Goal: Browse casually: Explore the website without a specific task or goal

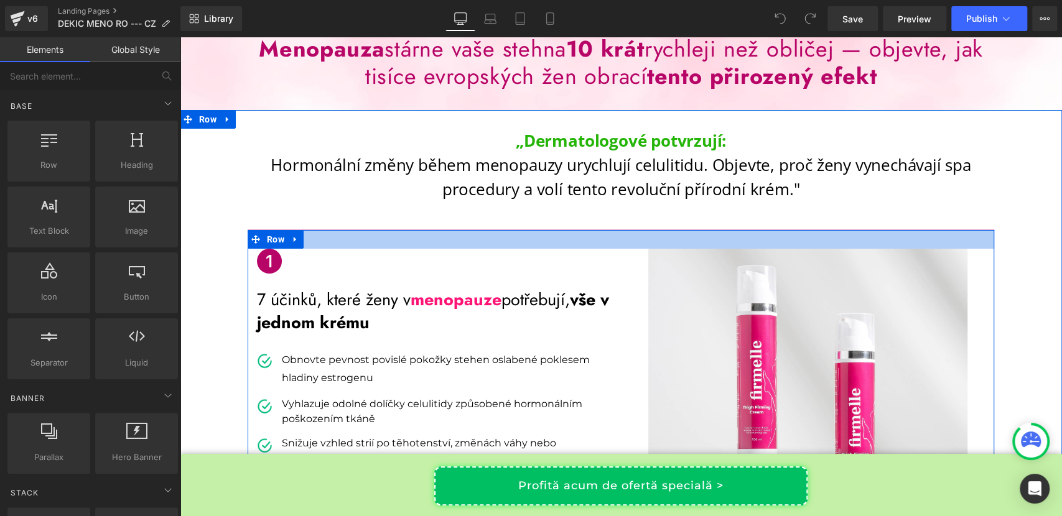
scroll to position [25, 0]
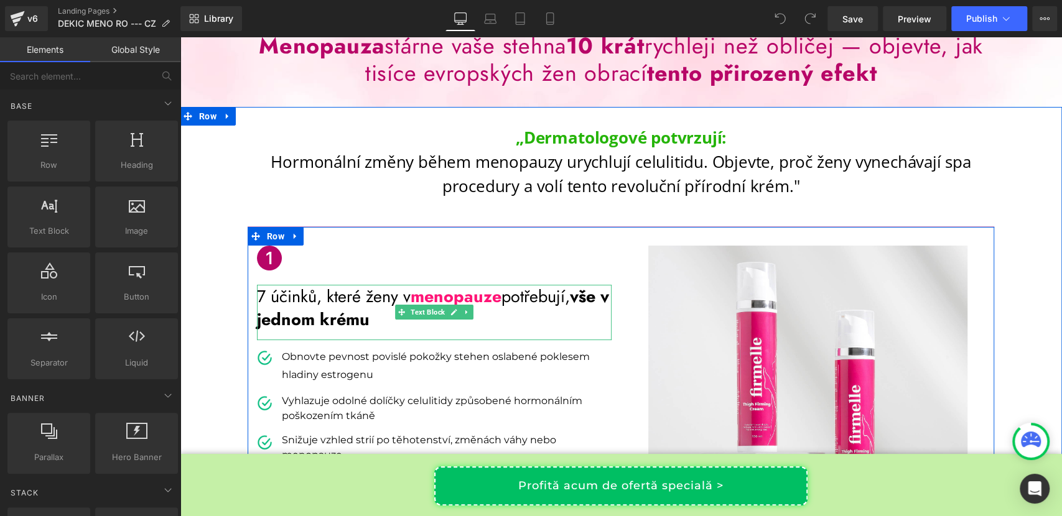
click at [365, 304] on p "7 účinků, které ženy v menopauze potřebují, vše v jednom krému" at bounding box center [434, 308] width 355 height 47
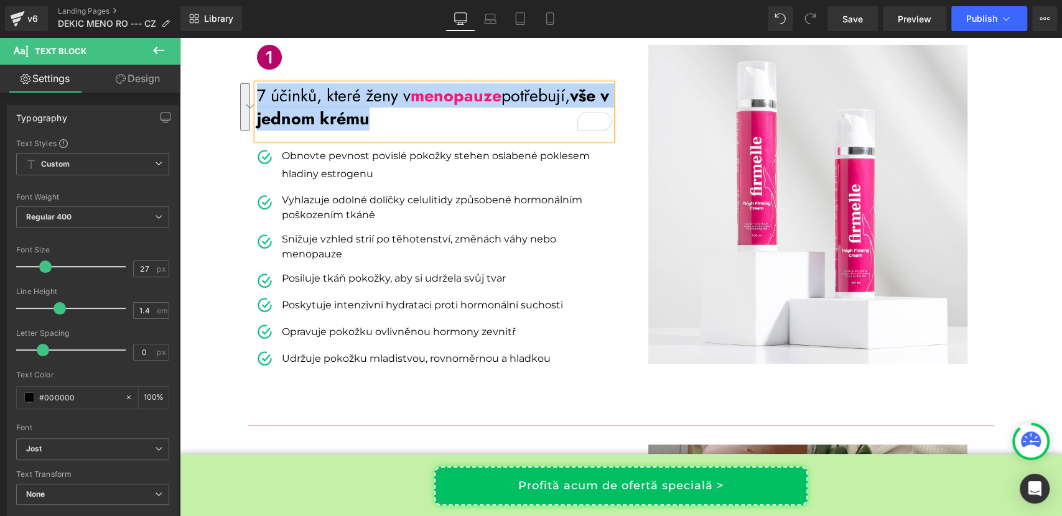
scroll to position [231, 0]
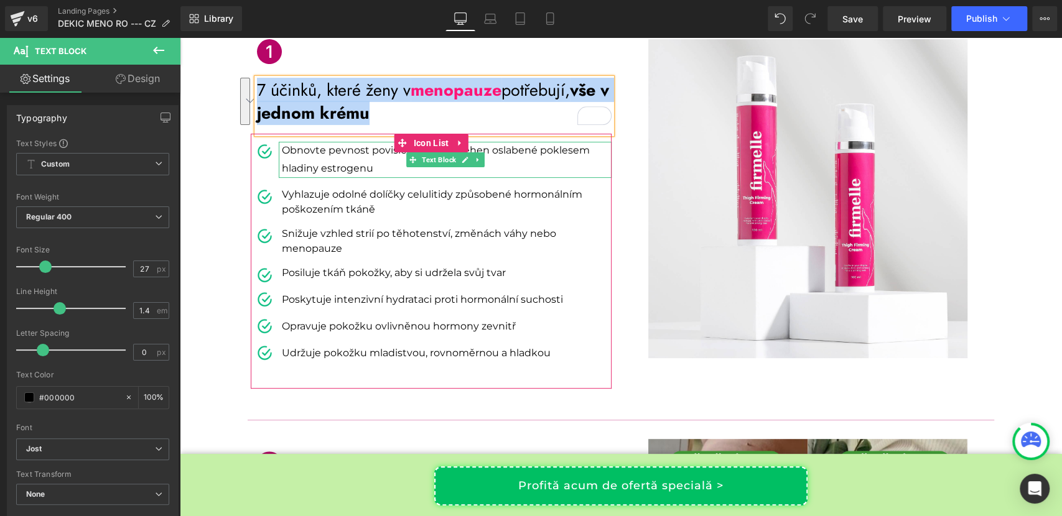
click at [307, 152] on p "Obnovte pevnost povislé pokožky stehen oslabené poklesem hladiny estrogenu" at bounding box center [447, 160] width 330 height 36
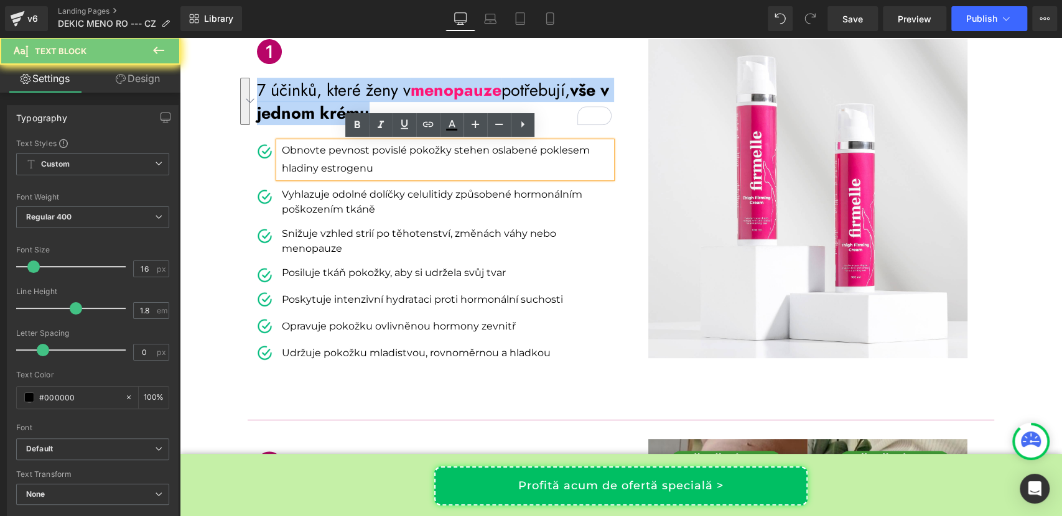
click at [307, 152] on p "Obnovte pevnost povislé pokožky stehen oslabené poklesem hladiny estrogenu" at bounding box center [447, 160] width 330 height 36
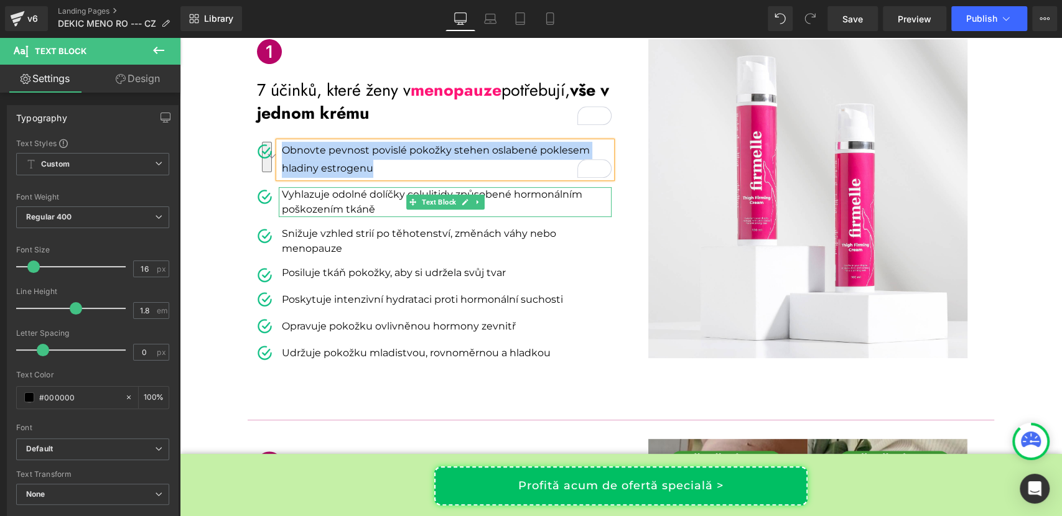
click at [336, 205] on p "Vyhlazuje odolné dolíčky celulitidy způsobené hormonálním poškozením tkáně" at bounding box center [447, 202] width 330 height 30
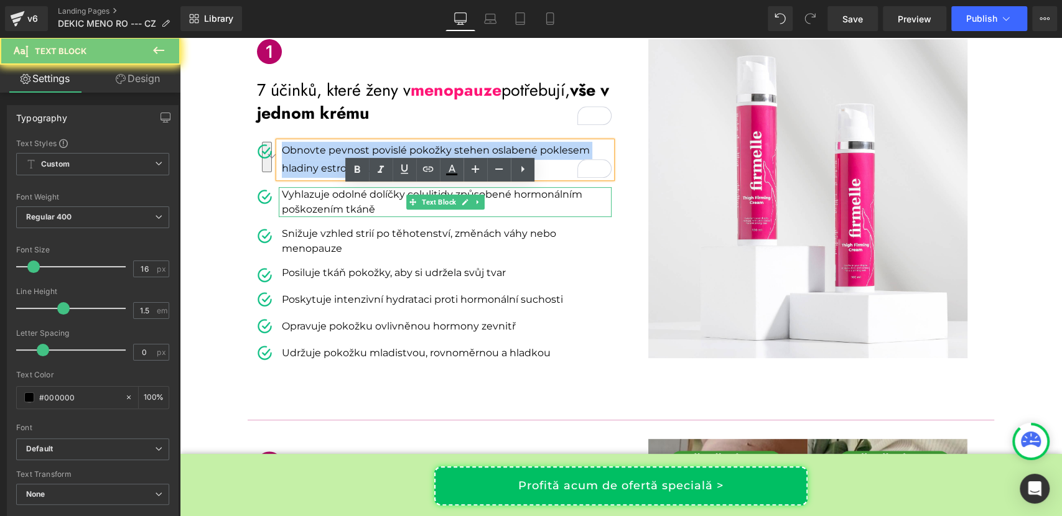
click at [336, 205] on p "Vyhlazuje odolné dolíčky celulitidy způsobené hormonálním poškozením tkáně" at bounding box center [447, 202] width 330 height 30
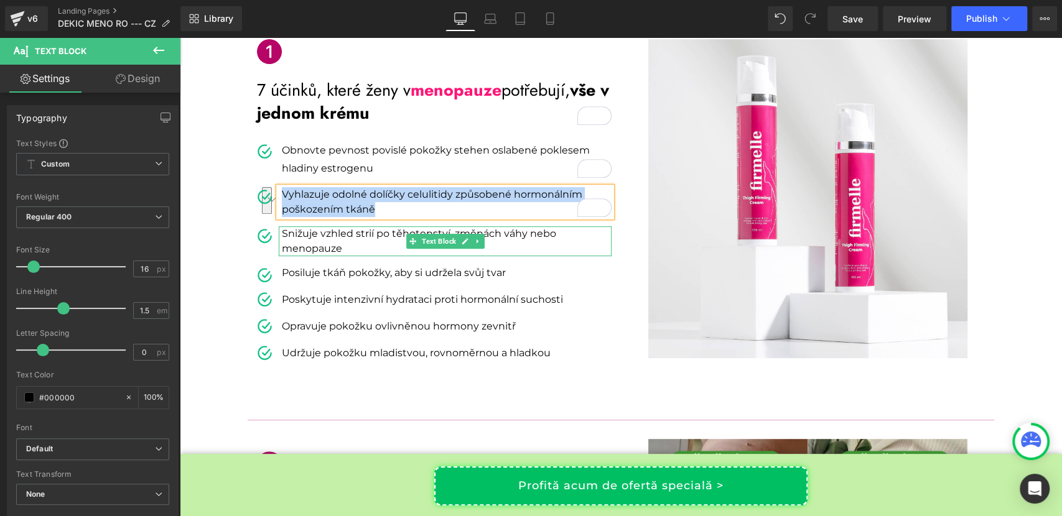
click at [297, 239] on p "Snižuje vzhled strií po těhotenství, změnách váhy nebo menopauze" at bounding box center [447, 241] width 330 height 30
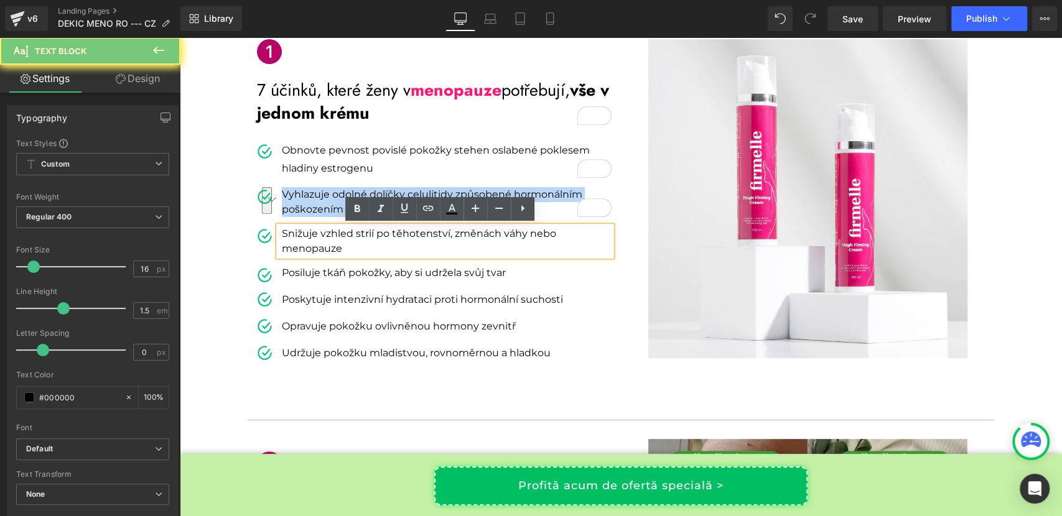
click at [297, 239] on p "Snižuje vzhled strií po těhotenství, změnách váhy nebo menopauze" at bounding box center [447, 241] width 330 height 30
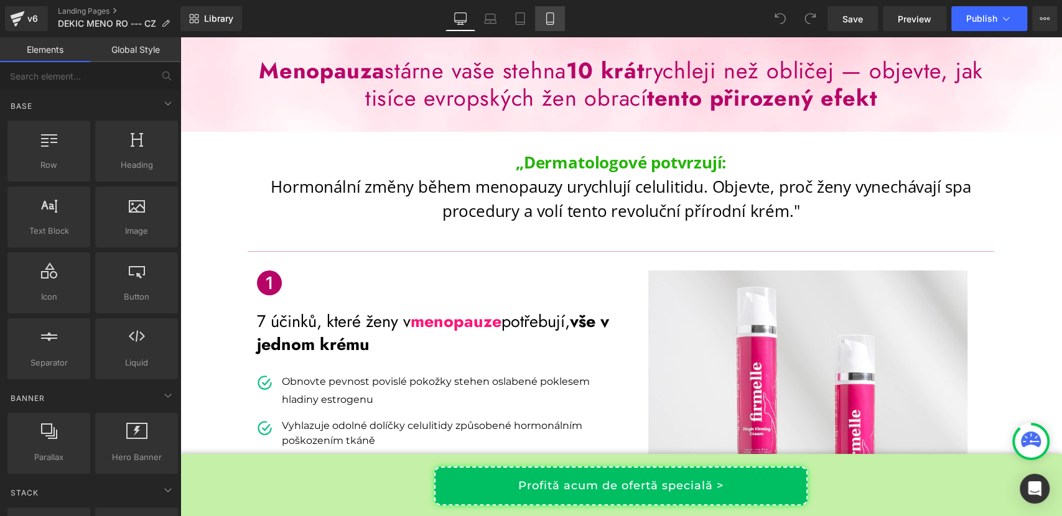
click at [550, 13] on icon at bounding box center [549, 19] width 7 height 12
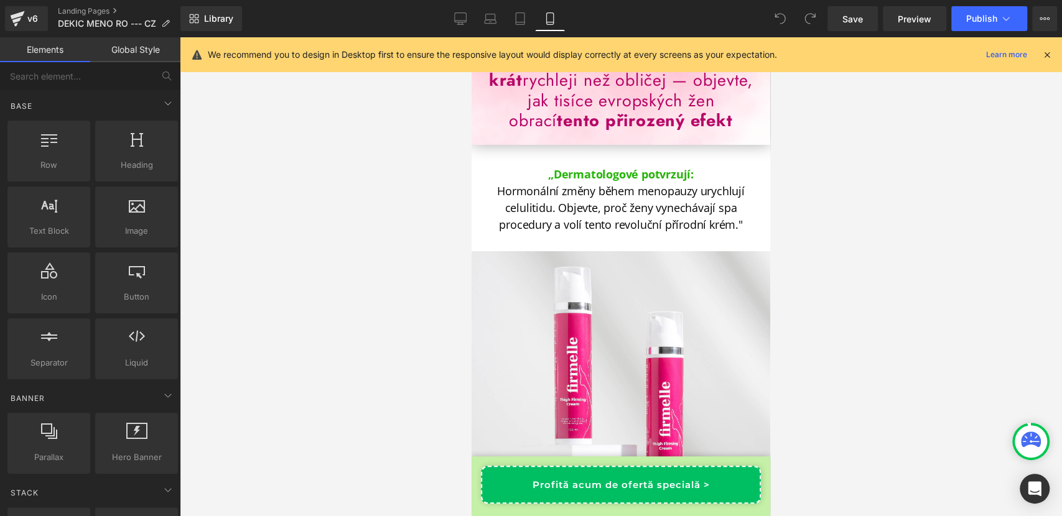
click at [1044, 51] on icon at bounding box center [1046, 54] width 11 height 11
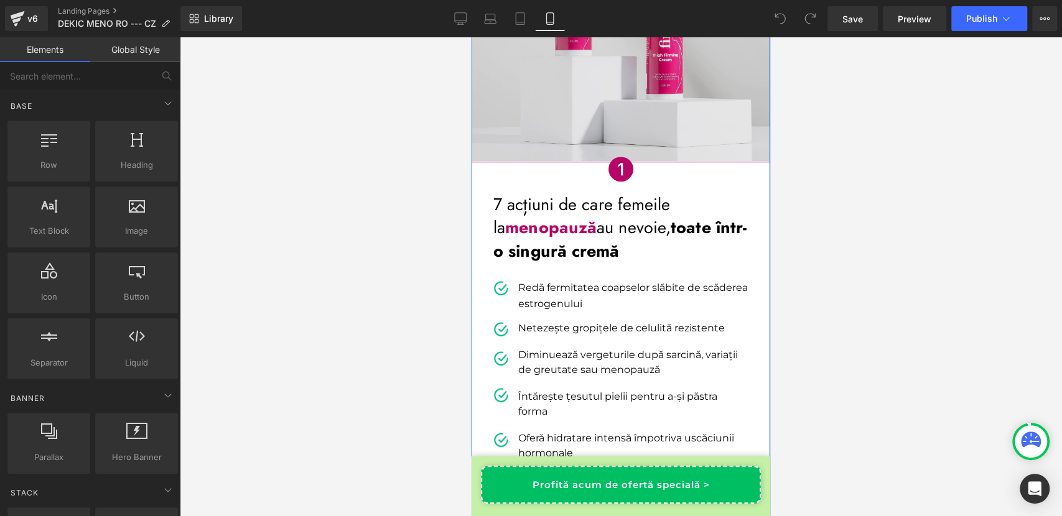
scroll to position [394, 0]
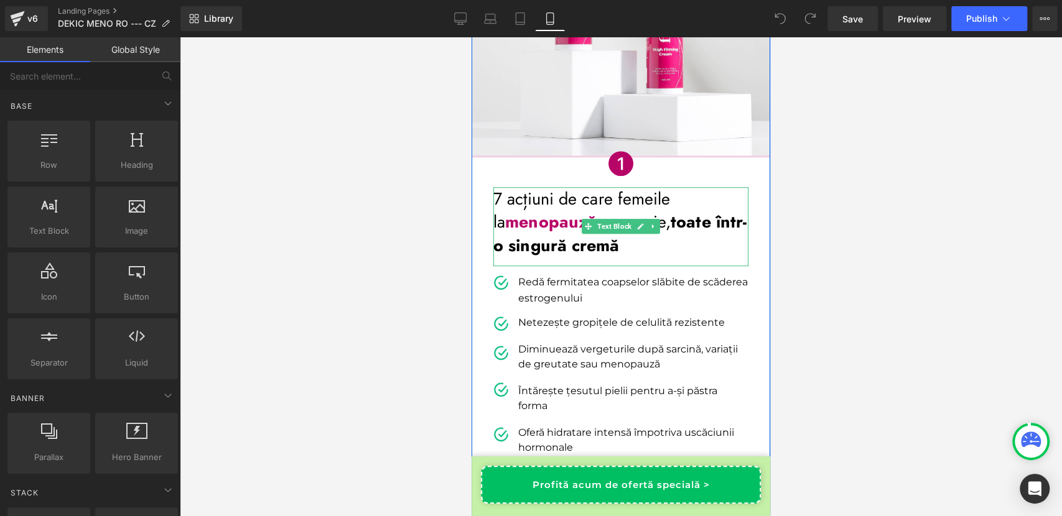
click at [568, 231] on span "menopauză" at bounding box center [550, 222] width 91 height 24
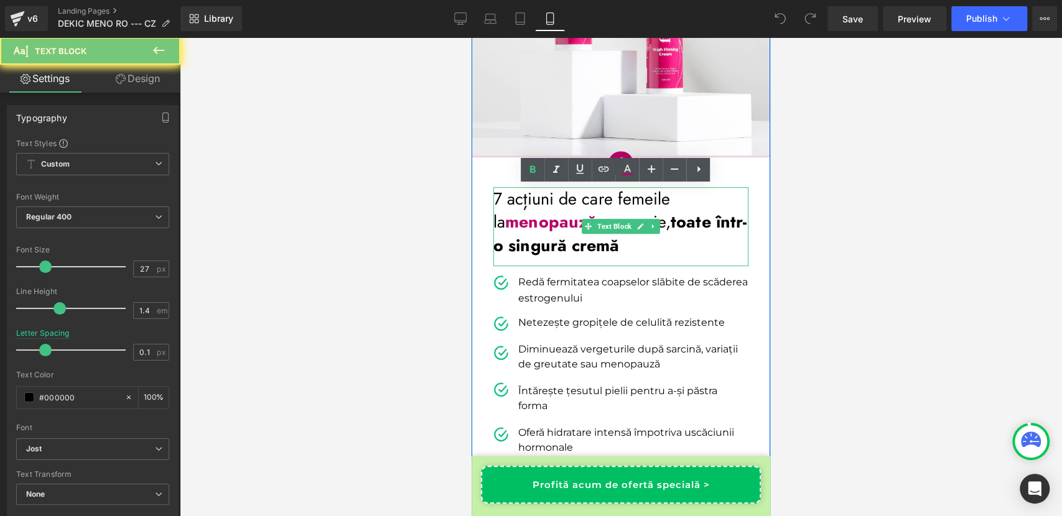
click at [568, 231] on span "menopauză" at bounding box center [550, 222] width 91 height 24
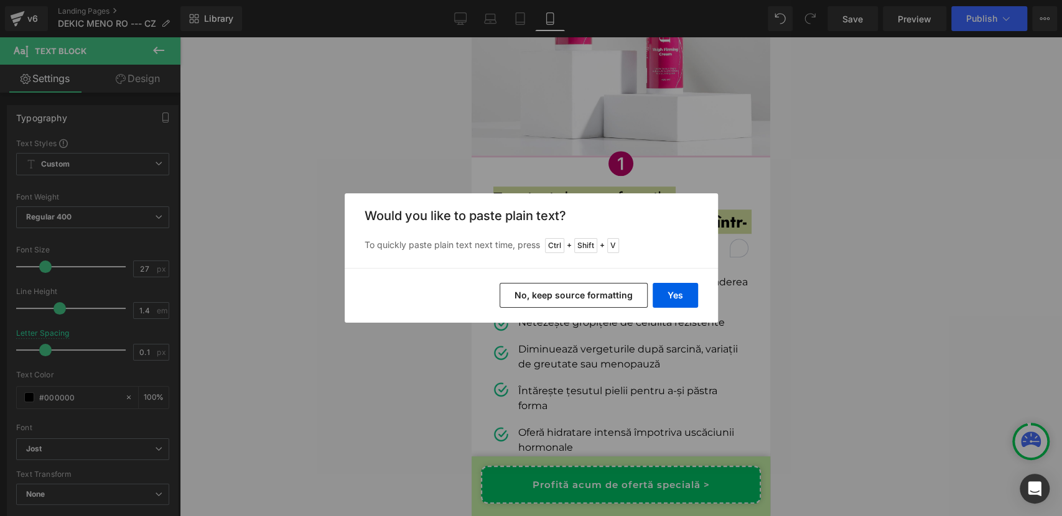
click at [557, 292] on button "No, keep source formatting" at bounding box center [573, 295] width 148 height 25
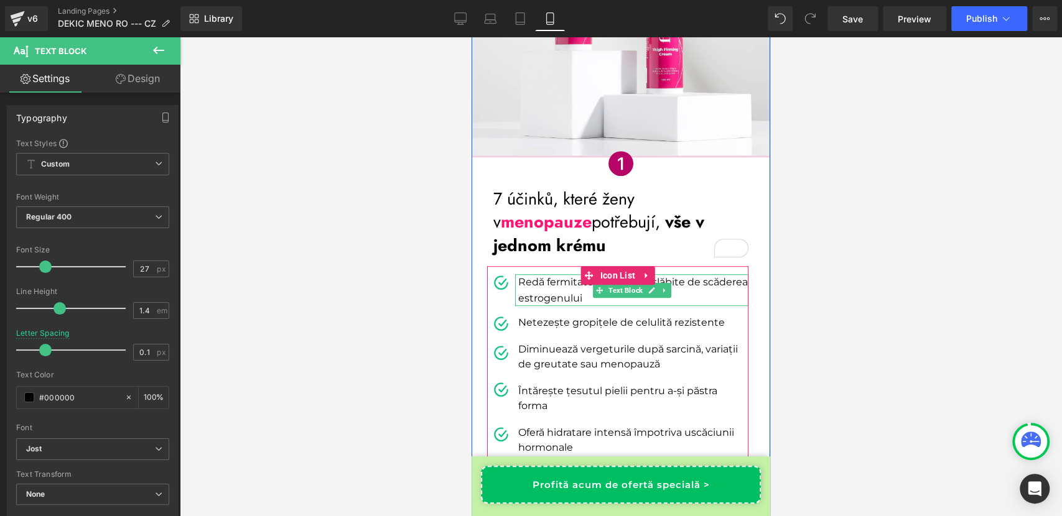
click at [540, 295] on p "Redă fermitatea coapselor slăbite de scăderea estrogenului" at bounding box center [633, 290] width 230 height 32
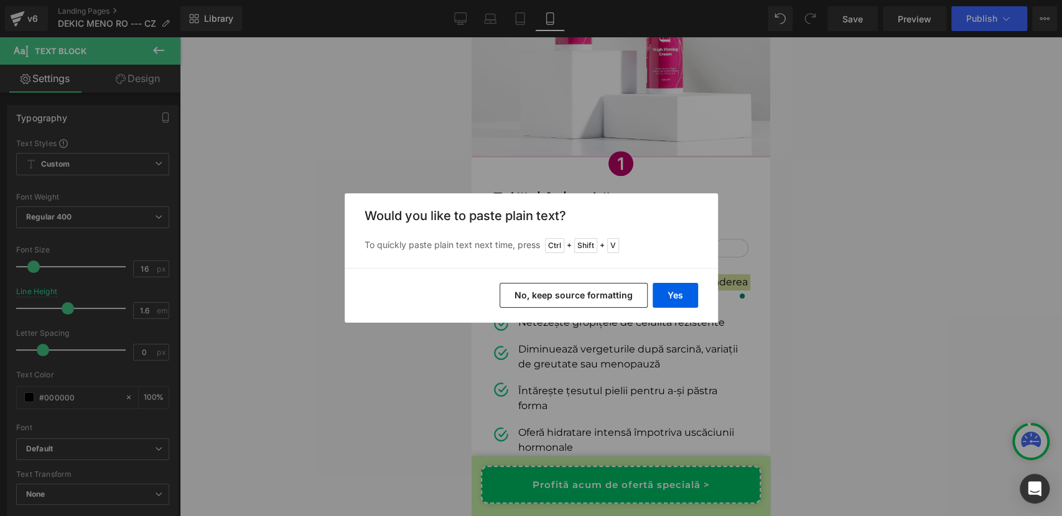
click at [597, 291] on button "No, keep source formatting" at bounding box center [573, 295] width 148 height 25
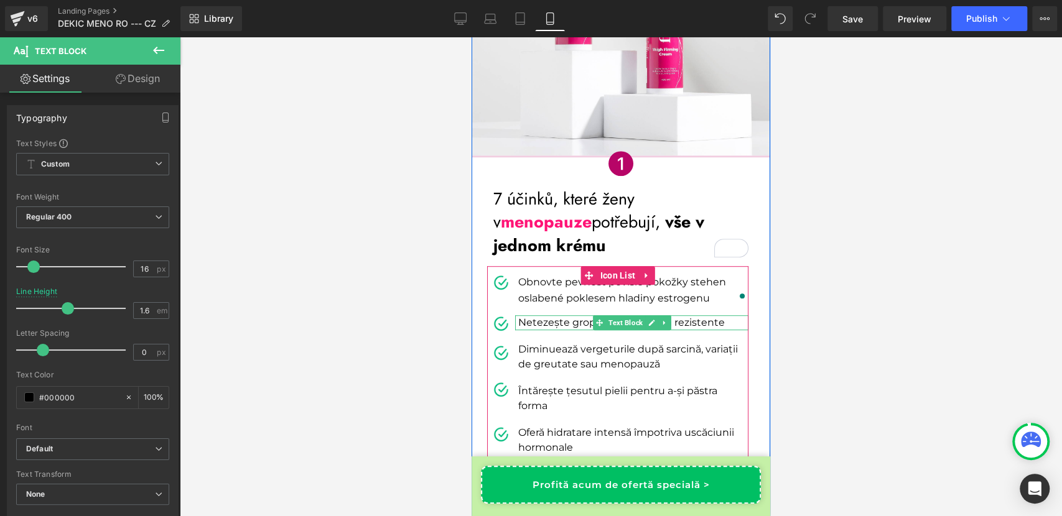
click at [543, 320] on p "Netezește gropițele de celulită rezistente" at bounding box center [633, 322] width 230 height 15
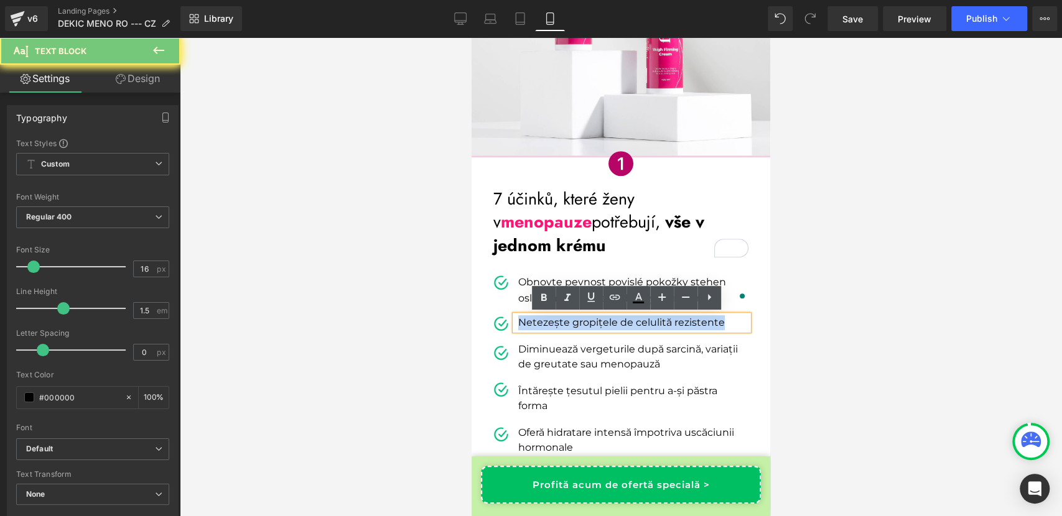
click at [543, 320] on p "Netezește gropițele de celulită rezistente" at bounding box center [633, 322] width 230 height 15
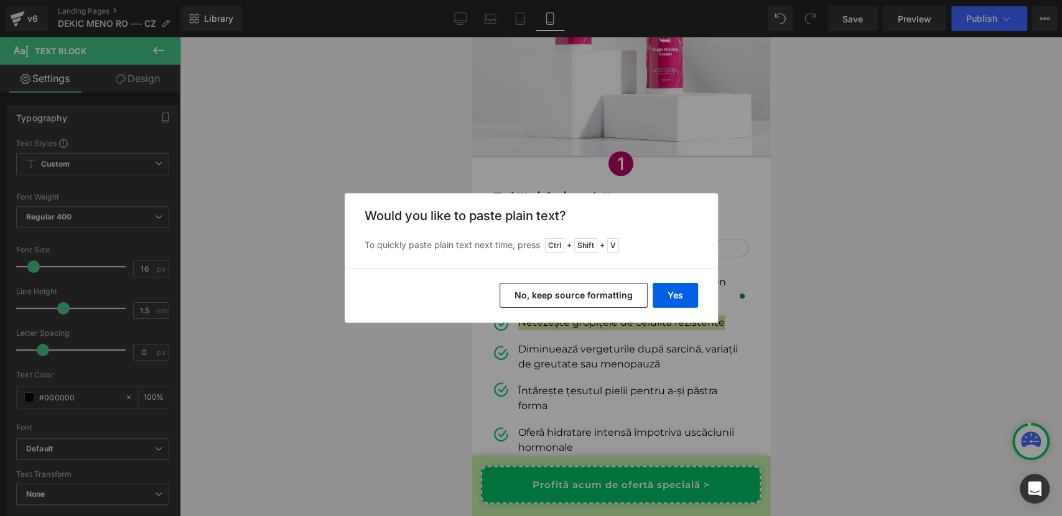
click at [560, 303] on button "No, keep source formatting" at bounding box center [573, 295] width 148 height 25
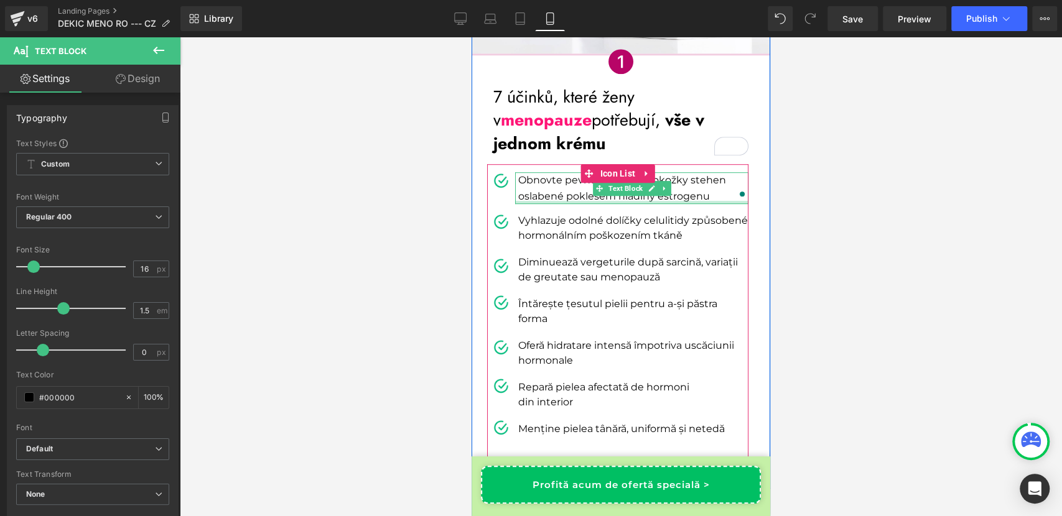
scroll to position [497, 0]
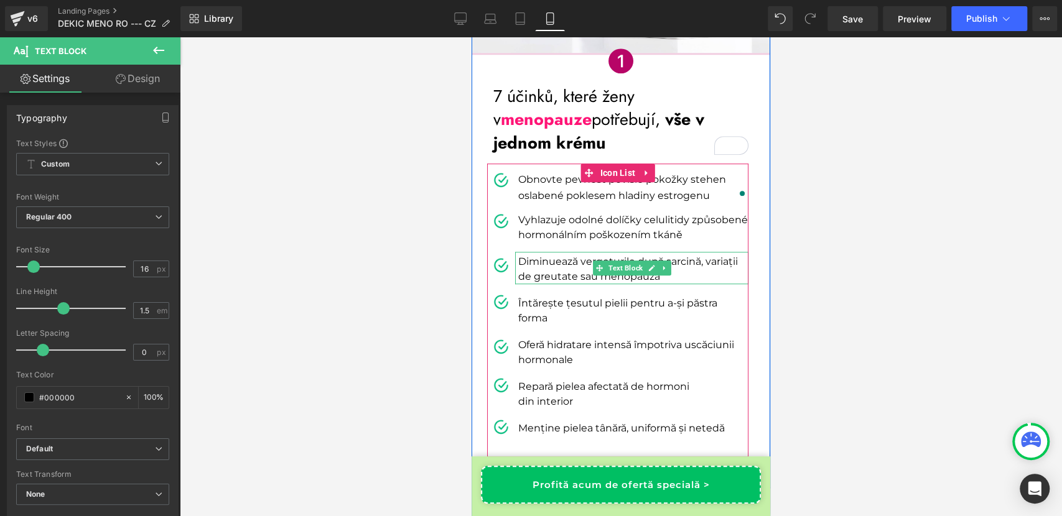
click at [534, 268] on p "Diminuează vergeturile după sarcină, variații de greutate sau menopauză" at bounding box center [633, 269] width 230 height 30
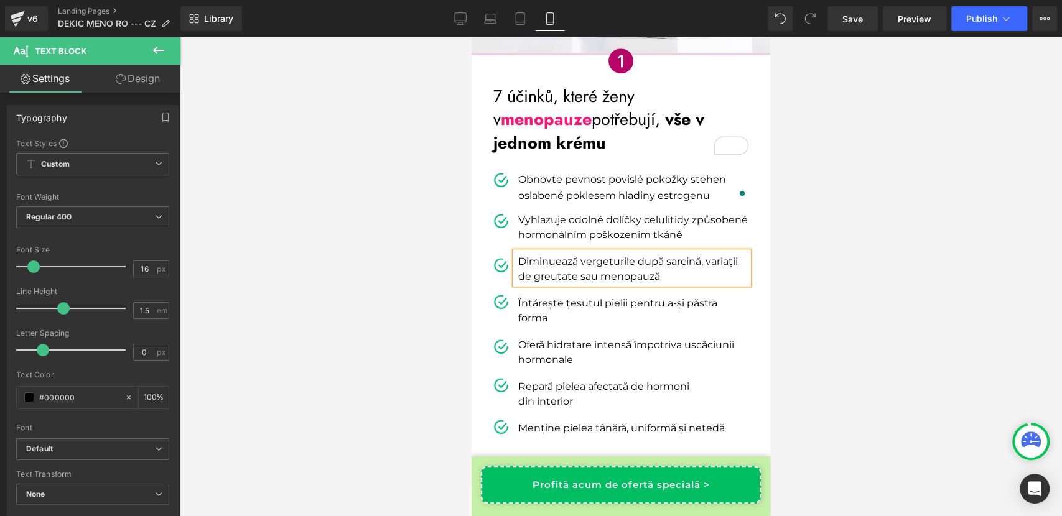
click at [534, 268] on p "Diminuează vergeturile după sarcină, variații de greutate sau menopauză" at bounding box center [633, 269] width 230 height 30
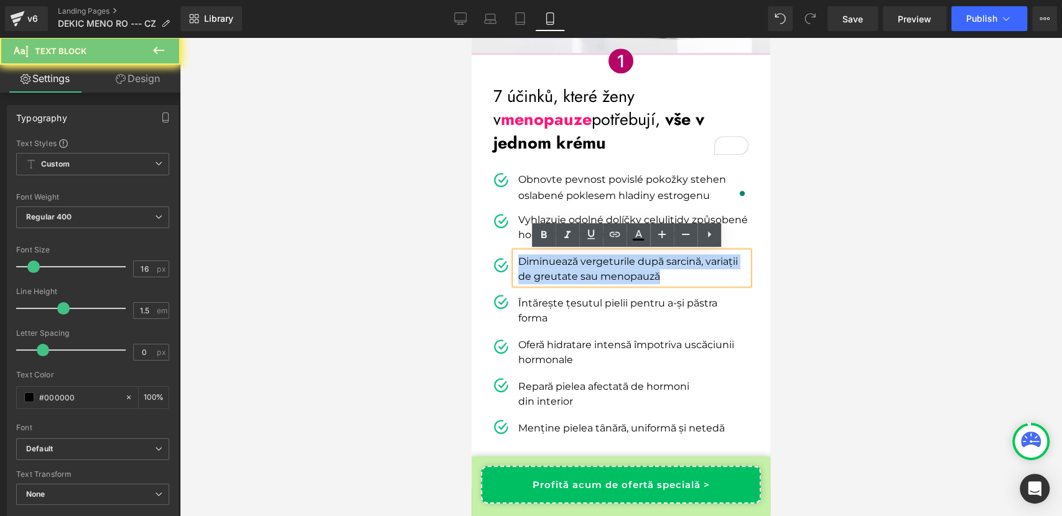
click at [534, 268] on p "Diminuează vergeturile după sarcină, variații de greutate sau menopauză" at bounding box center [633, 269] width 230 height 30
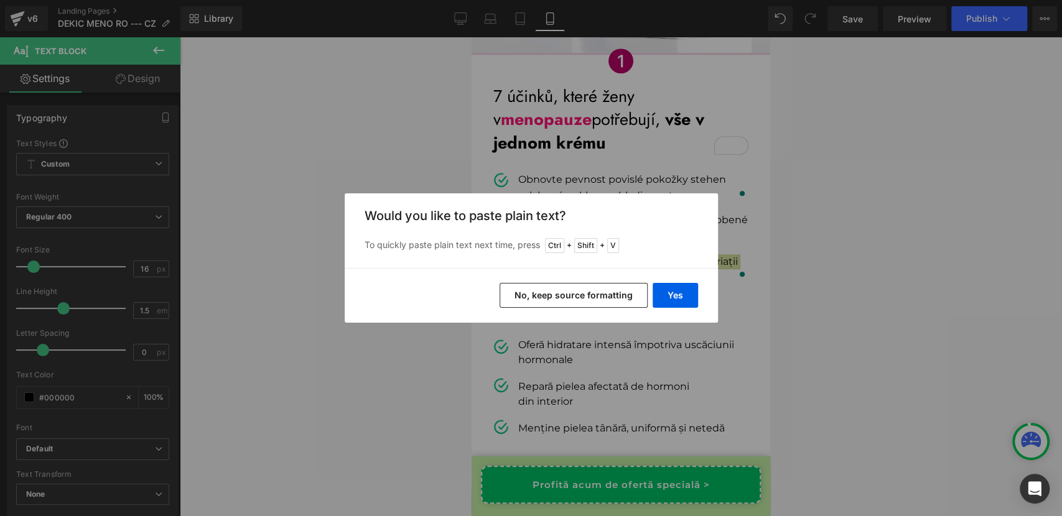
click at [556, 293] on button "No, keep source formatting" at bounding box center [573, 295] width 148 height 25
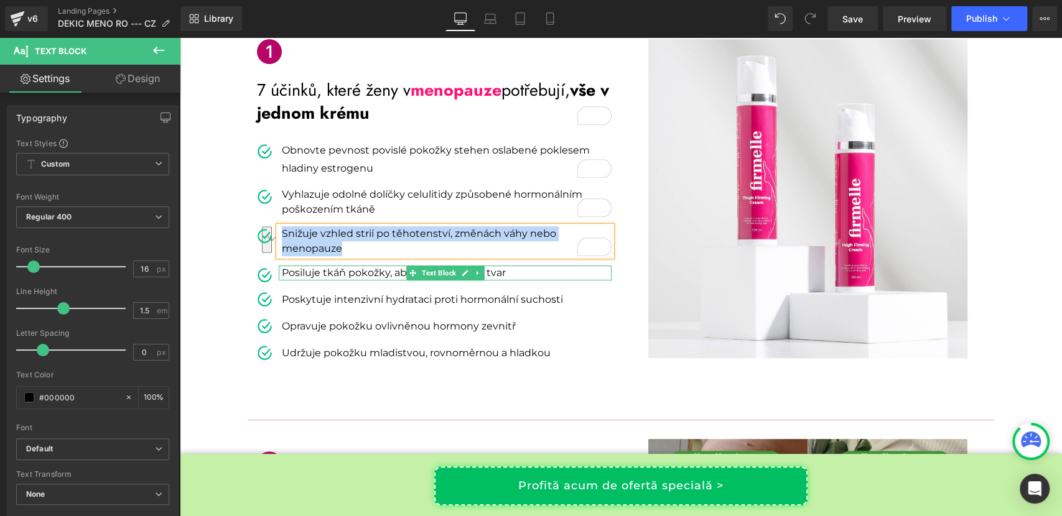
click at [345, 274] on p "Posiluje tkáň pokožky, aby si udržela svůj tvar" at bounding box center [447, 273] width 330 height 15
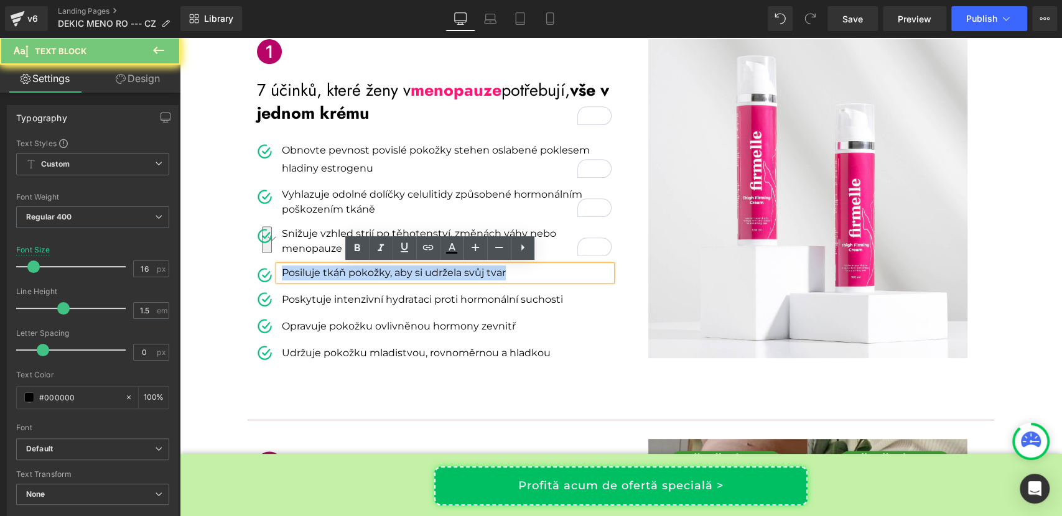
click at [345, 274] on p "Posiluje tkáň pokožky, aby si udržela svůj tvar" at bounding box center [447, 273] width 330 height 15
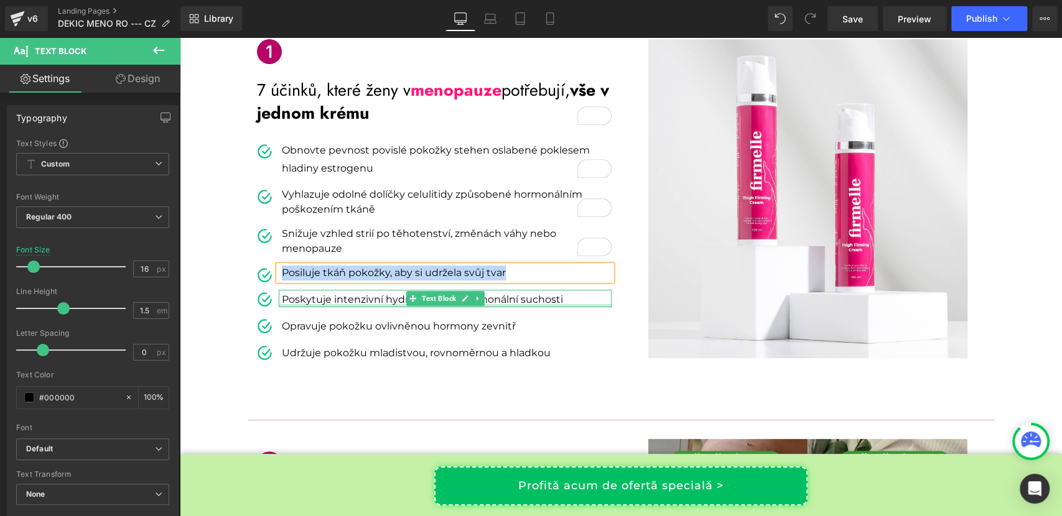
click at [389, 304] on div at bounding box center [445, 305] width 333 height 3
click at [389, 304] on p "Poskytuje intenzivní hydrataci proti hormonální suchosti" at bounding box center [447, 299] width 330 height 15
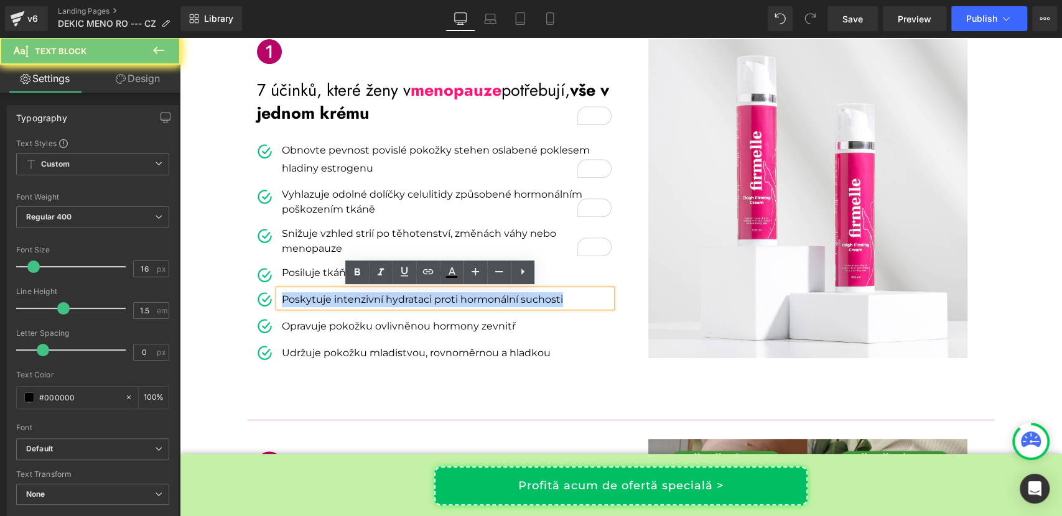
click at [389, 304] on p "Poskytuje intenzivní hydrataci proti hormonální suchosti" at bounding box center [447, 299] width 330 height 15
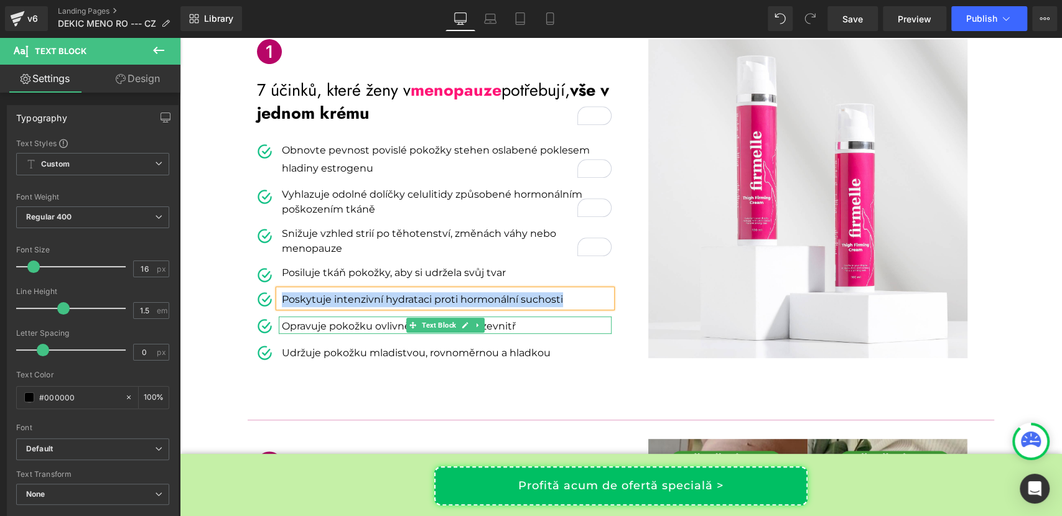
click at [320, 329] on p "Opravuje pokožku ovlivněnou hormony zevnitř" at bounding box center [447, 326] width 330 height 15
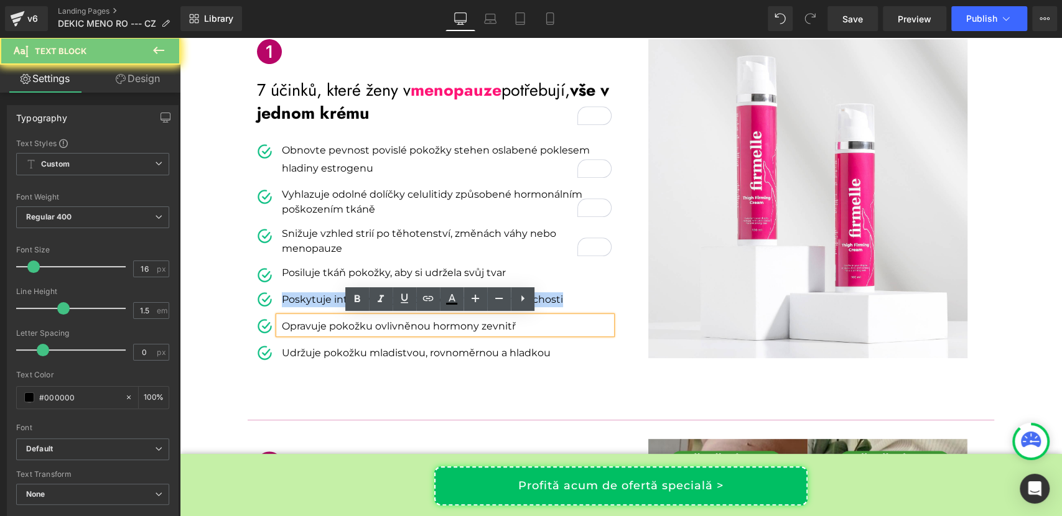
click at [320, 329] on p "Opravuje pokožku ovlivněnou hormony zevnitř" at bounding box center [447, 326] width 330 height 15
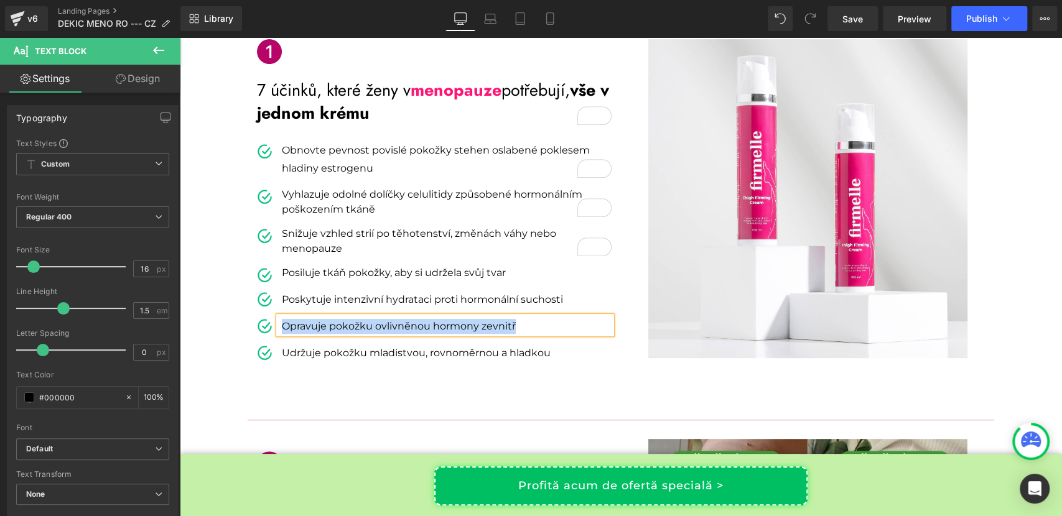
click at [369, 350] on p "Udržuje pokožku mladistvou, rovnoměrnou a hladkou" at bounding box center [447, 353] width 330 height 15
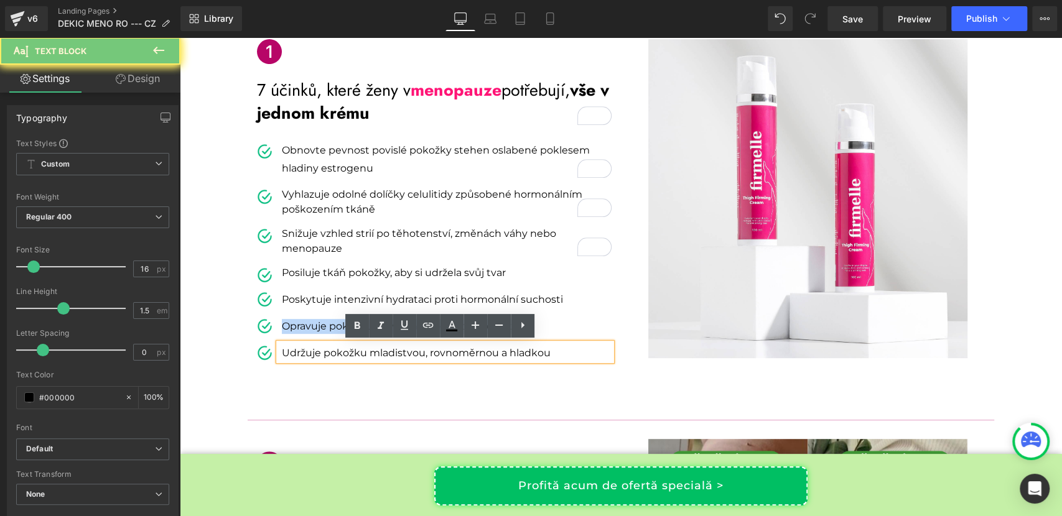
click at [369, 350] on p "Udržuje pokožku mladistvou, rovnoměrnou a hladkou" at bounding box center [447, 353] width 330 height 15
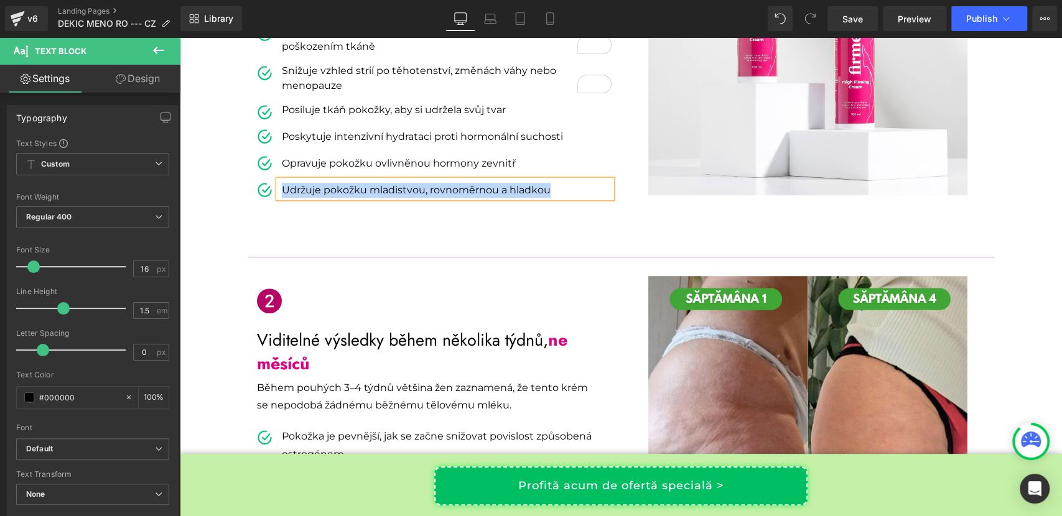
scroll to position [511, 0]
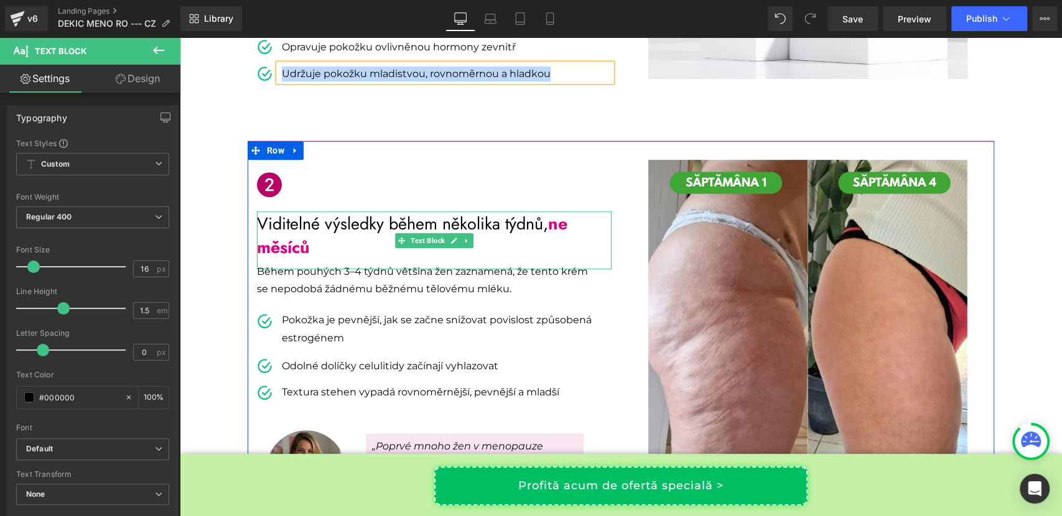
click at [280, 255] on strong "ne měsíců" at bounding box center [412, 235] width 310 height 48
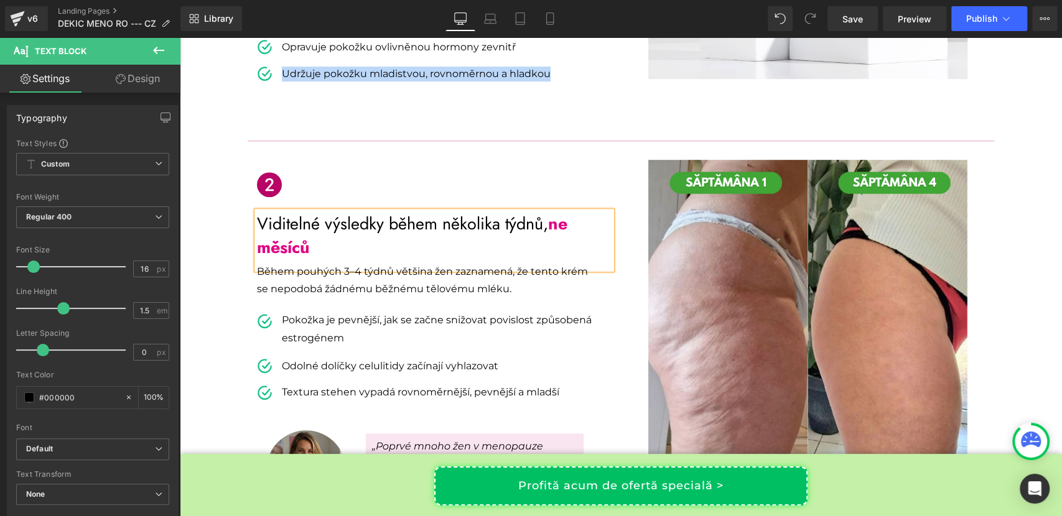
click at [280, 255] on strong "ne měsíců" at bounding box center [412, 235] width 310 height 48
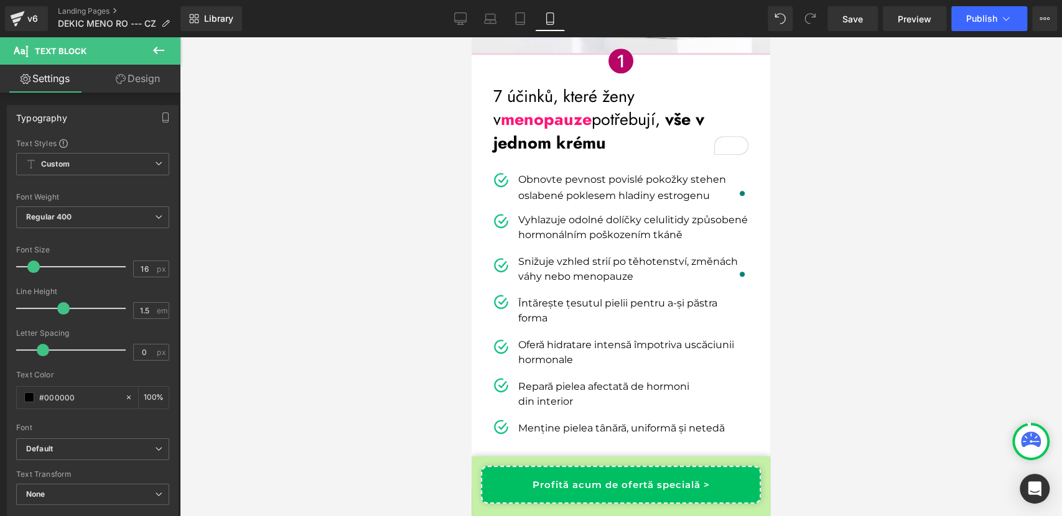
scroll to position [497, 0]
click at [539, 303] on p "Întărește țesutul pielii pentru a-și păstra forma" at bounding box center [633, 311] width 230 height 30
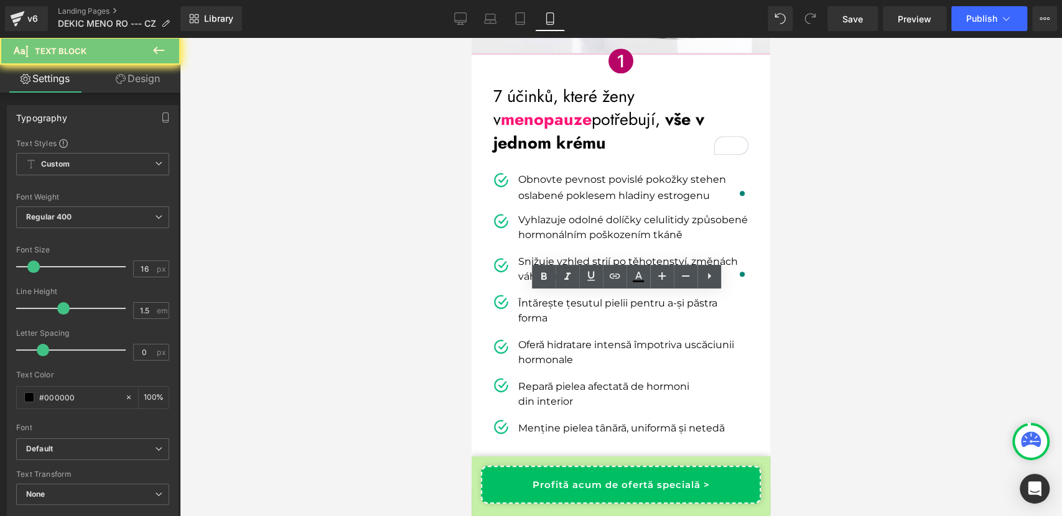
click at [539, 303] on p "Întărește țesutul pielii pentru a-și păstra forma" at bounding box center [633, 311] width 230 height 30
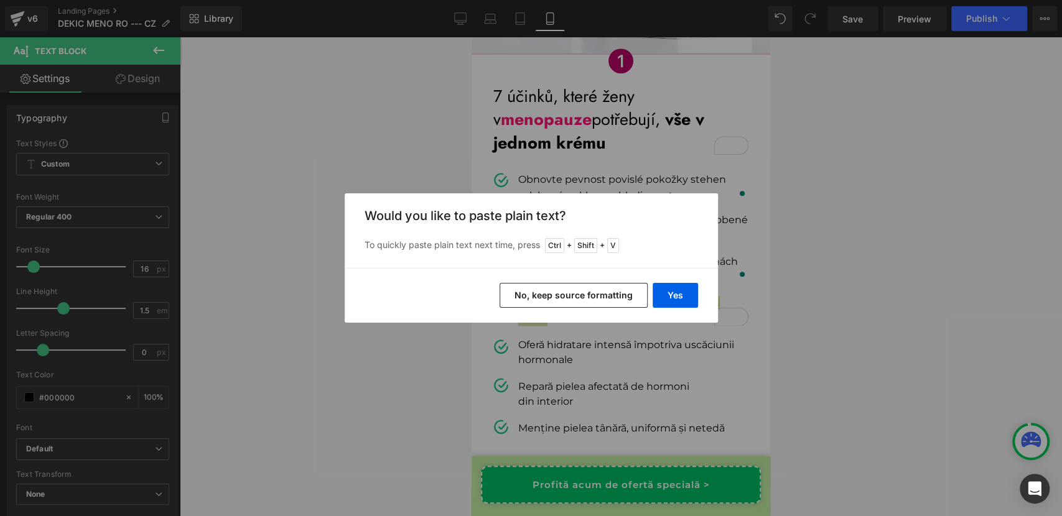
click at [557, 300] on button "No, keep source formatting" at bounding box center [573, 295] width 148 height 25
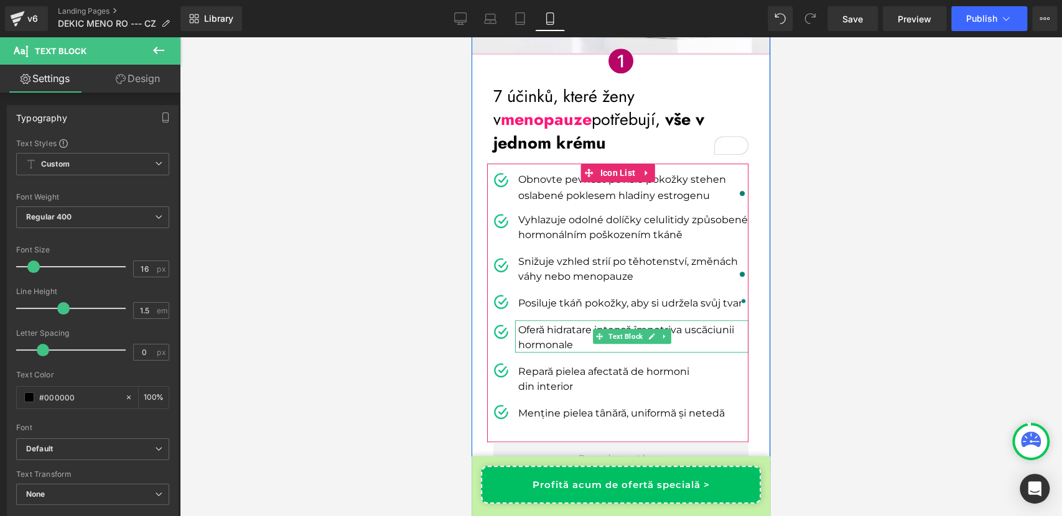
click at [530, 331] on p "Oferă hidratare intensă împotriva uscăciunii hormonale" at bounding box center [633, 338] width 230 height 30
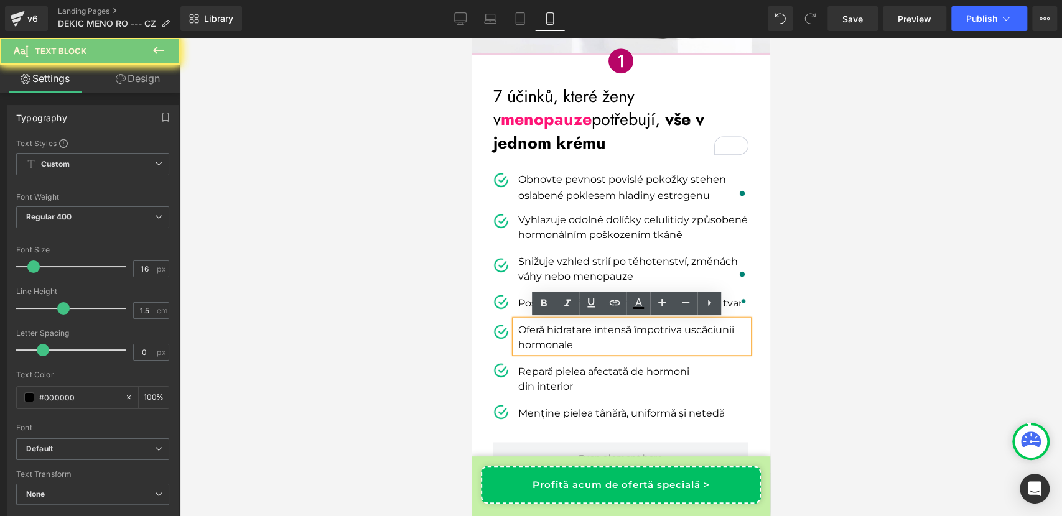
click at [530, 331] on p "Oferă hidratare intensă împotriva uscăciunii hormonale" at bounding box center [633, 338] width 230 height 30
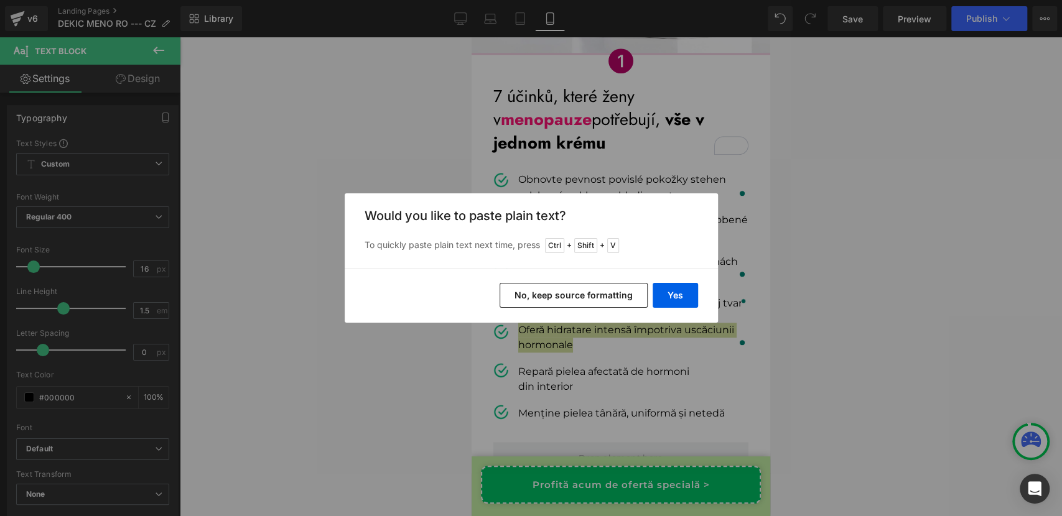
click at [558, 290] on button "No, keep source formatting" at bounding box center [573, 295] width 148 height 25
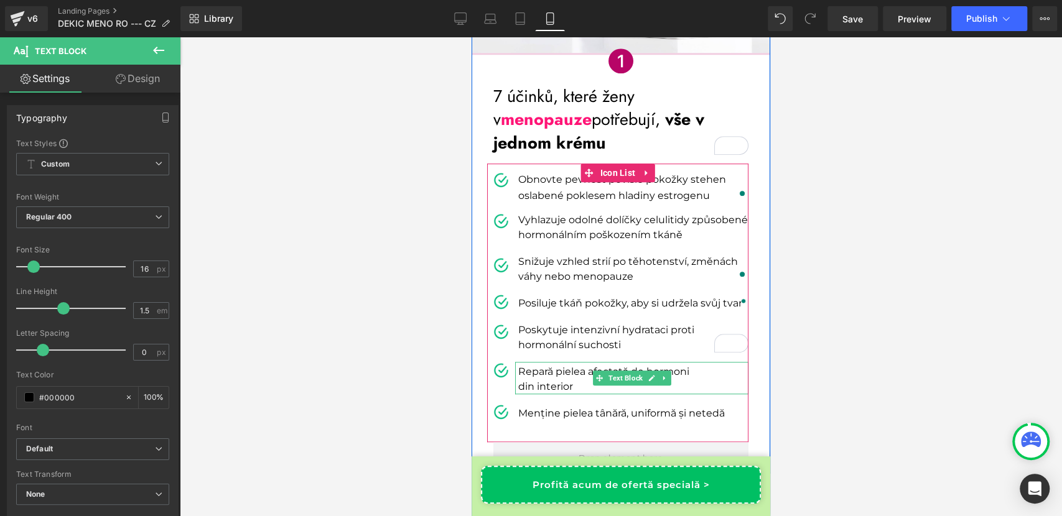
click at [539, 384] on p "din interior" at bounding box center [633, 386] width 230 height 15
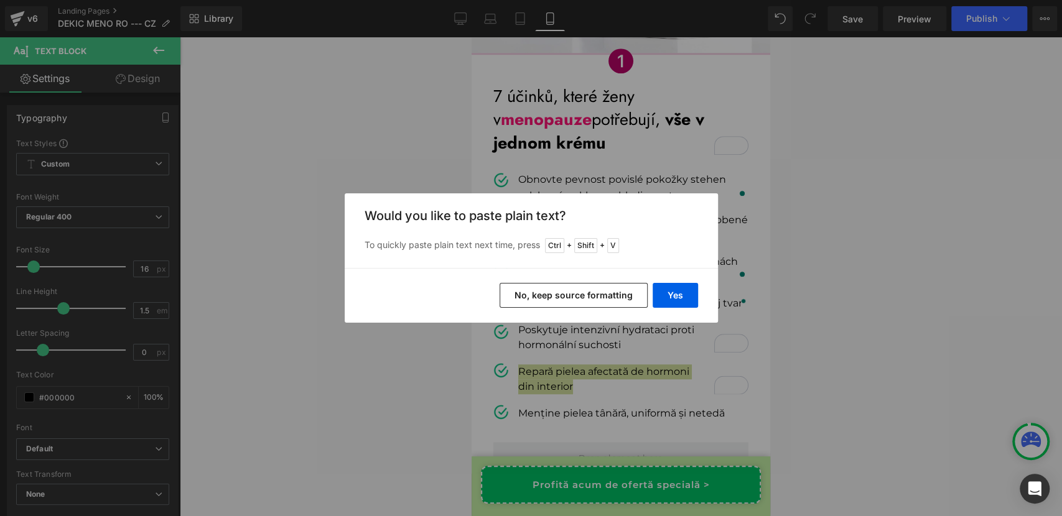
click at [595, 286] on button "No, keep source formatting" at bounding box center [573, 295] width 148 height 25
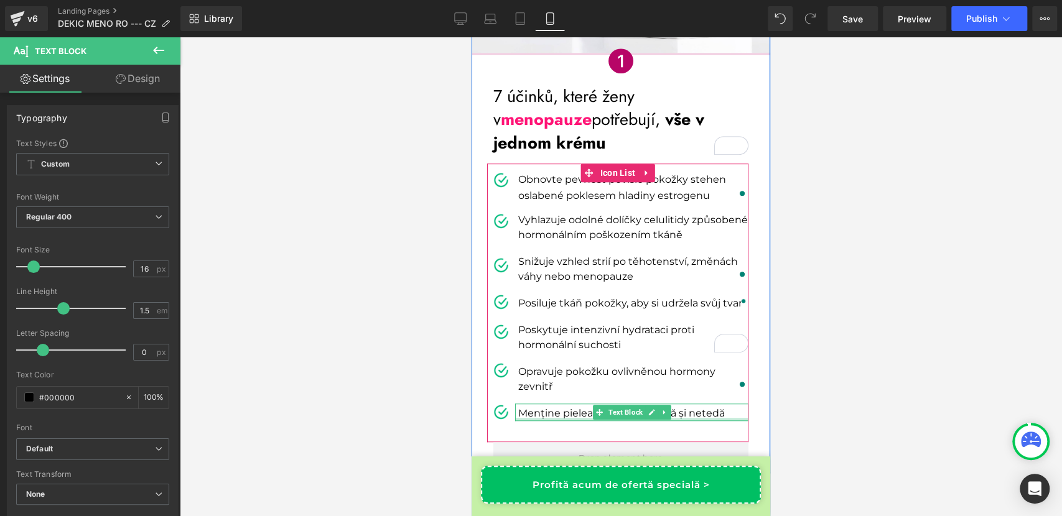
click at [537, 418] on div at bounding box center [631, 419] width 233 height 3
click at [537, 417] on p "Menține pielea tânără, uniformă și netedă" at bounding box center [633, 413] width 230 height 15
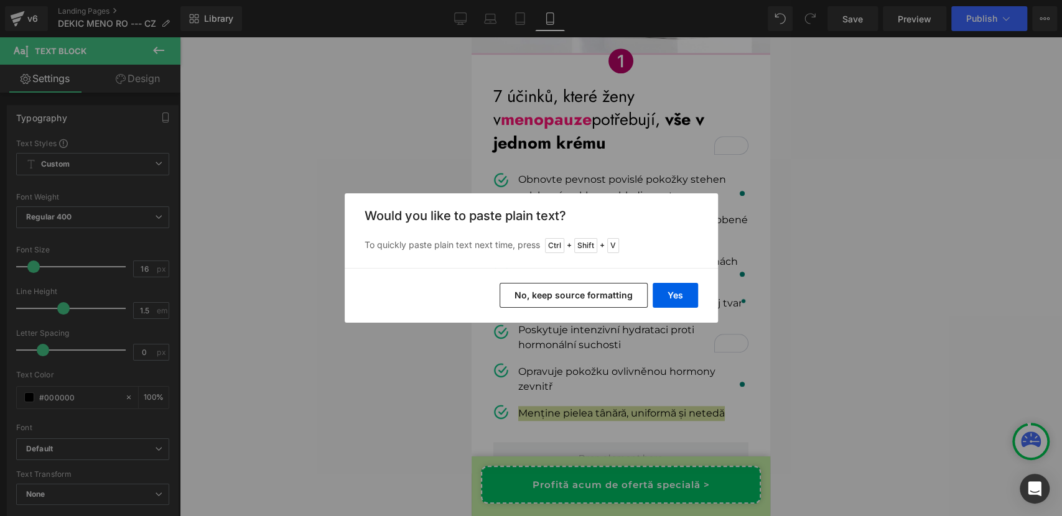
click at [611, 289] on button "No, keep source formatting" at bounding box center [573, 295] width 148 height 25
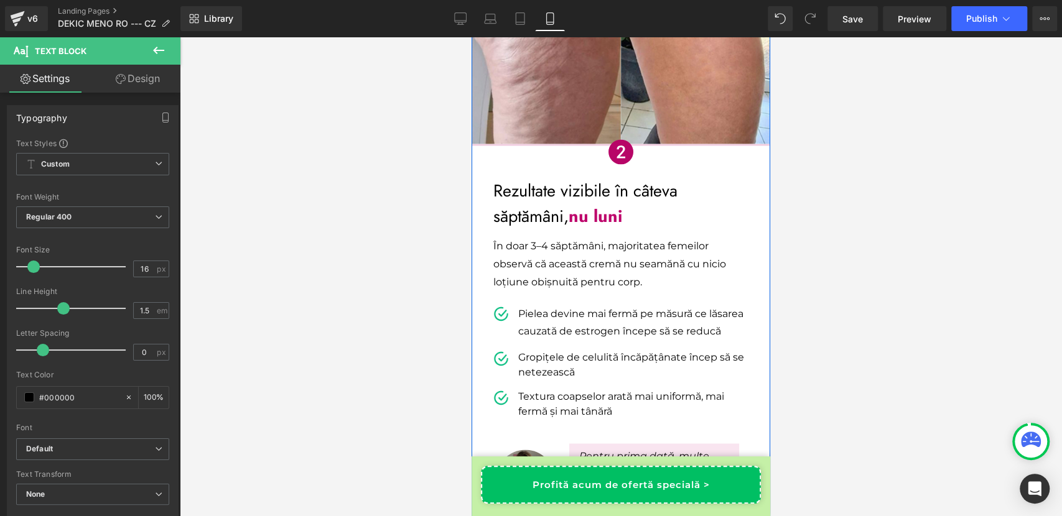
scroll to position [1232, 0]
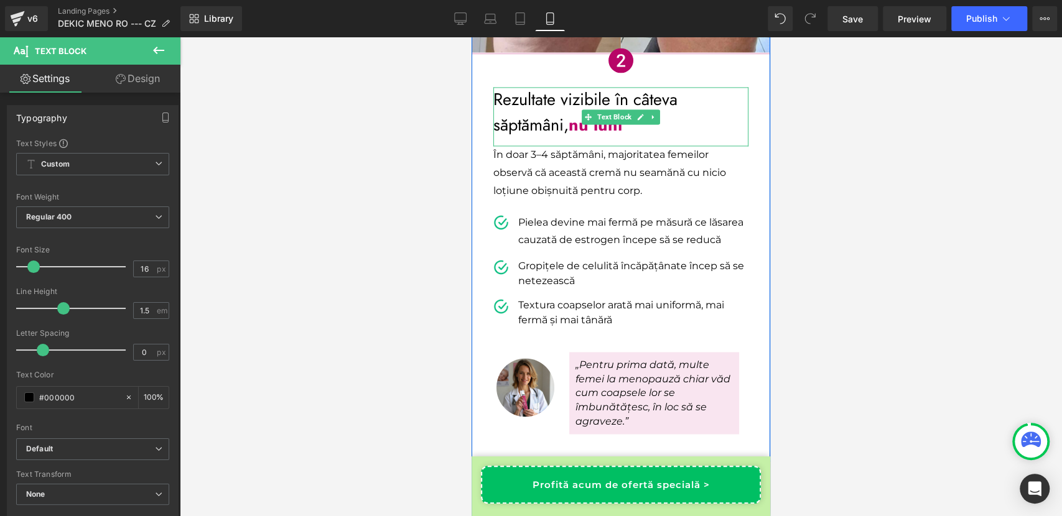
click at [546, 106] on p "Rezultate vizibile în câteva săptămâni, nu luni" at bounding box center [620, 112] width 255 height 50
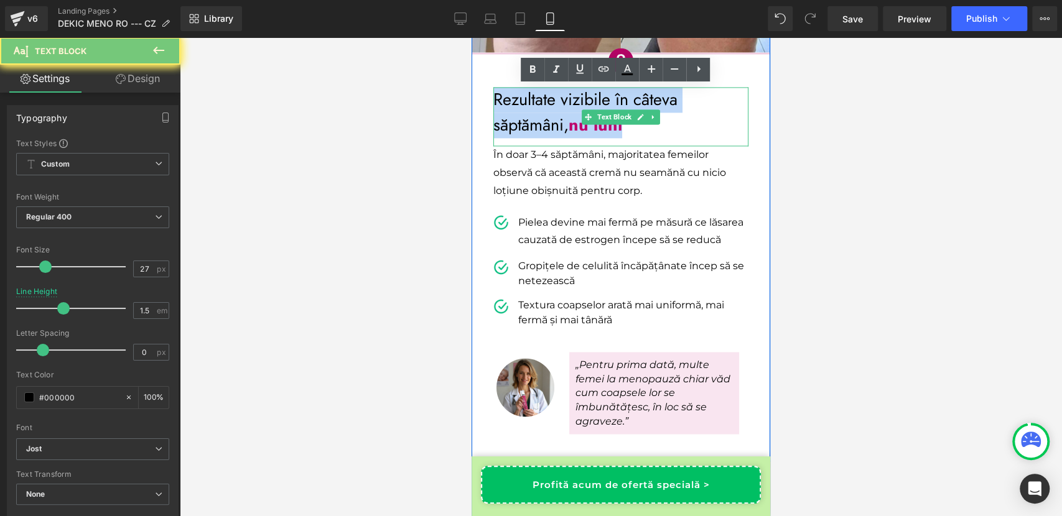
click at [546, 106] on p "Rezultate vizibile în câteva săptămâni, nu luni" at bounding box center [620, 112] width 255 height 50
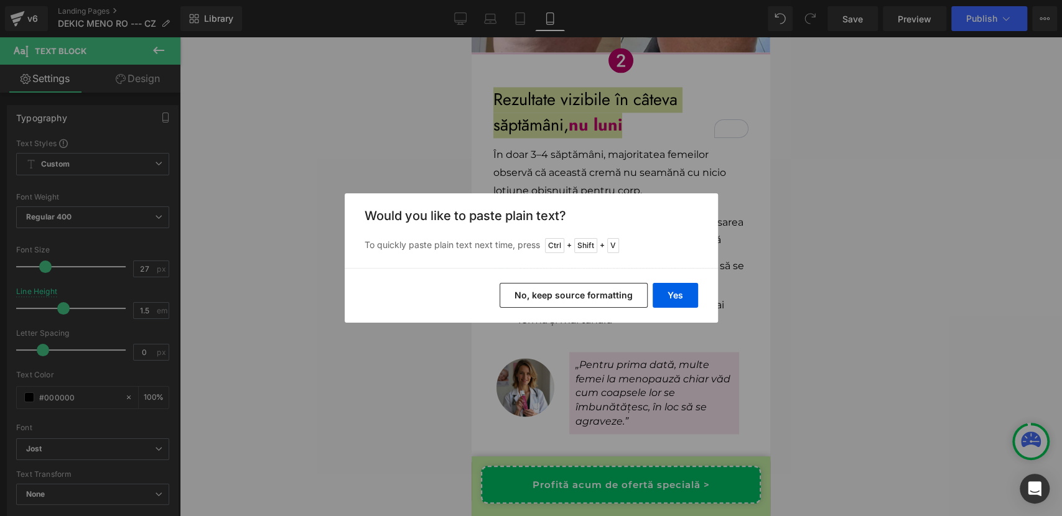
click at [588, 304] on button "No, keep source formatting" at bounding box center [573, 295] width 148 height 25
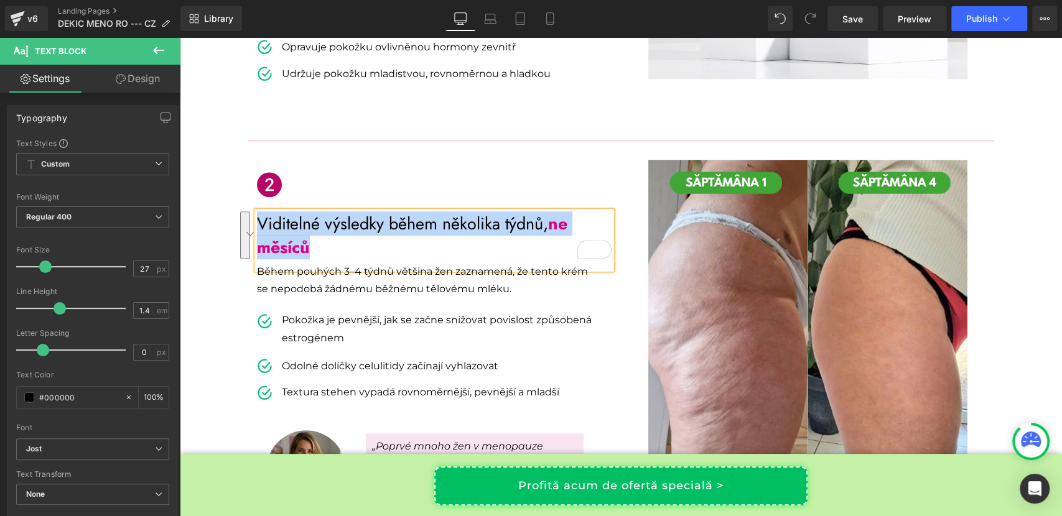
scroll to position [511, 0]
click at [300, 280] on p "Během pouhých 3–4 týdnů většina žen zaznamená, že tento krém se nepodobá žádném…" at bounding box center [425, 280] width 336 height 34
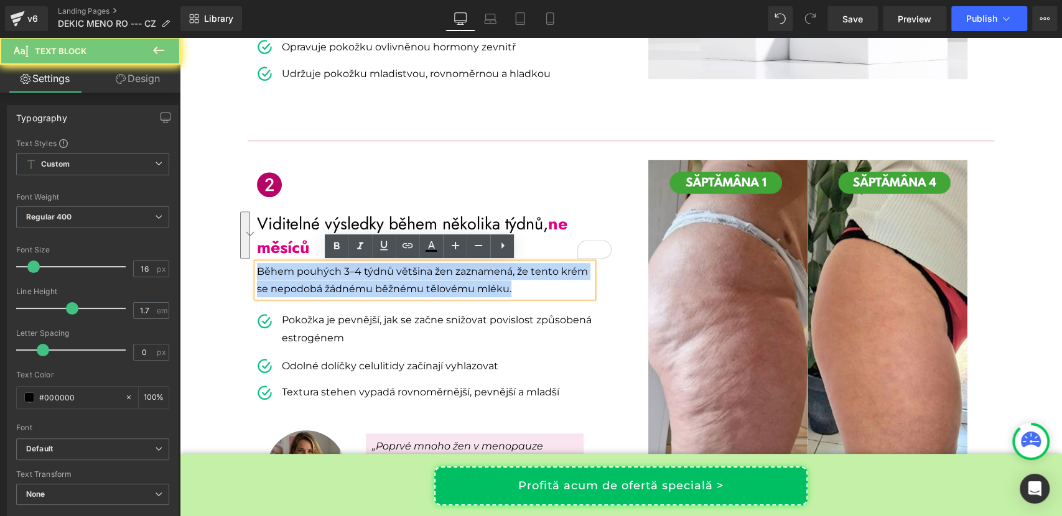
click at [300, 280] on p "Během pouhých 3–4 týdnů většina žen zaznamená, že tento krém se nepodobá žádném…" at bounding box center [425, 280] width 336 height 34
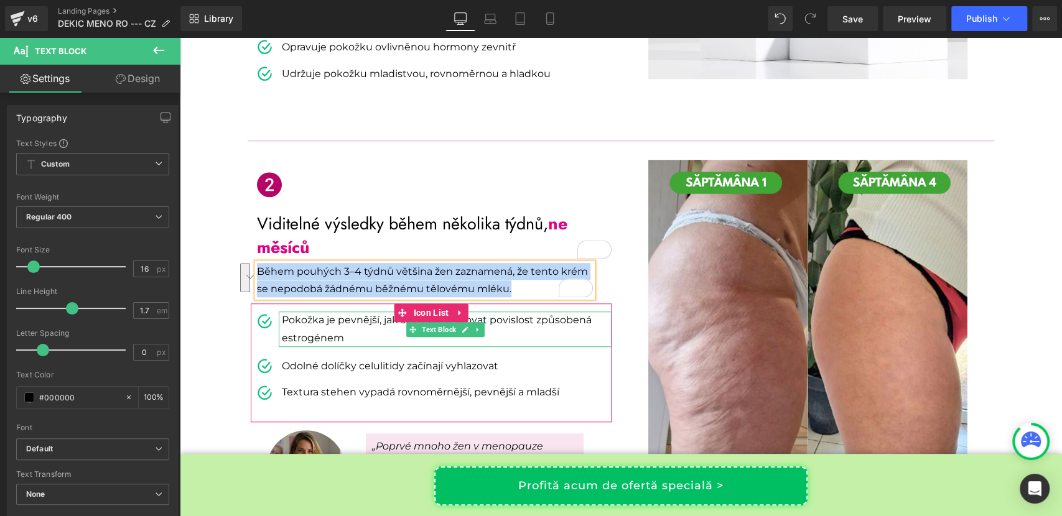
click at [317, 330] on p "Pokožka je pevnější, jak se začne snižovat povislost způsobená estrogénem" at bounding box center [447, 330] width 330 height 36
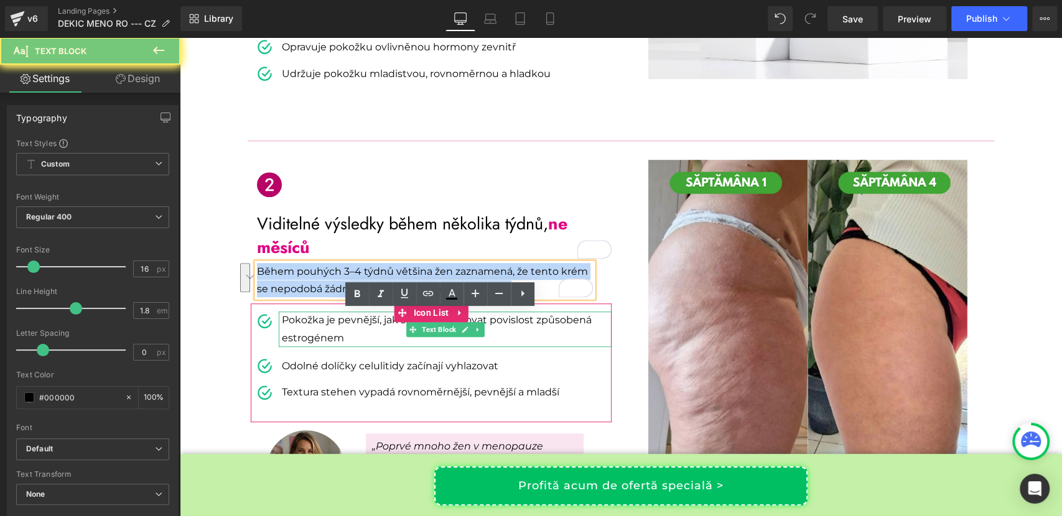
click at [317, 330] on p "Pokožka je pevnější, jak se začne snižovat povislost způsobená estrogénem" at bounding box center [447, 330] width 330 height 36
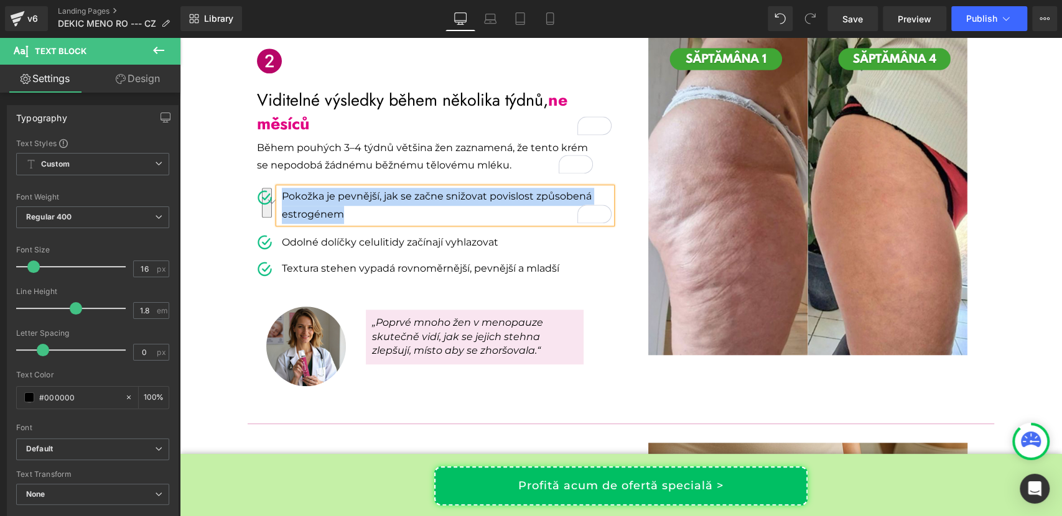
scroll to position [638, 0]
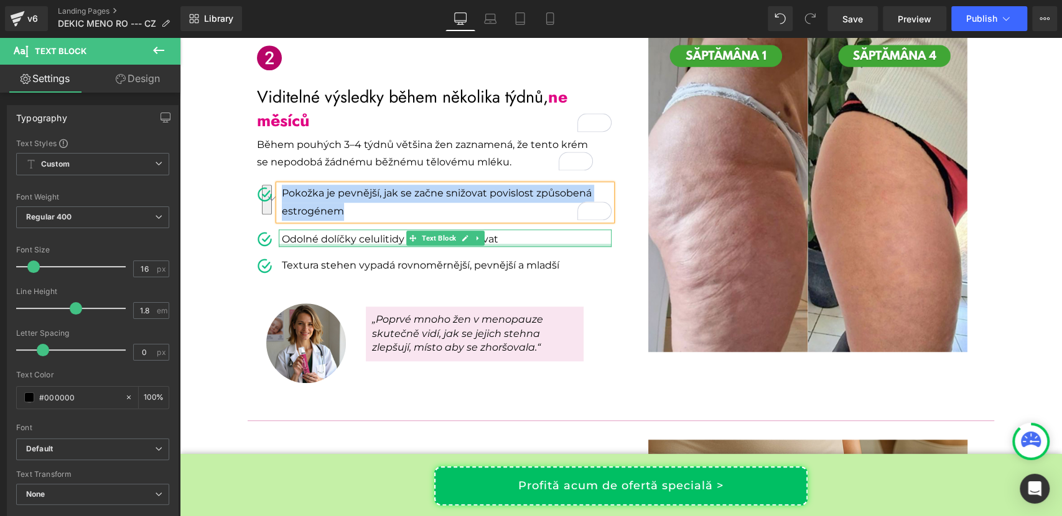
click at [338, 244] on div at bounding box center [445, 245] width 333 height 3
click at [338, 244] on p "Odolné dolíčky celulitidy začínají vyhlazovat" at bounding box center [447, 239] width 330 height 15
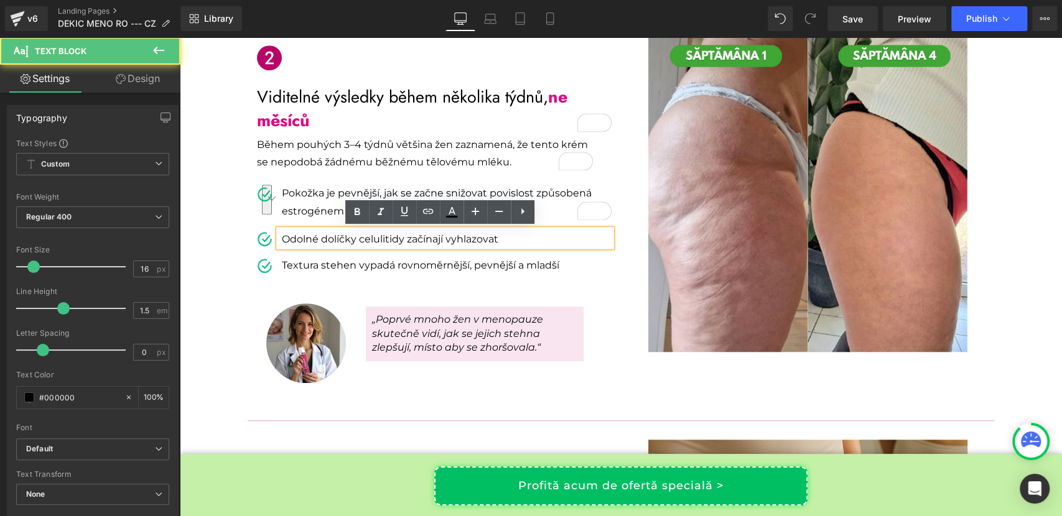
click at [338, 244] on p "Odolné dolíčky celulitidy začínají vyhlazovat" at bounding box center [447, 239] width 330 height 15
copy p "Odolné dolíčky celulitidy začínají vyhlazovat"
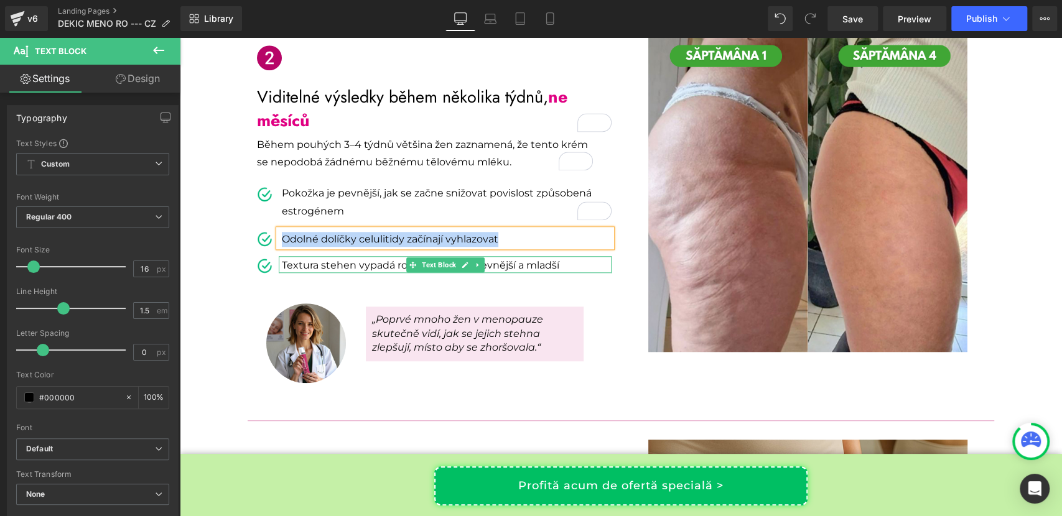
click at [312, 264] on p "Textura stehen vypadá rovnoměrnější, pevnější a mladší" at bounding box center [447, 265] width 330 height 15
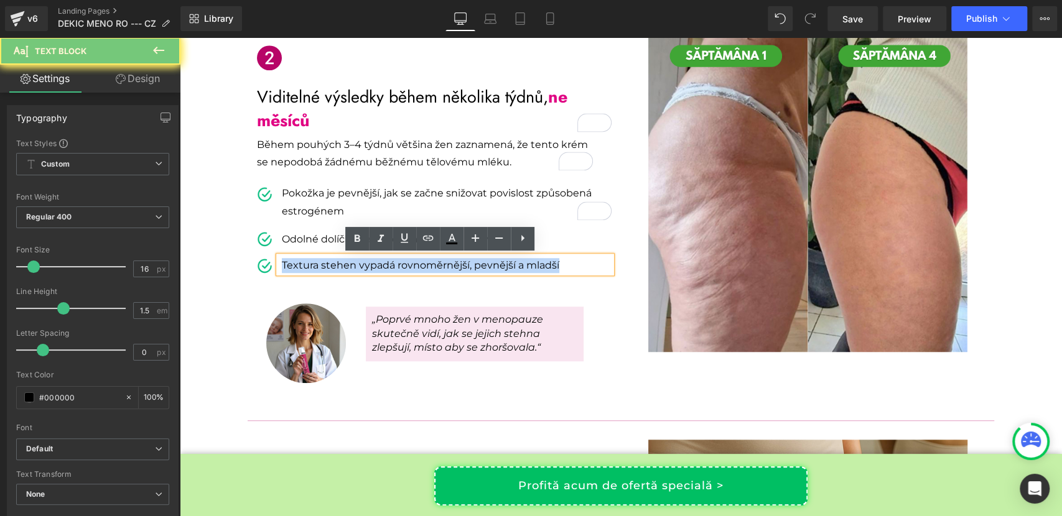
click at [312, 264] on p "Textura stehen vypadá rovnoměrnější, pevnější a mladší" at bounding box center [447, 265] width 330 height 15
copy p "Textura stehen vypadá rovnoměrnější, pevnější a mladší"
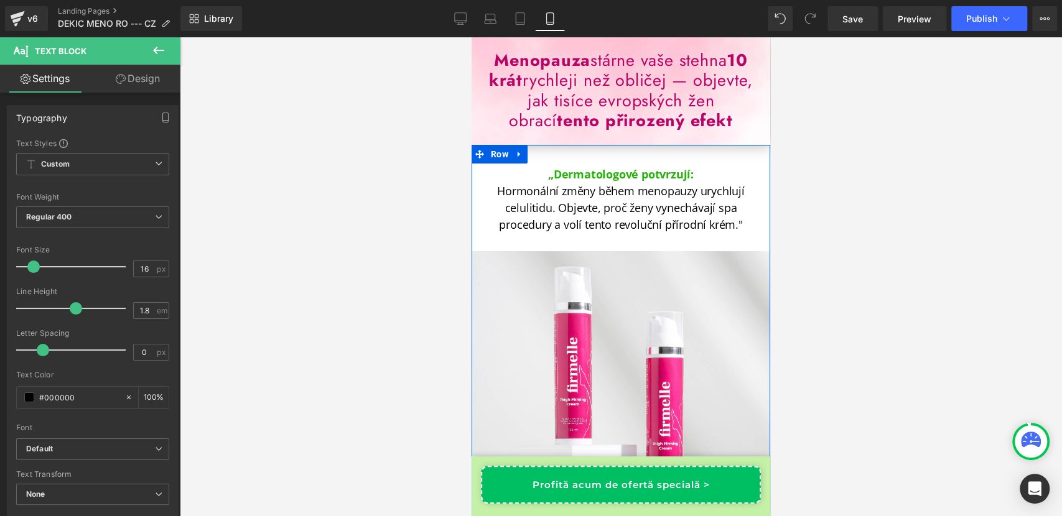
drag, startPoint x: 471, startPoint y: 37, endPoint x: 554, endPoint y: 223, distance: 203.0
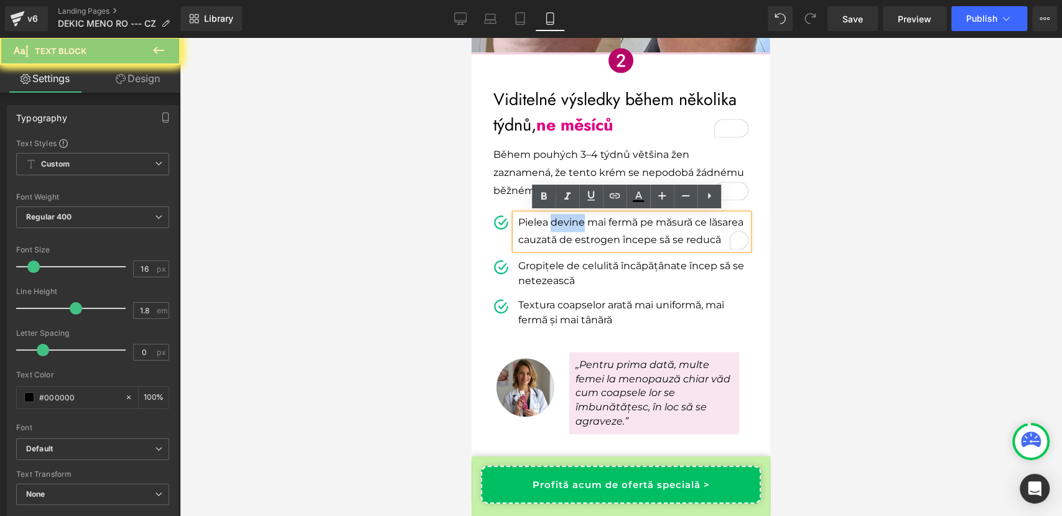
click at [554, 223] on p "Pielea devine mai fermă pe măsură ce lăsarea cauzată de estrogen începe să se r…" at bounding box center [633, 232] width 230 height 36
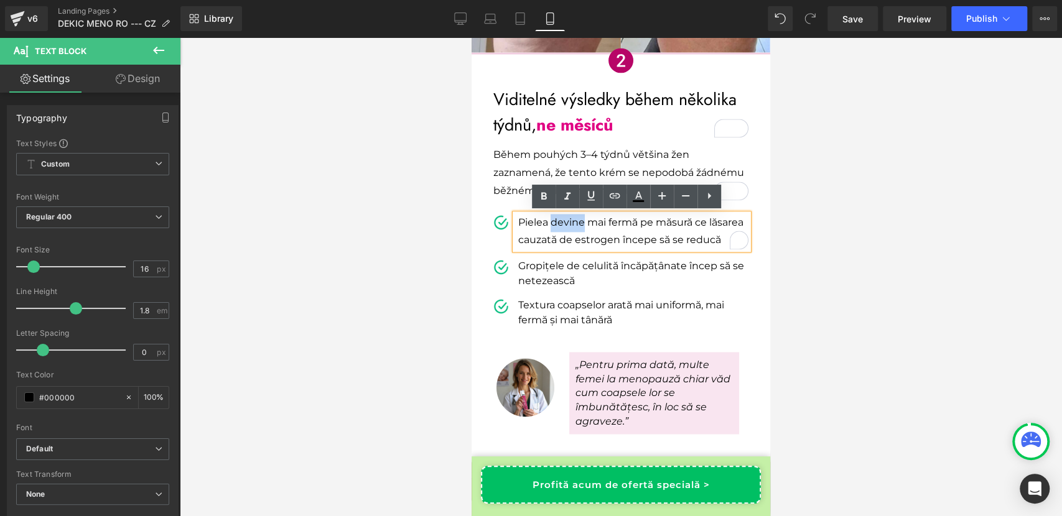
click at [554, 223] on p "Pielea devine mai fermă pe măsură ce lăsarea cauzată de estrogen începe să se r…" at bounding box center [633, 232] width 230 height 36
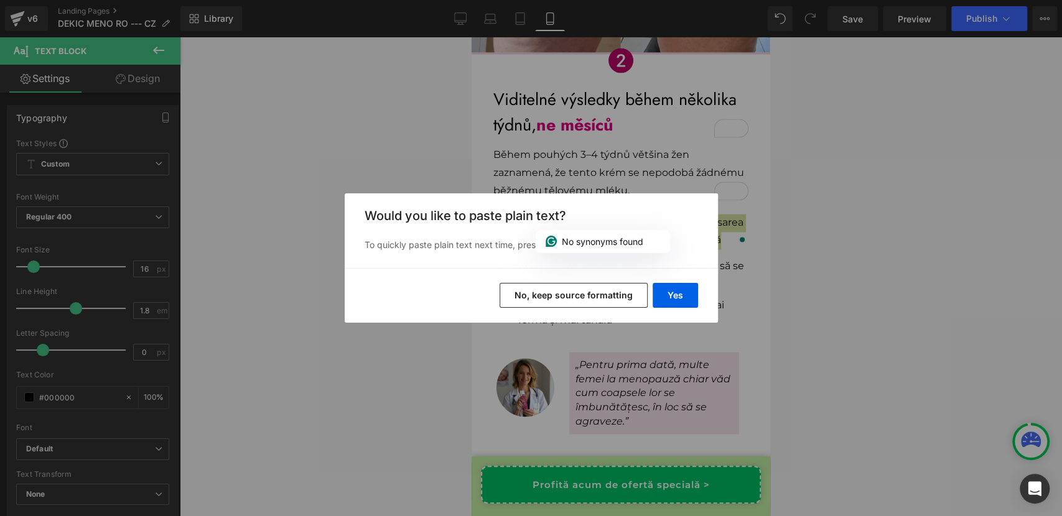
click at [616, 299] on button "No, keep source formatting" at bounding box center [573, 295] width 148 height 25
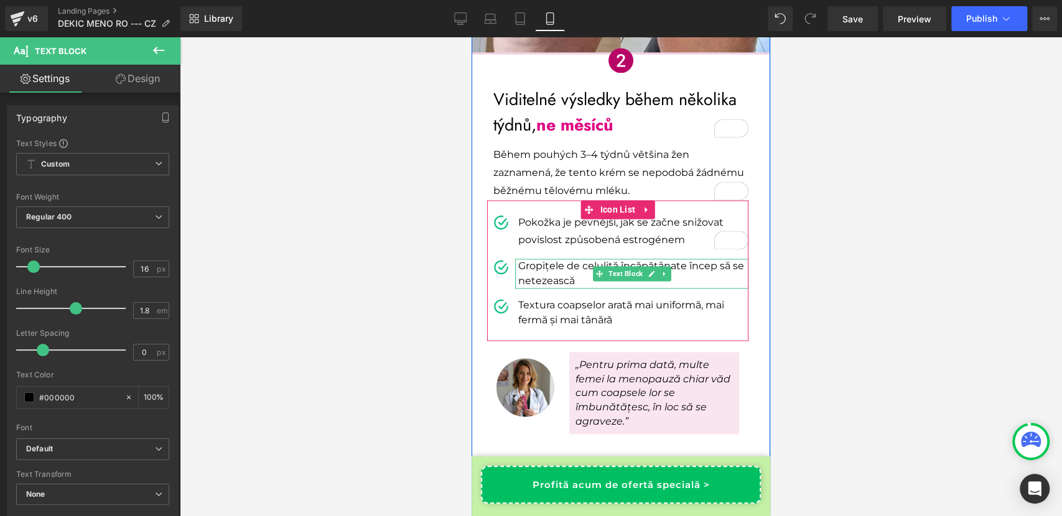
click at [536, 274] on p "Gropițele de celulită încăpățânate încep să se netezească" at bounding box center [633, 274] width 230 height 30
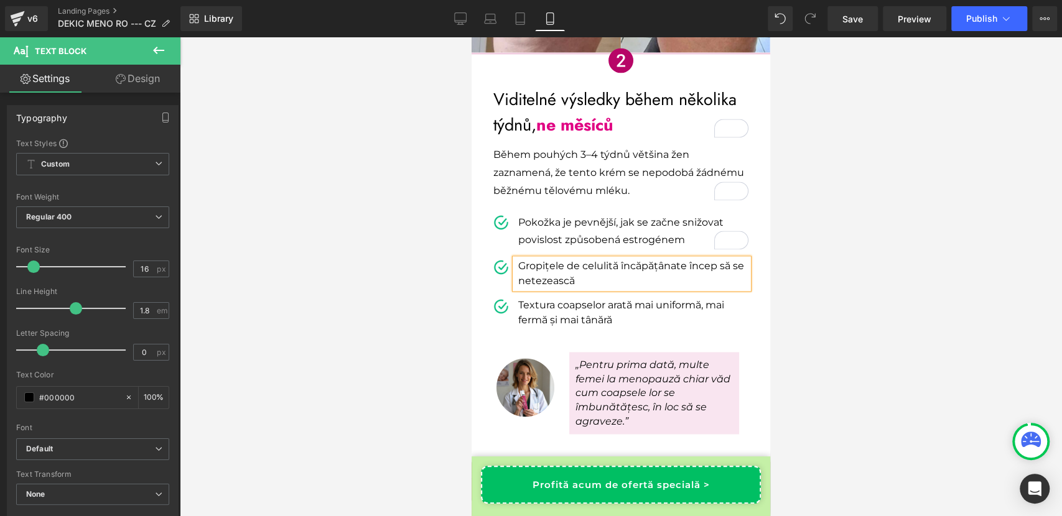
click at [536, 274] on p "Gropițele de celulită încăpățânate încep să se netezească" at bounding box center [633, 274] width 230 height 30
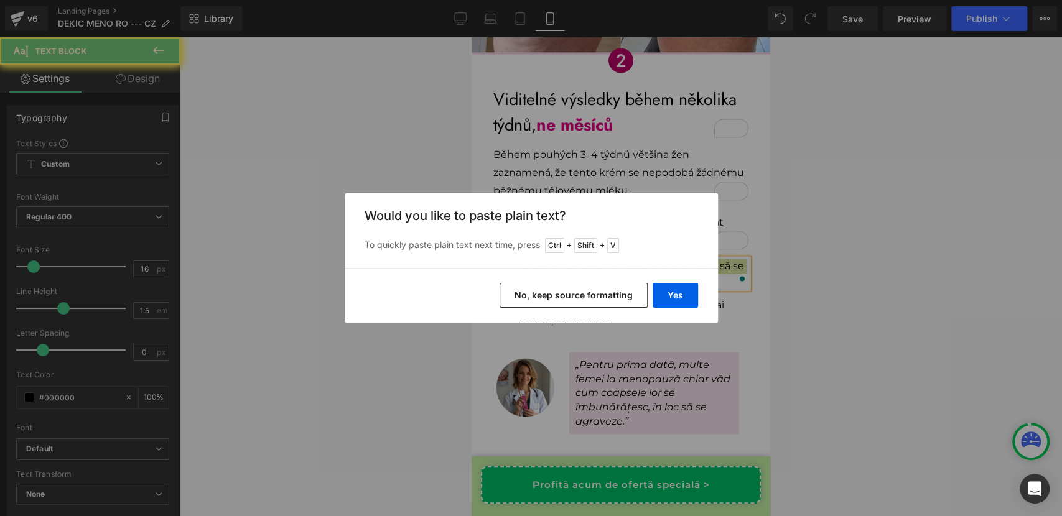
click at [536, 274] on div "Yes No, keep source formatting" at bounding box center [531, 295] width 373 height 55
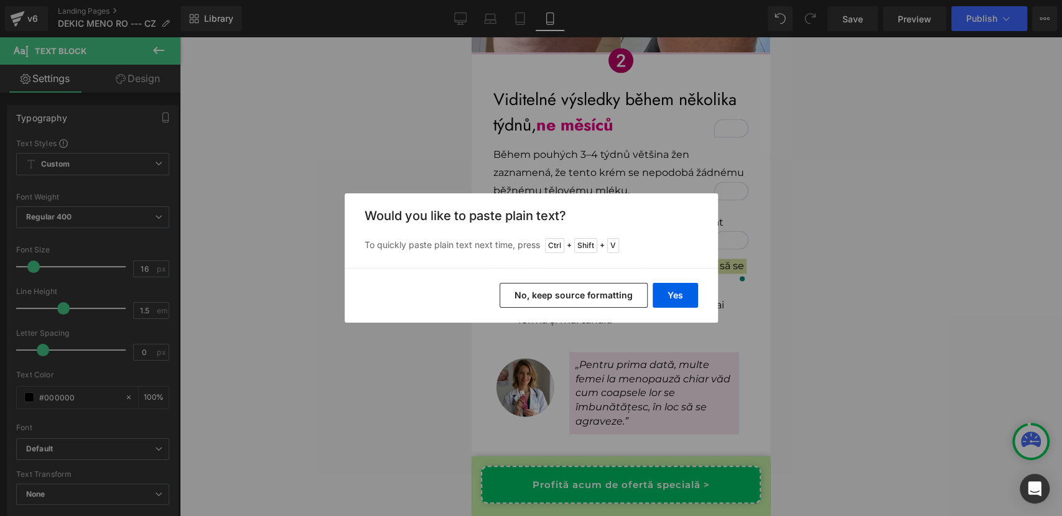
click at [560, 295] on button "No, keep source formatting" at bounding box center [573, 295] width 148 height 25
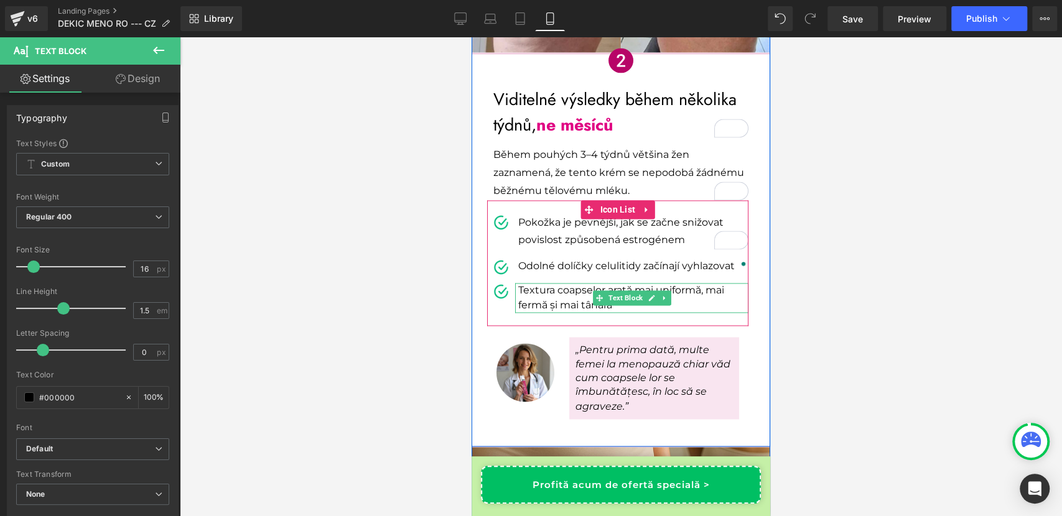
click at [539, 296] on p "Textura coapselor arată mai uniformă, mai fermă și mai tânără" at bounding box center [633, 298] width 230 height 30
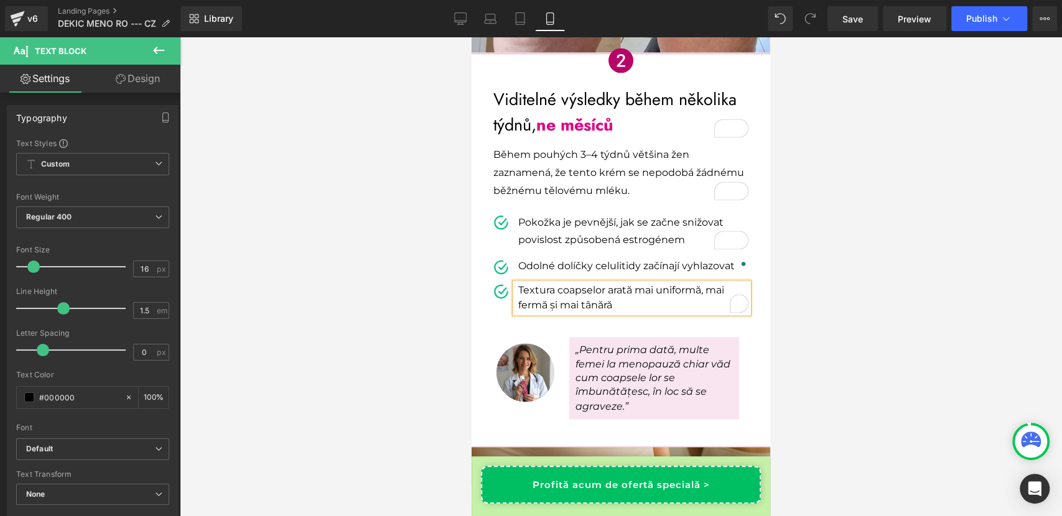
click at [539, 296] on p "Textura coapselor arată mai uniformă, mai fermă și mai tânără" at bounding box center [633, 298] width 230 height 30
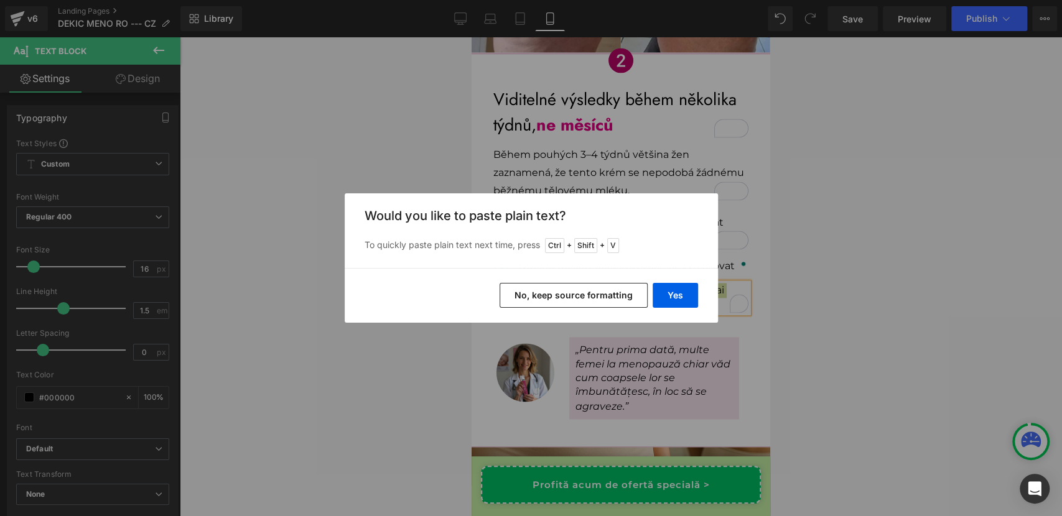
click at [564, 297] on button "No, keep source formatting" at bounding box center [573, 295] width 148 height 25
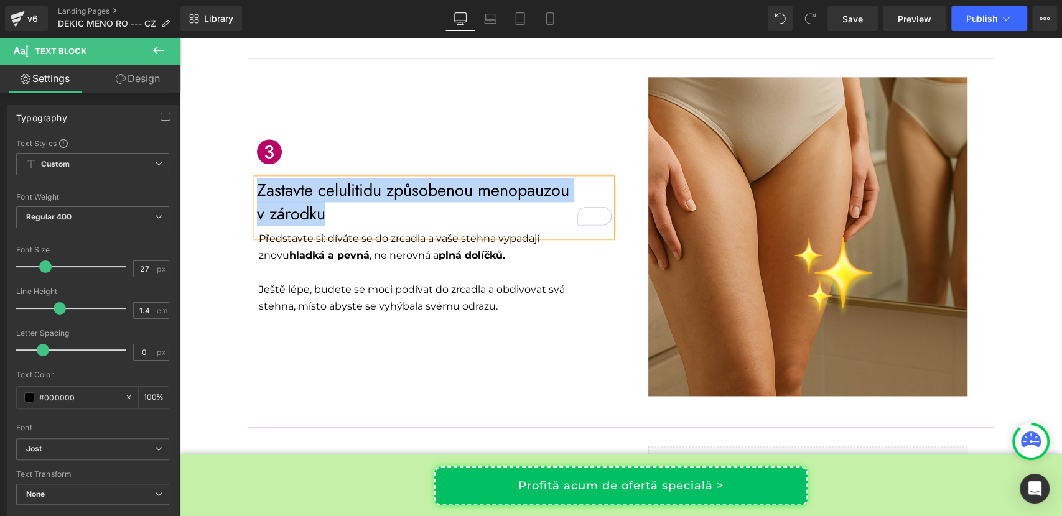
scroll to position [1000, 0]
click at [300, 242] on p "Představte si: díváte se do zrcadla a vaše stehna vypadají znovu hladká a pevná…" at bounding box center [426, 247] width 334 height 34
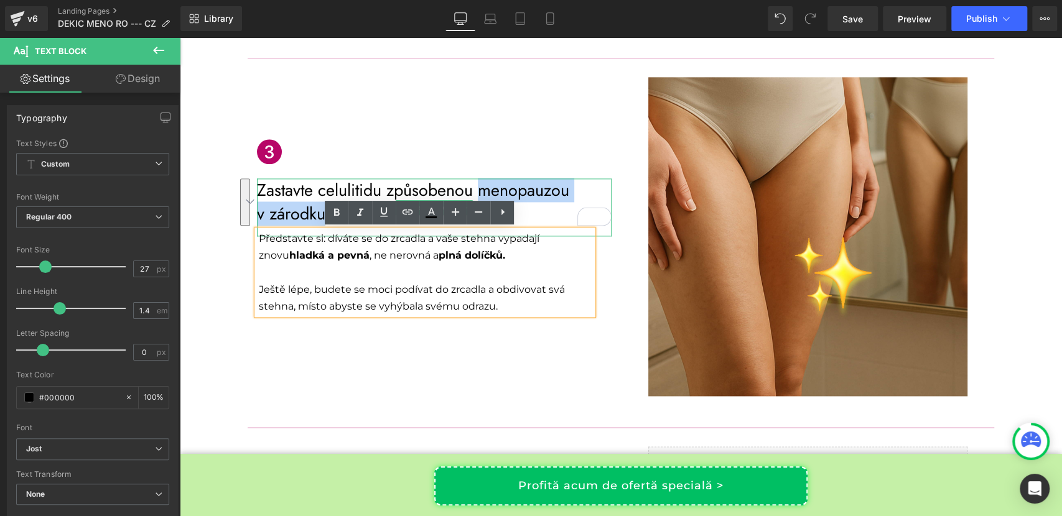
drag, startPoint x: 475, startPoint y: 187, endPoint x: 487, endPoint y: 207, distance: 23.5
click at [487, 207] on div "Zastavte celulitidu způsobenou menopauzou v zárodku" at bounding box center [434, 208] width 355 height 58
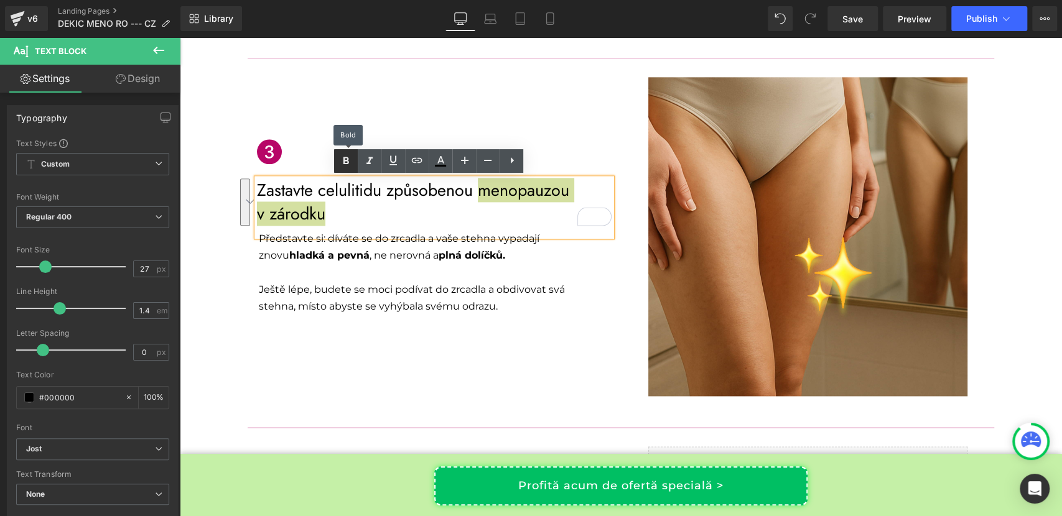
click at [343, 165] on icon at bounding box center [345, 161] width 15 height 15
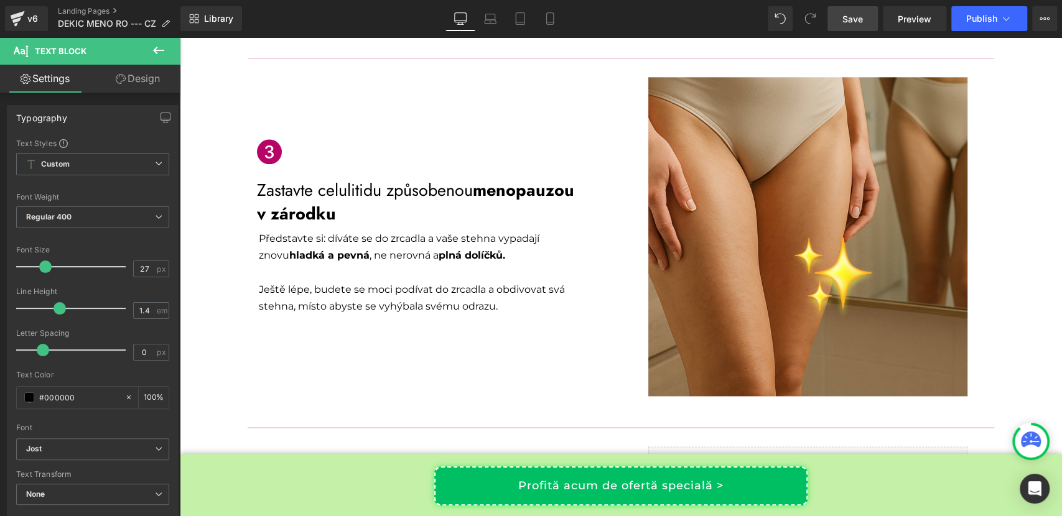
click at [865, 17] on link "Save" at bounding box center [852, 18] width 50 height 25
click at [292, 238] on p "Představte si: díváte se do zrcadla a vaše stehna vypadají znovu hladká a pevná…" at bounding box center [426, 247] width 334 height 34
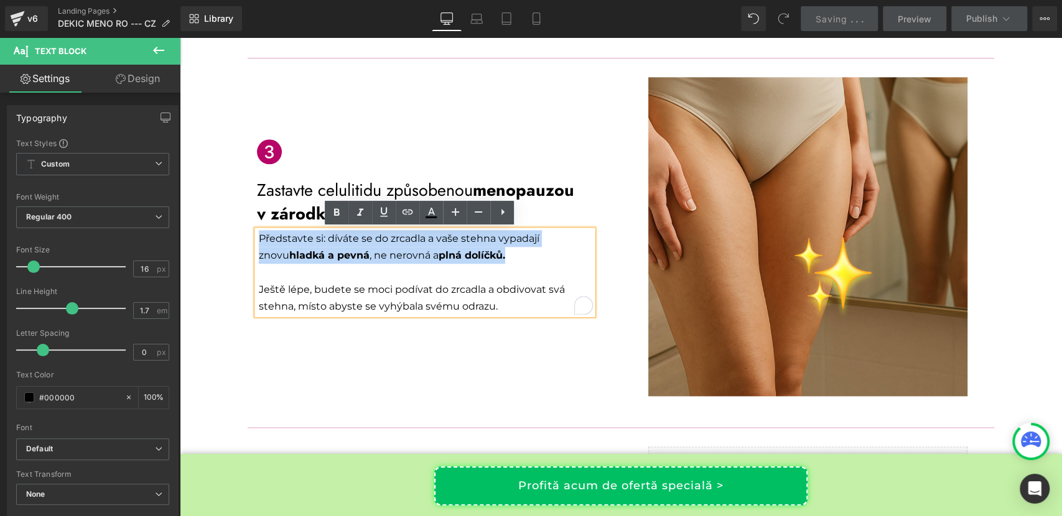
copy p "Představte si: díváte se do zrcadla a vaše stehna vypadají znovu hladká a pevná…"
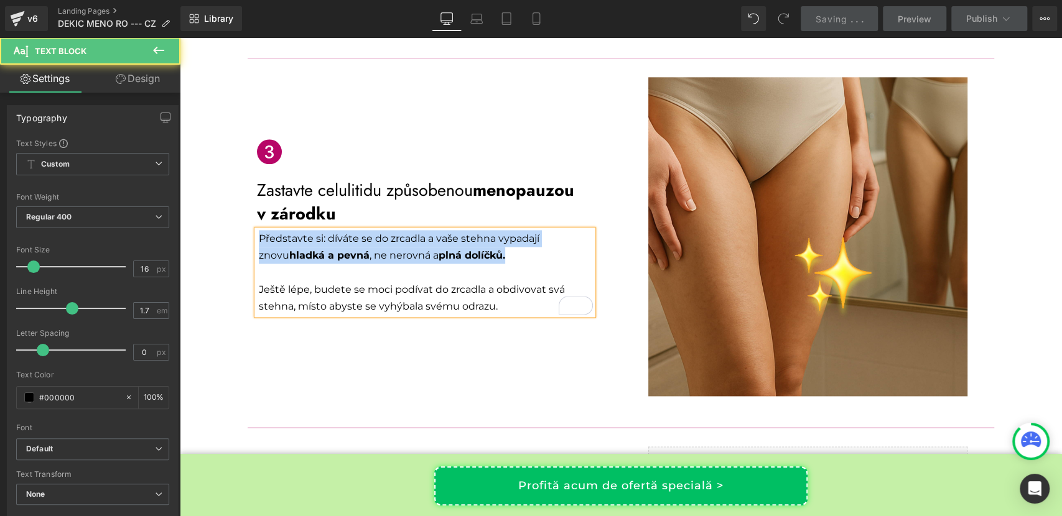
click at [318, 239] on p "Představte si: díváte se do zrcadla a vaše stehna vypadají znovu hladká a pevná…" at bounding box center [426, 247] width 334 height 34
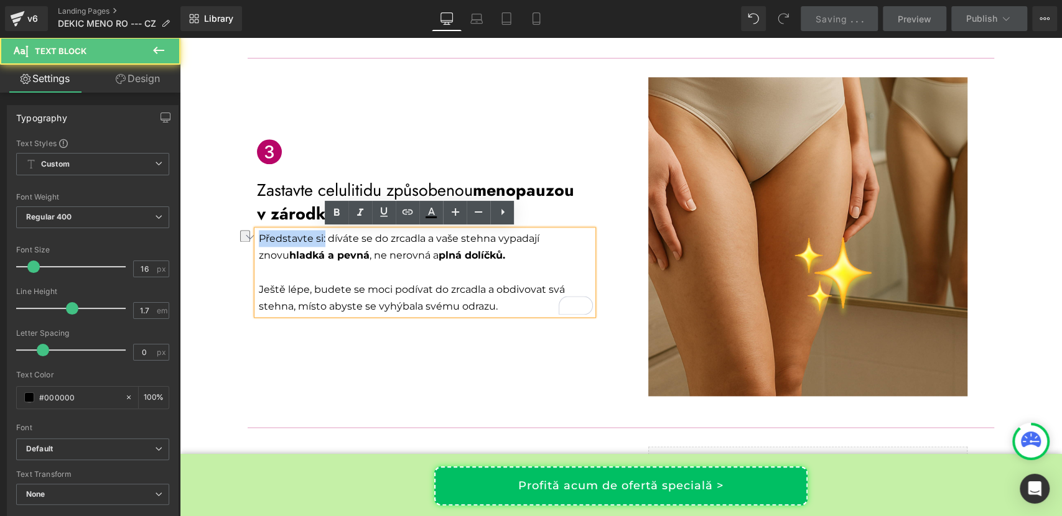
drag, startPoint x: 318, startPoint y: 239, endPoint x: 252, endPoint y: 237, distance: 66.0
click at [257, 237] on div "Představte si: díváte se do zrcadla a vaše stehna vypadají znovu hladká a pevná…" at bounding box center [425, 272] width 336 height 85
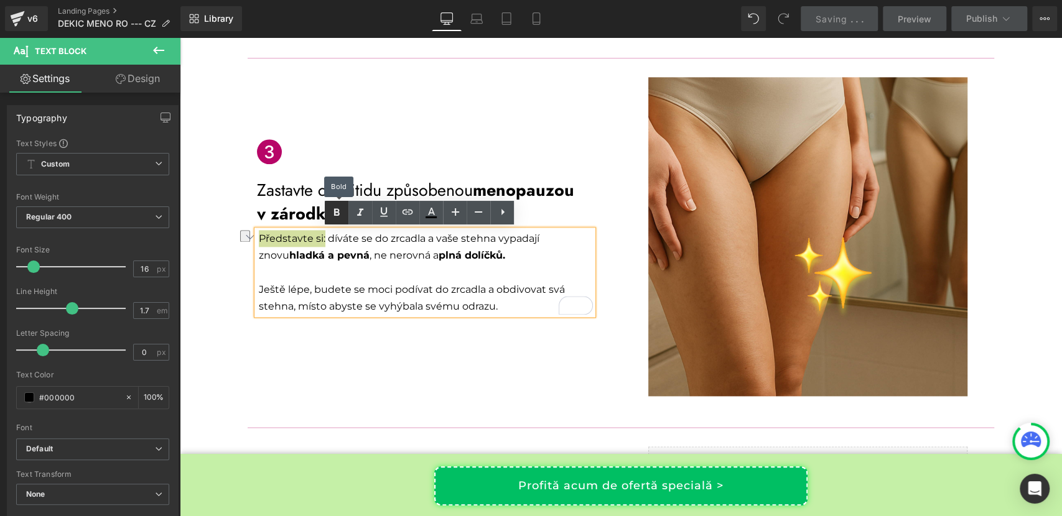
click at [336, 213] on icon at bounding box center [336, 212] width 15 height 15
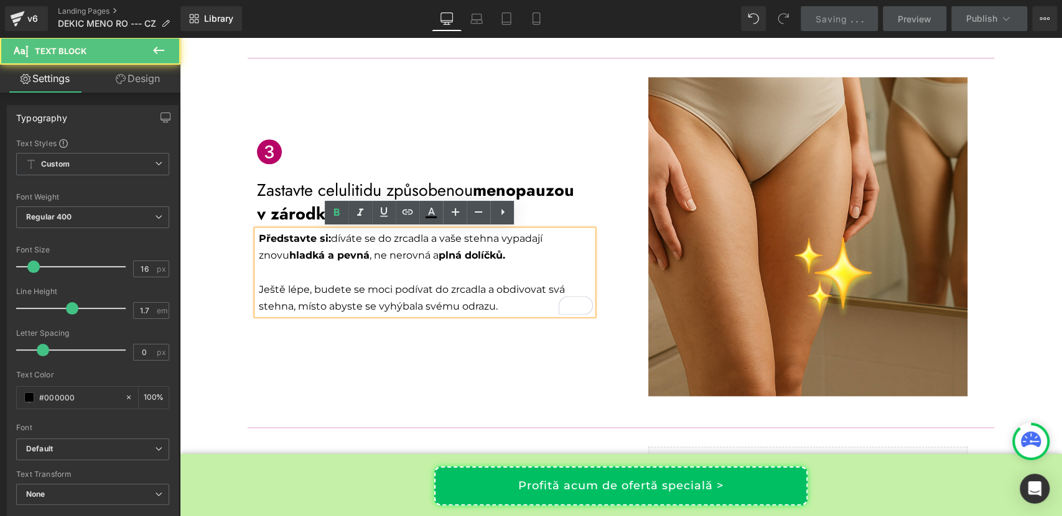
click at [364, 252] on p "Představte si: díváte se do zrcadla a vaše stehna vypadají znovu hladká a pevná…" at bounding box center [426, 247] width 334 height 34
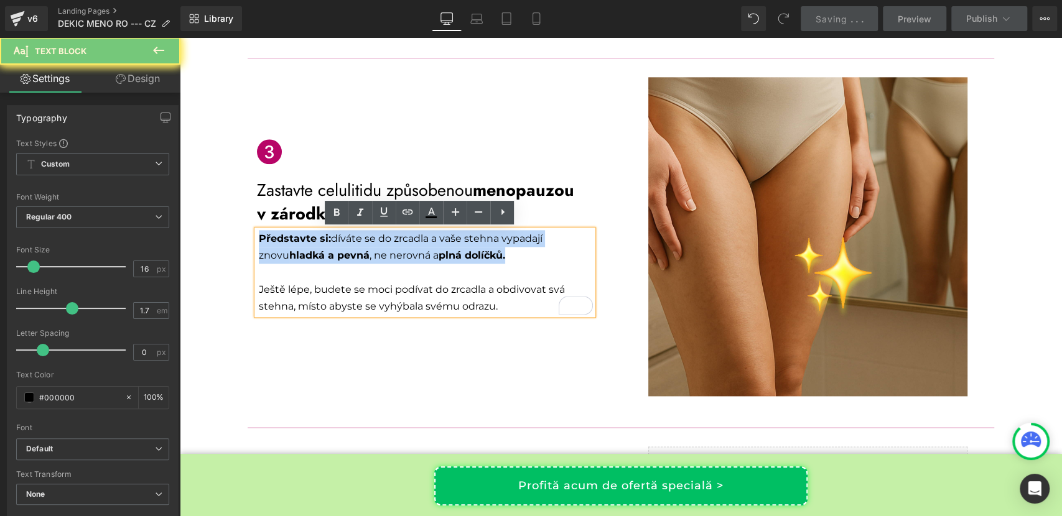
click at [364, 252] on p "Představte si: díváte se do zrcadla a vaše stehna vypadají znovu hladká a pevná…" at bounding box center [426, 247] width 334 height 34
copy p "Představte si: díváte se do zrcadla a vaše stehna vypadají znovu hladká a pevná…"
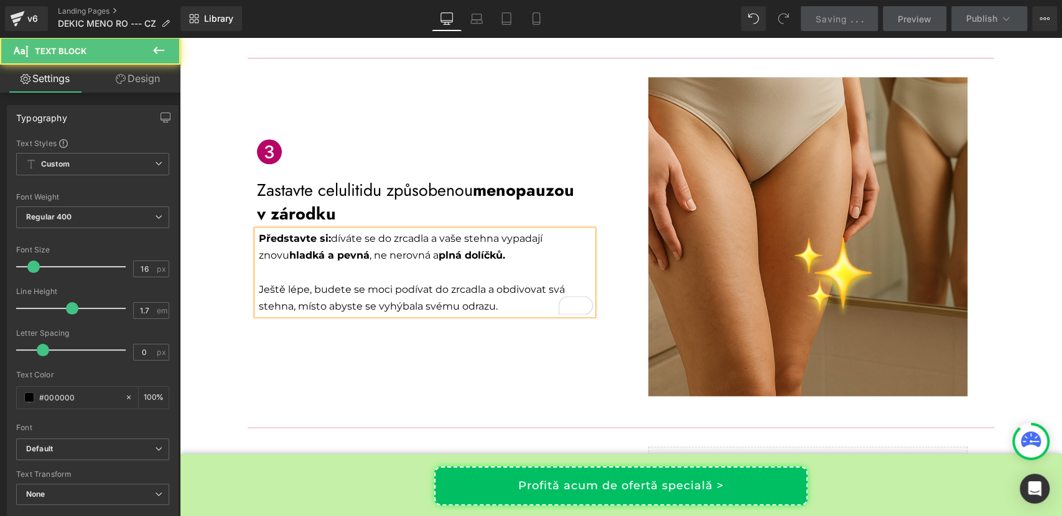
click at [317, 296] on p "Ještě lépe, budete se moci podívat do zrcadla a obdivovat svá stehna, místo aby…" at bounding box center [426, 298] width 334 height 34
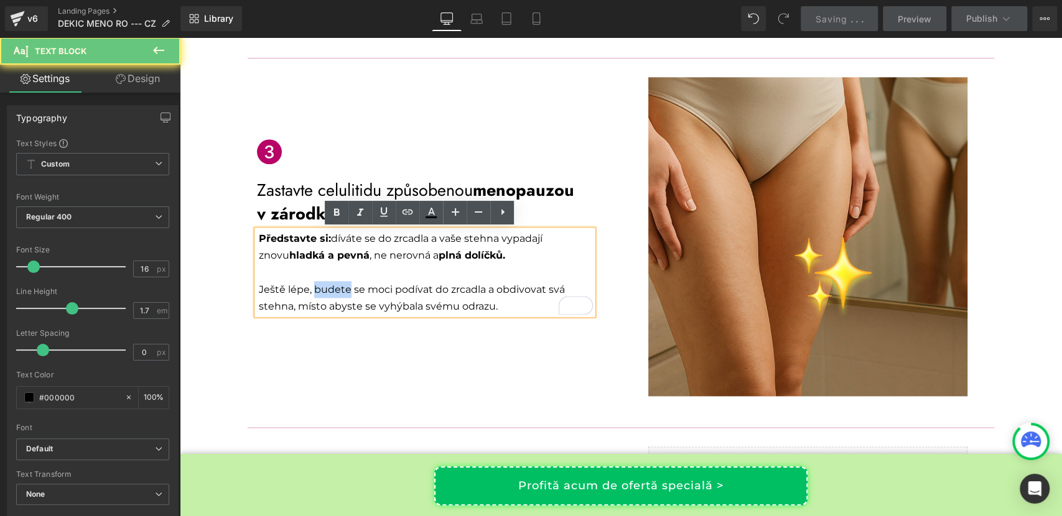
click at [317, 296] on p "Ještě lépe, budete se moci podívat do zrcadla a obdivovat svá stehna, místo aby…" at bounding box center [426, 298] width 334 height 34
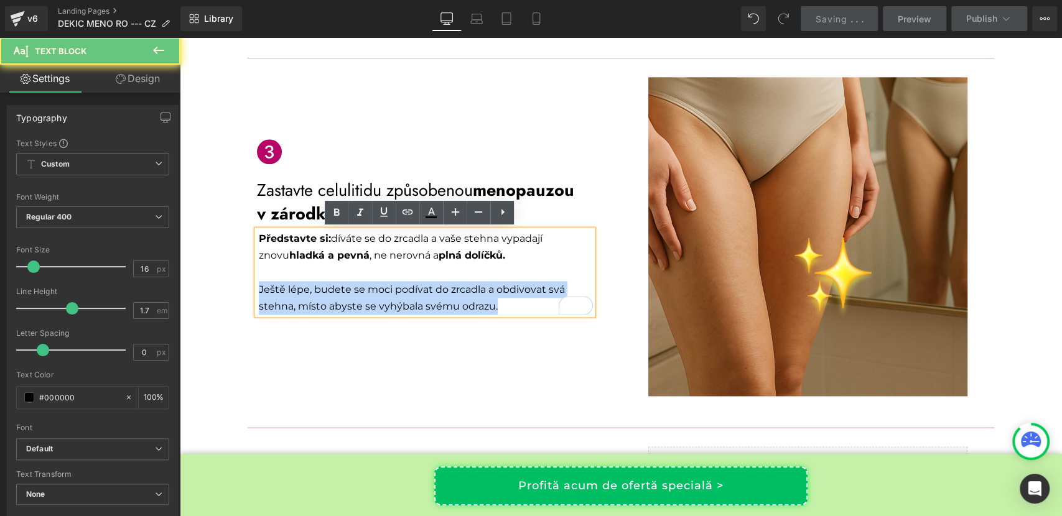
click at [317, 296] on p "Ještě lépe, budete se moci podívat do zrcadla a obdivovat svá stehna, místo aby…" at bounding box center [426, 298] width 334 height 34
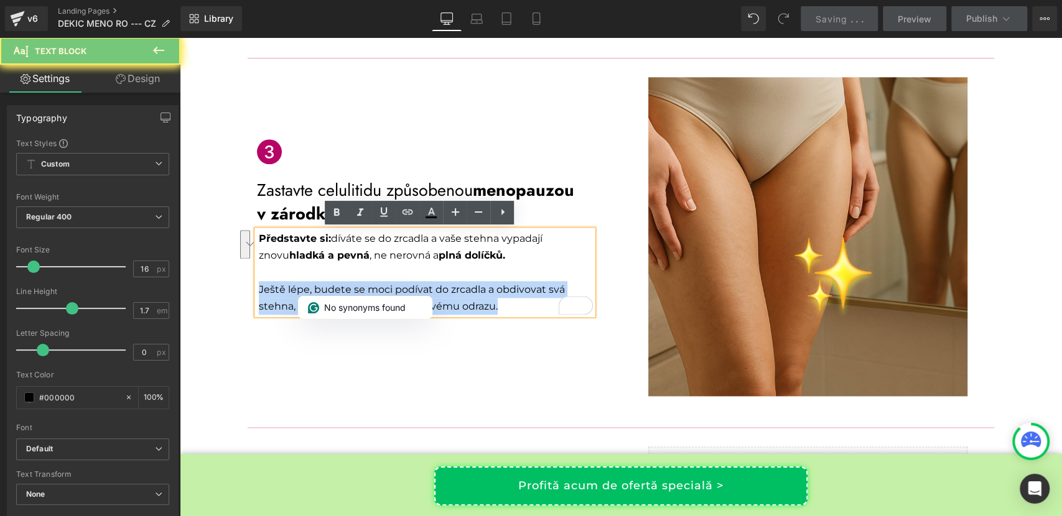
copy p "Ještě lépe, budete se moci podívat do zrcadla a obdivovat svá stehna, místo aby…"
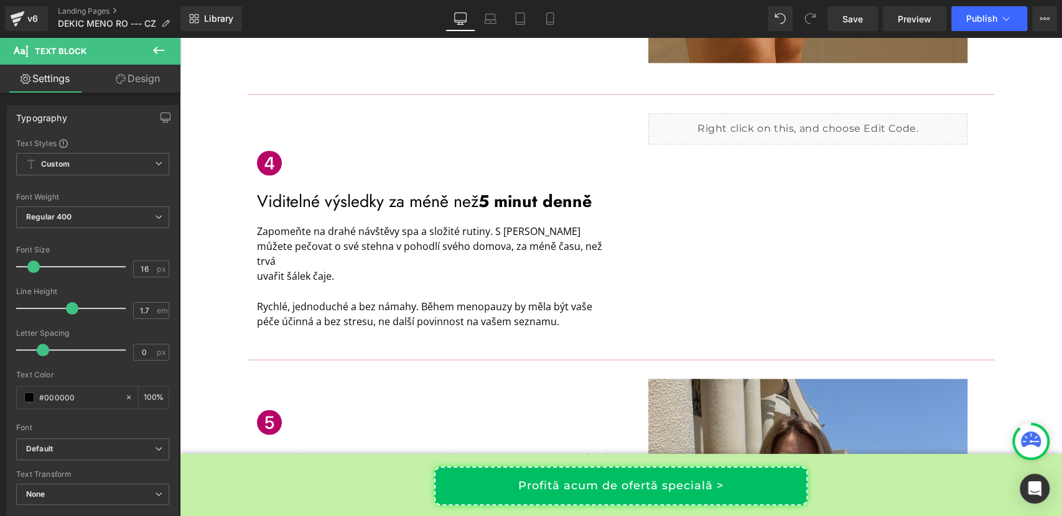
scroll to position [1335, 0]
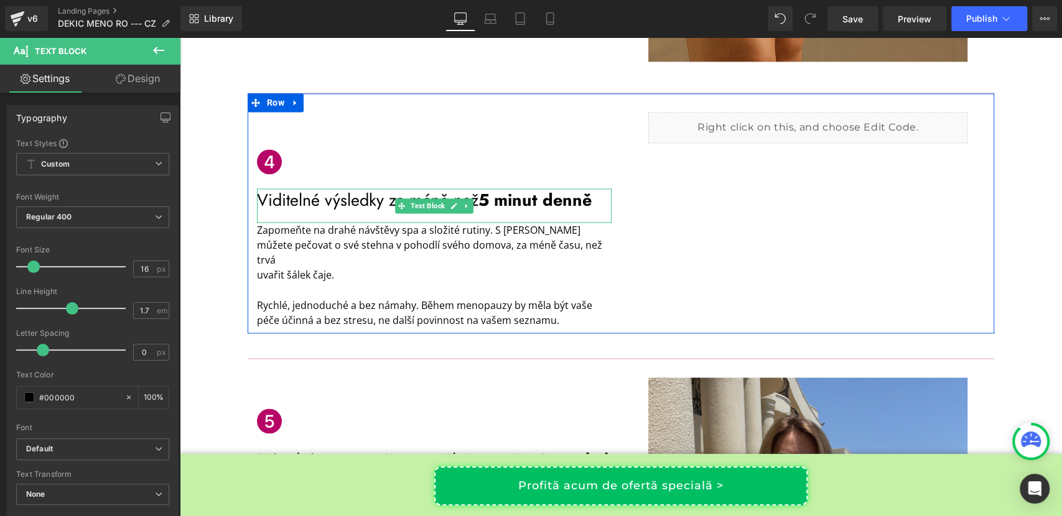
click at [373, 200] on p "Viditelné výsledky za méně než 5 minut denně" at bounding box center [434, 200] width 355 height 24
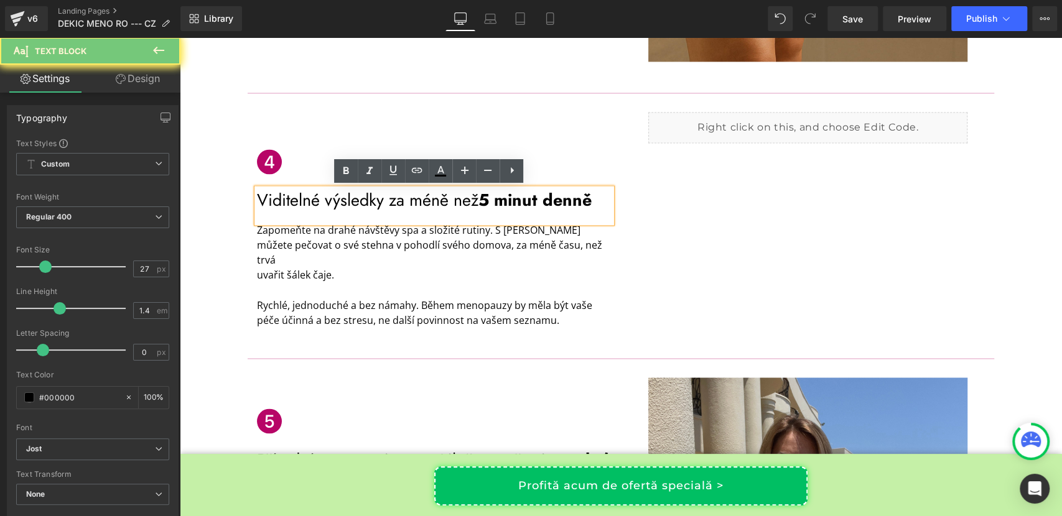
copy p "Ještě lépe, budete se moci podívat do zrcadla a obdivovat svá stehna, místo aby…"
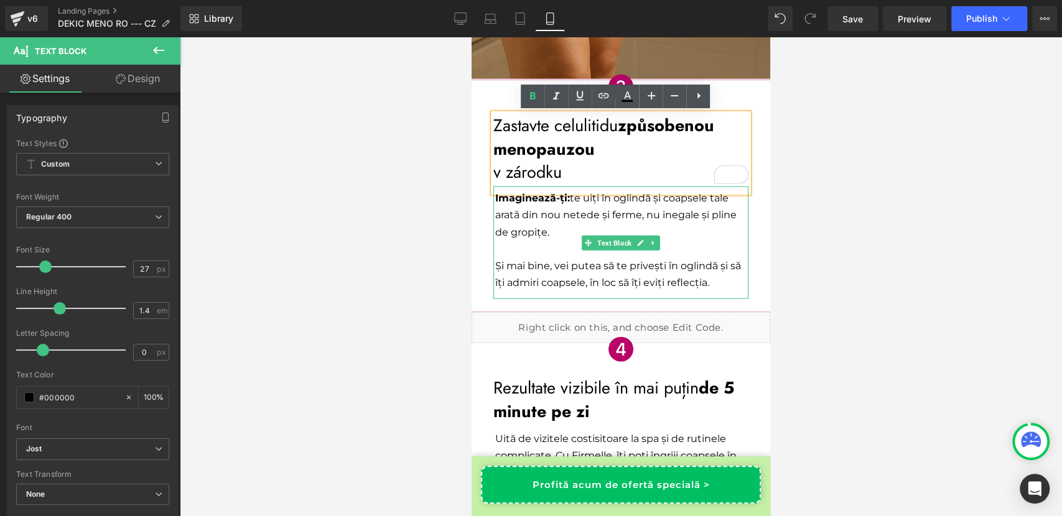
scroll to position [1885, 0]
click at [524, 210] on p "Imaginează-ți: te uiți în oglindă și coapsele tale arată din nou netede și ferm…" at bounding box center [621, 215] width 253 height 51
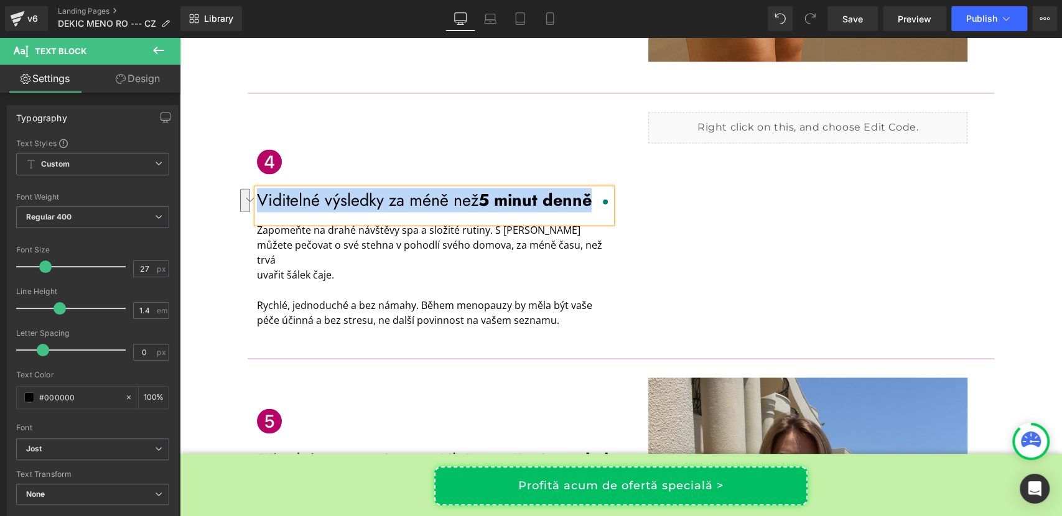
scroll to position [1335, 0]
click at [309, 233] on p "Zapomeňte na drahé návštěvy spa a složité rutiny. S [PERSON_NAME] můžete pečova…" at bounding box center [434, 245] width 355 height 45
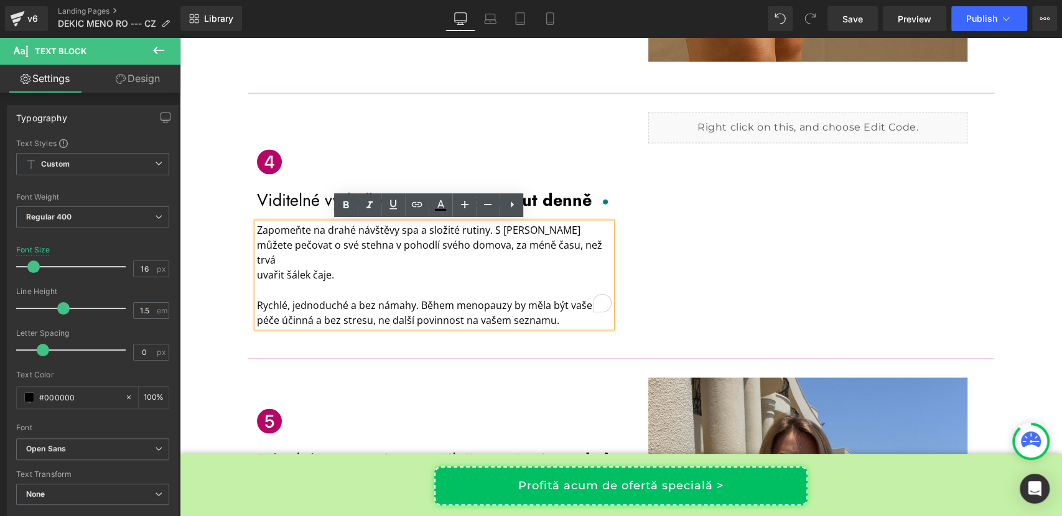
click at [295, 267] on p "uvařit šálek čaje." at bounding box center [434, 274] width 355 height 15
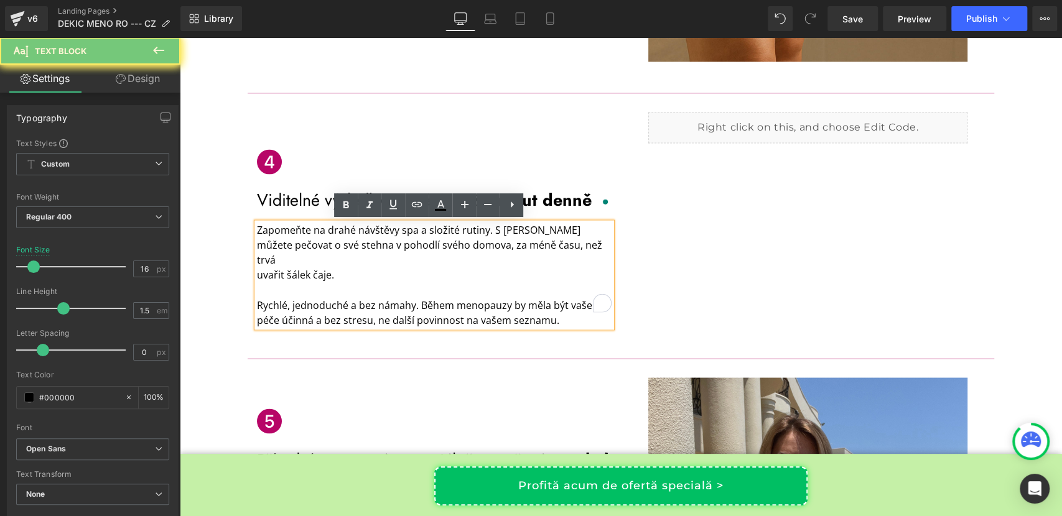
click at [295, 267] on p "uvařit šálek čaje." at bounding box center [434, 274] width 355 height 15
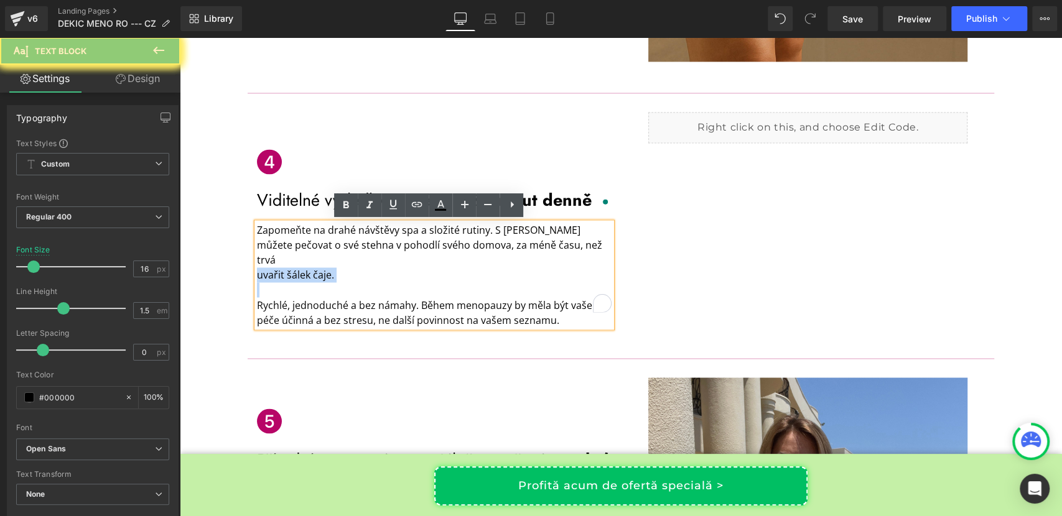
click at [295, 267] on p "uvařit šálek čaje." at bounding box center [434, 274] width 355 height 15
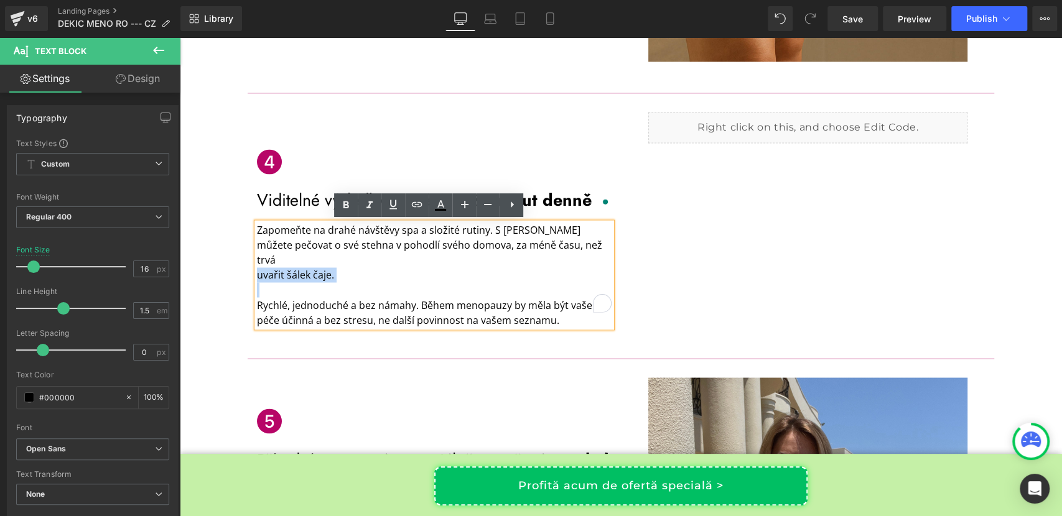
click at [295, 267] on p "uvařit šálek čaje." at bounding box center [434, 274] width 355 height 15
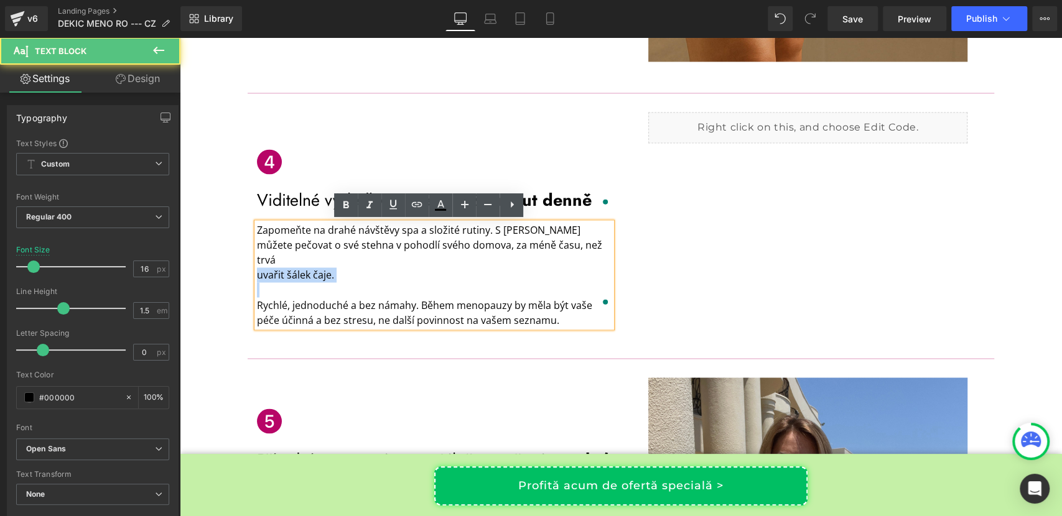
click at [333, 267] on p "uvařit šálek čaje." at bounding box center [434, 274] width 355 height 15
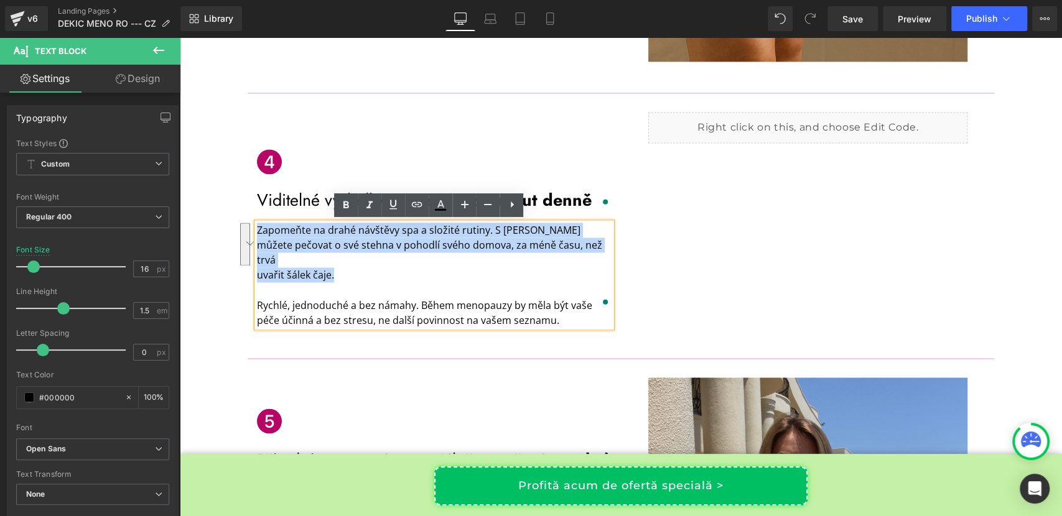
drag, startPoint x: 333, startPoint y: 259, endPoint x: 253, endPoint y: 228, distance: 86.0
click at [257, 228] on div "Zapomeňte na drahé návštěvy spa a složité rutiny. S Firmelle můžete pečovat o s…" at bounding box center [434, 275] width 355 height 104
copy div "Zapomeňte na drahé návštěvy spa a složité rutiny. S Firmelle můžete pečovat o s…"
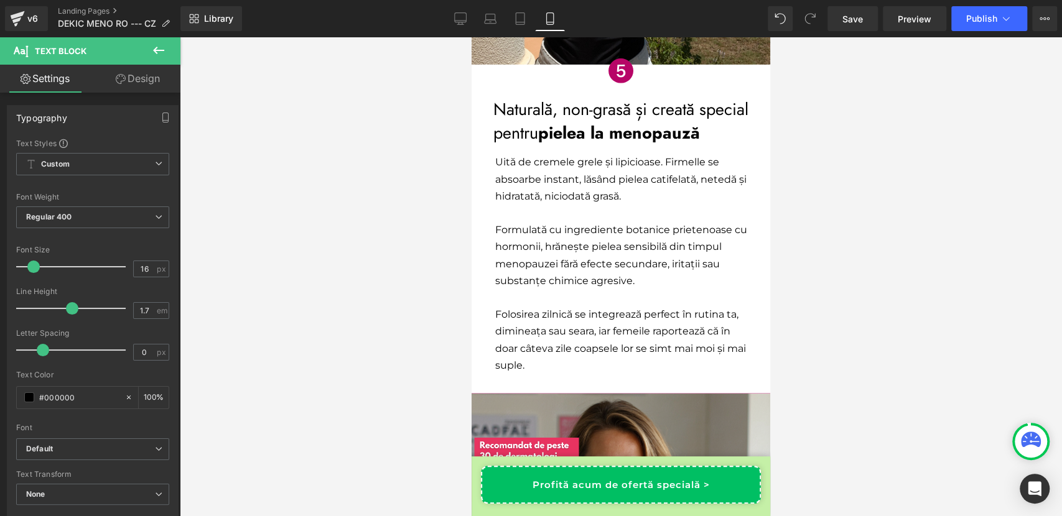
scroll to position [2719, 0]
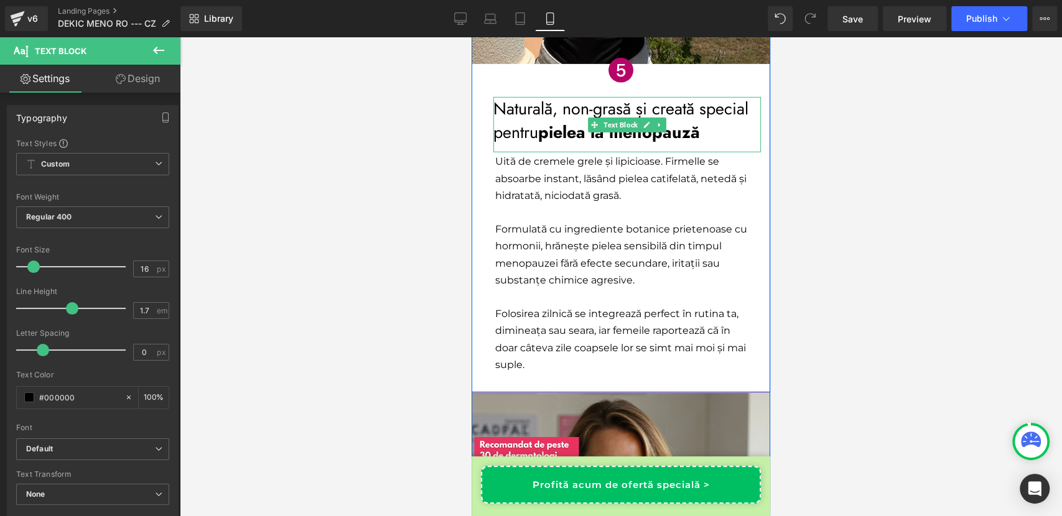
click at [546, 137] on span "pielea la menopauză" at bounding box center [619, 132] width 162 height 24
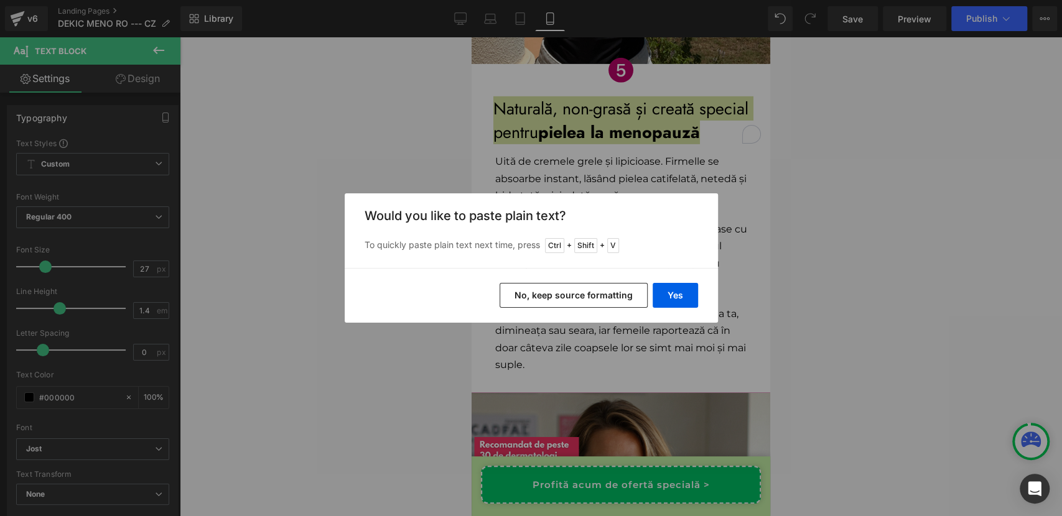
click at [570, 293] on button "No, keep source formatting" at bounding box center [573, 295] width 148 height 25
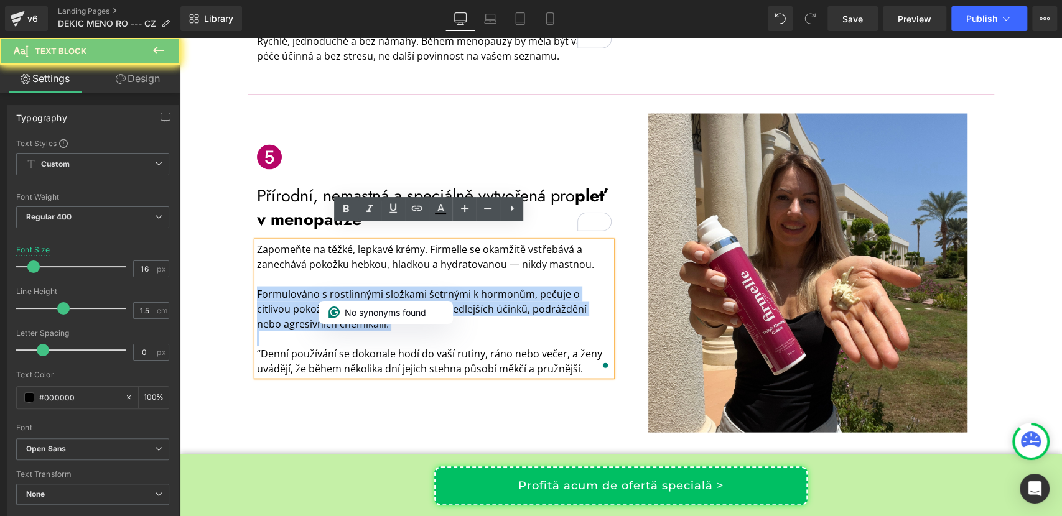
scroll to position [1599, 0]
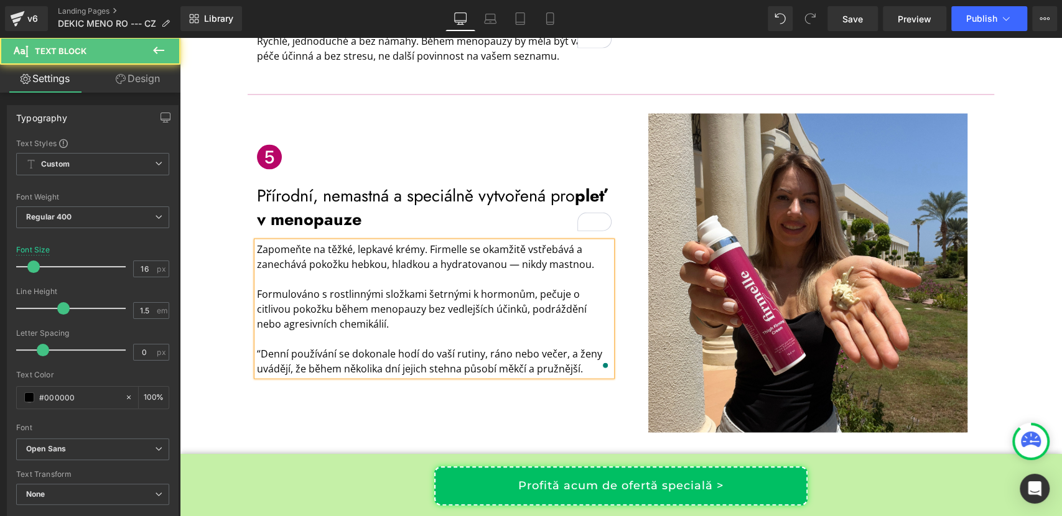
click at [375, 346] on p "“Denní používání se dokonale hodí do vaší rutiny, ráno nebo večer, a ženy uvádě…" at bounding box center [434, 361] width 355 height 30
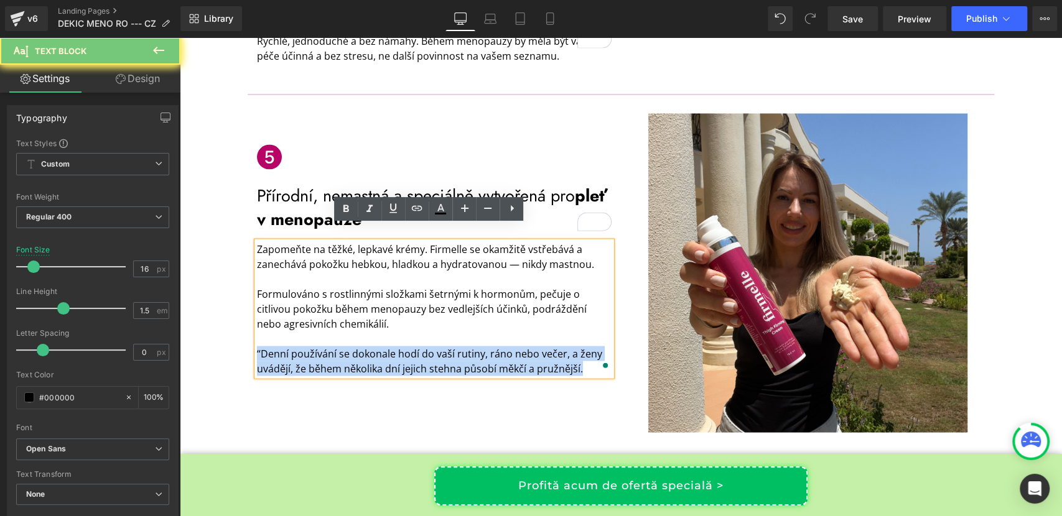
click at [375, 346] on p "“Denní používání se dokonale hodí do vaší rutiny, ráno nebo večer, a ženy uvádě…" at bounding box center [434, 361] width 355 height 30
copy p "“Denní používání se dokonale hodí do vaší rutiny, ráno nebo večer, a ženy uvádě…"
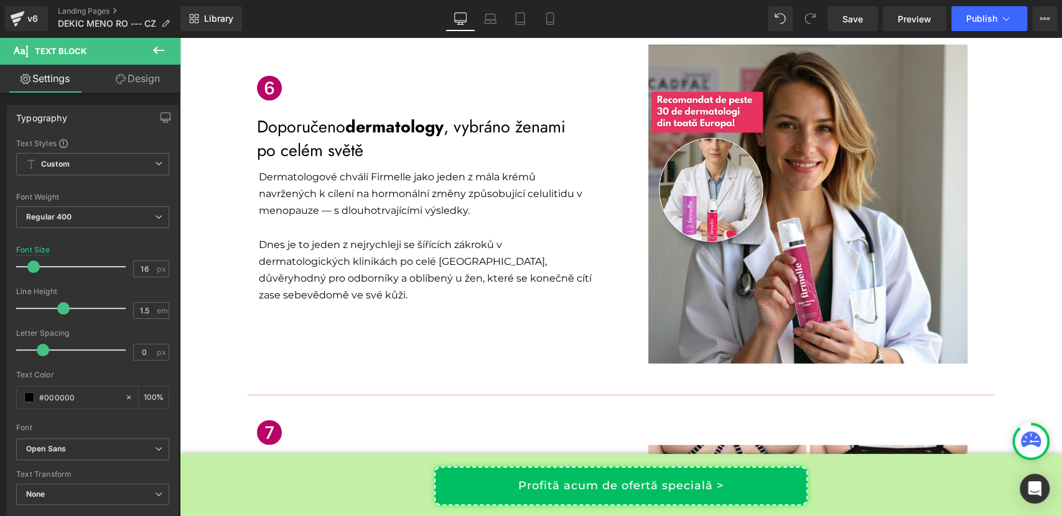
scroll to position [2039, 0]
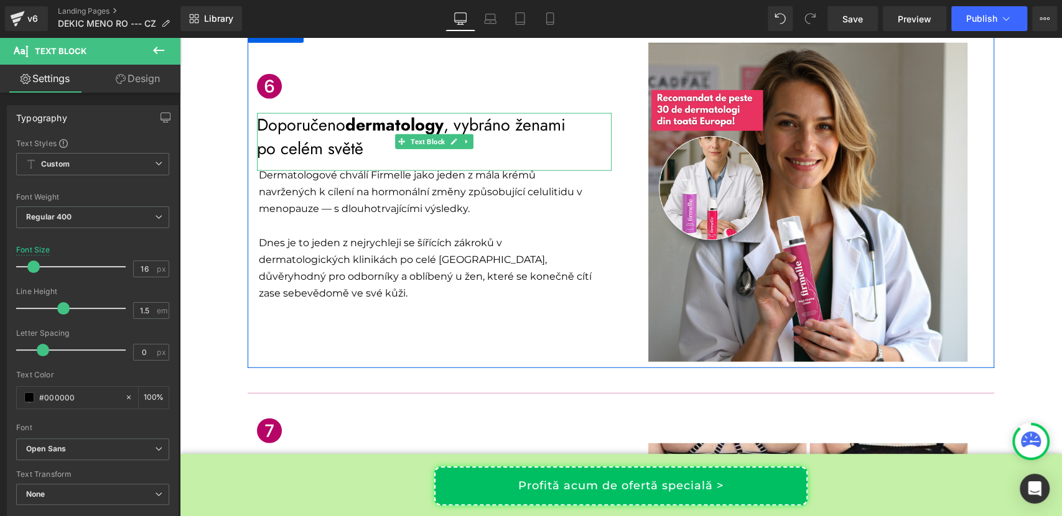
click at [316, 113] on p "Doporučeno dermatology , vybráno ženami" at bounding box center [434, 125] width 355 height 24
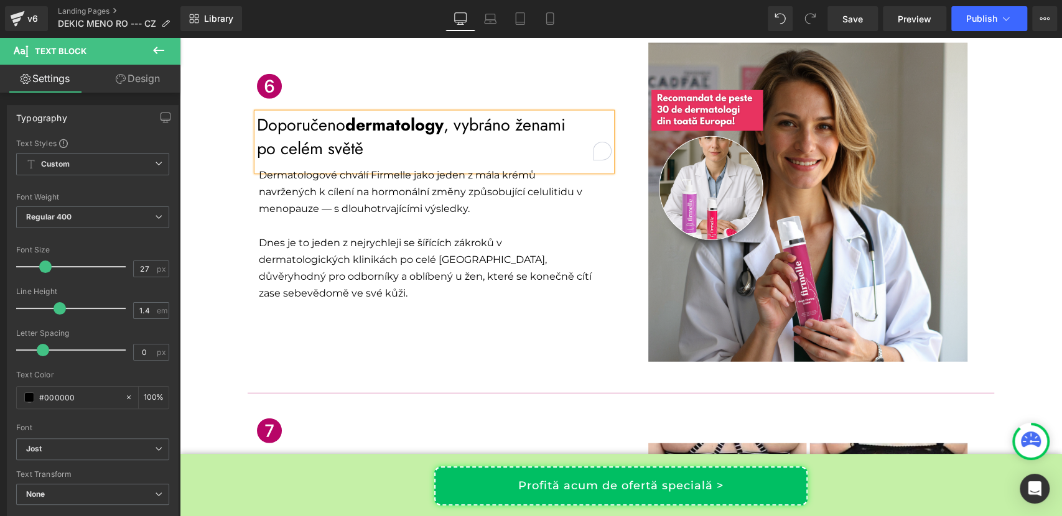
copy div "Doporučeno dermatology , vybráno ženami po celém světě"
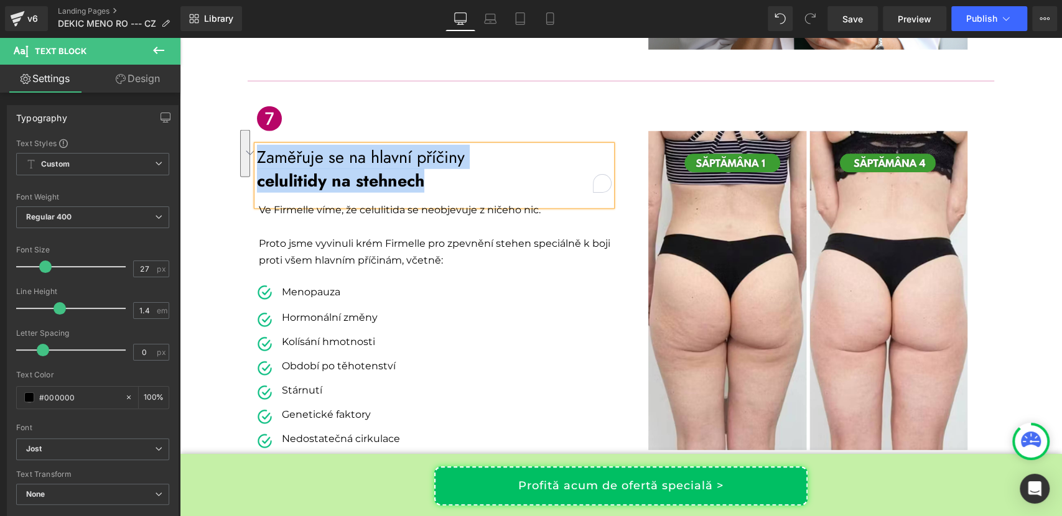
scroll to position [2351, 0]
click at [356, 202] on p "Ve Firmelle víme, že celulitida se neobjevuje z ničeho nic." at bounding box center [435, 210] width 353 height 17
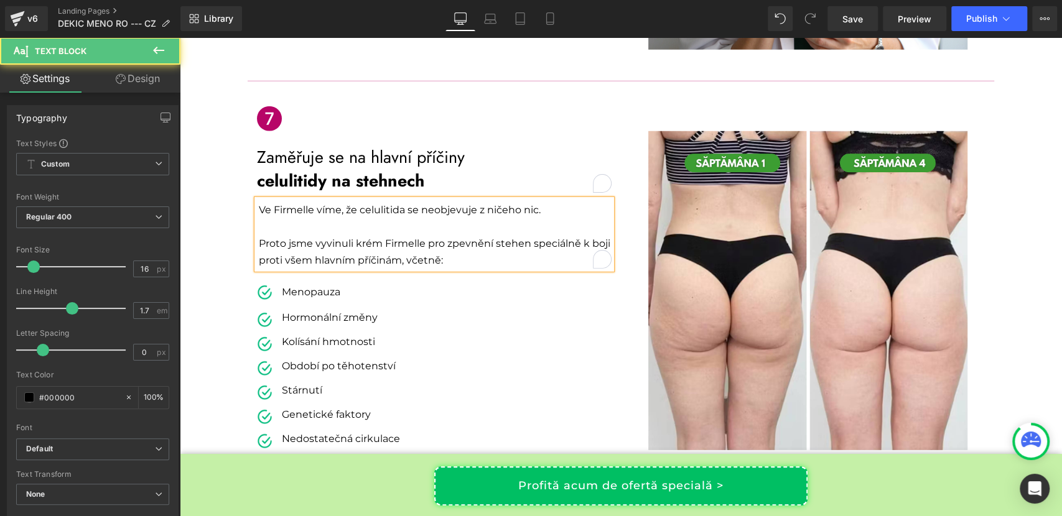
click at [348, 246] on p "Proto jsme vyvinuli krém Firmelle pro zpevnění stehen speciálně k boji proti vš…" at bounding box center [435, 252] width 353 height 34
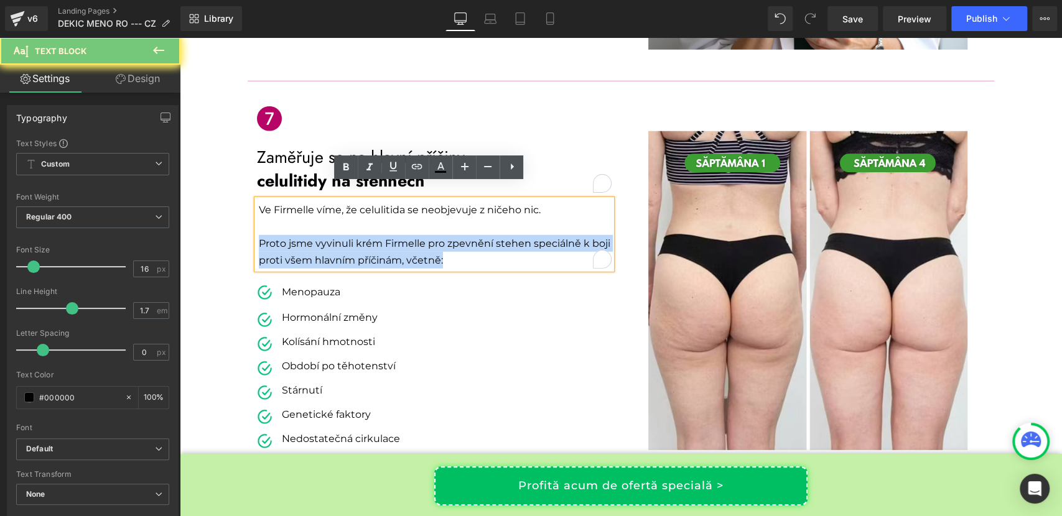
click at [348, 246] on p "Proto jsme vyvinuli krém Firmelle pro zpevnění stehen speciálně k boji proti vš…" at bounding box center [435, 252] width 353 height 34
copy p "Proto jsme vyvinuli krém Firmelle pro zpevnění stehen speciálně k boji proti vš…"
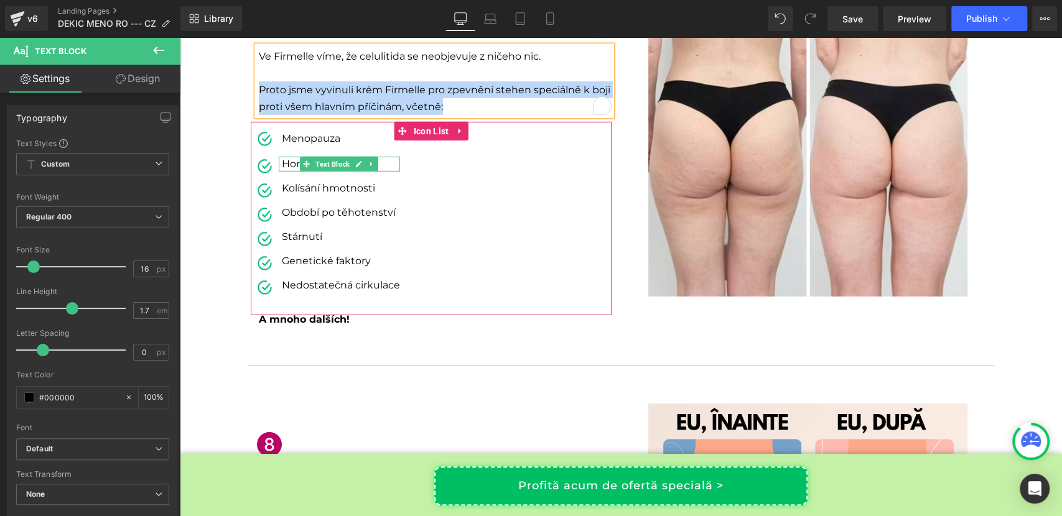
scroll to position [2508, 0]
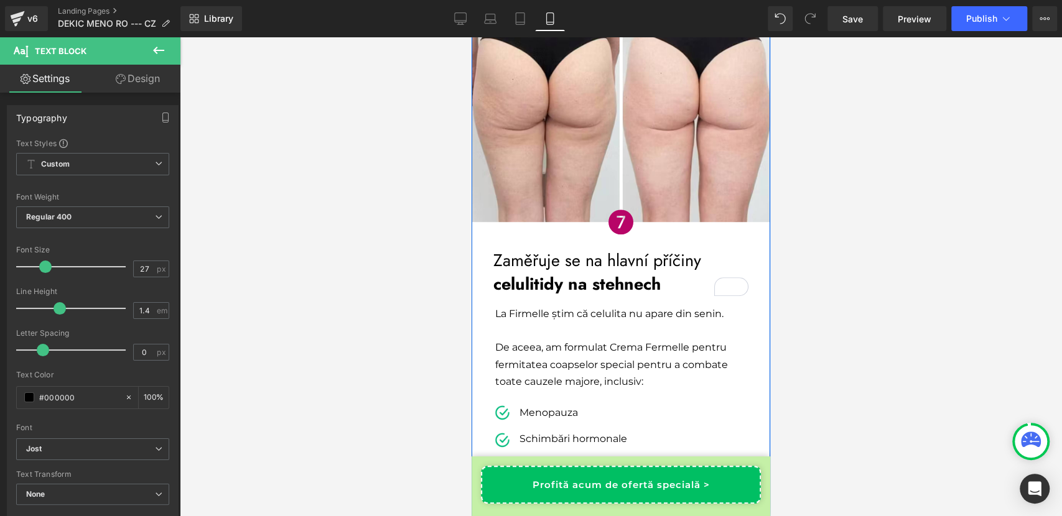
scroll to position [3757, 0]
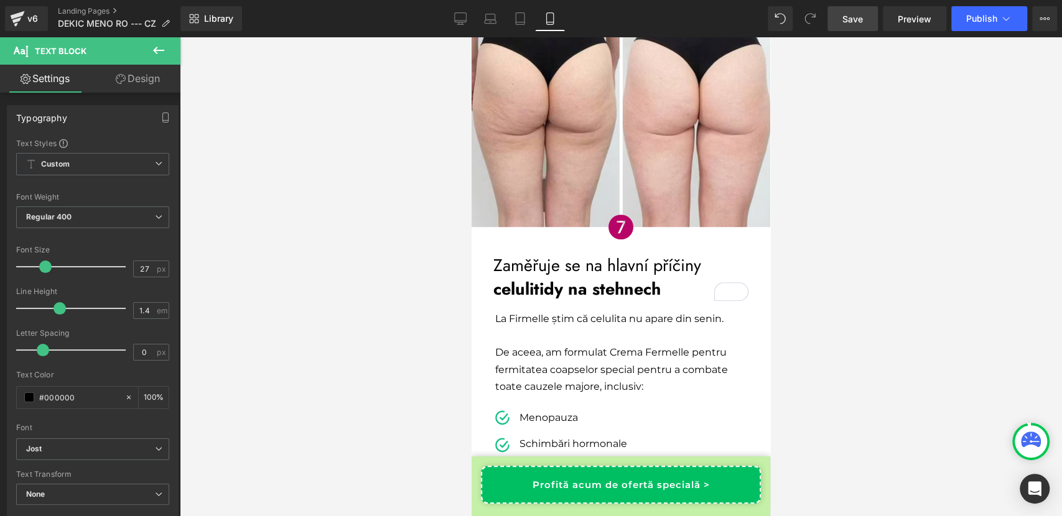
click at [845, 30] on link "Save" at bounding box center [852, 18] width 50 height 25
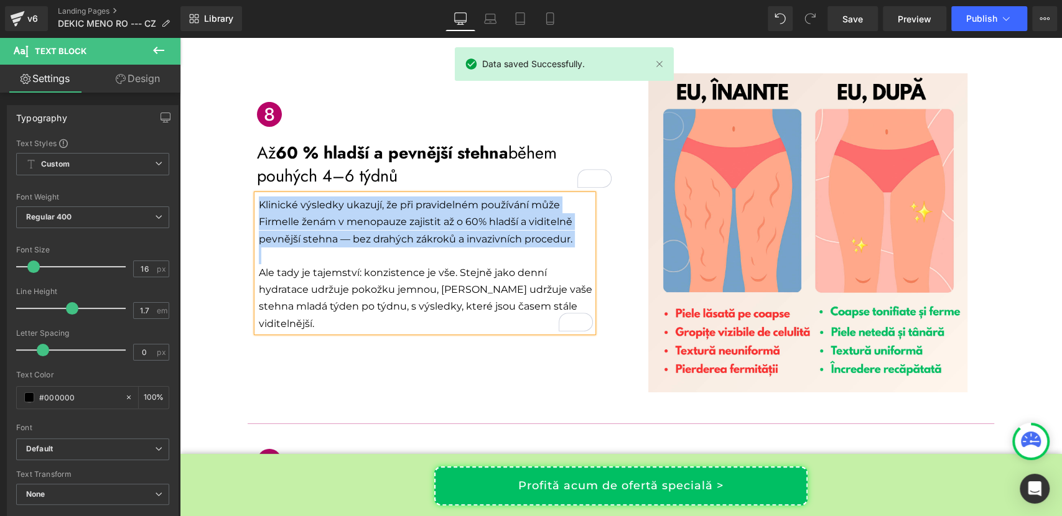
scroll to position [2835, 0]
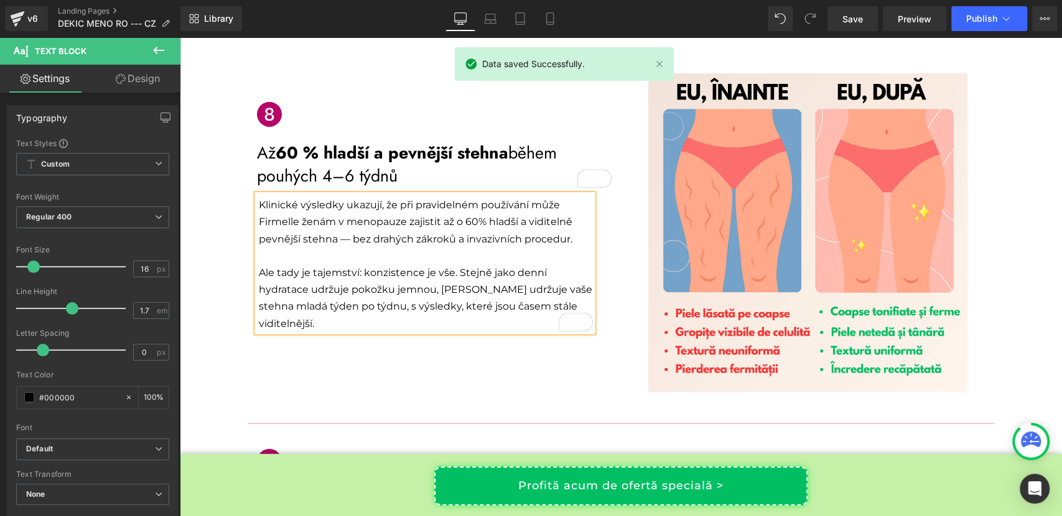
click at [314, 277] on p "Ale tady je tajemství: konzistence je vše. Stejně jako denní hydratace udržuje …" at bounding box center [426, 298] width 334 height 68
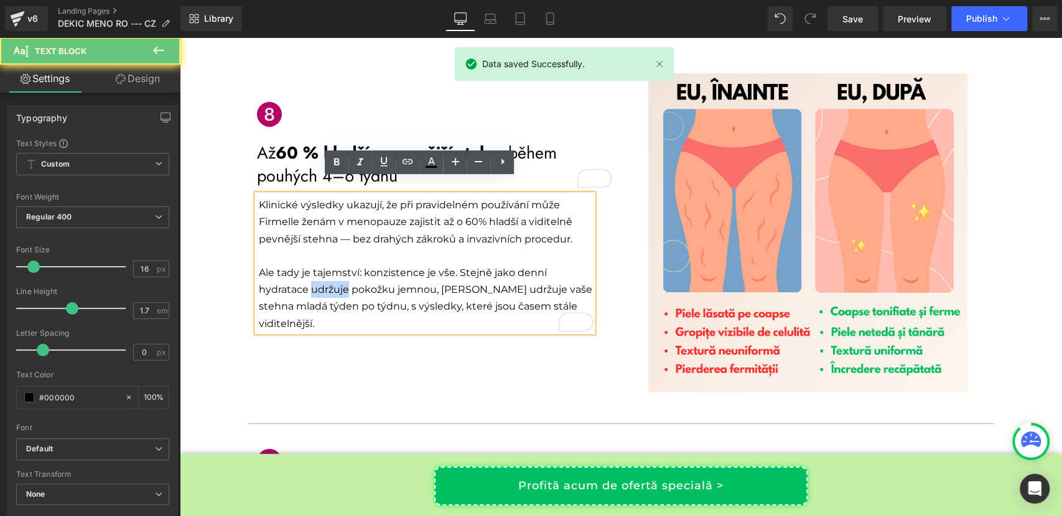
click at [314, 277] on p "Ale tady je tajemství: konzistence je vše. Stejně jako denní hydratace udržuje …" at bounding box center [426, 298] width 334 height 68
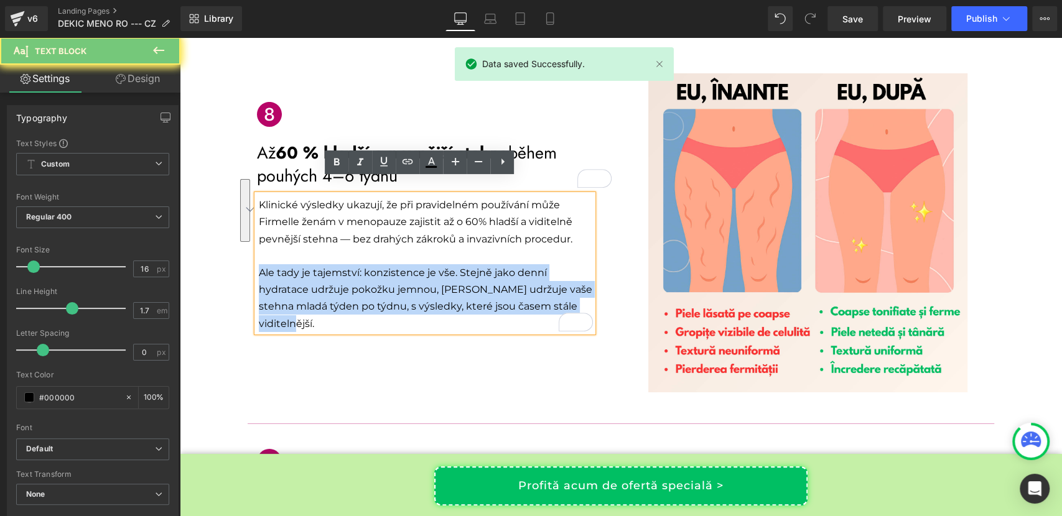
click at [314, 277] on p "Ale tady je tajemství: konzistence je vše. Stejně jako denní hydratace udržuje …" at bounding box center [426, 298] width 334 height 68
copy p "Ale tady je tajemství: konzistence je vše. Stejně jako denní hydratace udržuje …"
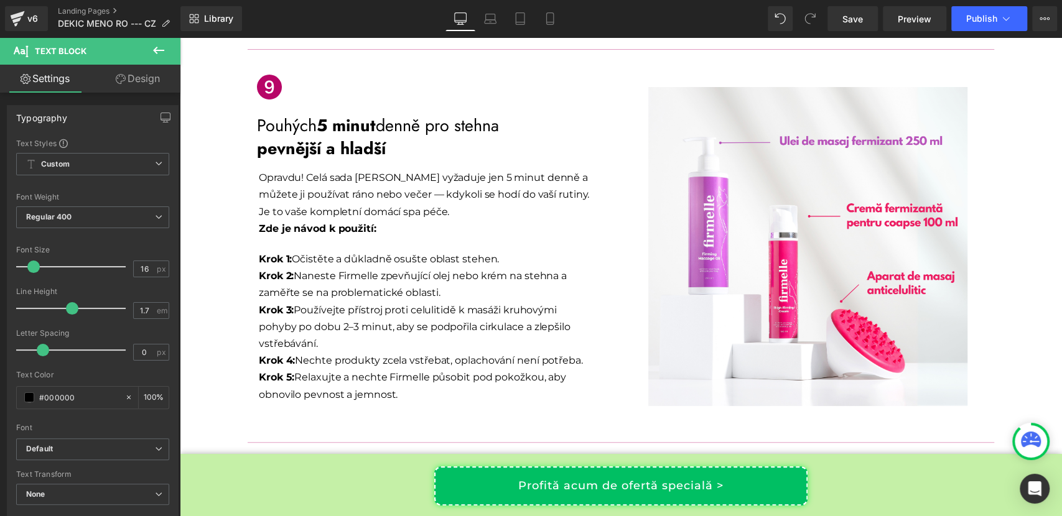
scroll to position [3212, 0]
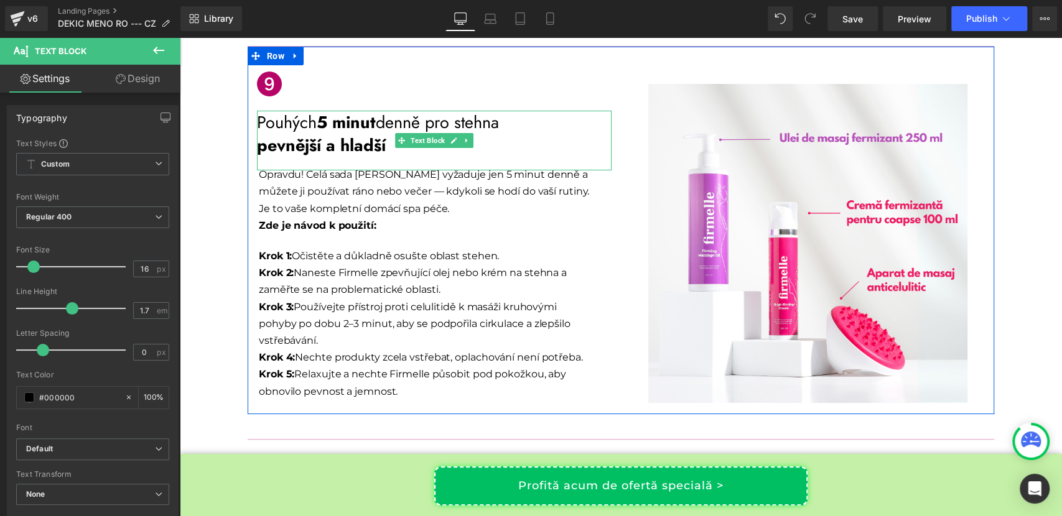
click at [348, 116] on strong "5 minut" at bounding box center [346, 122] width 59 height 24
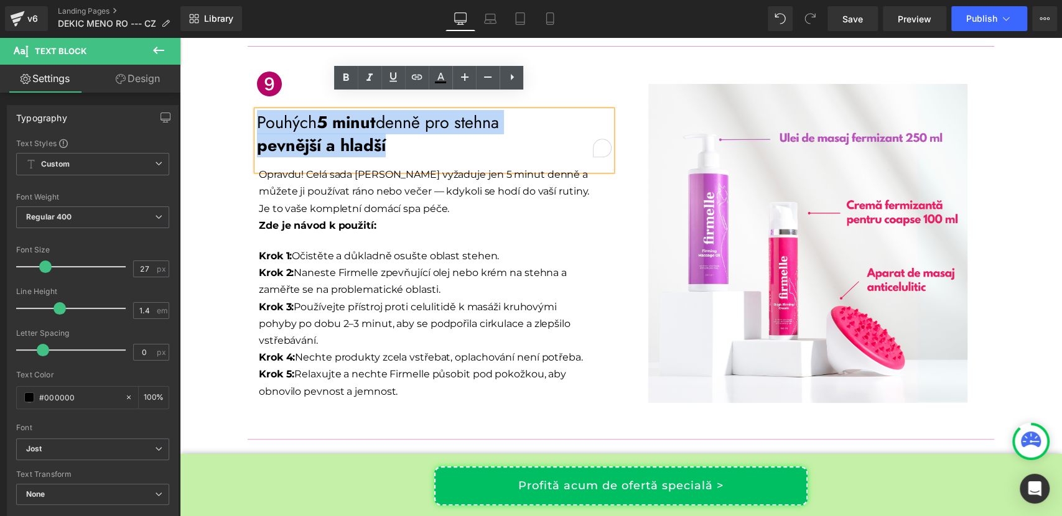
copy div "Pouhých 5 minut denně pro stehna pevnější a hladší"
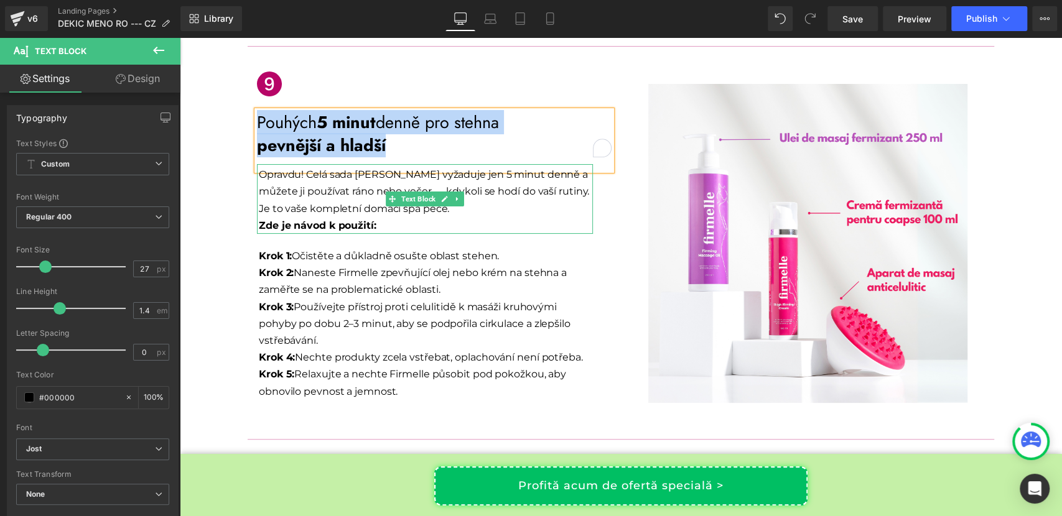
click at [283, 175] on p "Opravdu! Celá sada [PERSON_NAME] vyžaduje jen 5 minut denně a můžete ji používa…" at bounding box center [426, 191] width 334 height 51
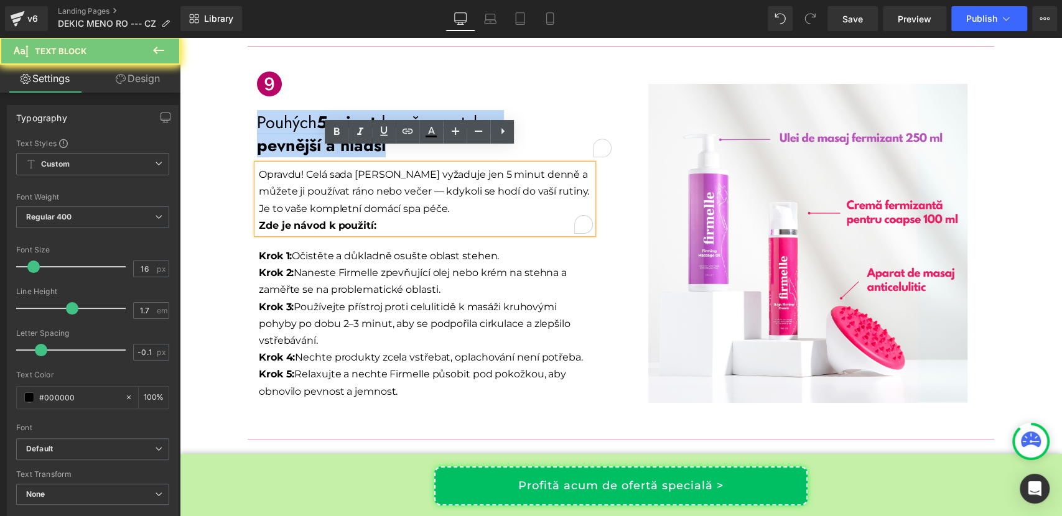
copy div "Pouhých 5 minut denně pro stehna pevnější a hladší"
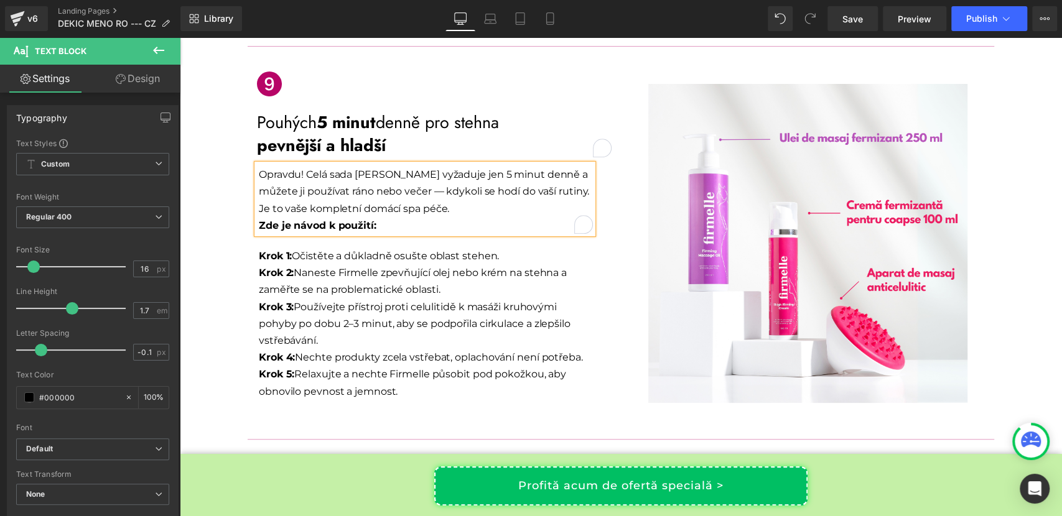
click at [321, 217] on p "Zde je návod k použití:" at bounding box center [426, 225] width 334 height 17
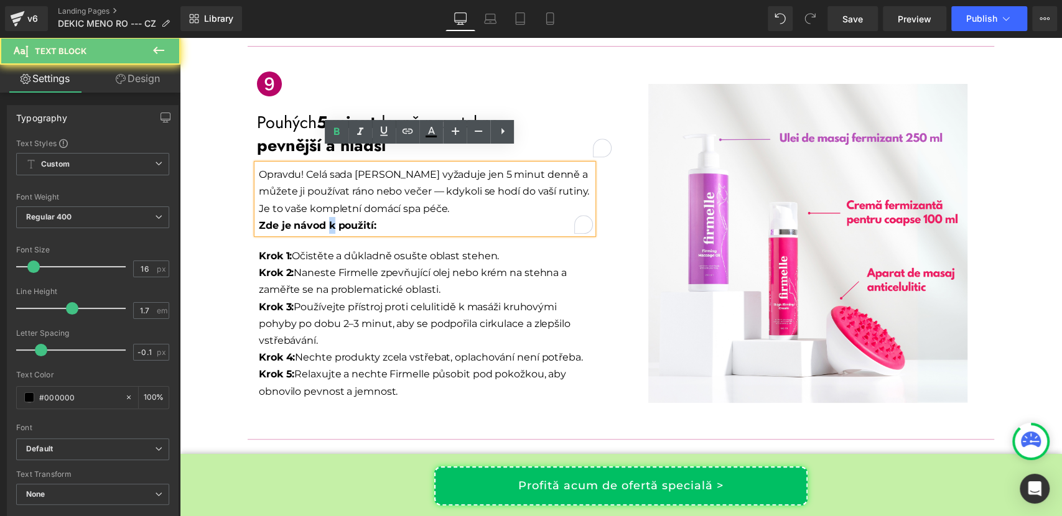
click at [321, 217] on p "Zde je návod k použití:" at bounding box center [426, 225] width 334 height 17
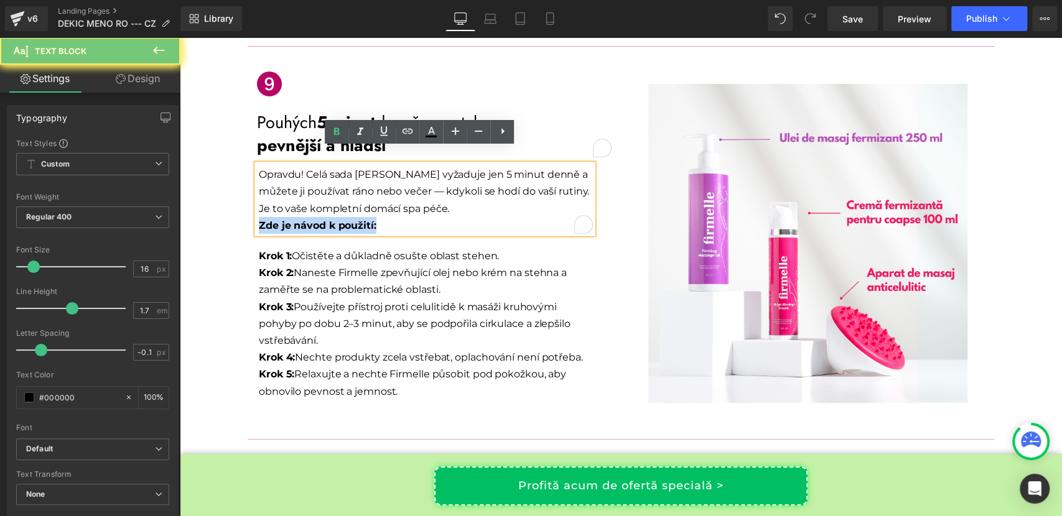
click at [321, 217] on p "Zde je návod k použití:" at bounding box center [426, 225] width 334 height 17
copy span "Zde je návod k použití:"
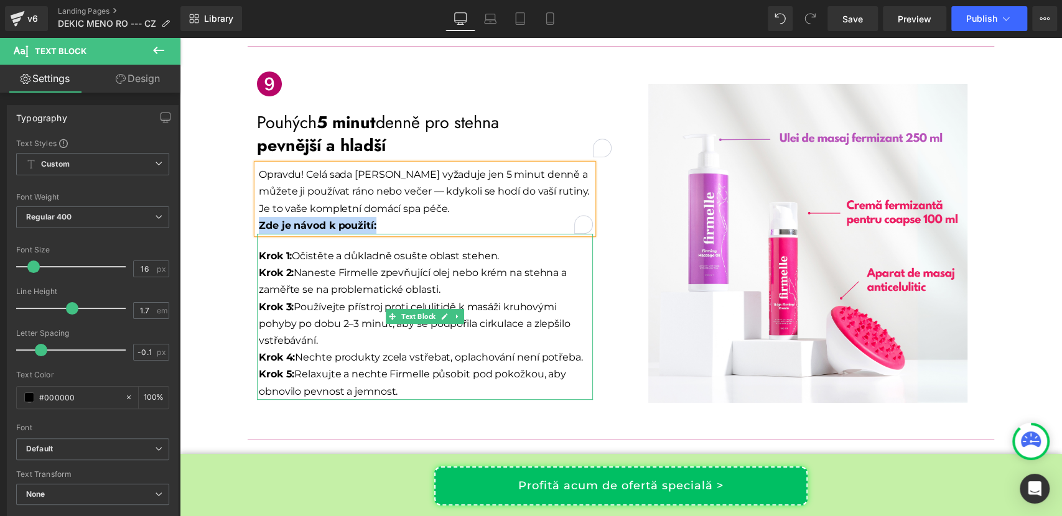
click at [304, 248] on p "Krok 1: Očistěte a důkladně osušte oblast stehen. Krok 2: Naneste Firmelle zpev…" at bounding box center [426, 324] width 334 height 152
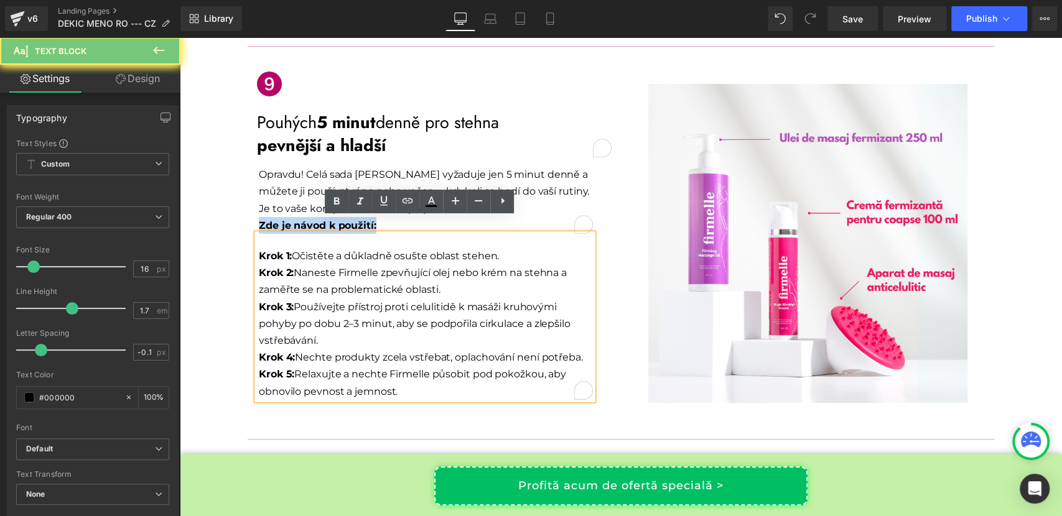
copy span "Zde je návod k použití:"
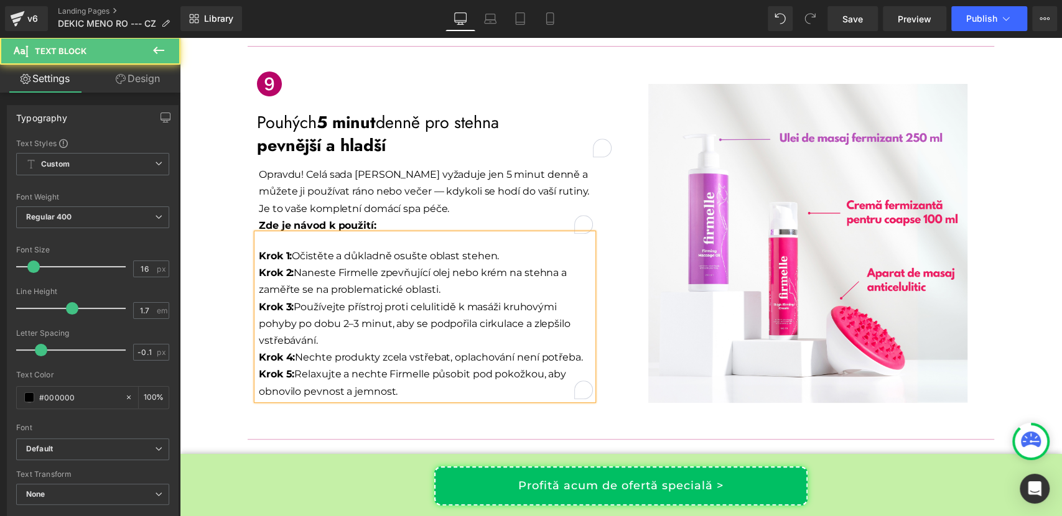
click at [369, 258] on p "Krok 1: Očistěte a důkladně osušte oblast stehen. Krok 2: Naneste Firmelle zpev…" at bounding box center [426, 324] width 334 height 152
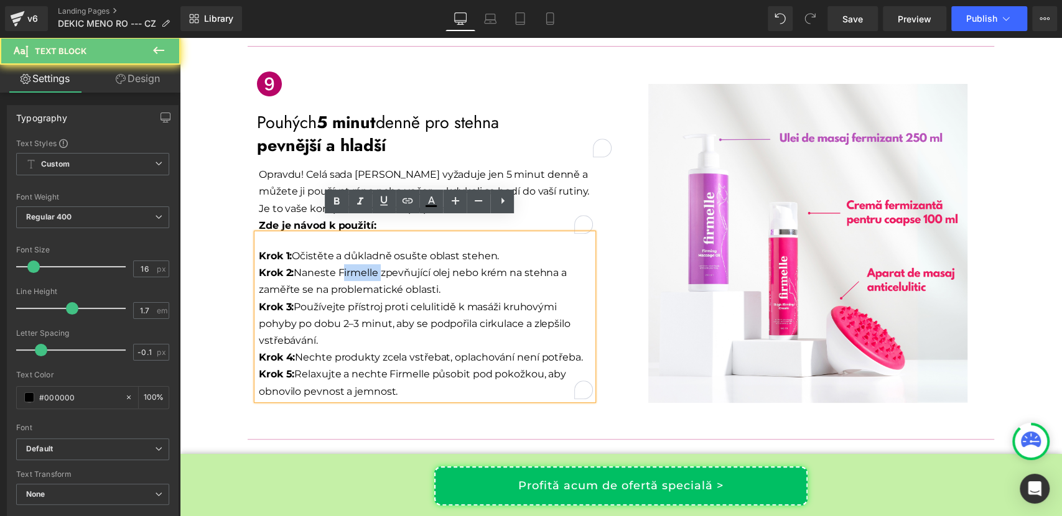
click at [369, 258] on p "Krok 1: Očistěte a důkladně osušte oblast stehen. Krok 2: Naneste Firmelle zpev…" at bounding box center [426, 324] width 334 height 152
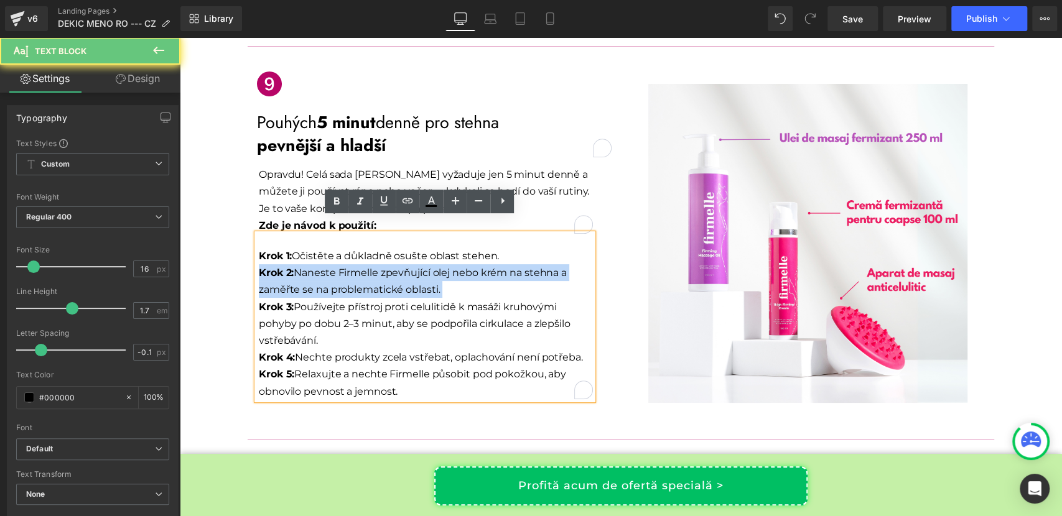
click at [369, 258] on p "Krok 1: Očistěte a důkladně osušte oblast stehen. Krok 2: Naneste Firmelle zpev…" at bounding box center [426, 324] width 334 height 152
copy p "Krok 2: Naneste Firmelle zpevňující olej nebo krém na stehna a zaměřte se na pr…"
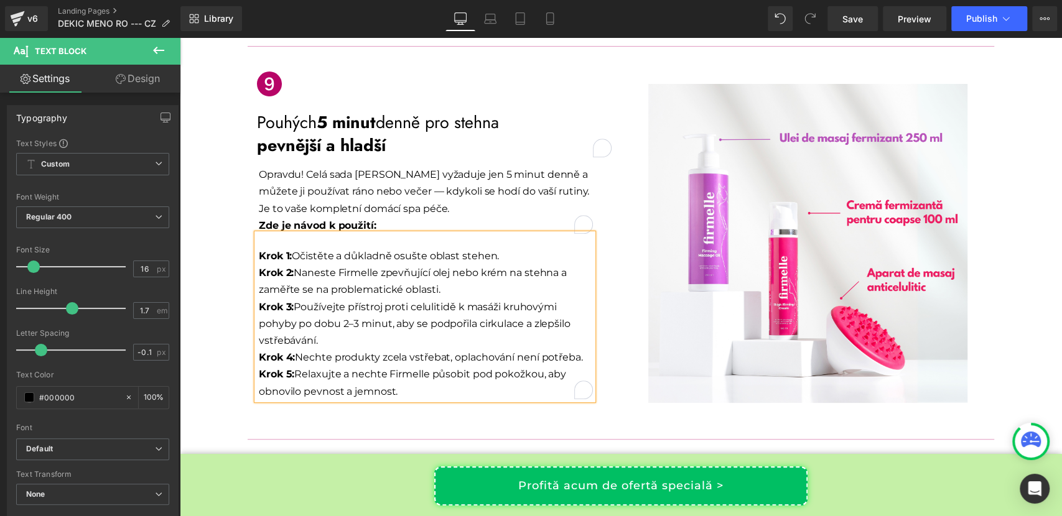
click at [355, 294] on p "Krok 1: Očistěte a důkladně osušte oblast stehen. Krok 2: Naneste Firmelle zpev…" at bounding box center [426, 324] width 334 height 152
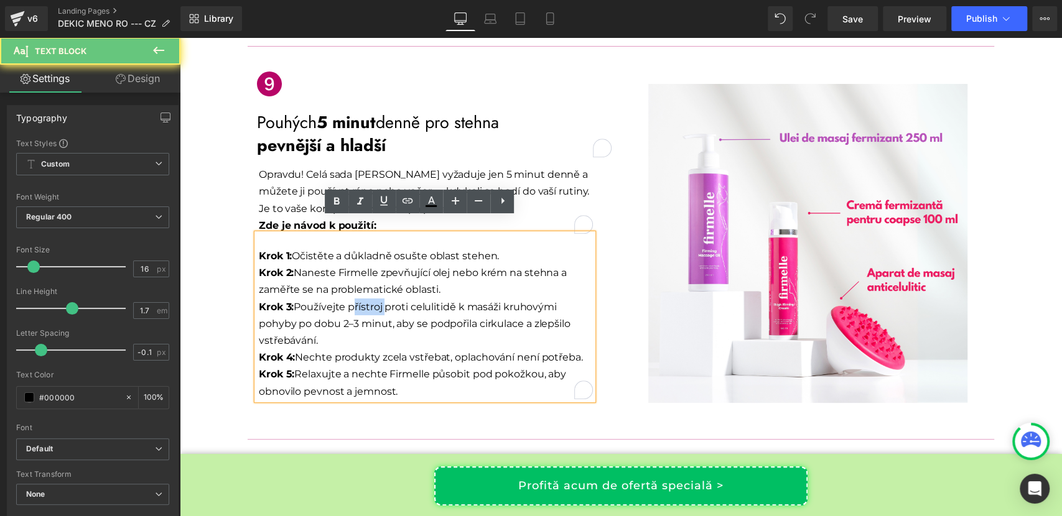
click at [355, 294] on p "Krok 1: Očistěte a důkladně osušte oblast stehen. Krok 2: Naneste Firmelle zpev…" at bounding box center [426, 324] width 334 height 152
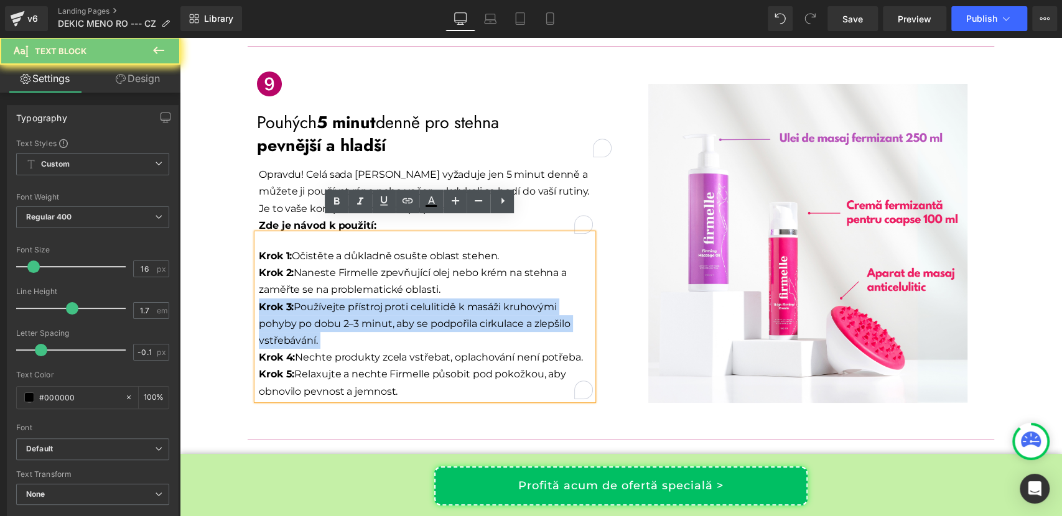
click at [355, 294] on p "Krok 1: Očistěte a důkladně osušte oblast stehen. Krok 2: Naneste Firmelle zpev…" at bounding box center [426, 324] width 334 height 152
copy p "Krok 3: Používejte přístroj proti celulitidě k masáži kruhovými pohyby po dobu …"
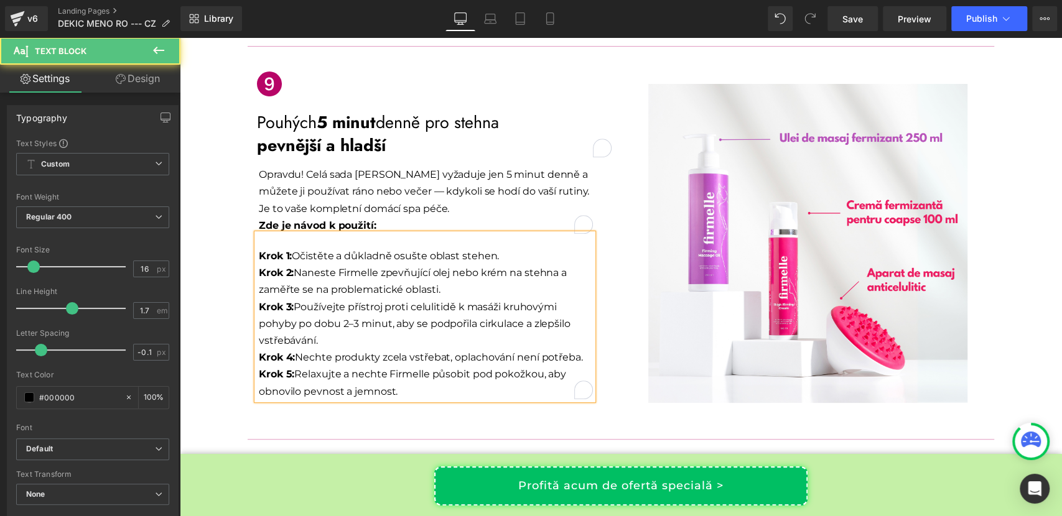
click at [373, 344] on p "Krok 1: Očistěte a důkladně osušte oblast stehen. Krok 2: Naneste Firmelle zpev…" at bounding box center [426, 324] width 334 height 152
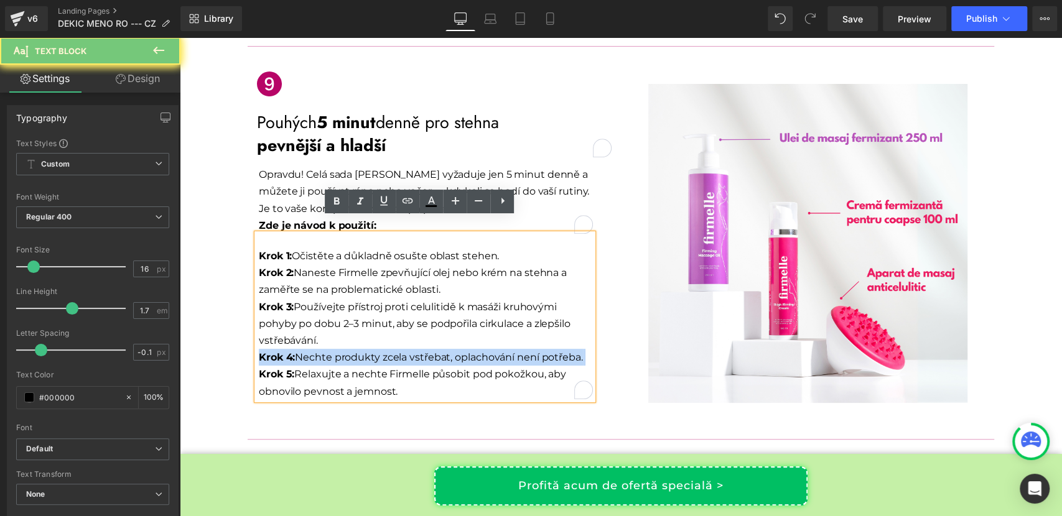
click at [373, 344] on p "Krok 1: Očistěte a důkladně osušte oblast stehen. Krok 2: Naneste Firmelle zpev…" at bounding box center [426, 324] width 334 height 152
copy p "Krok 4: Nechte produkty zcela vstřebat, oplachování není potřeba."
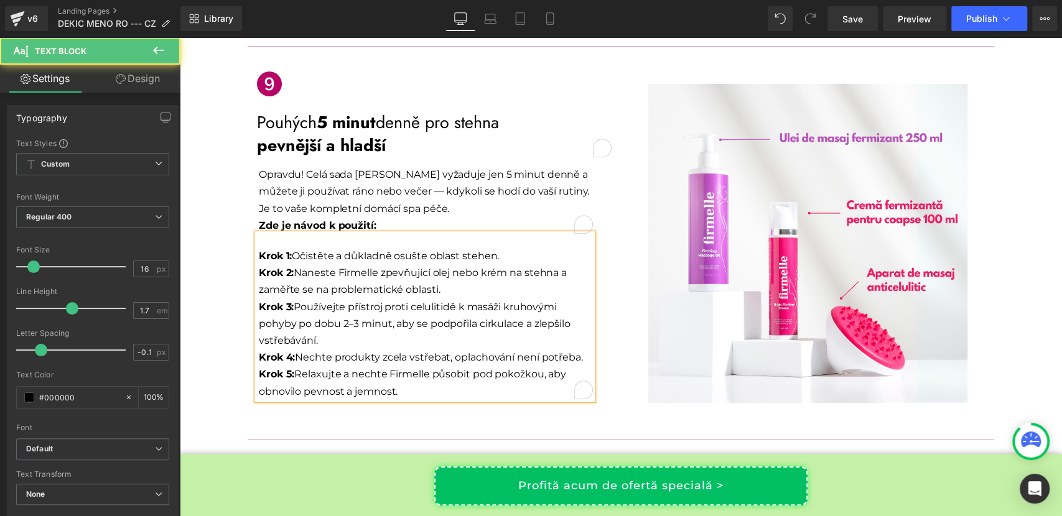
click at [455, 361] on p "Krok 1: Očistěte a důkladně osušte oblast stehen. Krok 2: Naneste Firmelle zpev…" at bounding box center [426, 324] width 334 height 152
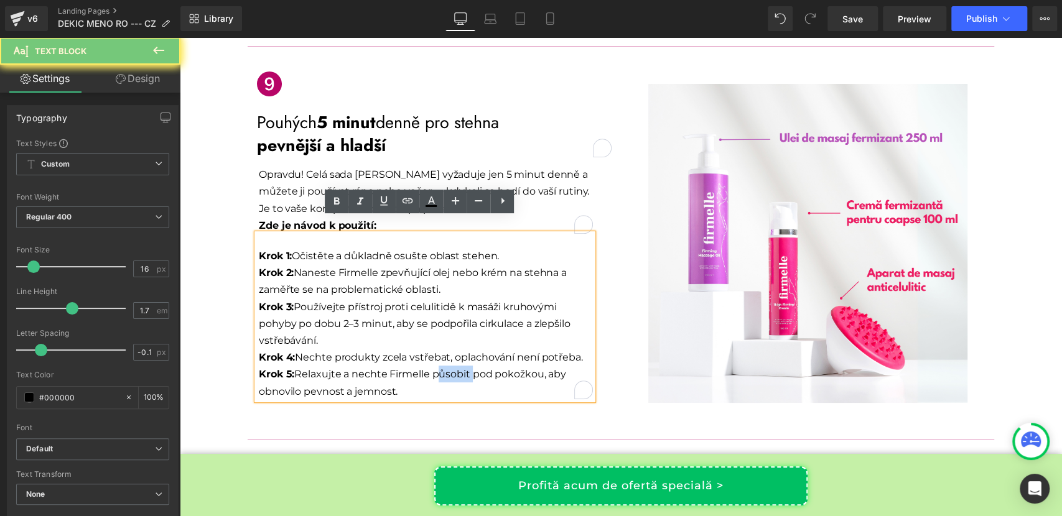
click at [455, 361] on p "Krok 1: Očistěte a důkladně osušte oblast stehen. Krok 2: Naneste Firmelle zpev…" at bounding box center [426, 324] width 334 height 152
copy p "Krok 5: Relaxujte a nechte Firmelle působit pod pokožkou, aby obnovilo pevnost …"
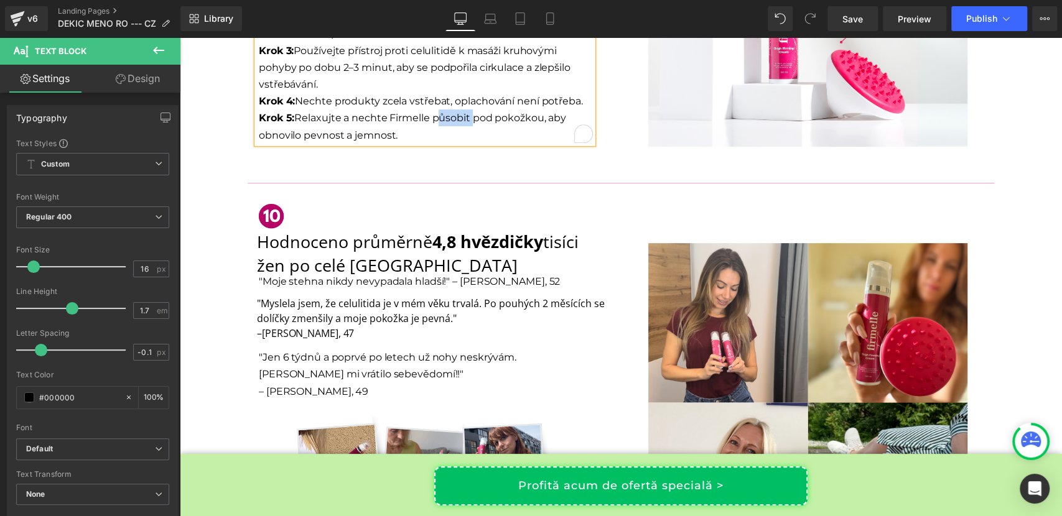
scroll to position [3590, 0]
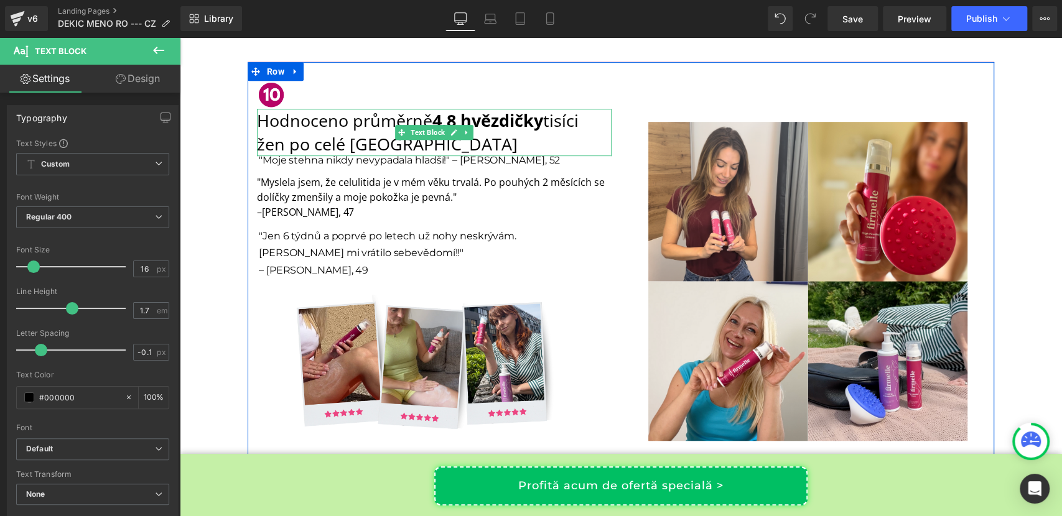
click at [348, 109] on p "Hodnoceno průměrně 4,8 hvězdičky tisíci" at bounding box center [434, 121] width 355 height 24
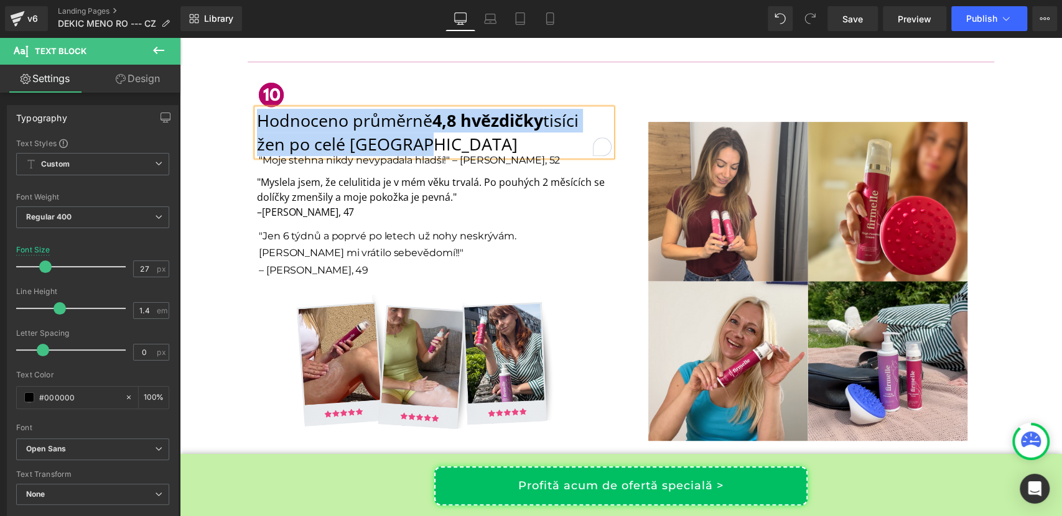
copy div "Hodnoceno průměrně 4,8 hvězdičky tisíci žen po celé Evropě"
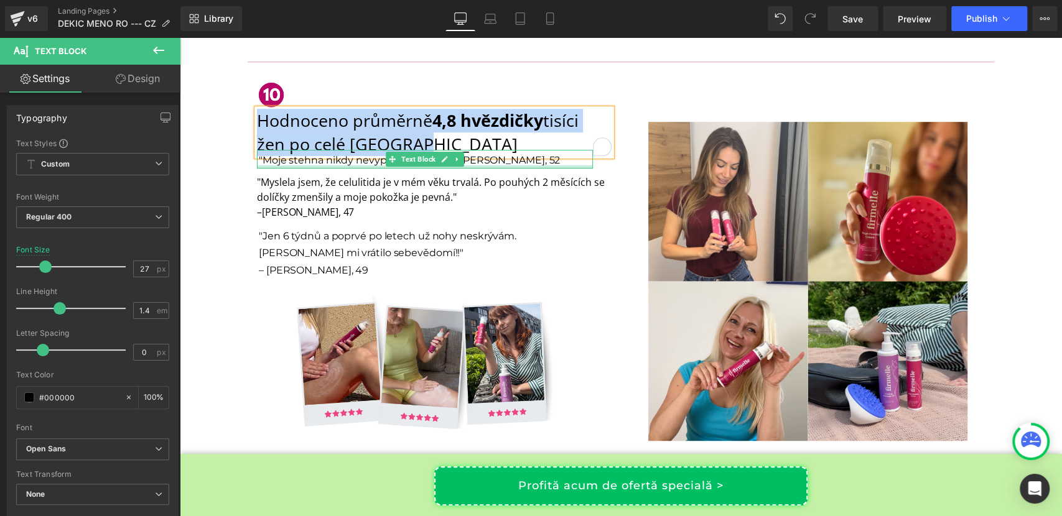
click at [312, 165] on div at bounding box center [425, 166] width 336 height 3
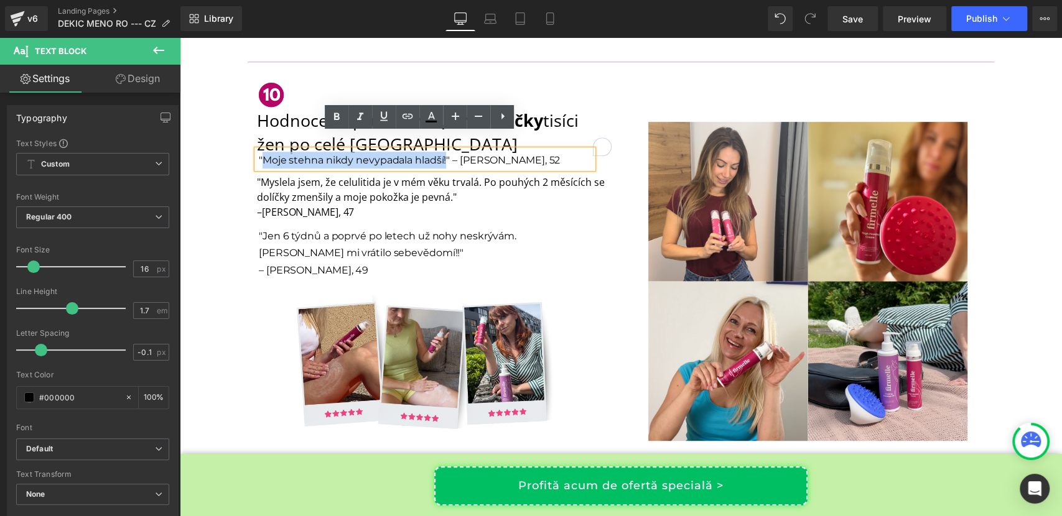
drag, startPoint x: 259, startPoint y: 143, endPoint x: 439, endPoint y: 144, distance: 179.7
click at [439, 152] on p ""Moje stehna nikdy nevypadala hladší!" – Elena M., 52" at bounding box center [426, 160] width 334 height 17
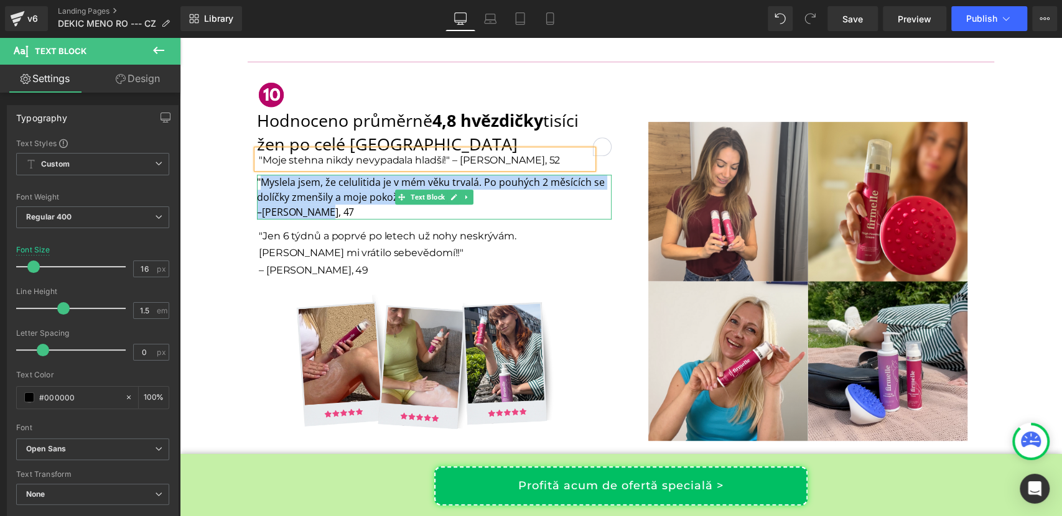
drag, startPoint x: 257, startPoint y: 165, endPoint x: 415, endPoint y: 190, distance: 160.5
click at [415, 190] on div ""Myslela jsem, že celulitida je v mém věku trvalá. Po pouhých 2 měsících se dol…" at bounding box center [434, 197] width 355 height 45
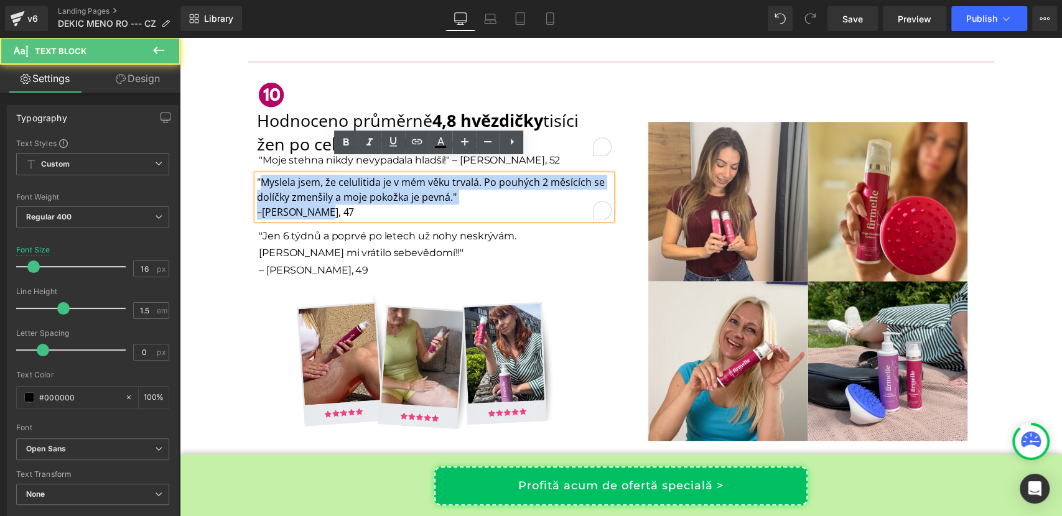
click at [447, 183] on p ""Myslela jsem, že celulitida je v mém věku trvalá. Po pouhých 2 měsících se dol…" at bounding box center [434, 190] width 355 height 30
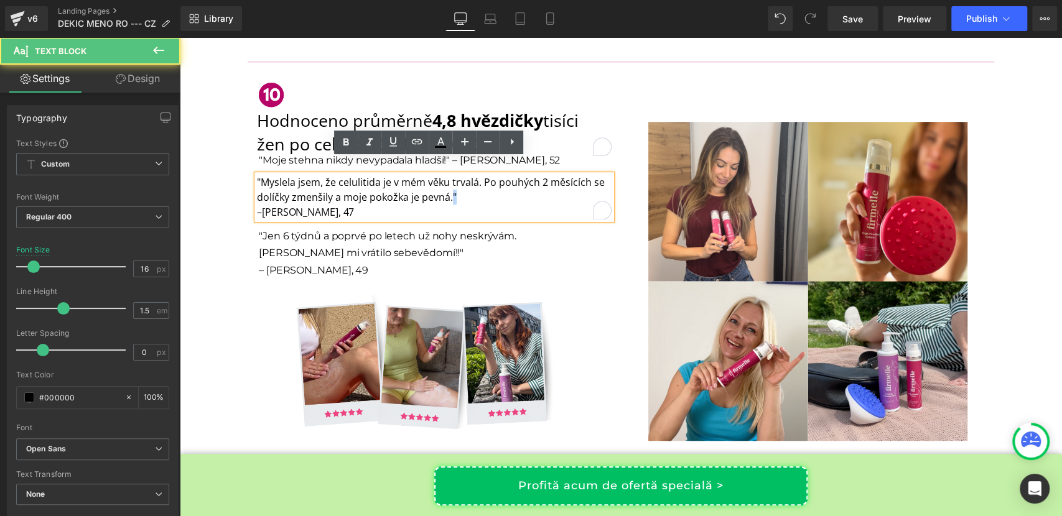
click at [447, 183] on p ""Myslela jsem, že celulitida je v mém věku trvalá. Po pouhých 2 měsících se dol…" at bounding box center [434, 190] width 355 height 30
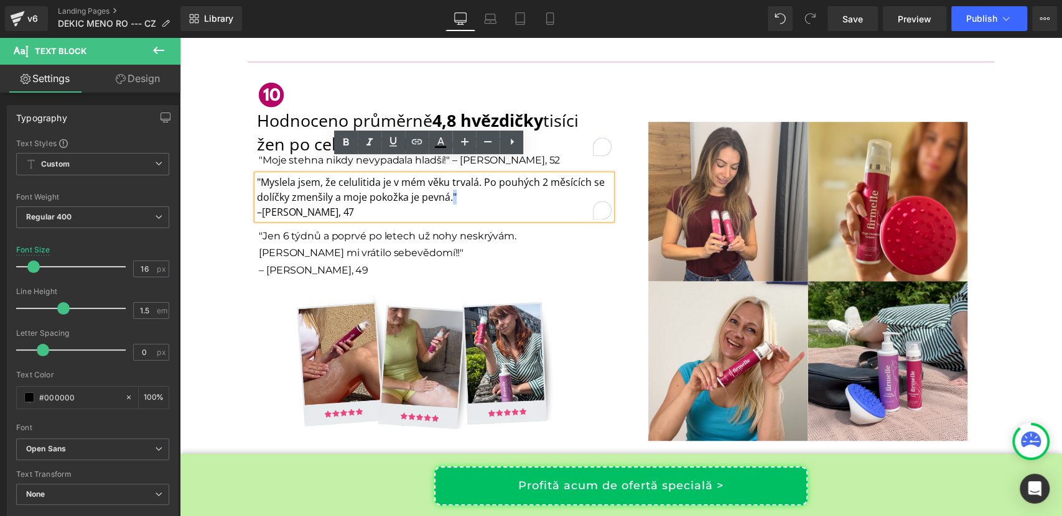
click at [445, 182] on p ""Myslela jsem, že celulitida je v mém věku trvalá. Po pouhých 2 měsících se dol…" at bounding box center [434, 190] width 355 height 30
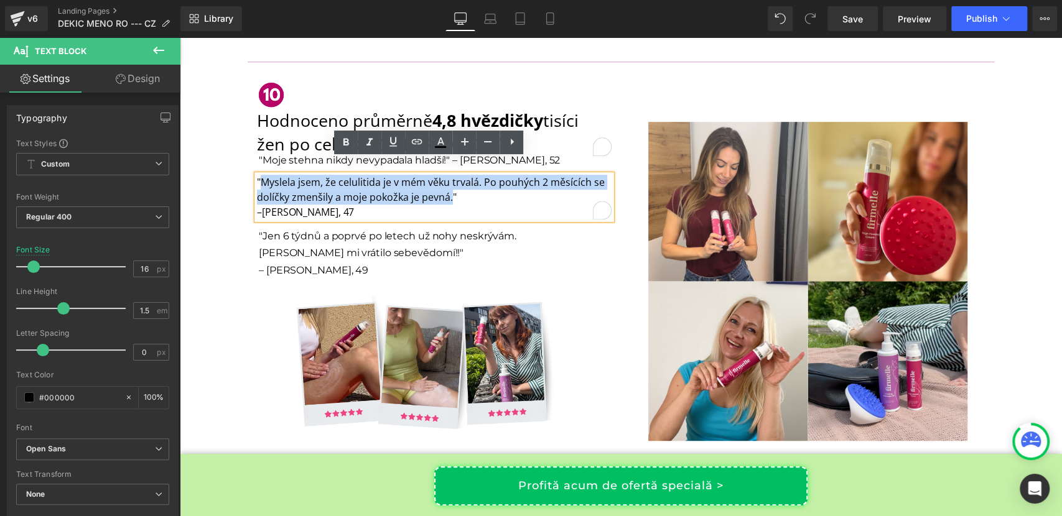
drag, startPoint x: 445, startPoint y: 182, endPoint x: 255, endPoint y: 165, distance: 191.0
click at [257, 175] on p ""Myslela jsem, že celulitida je v mém věku trvalá. Po pouhých 2 měsících se dol…" at bounding box center [434, 190] width 355 height 30
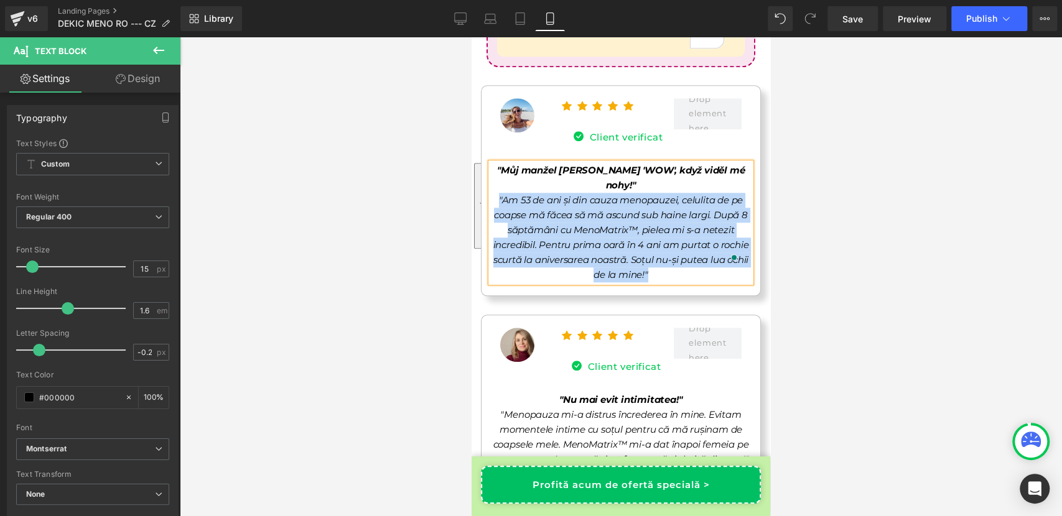
scroll to position [10285, 0]
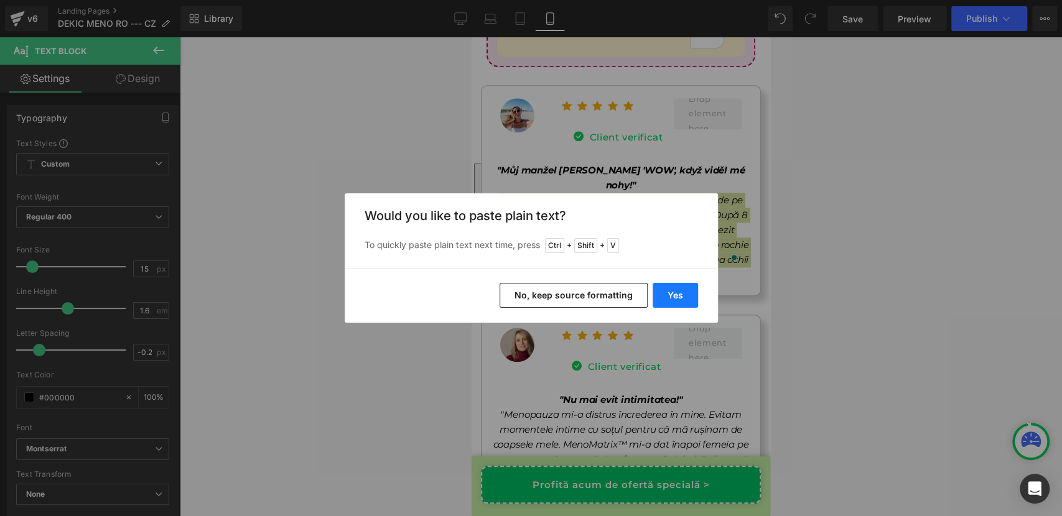
click at [670, 290] on button "Yes" at bounding box center [674, 295] width 45 height 25
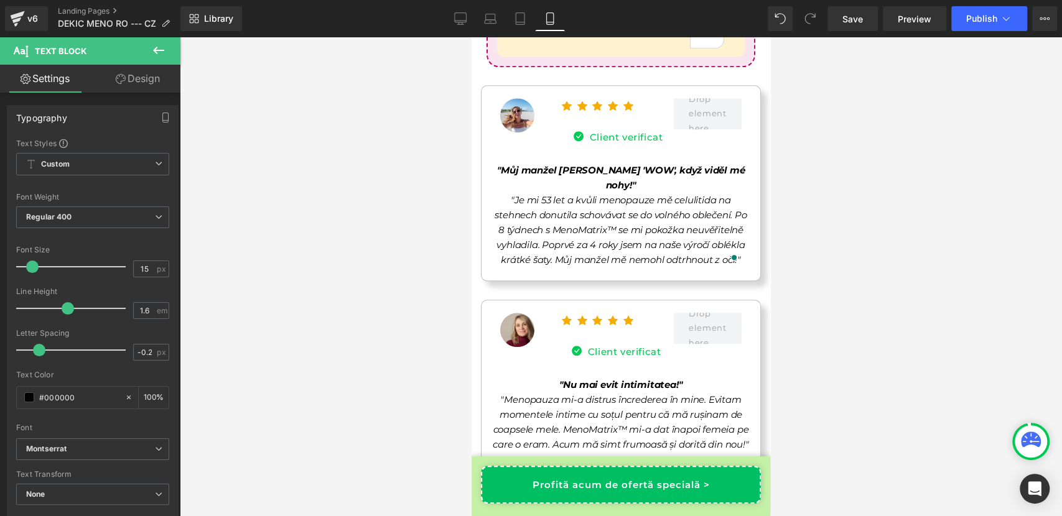
click at [471, 37] on div at bounding box center [471, 37] width 0 height 0
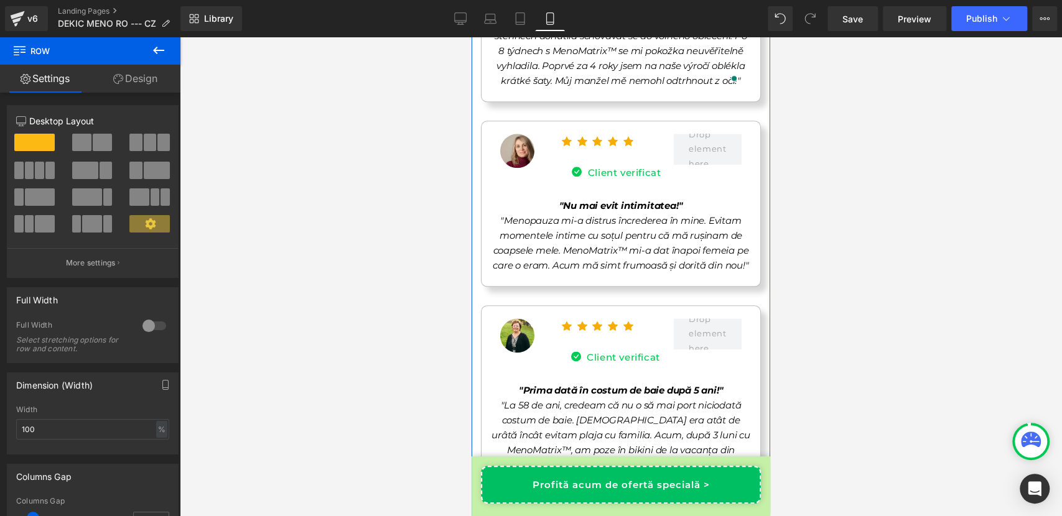
scroll to position [10464, 0]
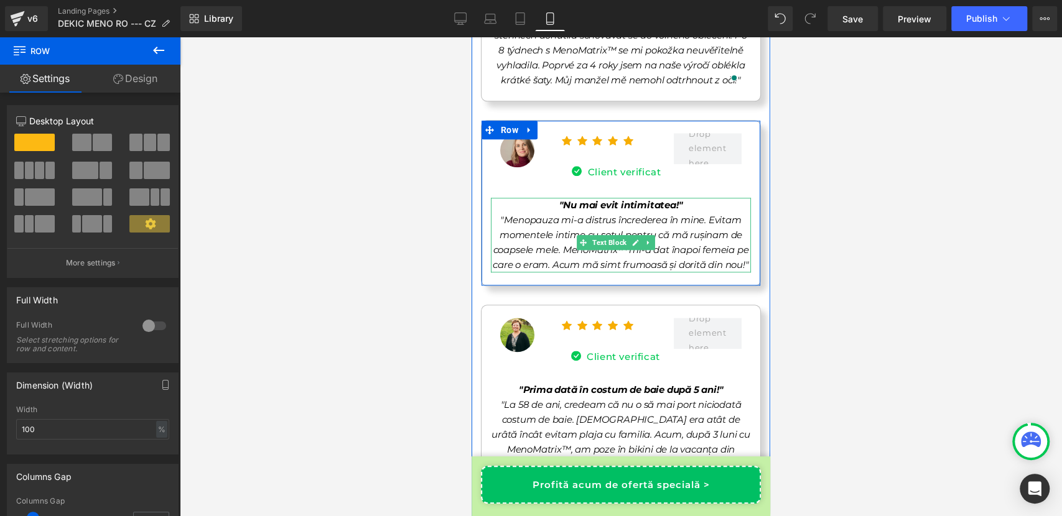
click at [589, 199] on span ""Nu mai evit intimitatea!"" at bounding box center [621, 205] width 124 height 12
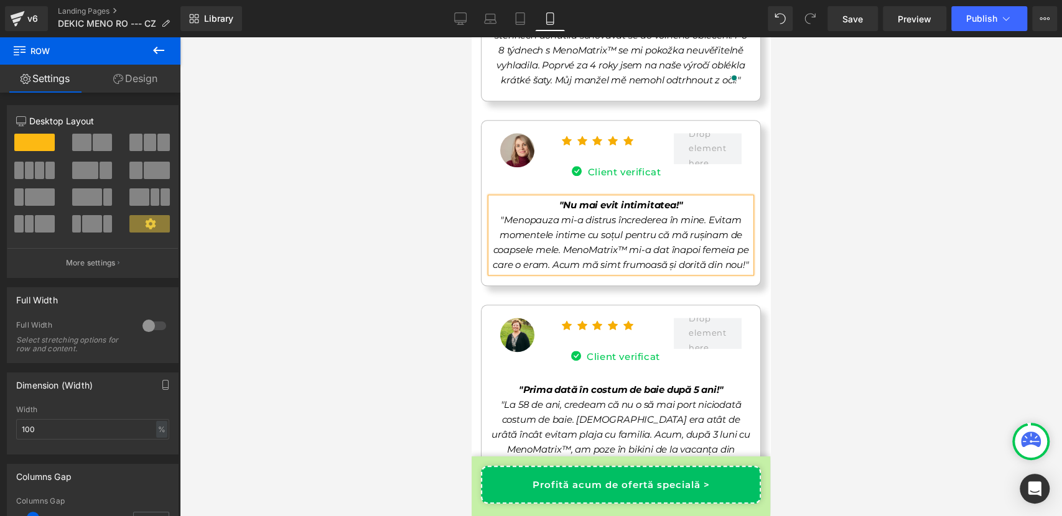
click at [589, 199] on span ""Nu mai evit intimitatea!"" at bounding box center [621, 205] width 124 height 12
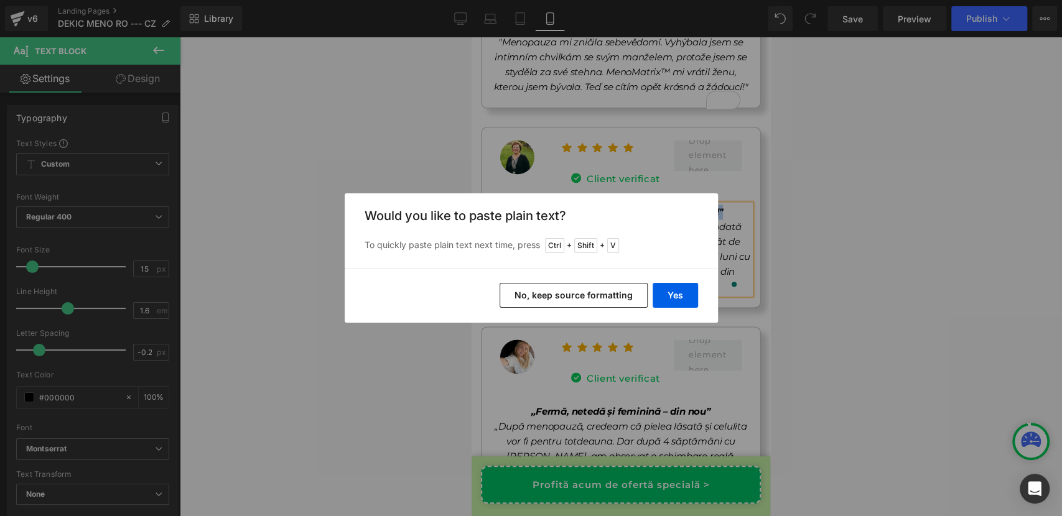
scroll to position [10642, 0]
click at [664, 305] on button "Yes" at bounding box center [674, 295] width 45 height 25
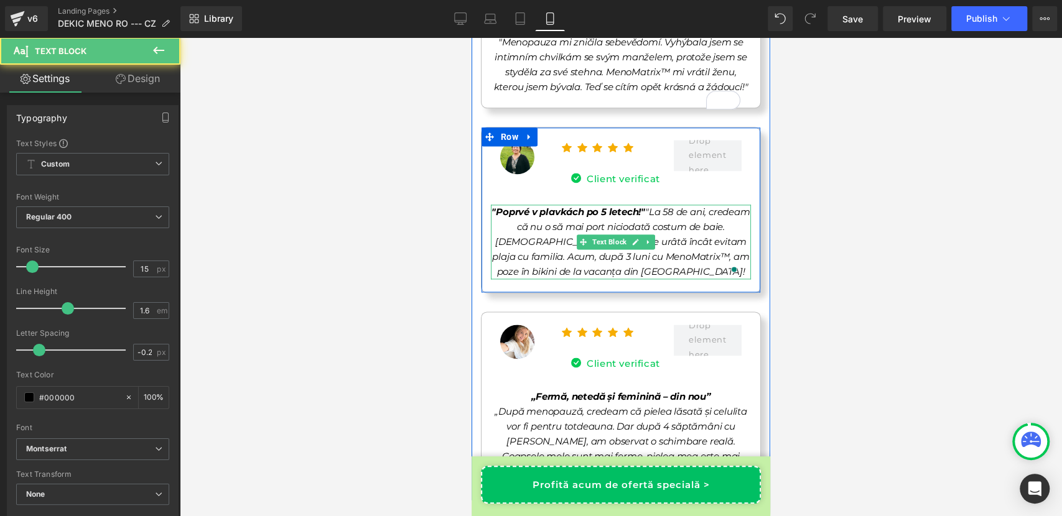
click at [663, 206] on span ""Poprvé v plavkách po 5 letech!" "La 58 de ani, credeam că nu o să mai port nic…" at bounding box center [620, 242] width 258 height 72
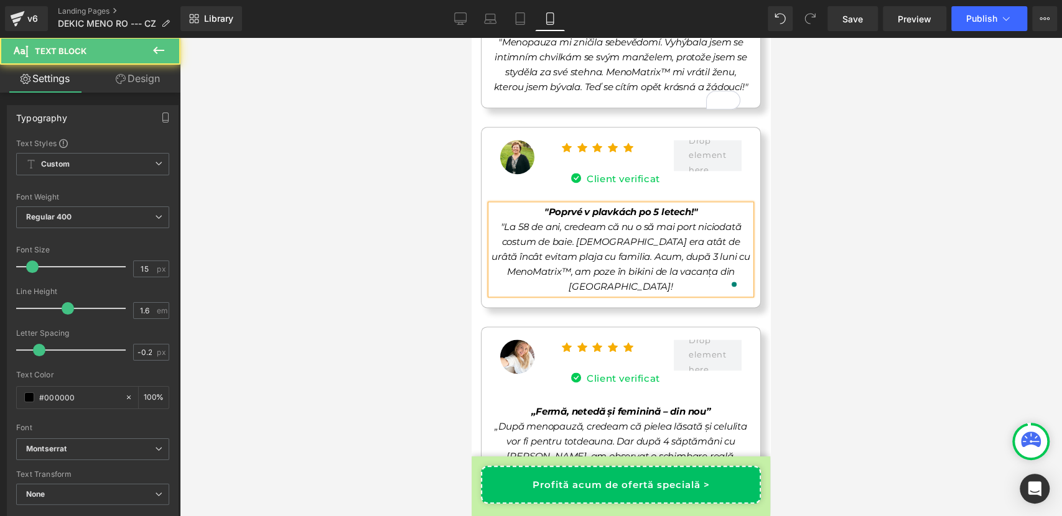
click at [589, 221] on span ""La 58 de ani, credeam că nu o să mai port niciodată costum de baie. [DEMOGRAPH…" at bounding box center [620, 257] width 259 height 72
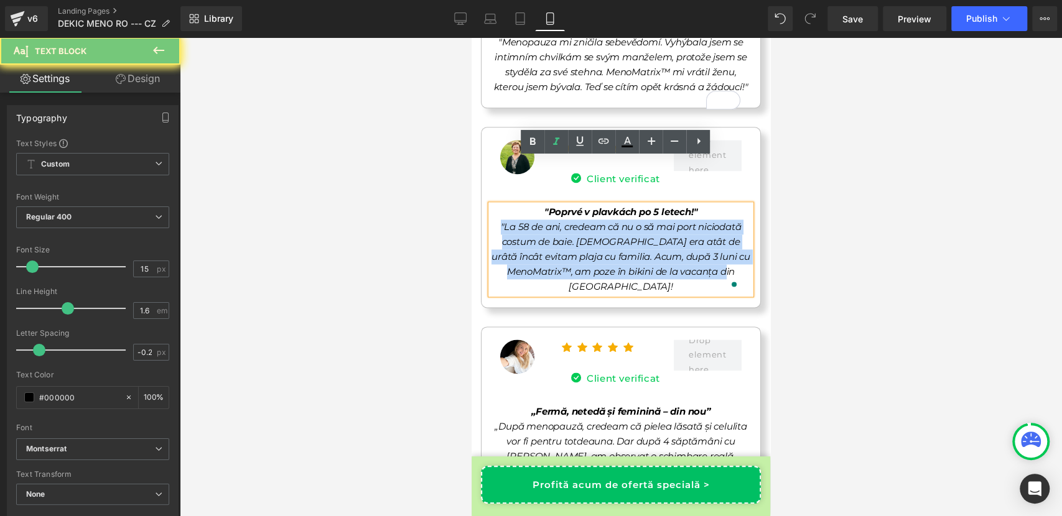
click at [589, 221] on span ""La 58 de ani, credeam că nu o să mai port niciodată costum de baie. Celulita e…" at bounding box center [620, 257] width 259 height 72
copy span ""La 58 de ani, credeam că nu o să mai port niciodată costum de baie. Celulita e…"
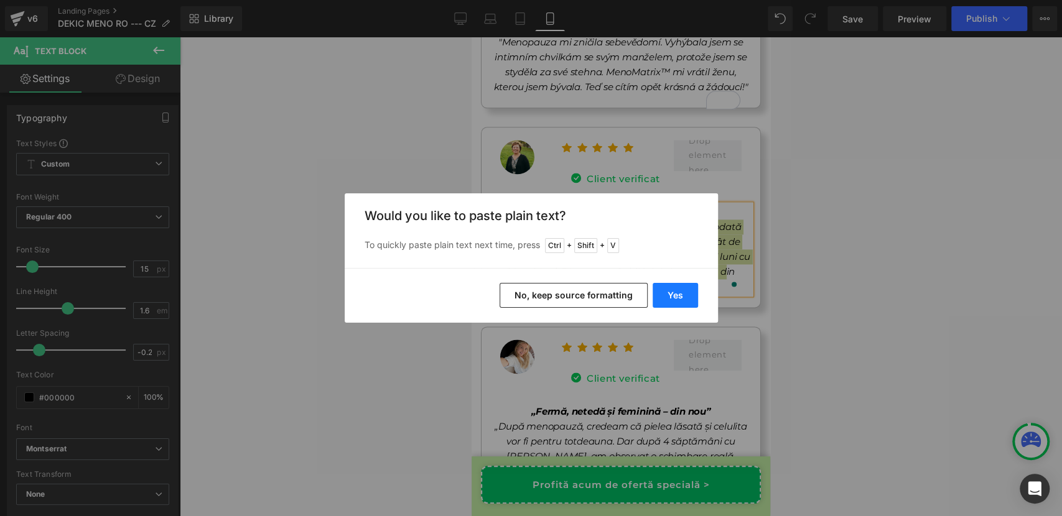
click at [669, 291] on button "Yes" at bounding box center [674, 295] width 45 height 25
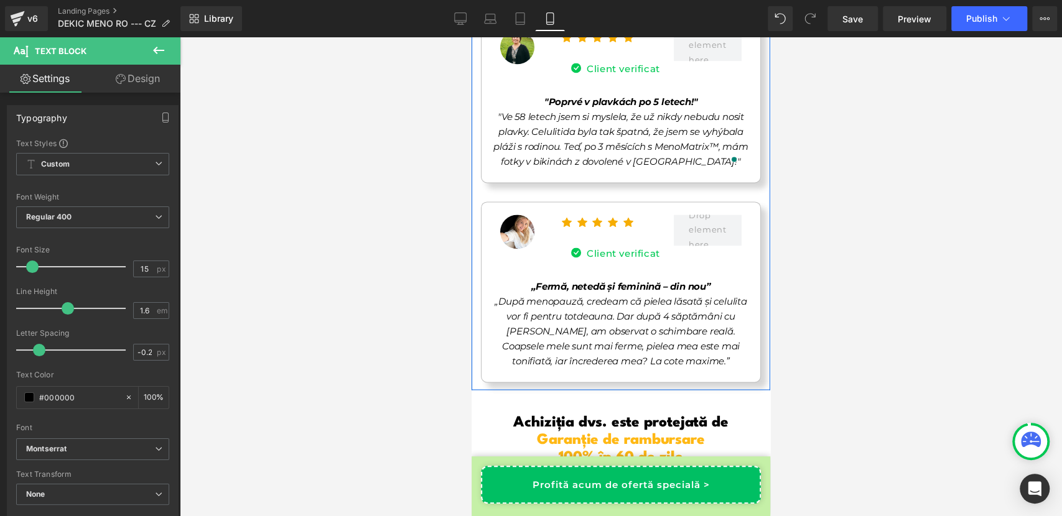
scroll to position [10754, 0]
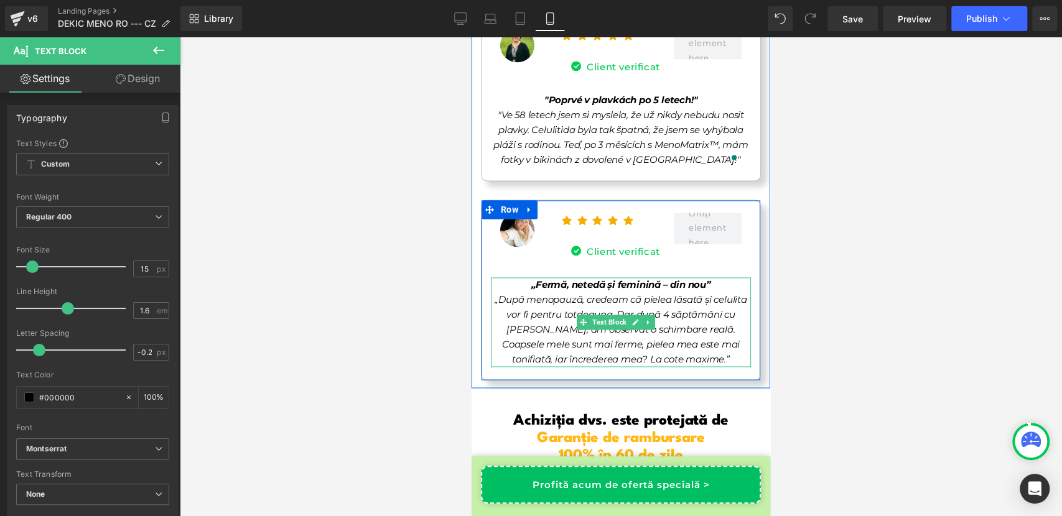
click at [592, 279] on span "„Fermă, netedă și feminină – din nou”" at bounding box center [620, 285] width 179 height 12
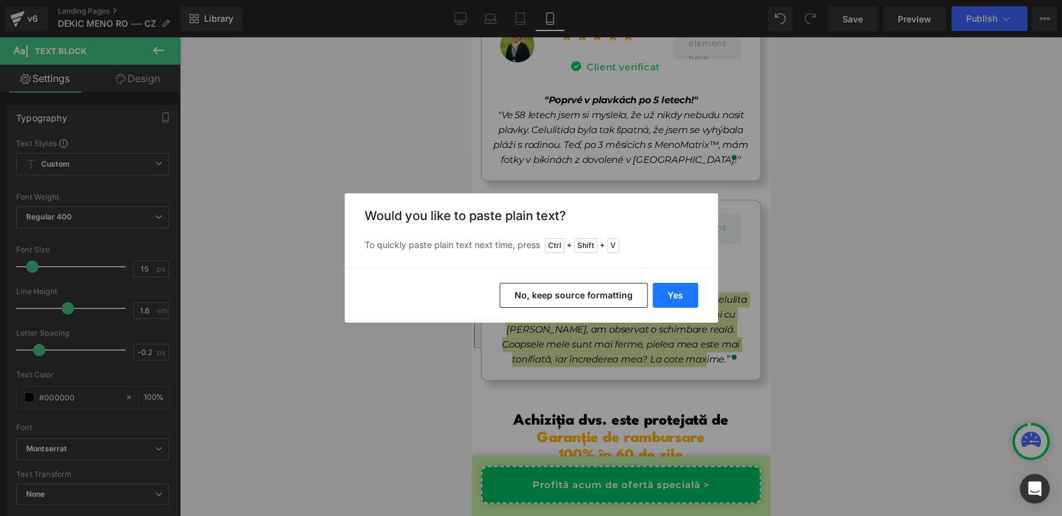
scroll to position [10754, 0]
click at [671, 300] on button "Yes" at bounding box center [674, 295] width 45 height 25
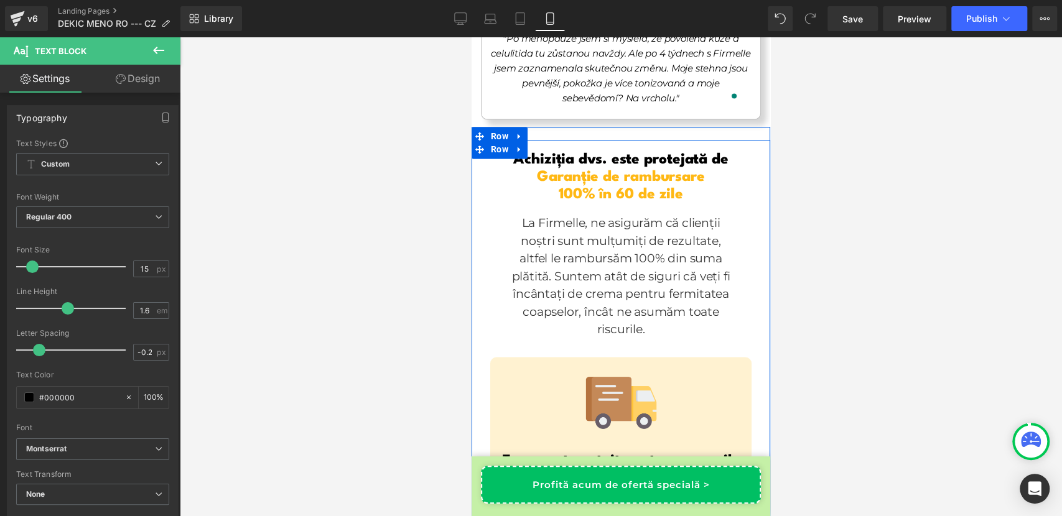
scroll to position [11018, 0]
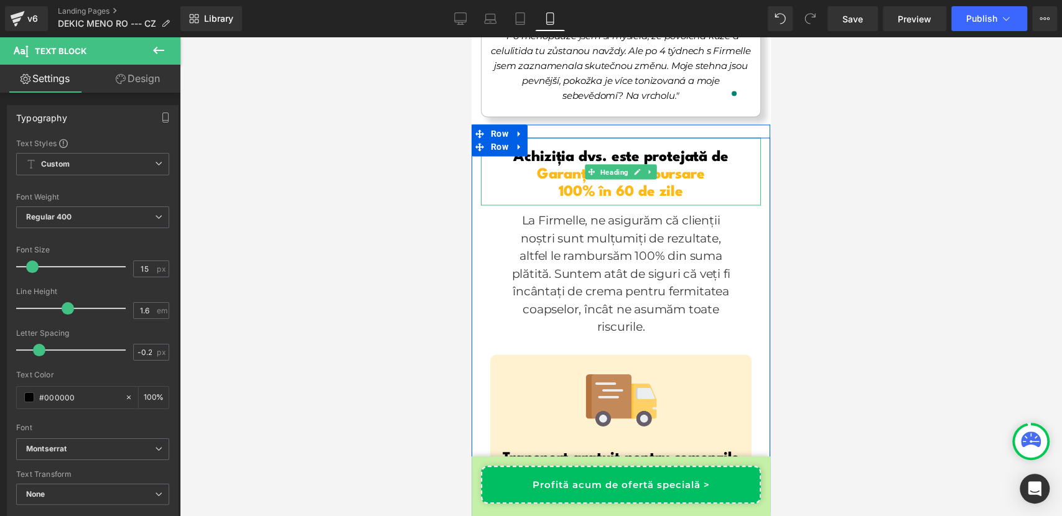
click at [583, 149] on h1 "Achiziția dvs. este protejată de" at bounding box center [621, 157] width 280 height 17
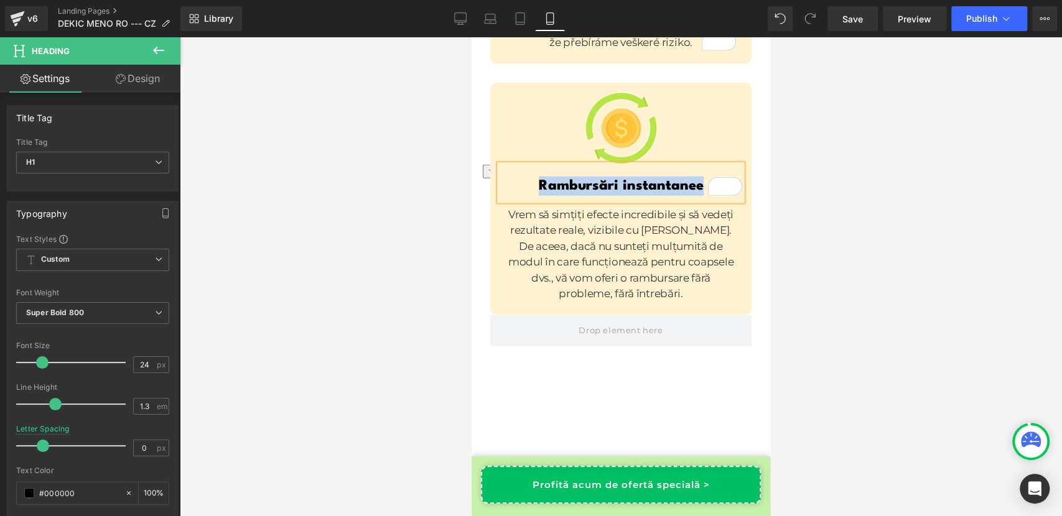
paste div "To enrich screen reader interactions, please activate Accessibility in Grammarl…"
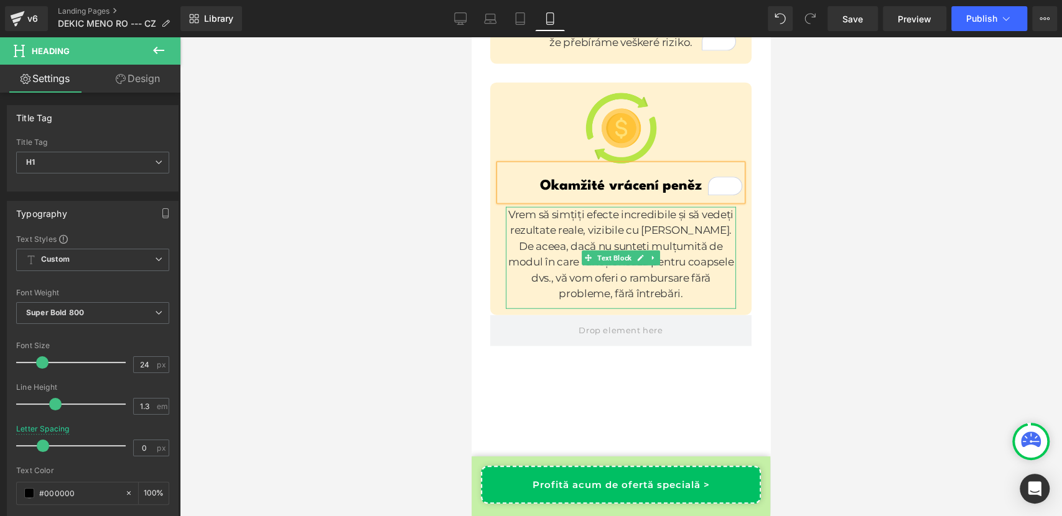
click at [569, 207] on p "Vrem să simțiți efecte incredibile și să vedeți rezultate reale, vizibile cu Fi…" at bounding box center [621, 254] width 230 height 95
click at [569, 207] on p "Vrem să simțiți efecte incredibile și să vedeți rezultate reale, vizibile cu [P…" at bounding box center [621, 254] width 230 height 95
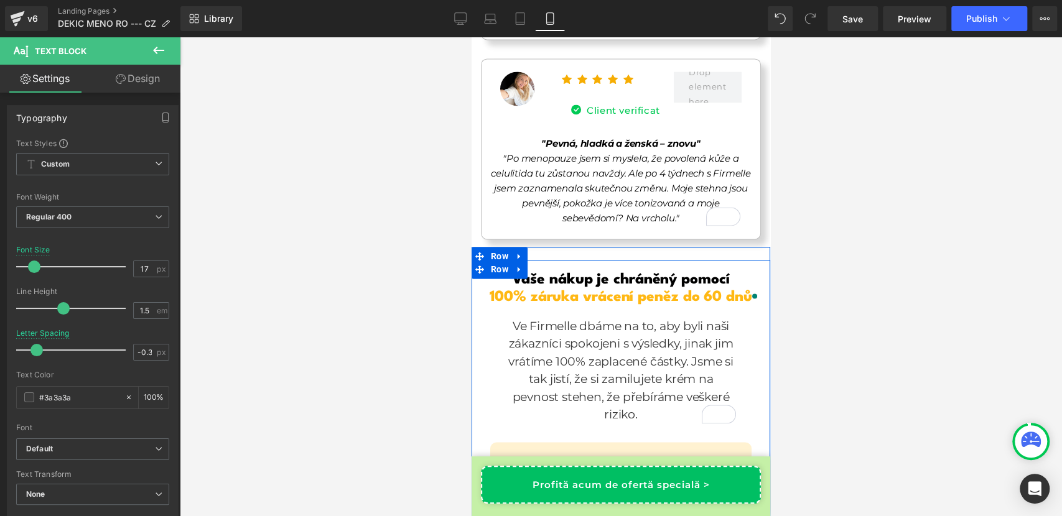
scroll to position [10807, 0]
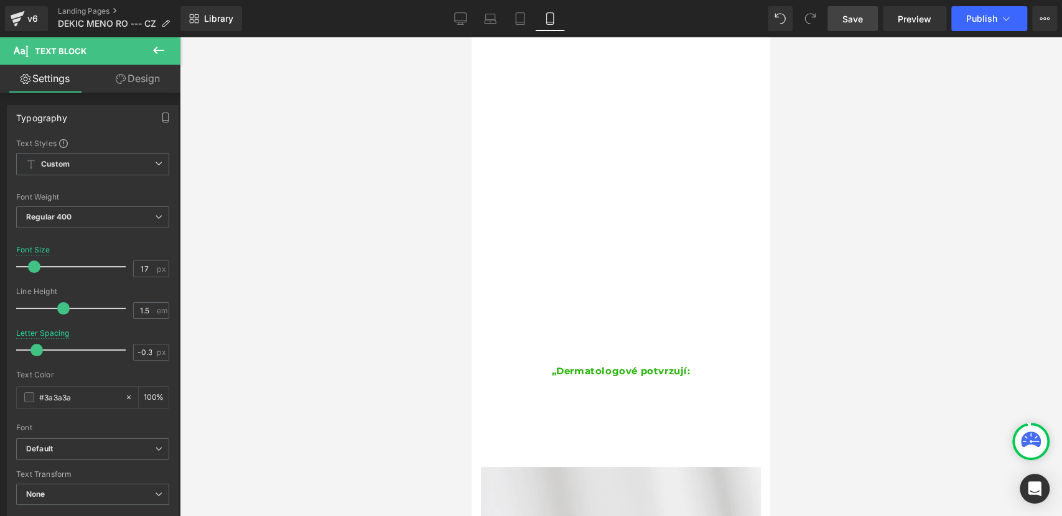
click at [846, 17] on span "Save" at bounding box center [852, 18] width 21 height 13
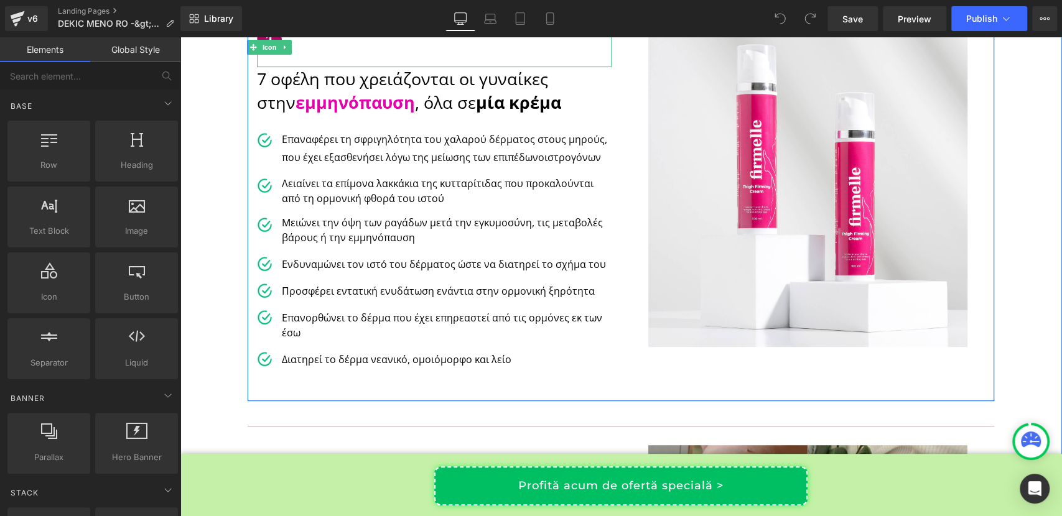
scroll to position [250, 0]
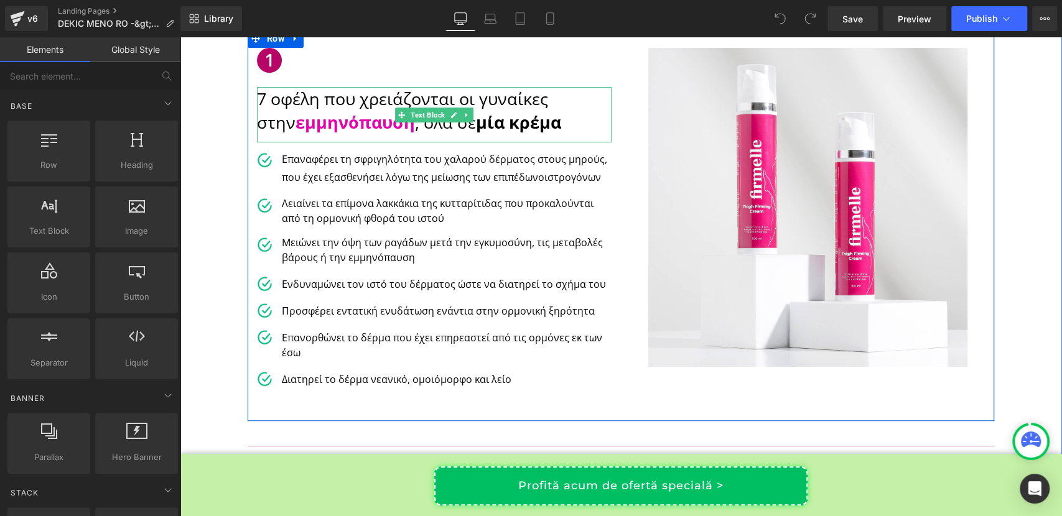
click at [401, 102] on p "7 οφέλη που χρειάζονται οι γυναίκες στην εμμηνόπαυση , όλα σε μία κρέμα" at bounding box center [434, 110] width 355 height 47
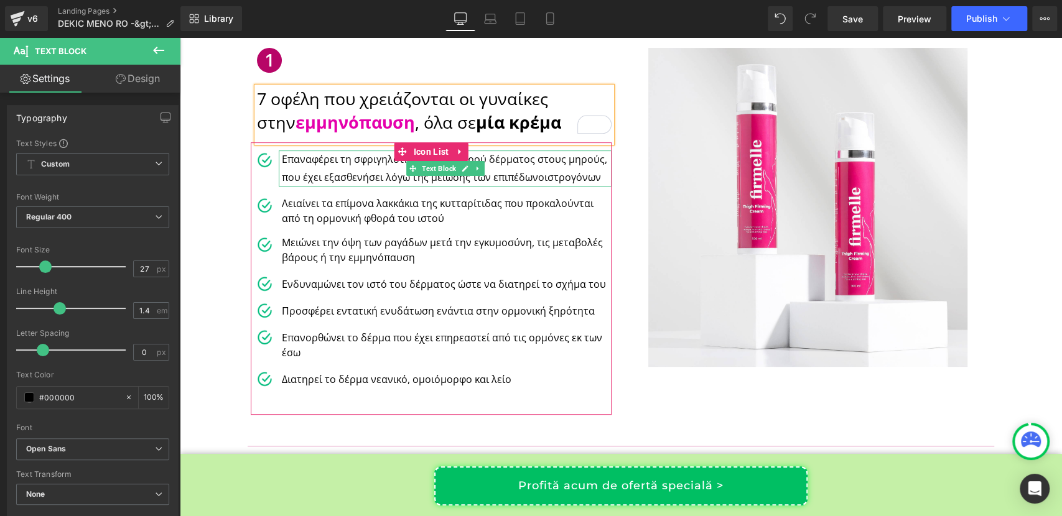
click at [328, 160] on p "Επαναφέρει τη σφριγηλότητα του χαλαρού δέρματος στους μηρούς, που έχει εξασθενή…" at bounding box center [447, 169] width 330 height 36
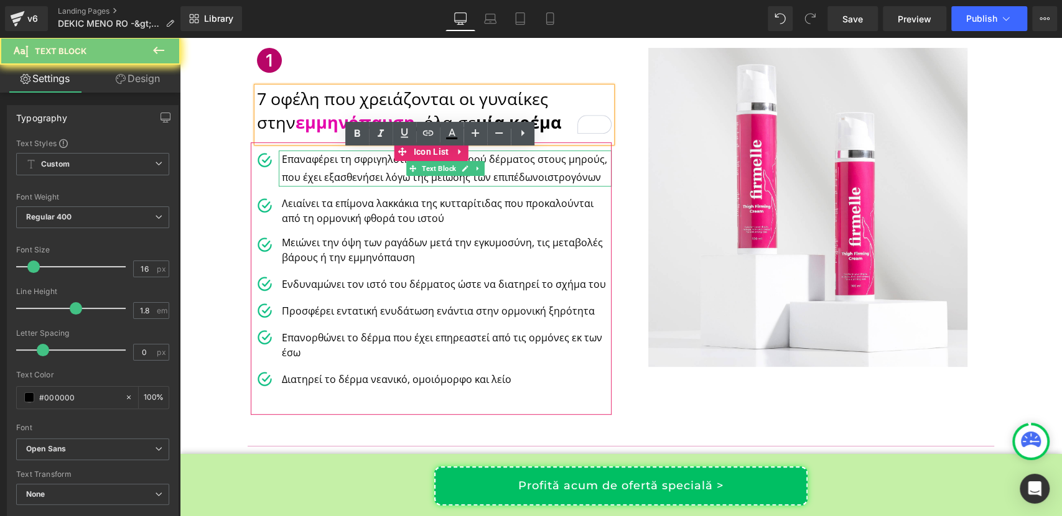
click at [328, 160] on p "Επαναφέρει τη σφριγηλότητα του χαλαρού δέρματος στους μηρούς, που έχει εξασθενή…" at bounding box center [447, 169] width 330 height 36
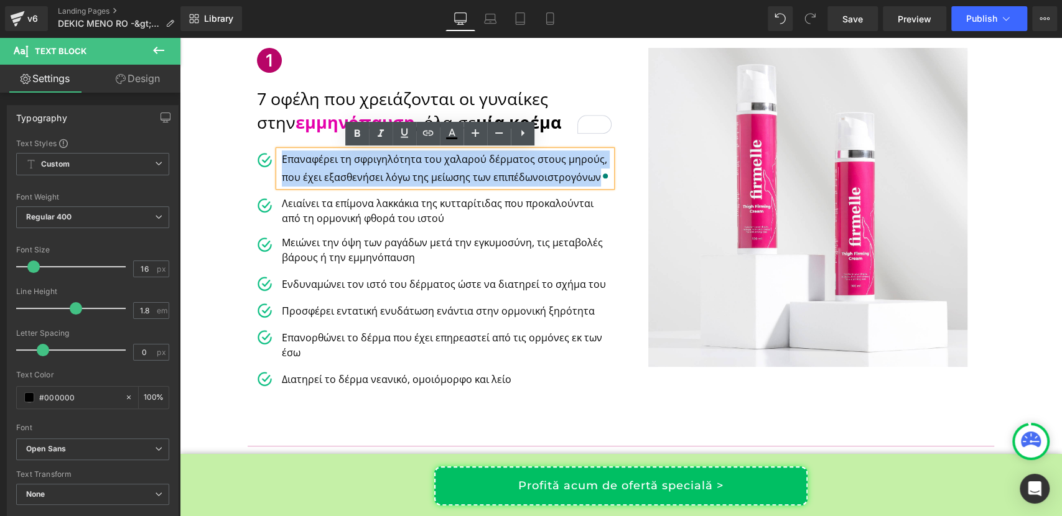
copy p "Επαναφέρει τη σφριγηλότητα του χαλαρού δέρματος στους μηρούς, που έχει εξασθενή…"
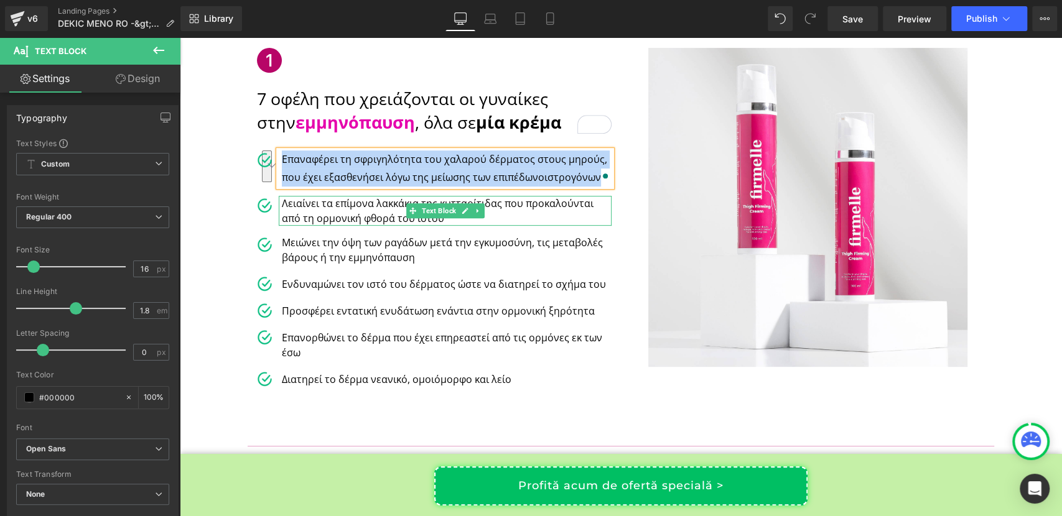
click at [368, 210] on p "Λειαίνει τα επίμονα λακκάκια της κυτταρίτιδας που προκαλούνται από τη ορμονική …" at bounding box center [447, 211] width 330 height 30
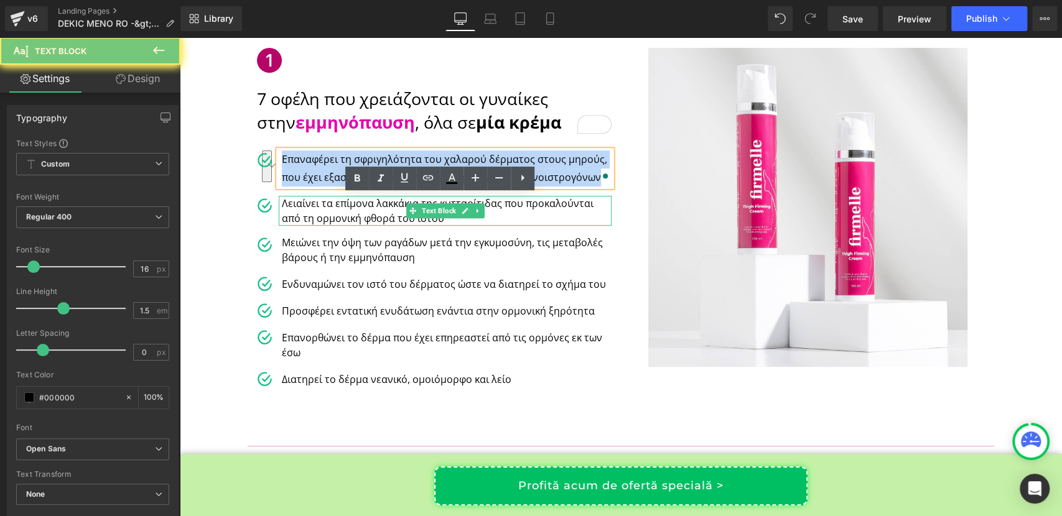
click at [368, 210] on p "Λειαίνει τα επίμονα λακκάκια της κυτταρίτιδας που προκαλούνται από τη ορμονική …" at bounding box center [447, 211] width 330 height 30
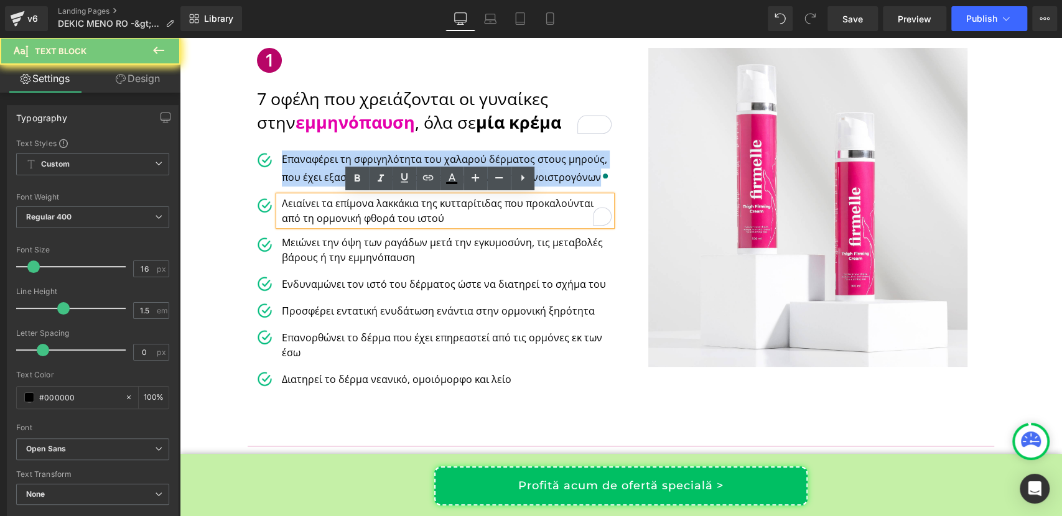
copy p "Λειαίνει τα επίμονα λακκάκια της κυτταρίτιδας που προκαλούνται από τη ορμονική …"
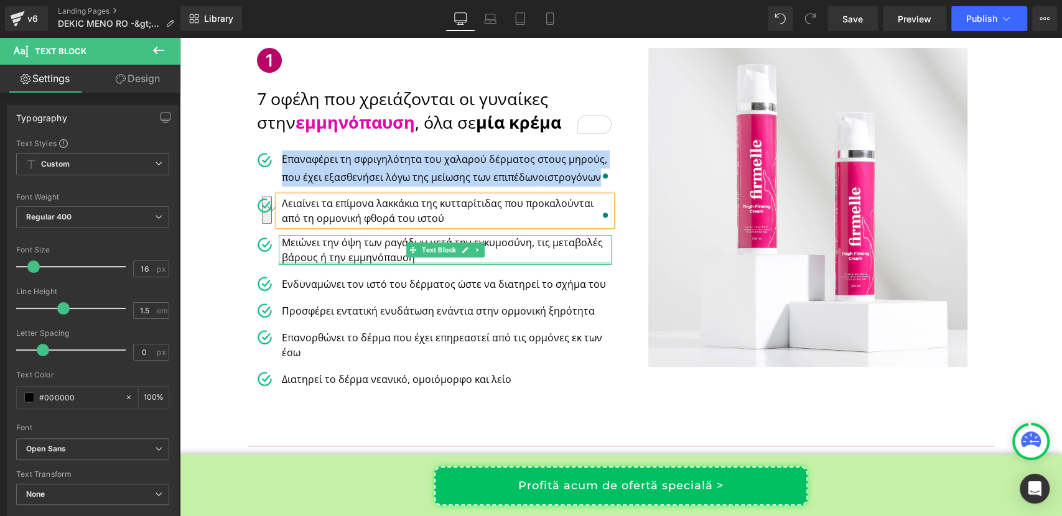
click at [317, 258] on p "Μειώνει την όψη των ραγάδων μετά την εγκυμοσύνη, τις μεταβολές βάρους ή την εμμ…" at bounding box center [447, 250] width 330 height 30
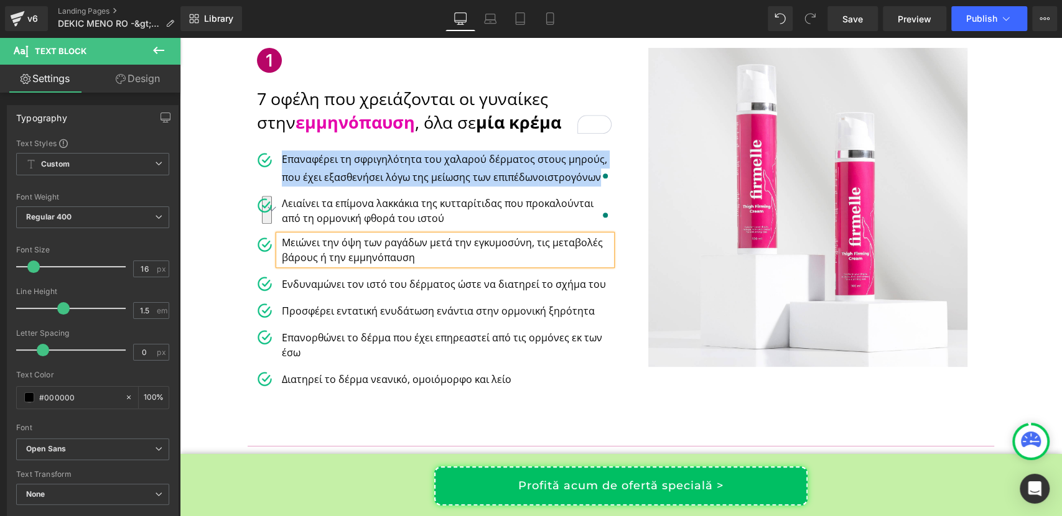
click at [317, 258] on p "Μειώνει την όψη των ραγάδων μετά την εγκυμοσύνη, τις μεταβολές βάρους ή την εμμ…" at bounding box center [447, 250] width 330 height 30
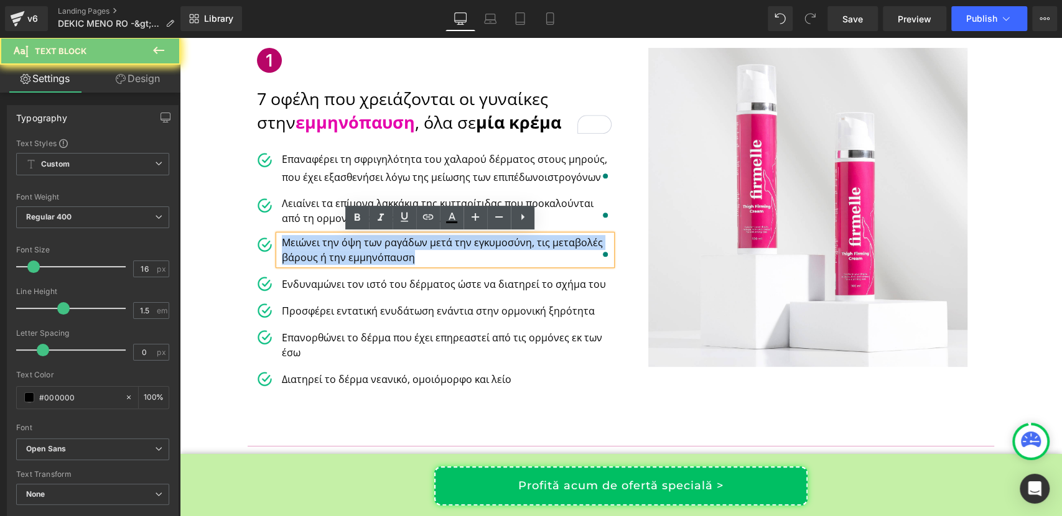
copy p "Μειώνει την όψη των ραγάδων μετά την εγκυμοσύνη, τις μεταβολές βάρους ή την εμμ…"
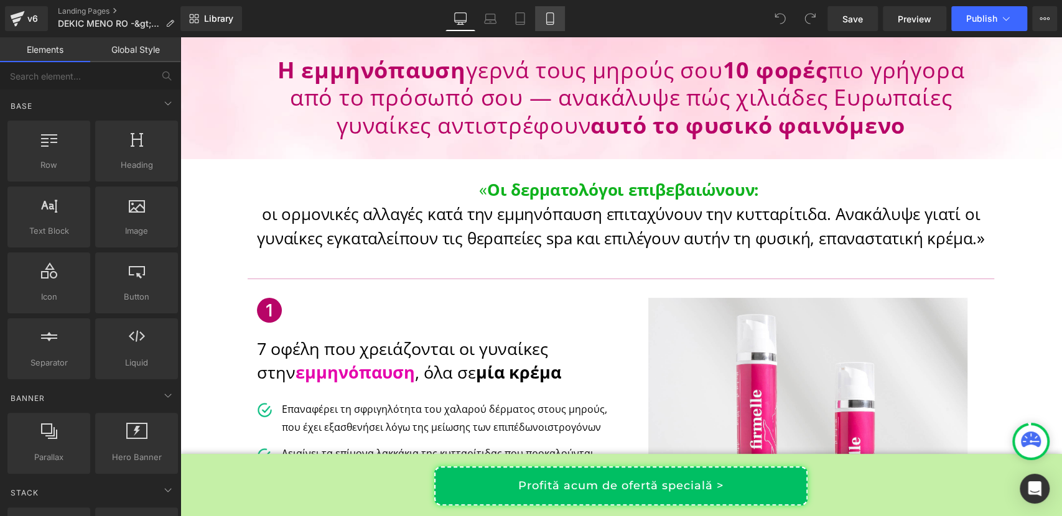
click at [558, 19] on link "Mobile" at bounding box center [550, 18] width 30 height 25
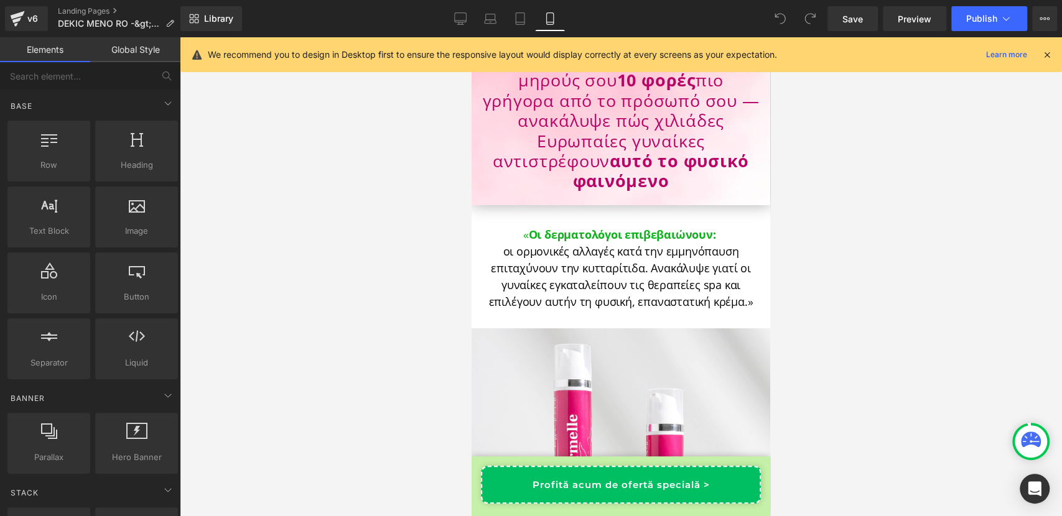
click at [1047, 55] on icon at bounding box center [1046, 54] width 11 height 11
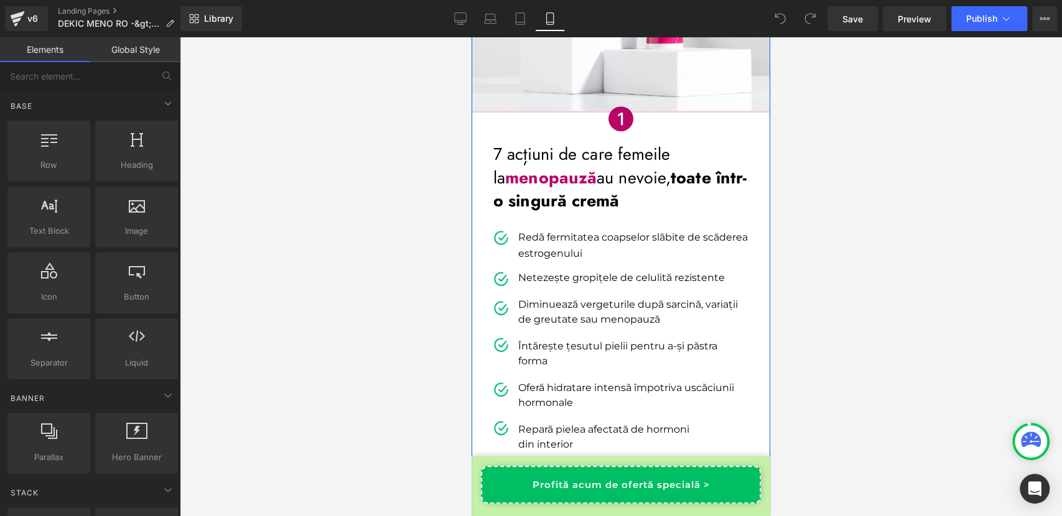
scroll to position [516, 0]
click at [552, 175] on span "menopauză" at bounding box center [550, 178] width 91 height 24
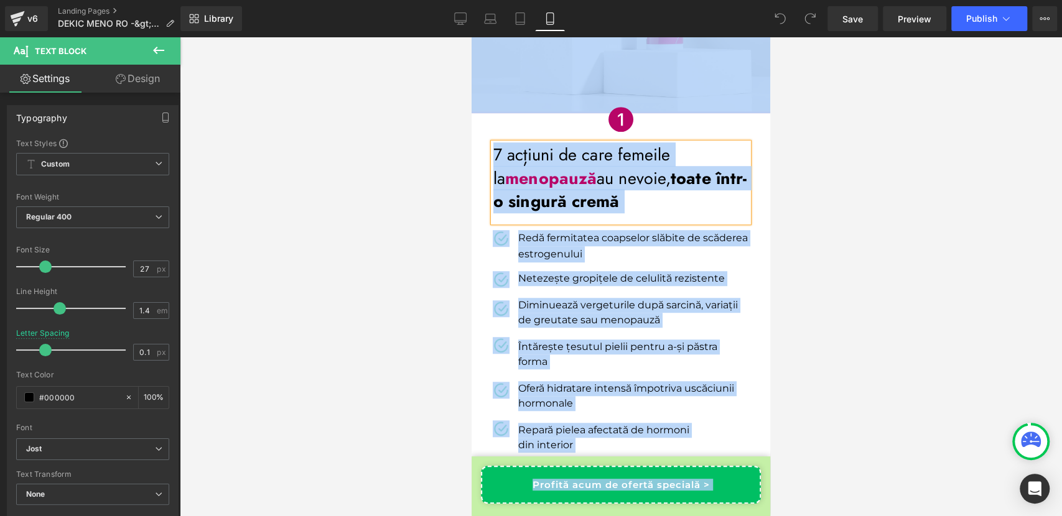
click at [559, 188] on span "menopauză" at bounding box center [550, 178] width 91 height 24
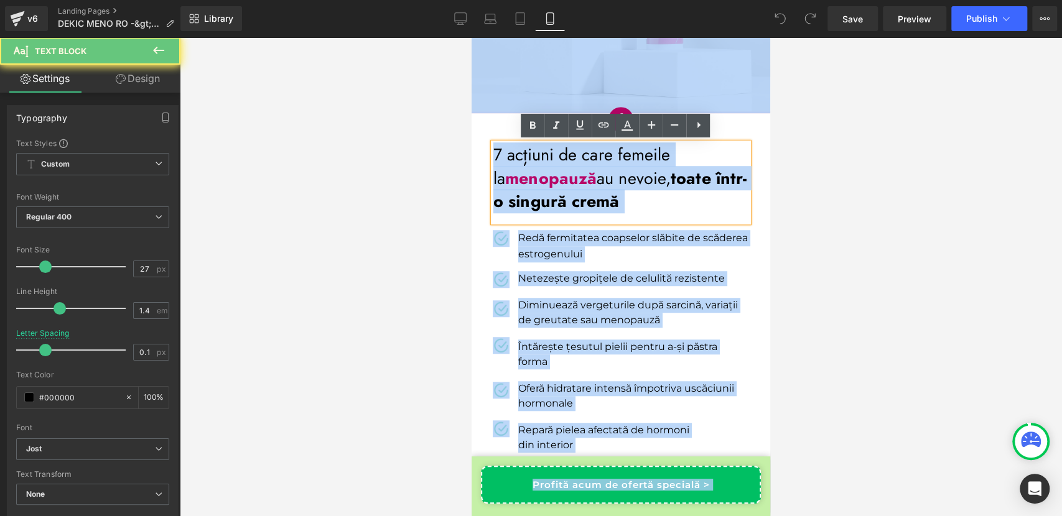
click at [559, 188] on span "menopauză" at bounding box center [550, 178] width 91 height 24
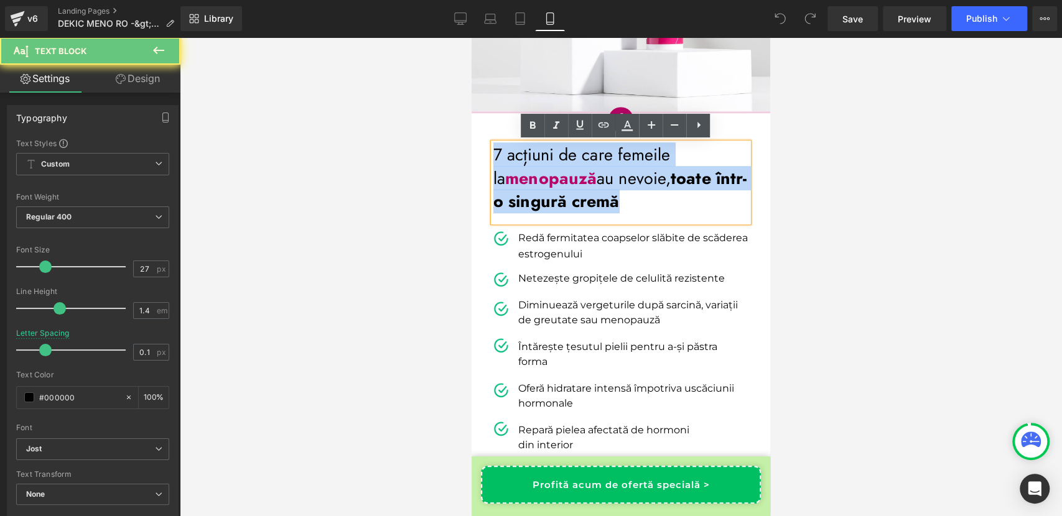
click at [559, 188] on span "menopauză" at bounding box center [550, 178] width 91 height 24
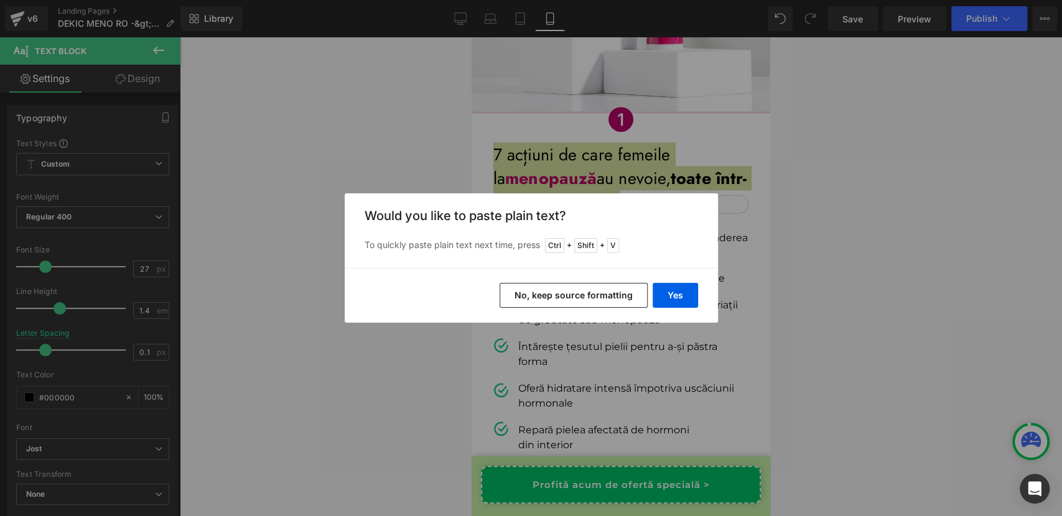
click at [554, 294] on button "No, keep source formatting" at bounding box center [573, 295] width 148 height 25
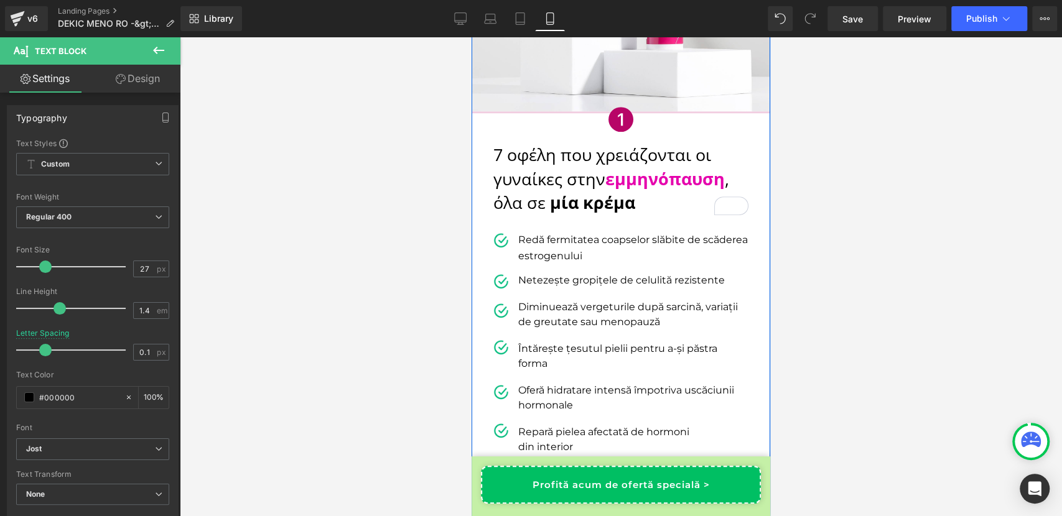
click at [553, 243] on p "Redă fermitatea coapselor slăbite de scăderea estrogenului" at bounding box center [633, 248] width 230 height 32
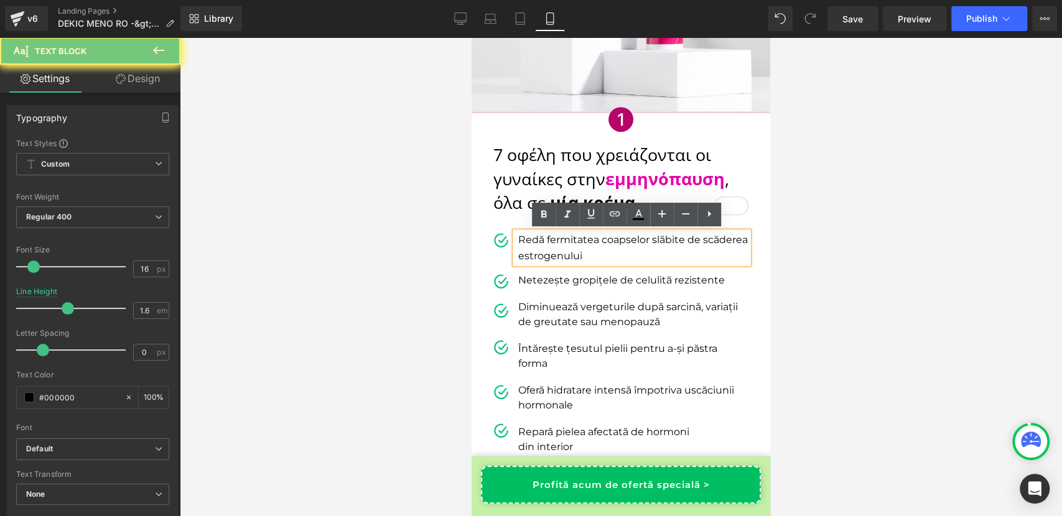
click at [553, 243] on p "Redă fermitatea coapselor slăbite de scăderea estrogenului" at bounding box center [633, 248] width 230 height 32
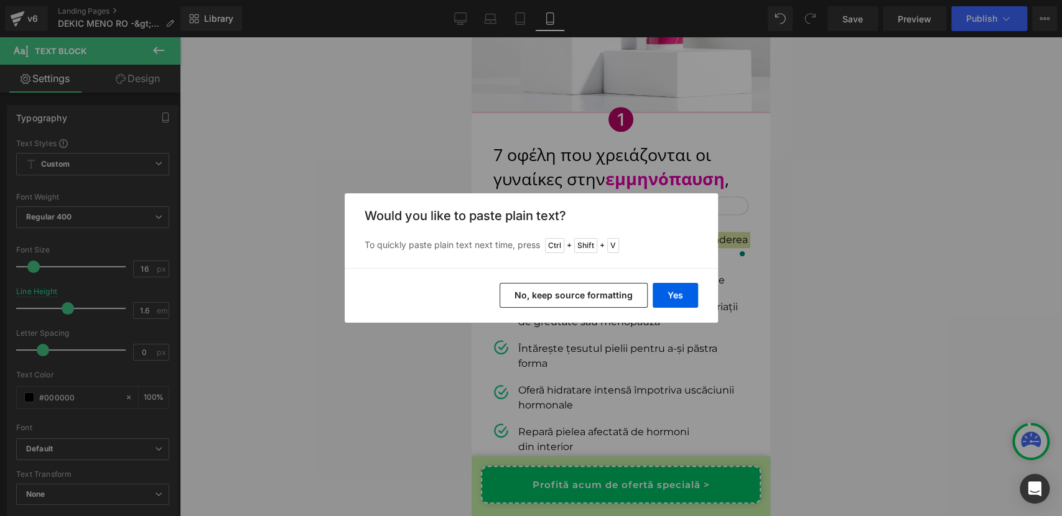
click at [589, 299] on button "No, keep source formatting" at bounding box center [573, 295] width 148 height 25
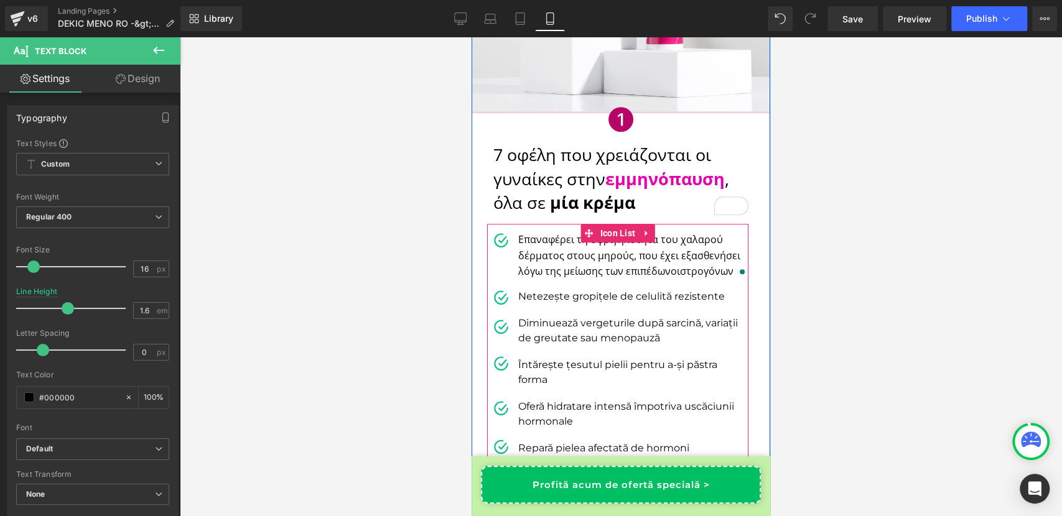
click at [533, 300] on p "Netezește gropițele de celulită rezistente" at bounding box center [633, 296] width 230 height 15
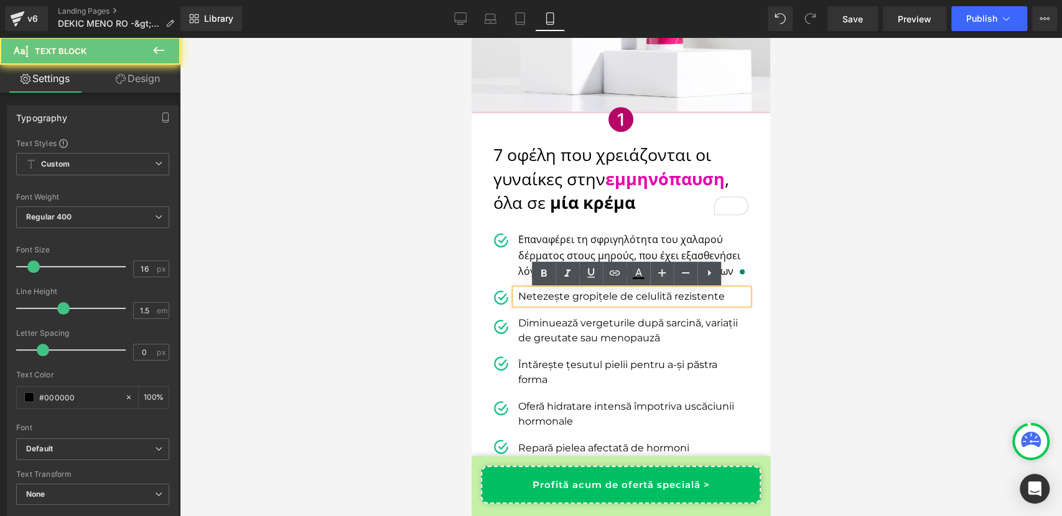
click at [533, 300] on p "Netezește gropițele de celulită rezistente" at bounding box center [633, 296] width 230 height 15
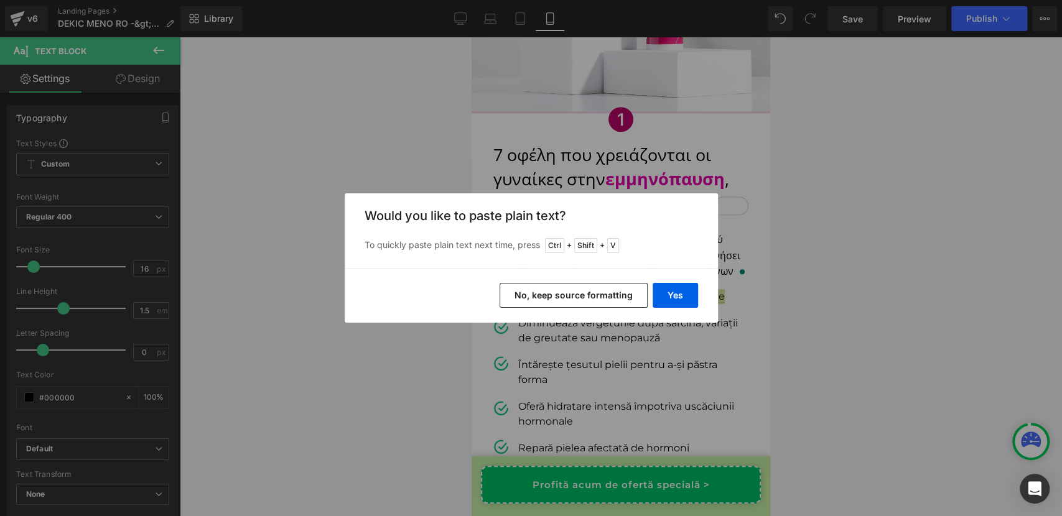
click at [572, 293] on button "No, keep source formatting" at bounding box center [573, 295] width 148 height 25
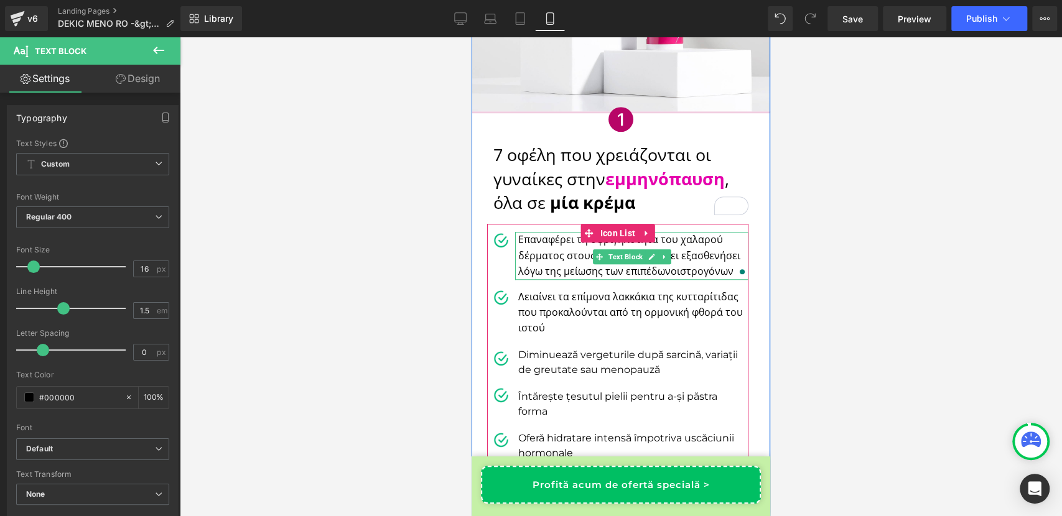
click at [518, 238] on span "Επαναφέρει τη σφριγηλότητα του χαλαρού δέρματος στους μηρούς, που έχει εξασθενή…" at bounding box center [629, 255] width 222 height 45
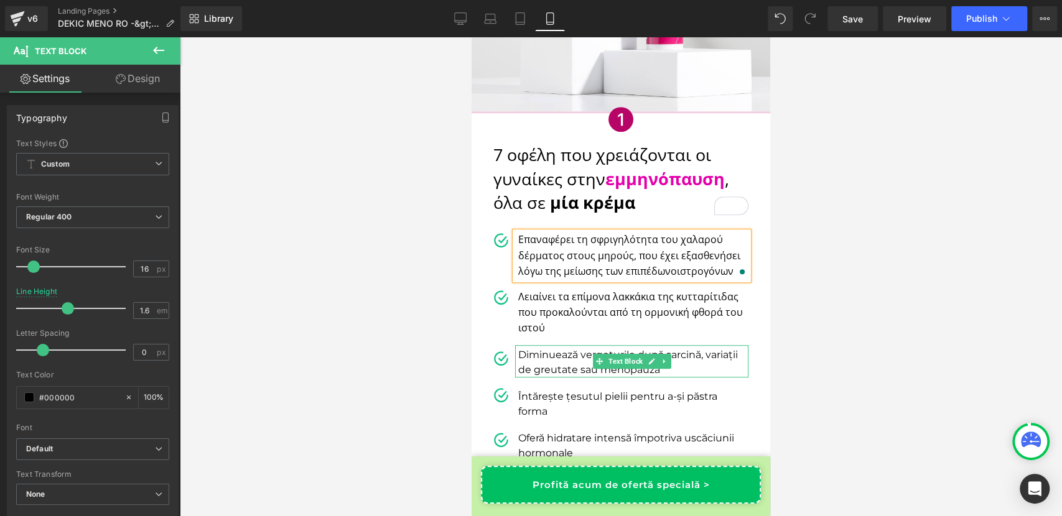
click at [544, 355] on p "Diminuează vergeturile după sarcină, variații de greutate sau menopauză" at bounding box center [633, 363] width 230 height 30
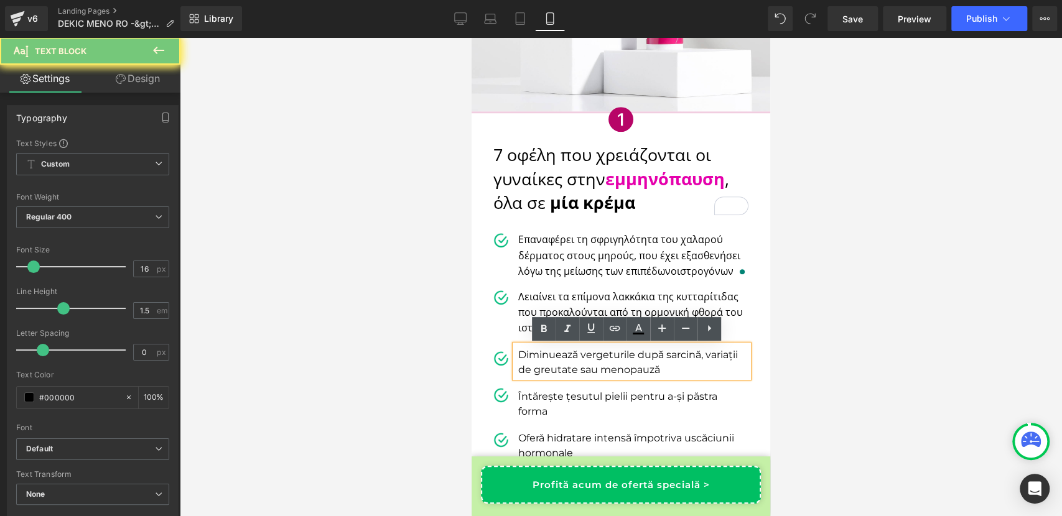
click at [544, 355] on p "Diminuează vergeturile după sarcină, variații de greutate sau menopauză" at bounding box center [633, 363] width 230 height 30
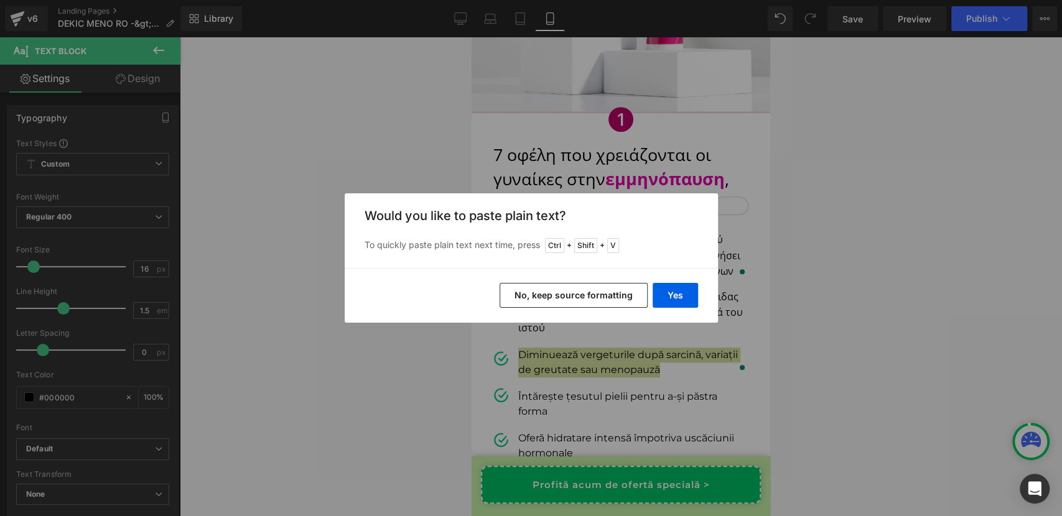
click at [569, 302] on button "No, keep source formatting" at bounding box center [573, 295] width 148 height 25
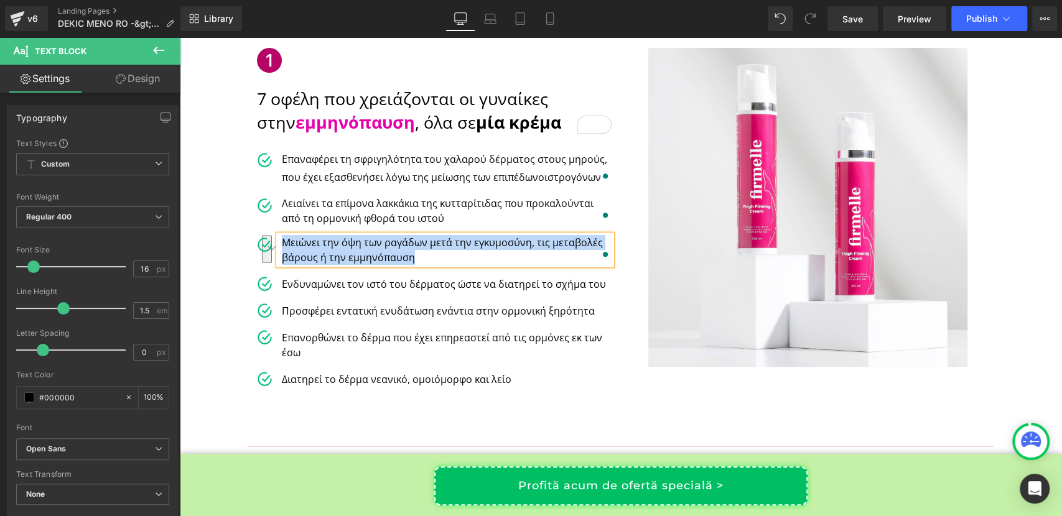
scroll to position [250, 0]
click at [345, 286] on p "Ενδυναμώνει τον ιστό του δέρματος ώστε να διατηρεί το σχήμα του" at bounding box center [447, 284] width 330 height 15
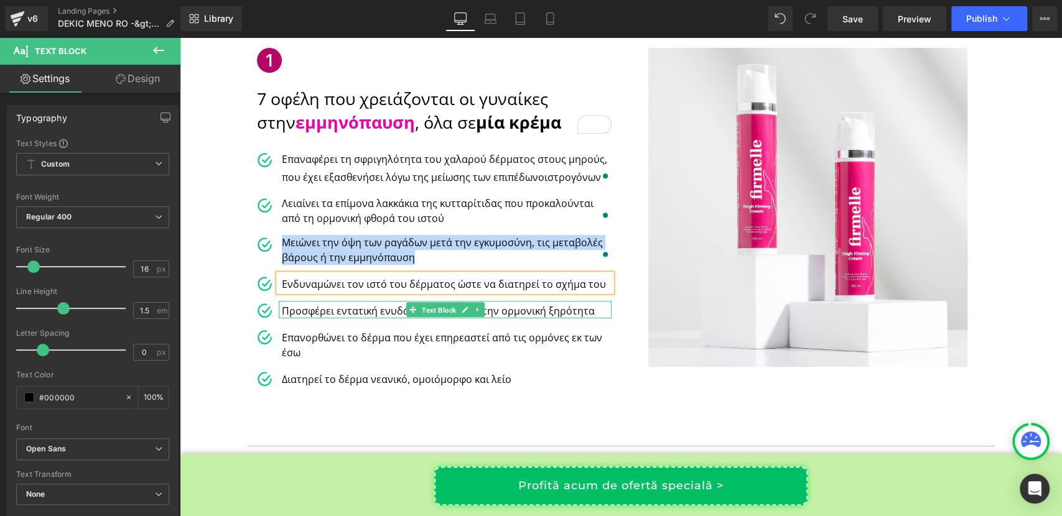
click at [419, 308] on span "Text Block" at bounding box center [438, 310] width 39 height 15
click at [381, 315] on div at bounding box center [445, 316] width 333 height 3
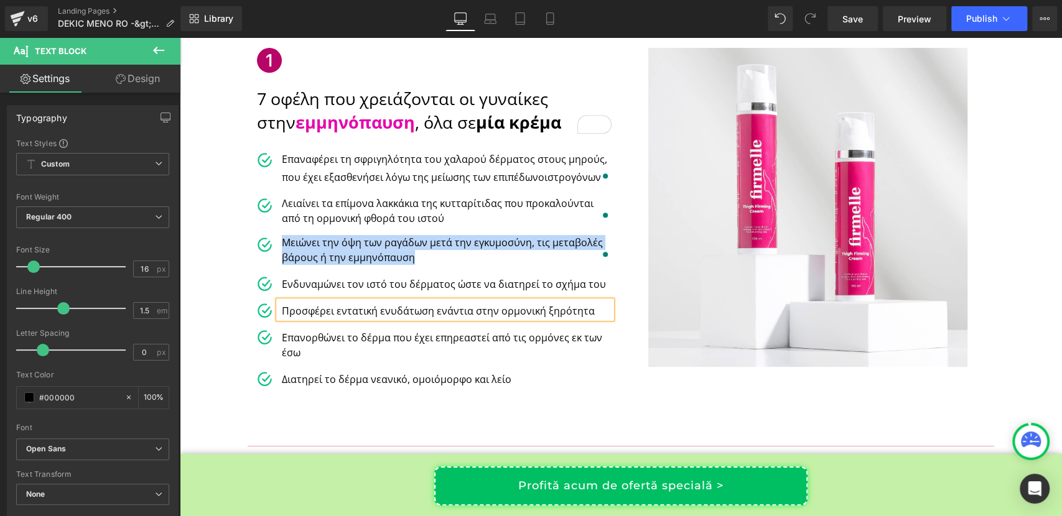
click at [381, 315] on p "Προσφέρει εντατική ενυδάτωση ενάντια στην ορμονική ξηρότητα" at bounding box center [447, 311] width 330 height 15
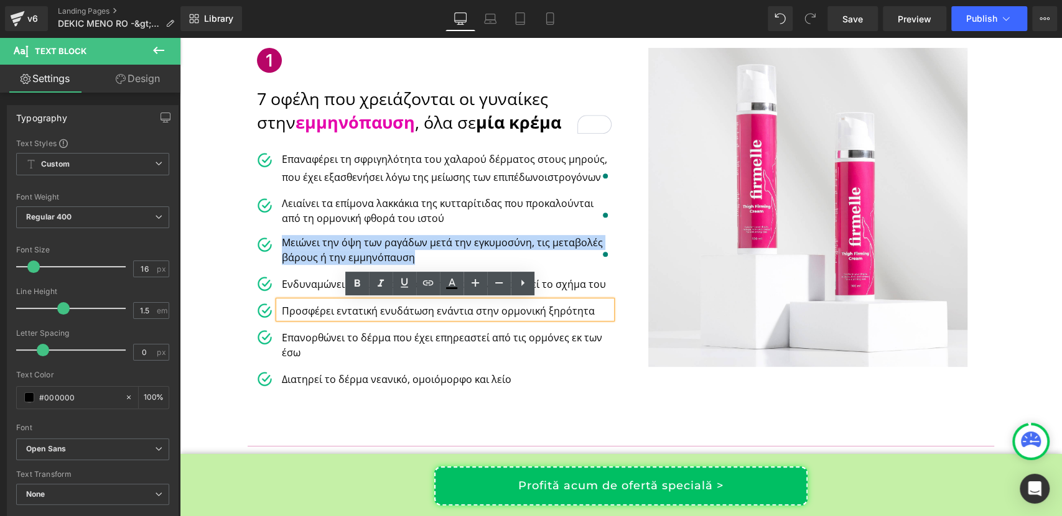
click at [381, 315] on p "Προσφέρει εντατική ενυδάτωση ενάντια στην ορμονική ξηρότητα" at bounding box center [447, 311] width 330 height 15
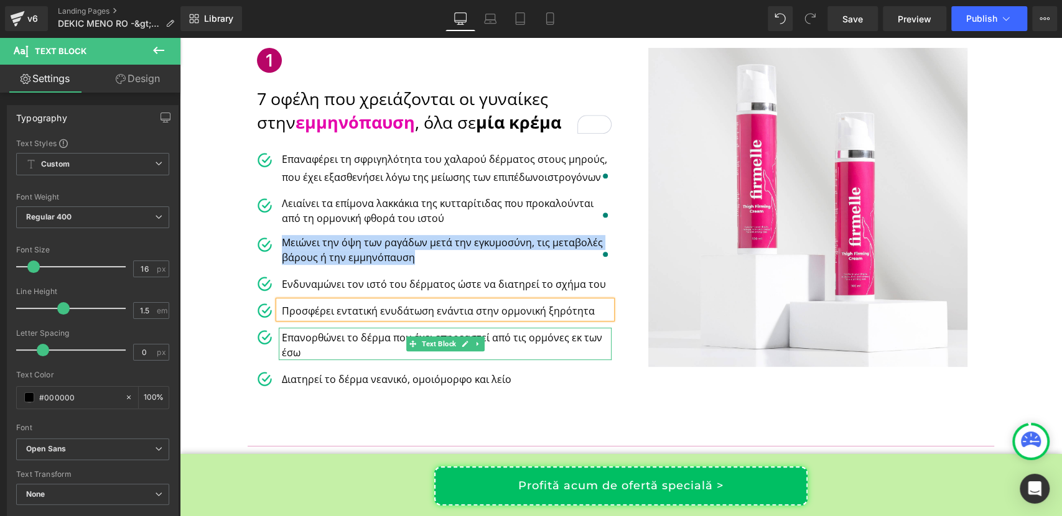
click at [284, 345] on p "Επανορθώνει το δέρμα που έχει επηρεαστεί από τις ορμόνες εκ των έσω" at bounding box center [447, 345] width 330 height 30
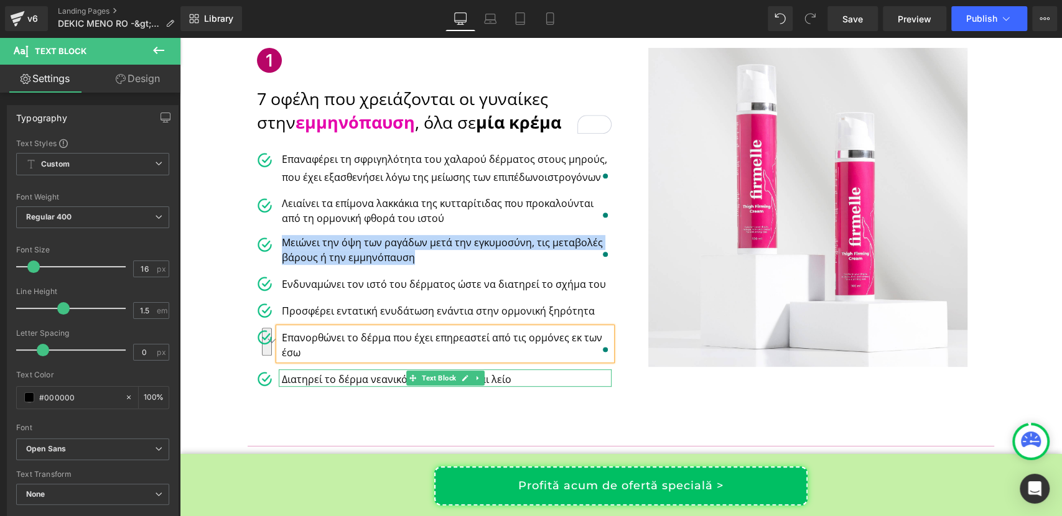
click at [310, 381] on p "Διατηρεί το δέρμα νεανικό, ομοιόμορφο και λείο" at bounding box center [447, 379] width 330 height 15
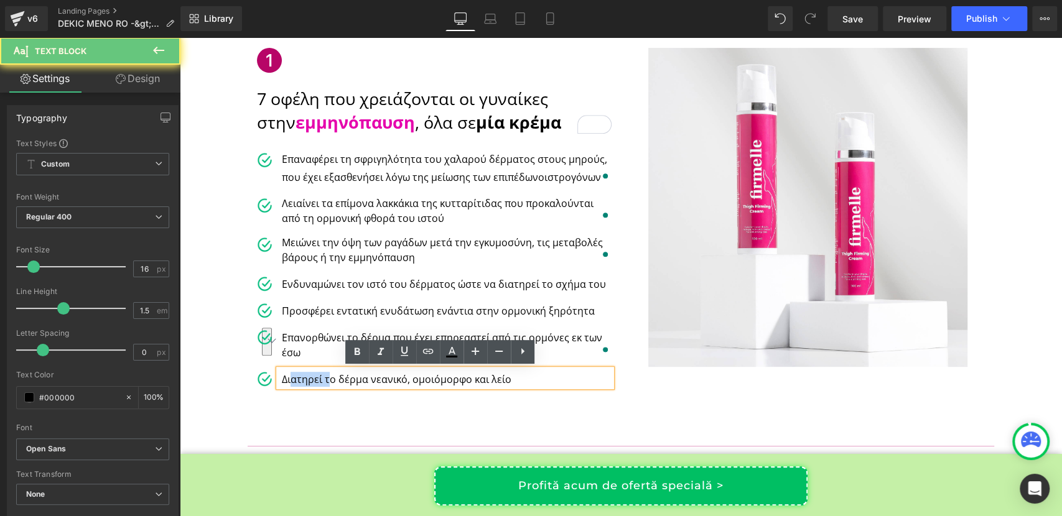
click at [310, 381] on p "Διατηρεί το δέρμα νεανικό, ομοιόμορφο και λείο" at bounding box center [447, 379] width 330 height 15
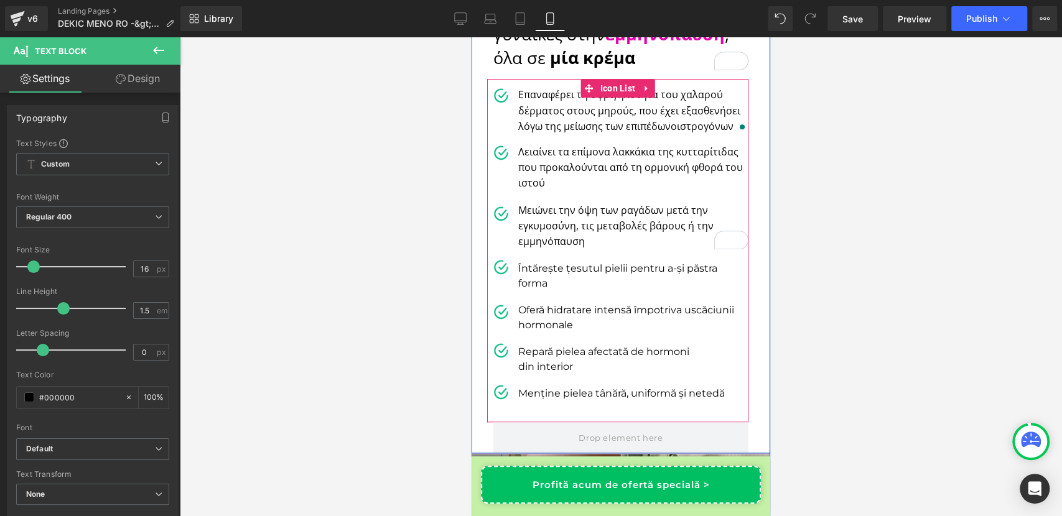
scroll to position [669, 0]
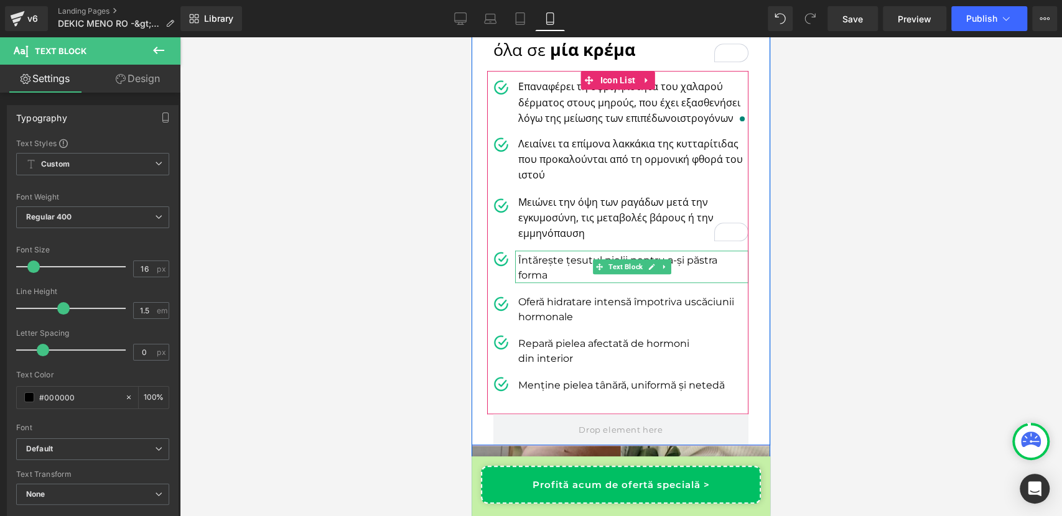
click at [527, 269] on p "Întărește țesutul pielii pentru a-și păstra forma" at bounding box center [633, 268] width 230 height 30
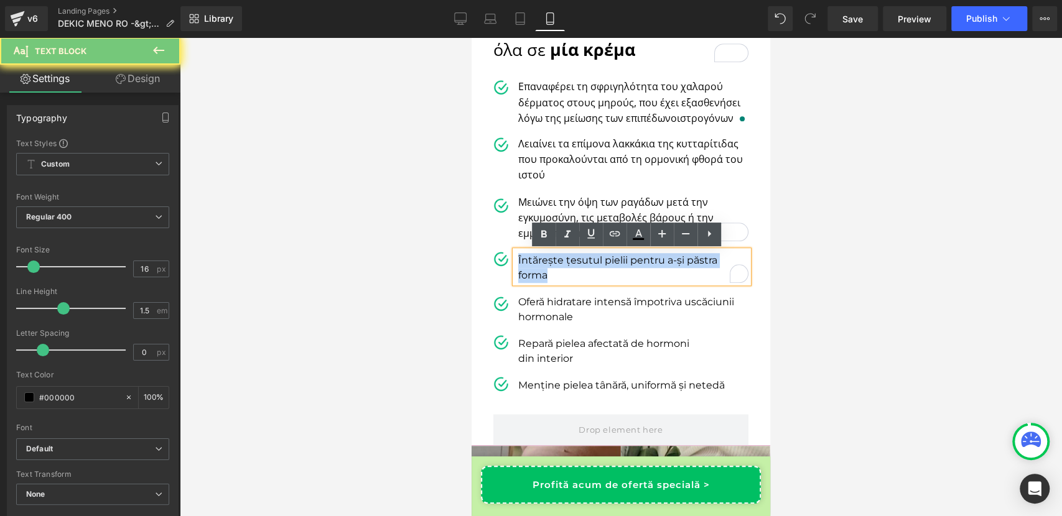
click at [527, 269] on p "Întărește țesutul pielii pentru a-și păstra forma" at bounding box center [633, 268] width 230 height 30
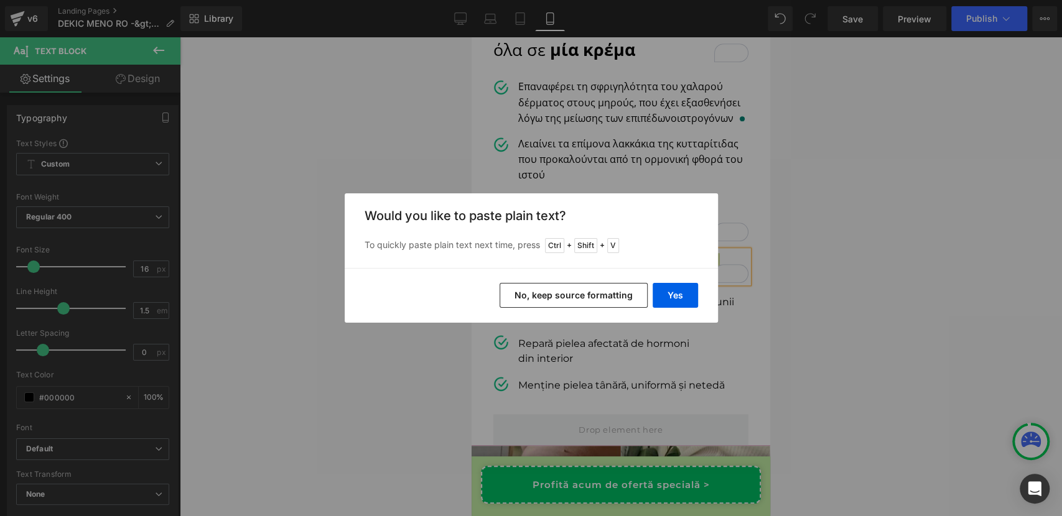
click at [557, 288] on button "No, keep source formatting" at bounding box center [573, 295] width 148 height 25
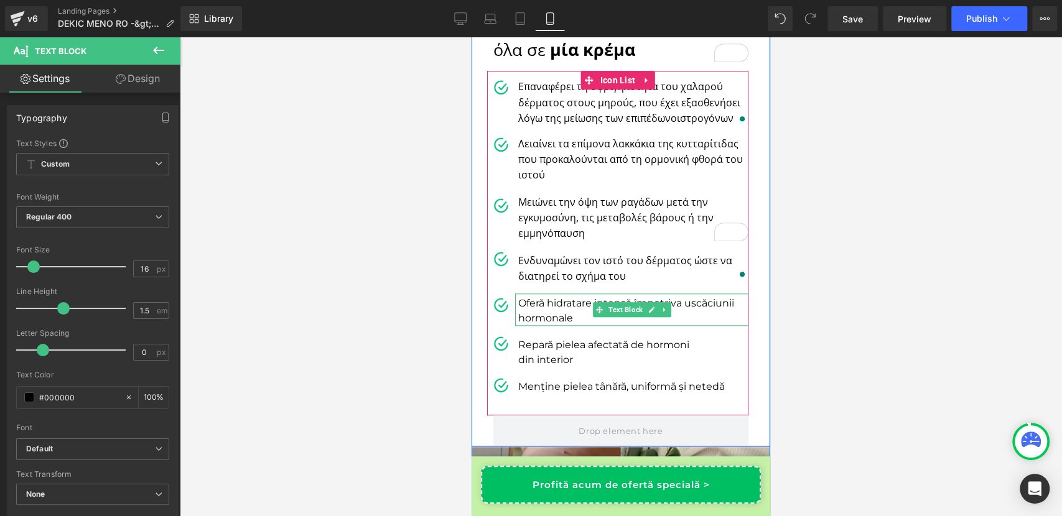
click at [531, 305] on p "Oferă hidratare intensă împotriva uscăciunii hormonale" at bounding box center [633, 311] width 230 height 30
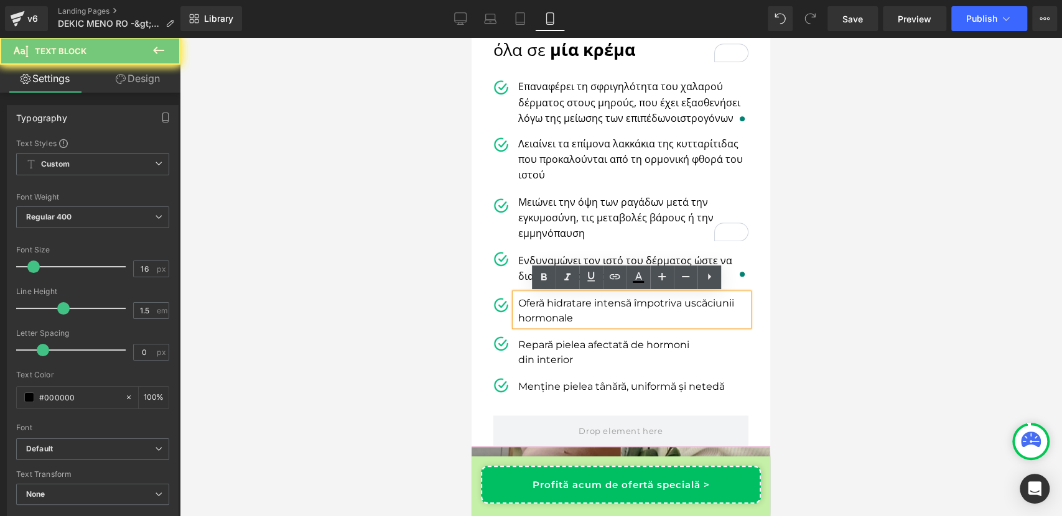
click at [531, 305] on p "Oferă hidratare intensă împotriva uscăciunii hormonale" at bounding box center [633, 311] width 230 height 30
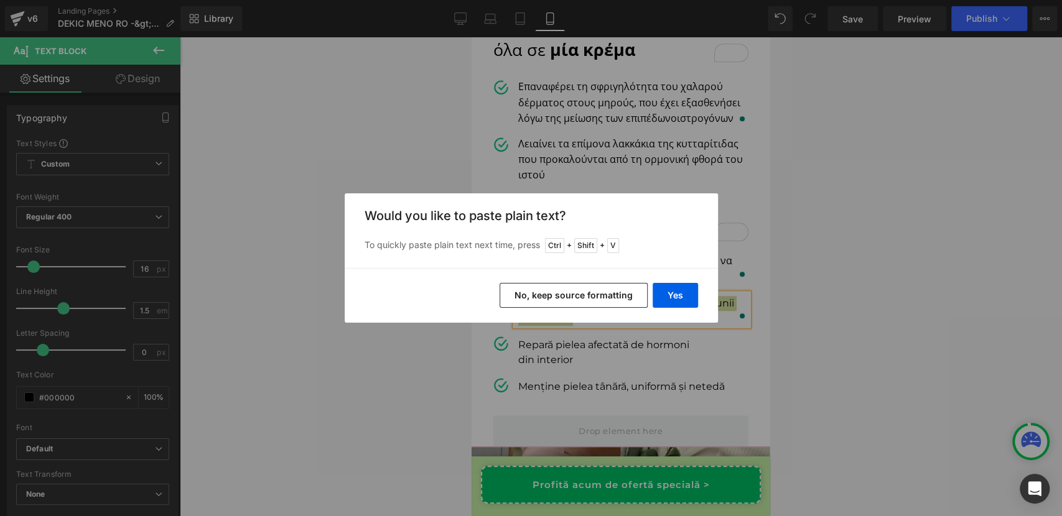
click at [540, 289] on button "No, keep source formatting" at bounding box center [573, 295] width 148 height 25
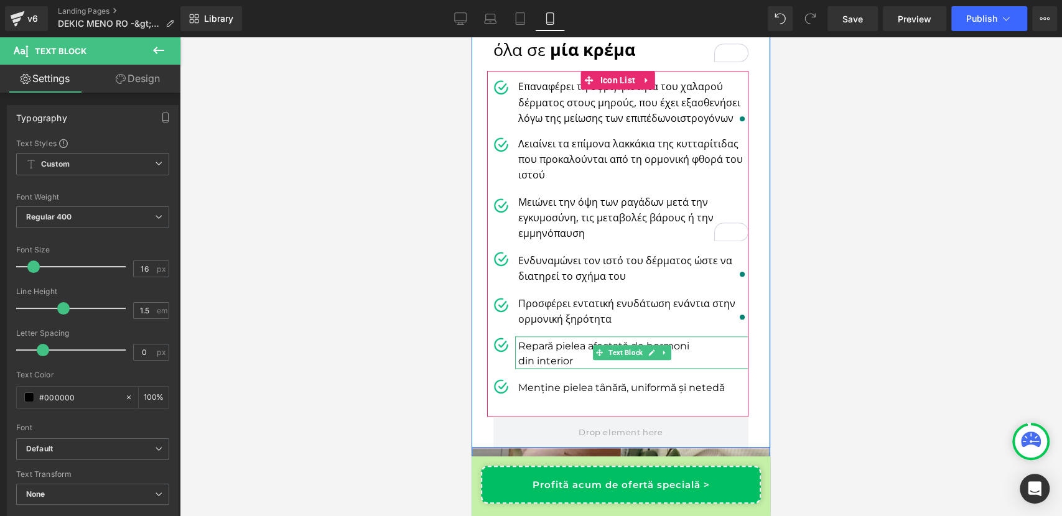
click at [537, 351] on p "Repară pielea afectată de hormoni" at bounding box center [633, 346] width 230 height 15
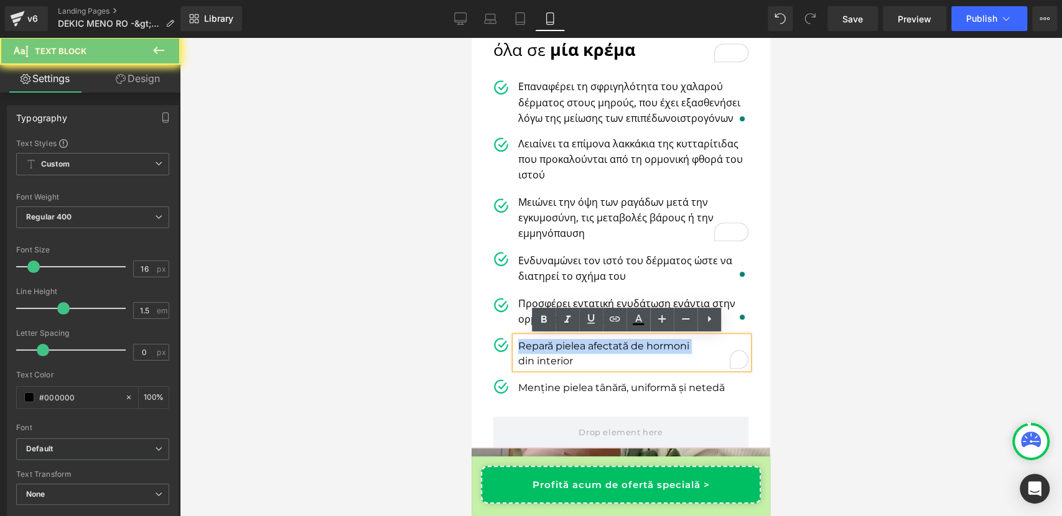
click at [537, 351] on p "Repară pielea afectată de hormoni" at bounding box center [633, 346] width 230 height 15
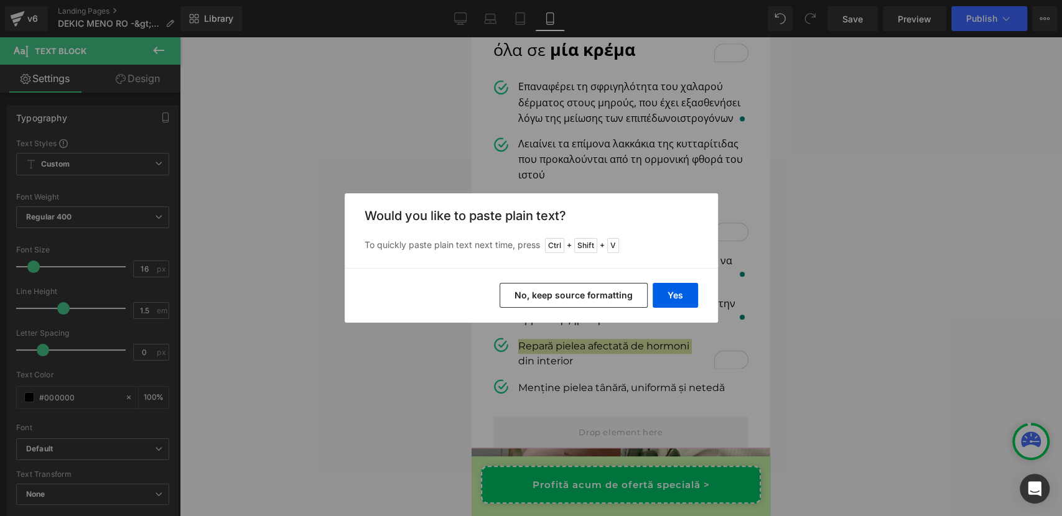
click at [610, 295] on button "No, keep source formatting" at bounding box center [573, 295] width 148 height 25
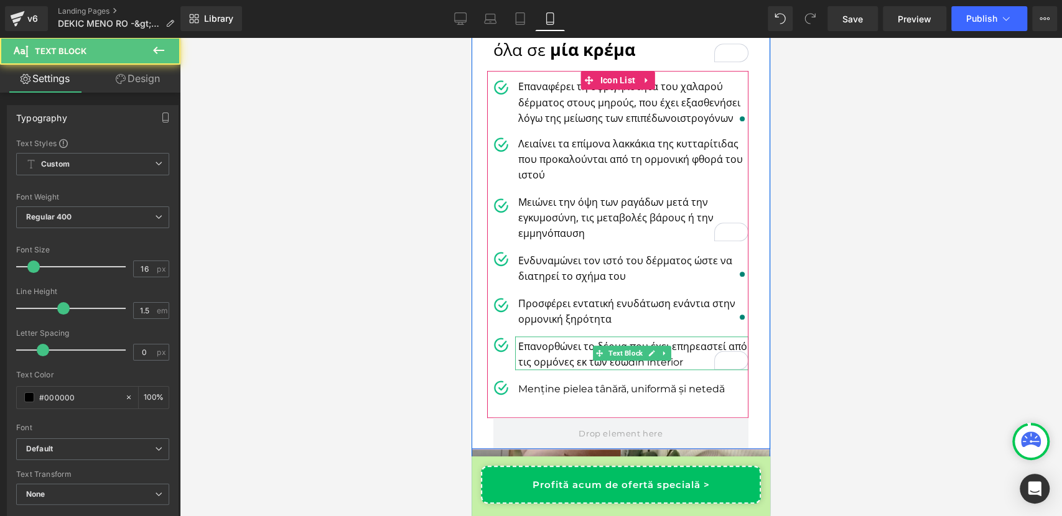
click at [563, 355] on span "Επανορθώνει το δέρμα που έχει επηρεαστεί από τις ορμόνες εκ των έσω" at bounding box center [632, 354] width 229 height 29
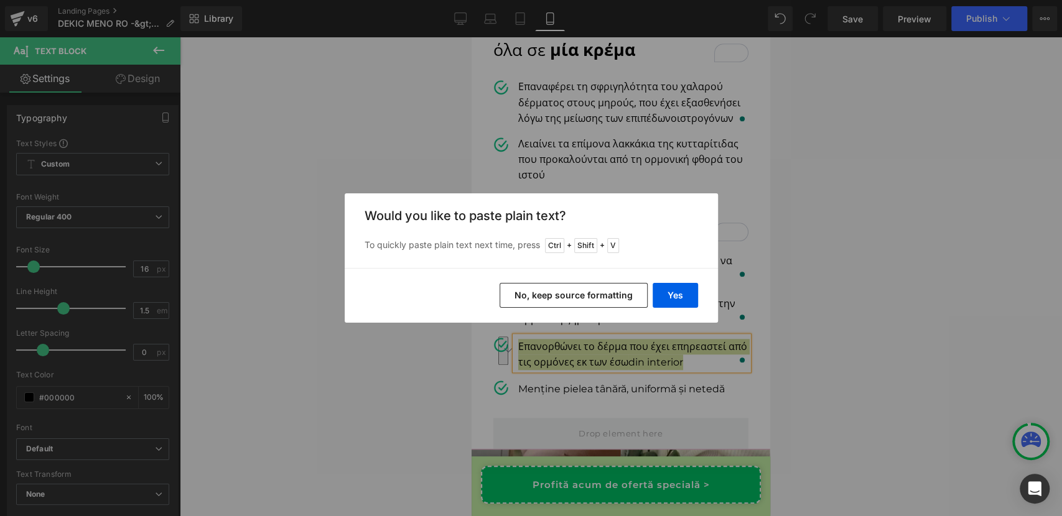
click at [571, 296] on button "No, keep source formatting" at bounding box center [573, 295] width 148 height 25
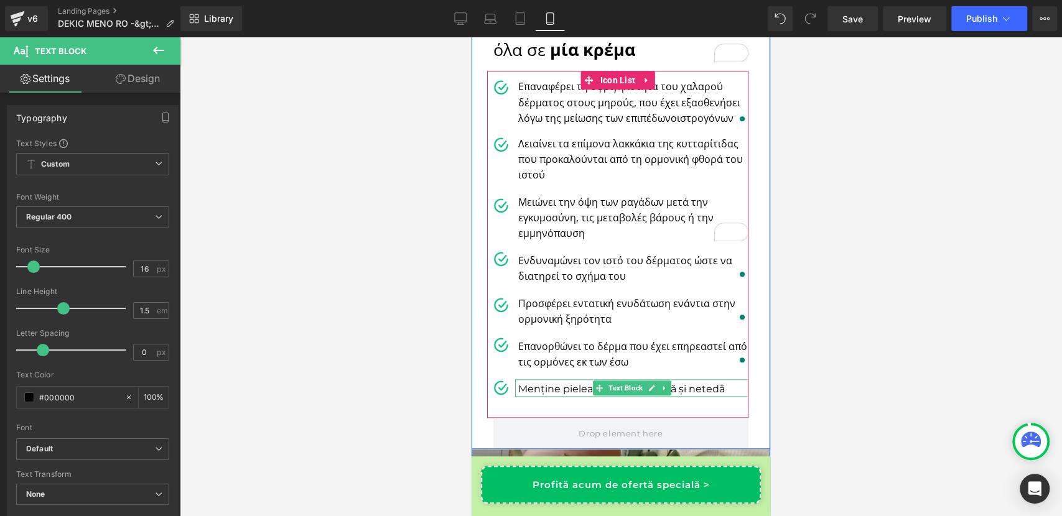
click at [551, 387] on p "Menține pielea tânără, uniformă și netedă" at bounding box center [633, 389] width 230 height 15
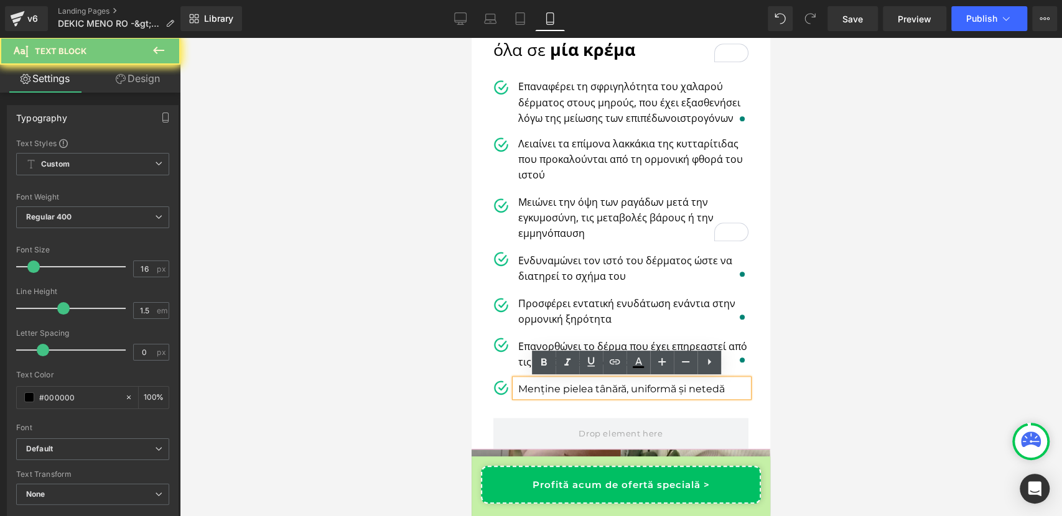
click at [551, 387] on p "Menține pielea tânără, uniformă și netedă" at bounding box center [633, 389] width 230 height 15
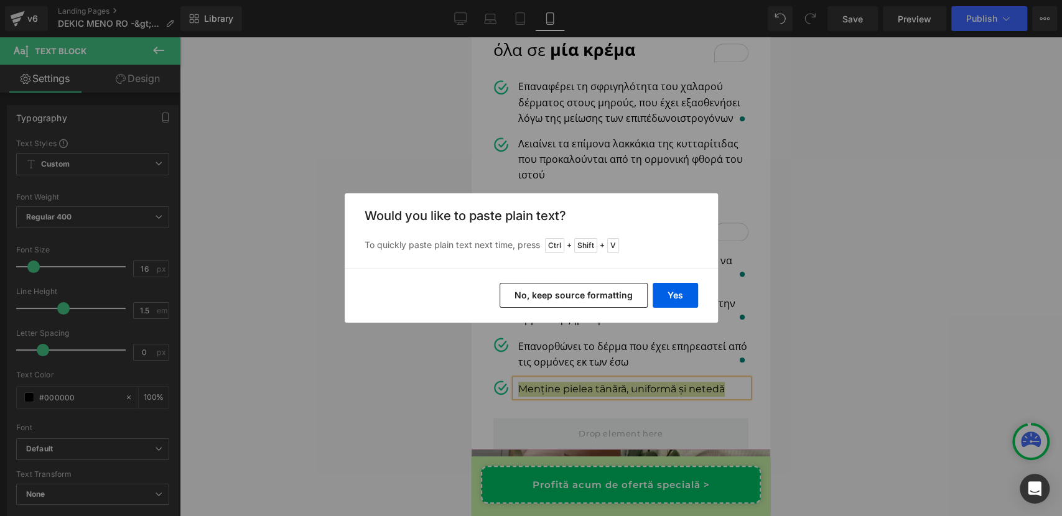
click at [550, 295] on button "No, keep source formatting" at bounding box center [573, 295] width 148 height 25
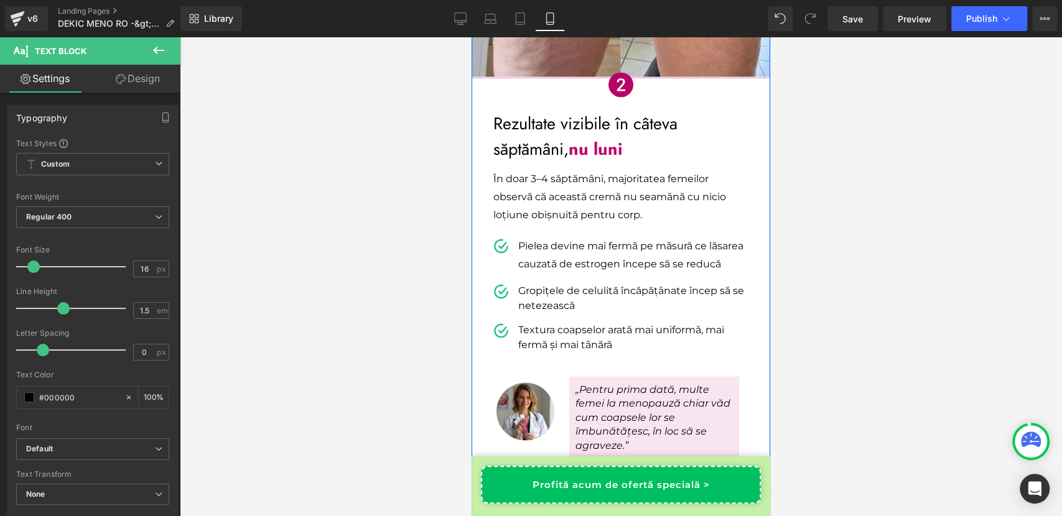
scroll to position [1342, 0]
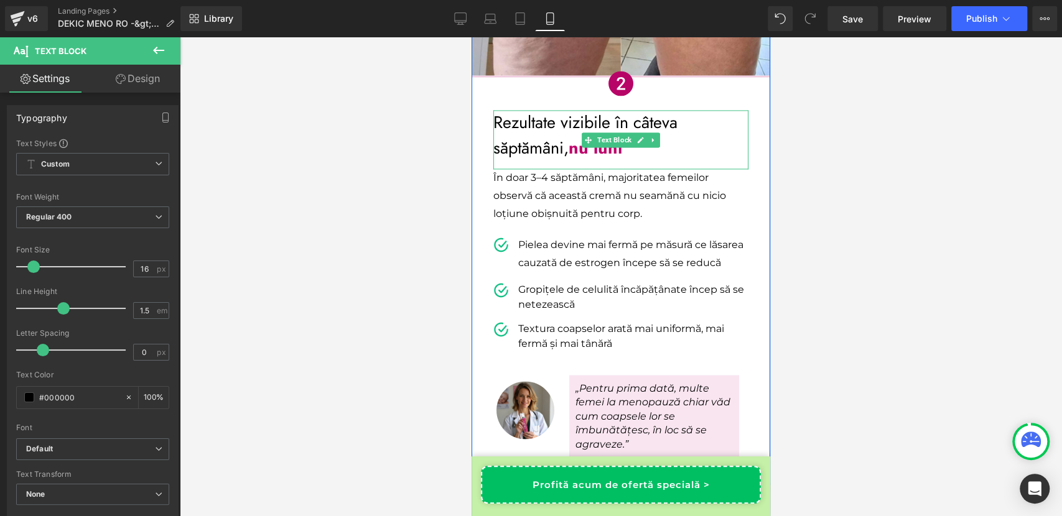
click at [522, 155] on p "Rezultate vizibile în câteva săptămâni, nu luni" at bounding box center [620, 135] width 255 height 50
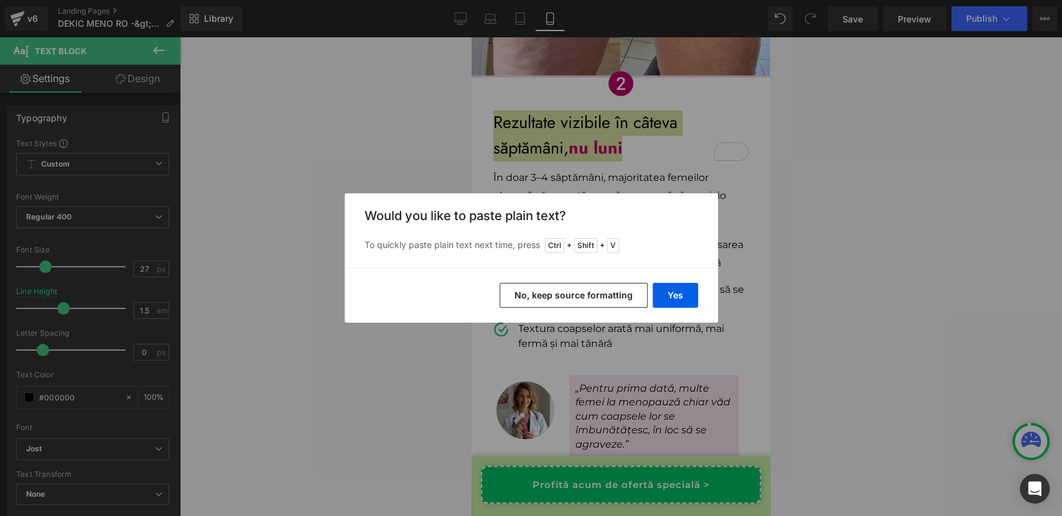
click at [561, 293] on button "No, keep source formatting" at bounding box center [573, 295] width 148 height 25
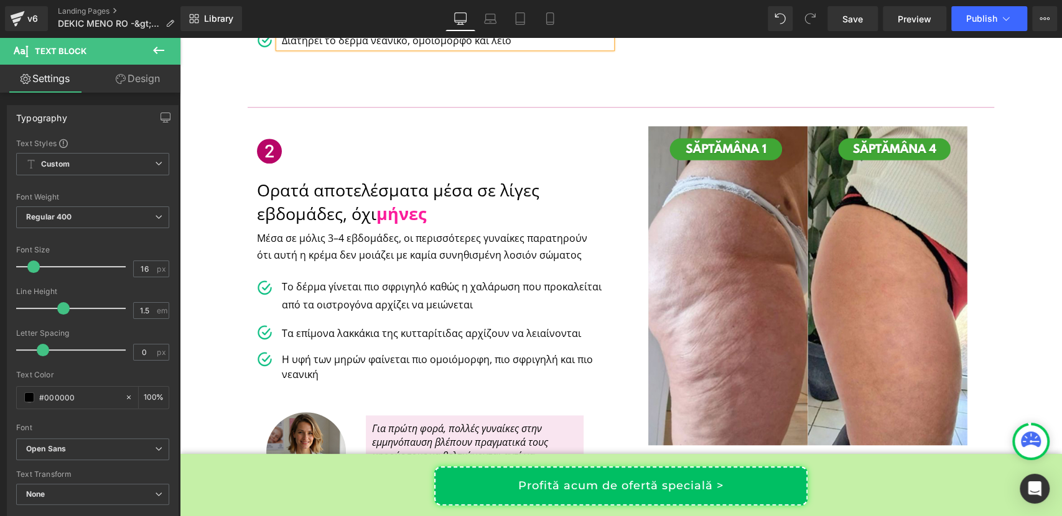
scroll to position [588, 0]
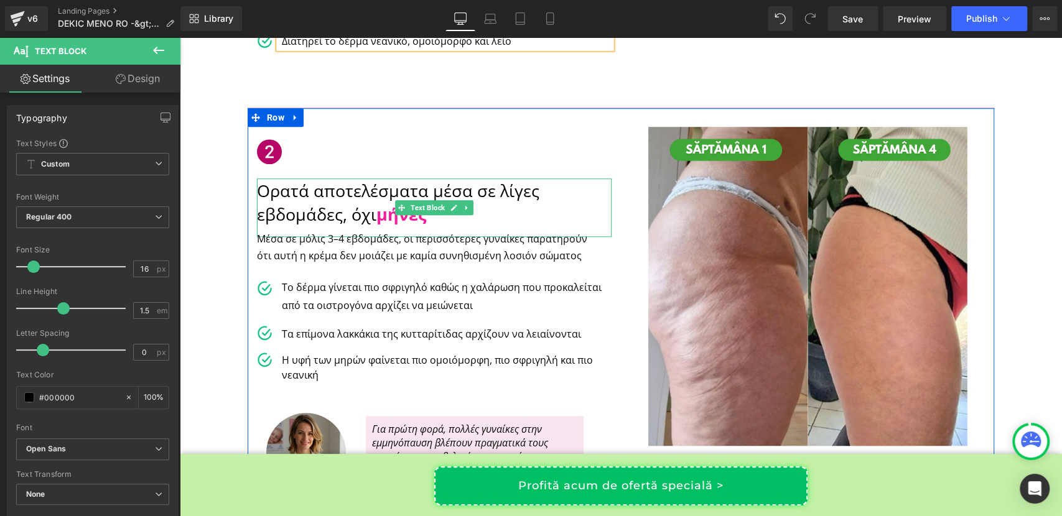
click at [350, 185] on p "Ορατά αποτελέσματα μέσα σε λίγες εβδομάδες, όχι μήνες" at bounding box center [434, 202] width 355 height 47
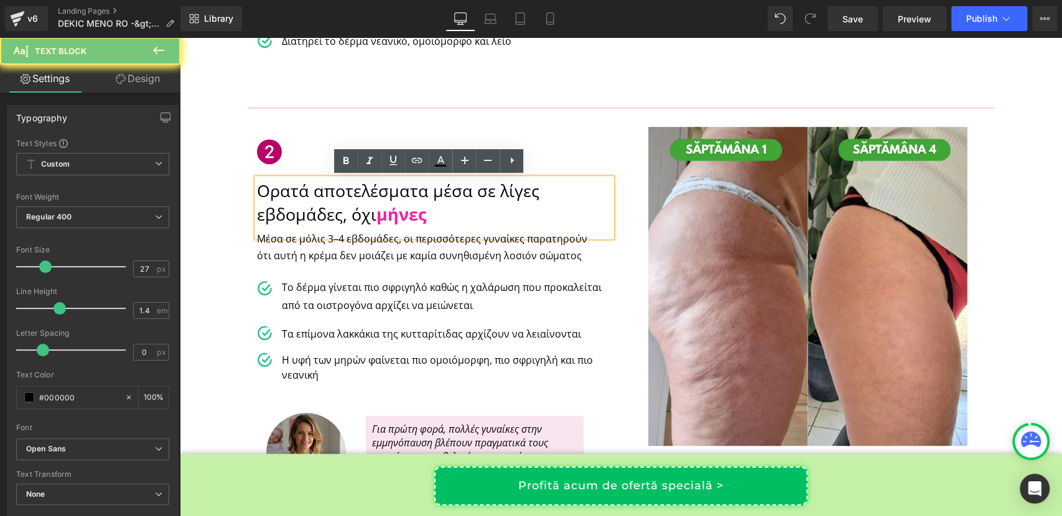
click at [350, 185] on p "Ορατά αποτελέσματα μέσα σε λίγες εβδομάδες, όχι μήνες" at bounding box center [434, 202] width 355 height 47
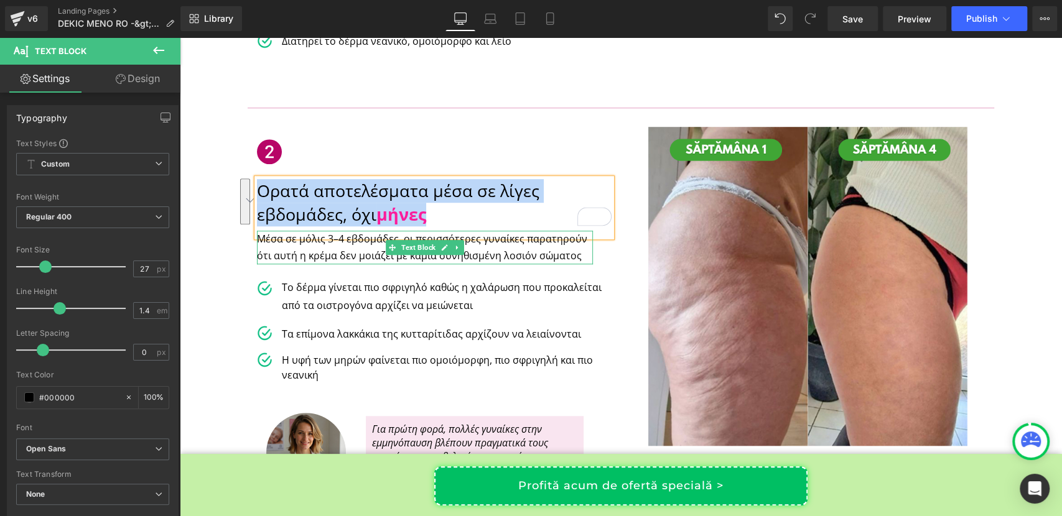
click at [355, 253] on p "Μέσα σε μόλις 3–4 εβδομάδες, οι περισσότερες γυναίκες παρατηρούν ότι αυτή η κρέ…" at bounding box center [425, 248] width 336 height 34
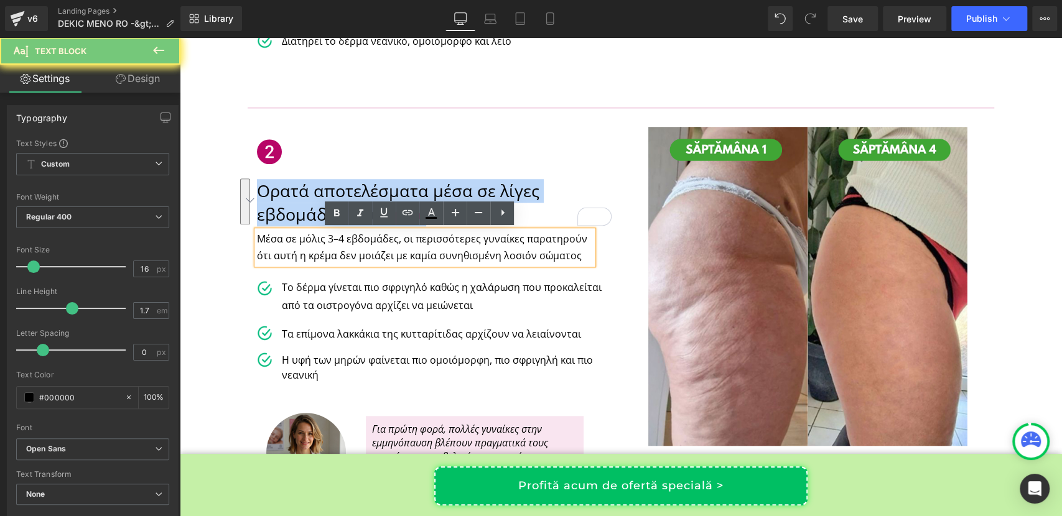
click at [355, 253] on p "Μέσα σε μόλις 3–4 εβδομάδες, οι περισσότερες γυναίκες παρατηρούν ότι αυτή η κρέ…" at bounding box center [425, 248] width 336 height 34
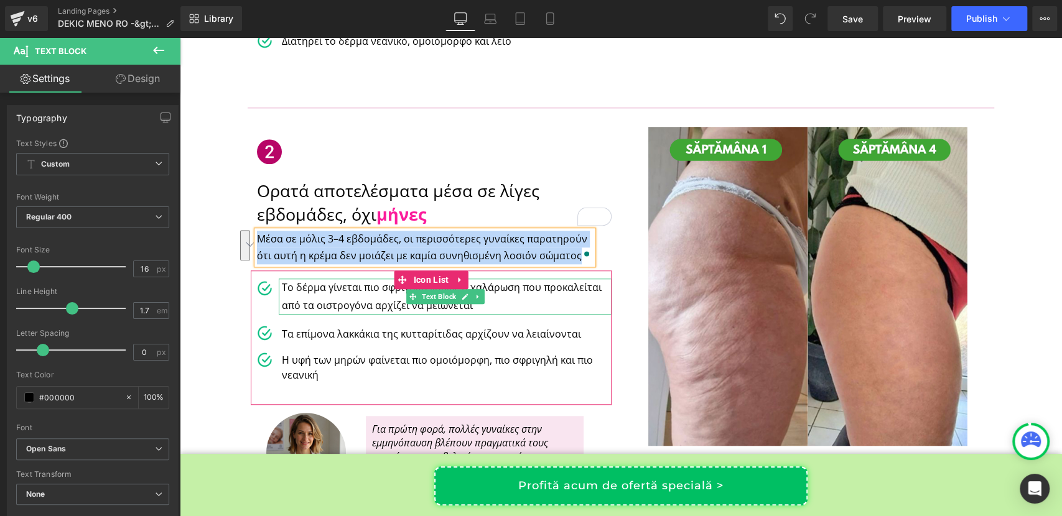
click at [327, 294] on p "Το δέρμα γίνεται πιο σφριγηλό καθώς η χαλάρωση που προκαλείται από τα οιστρογόν…" at bounding box center [447, 297] width 330 height 36
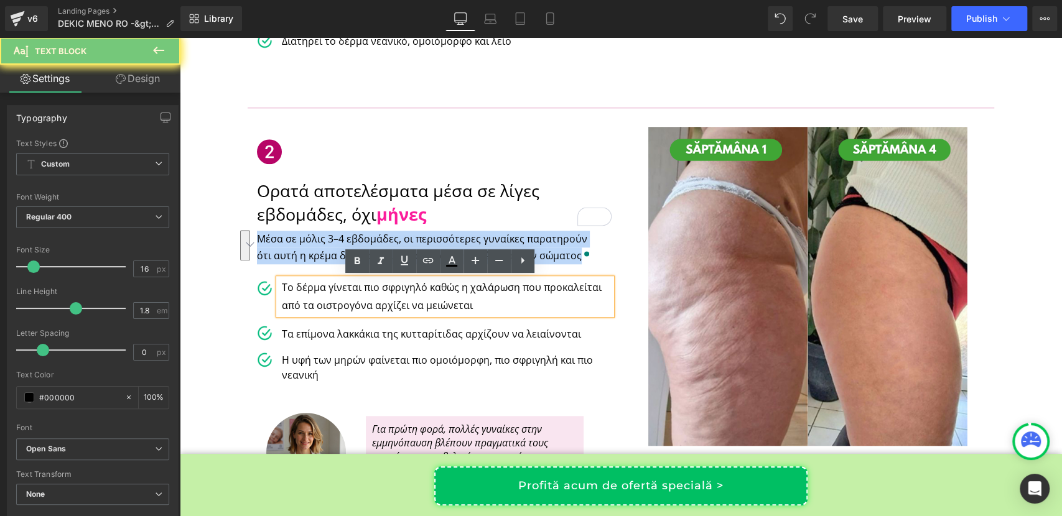
click at [327, 294] on p "Το δέρμα γίνεται πιο σφριγηλό καθώς η χαλάρωση που προκαλείται από τα οιστρογόν…" at bounding box center [447, 297] width 330 height 36
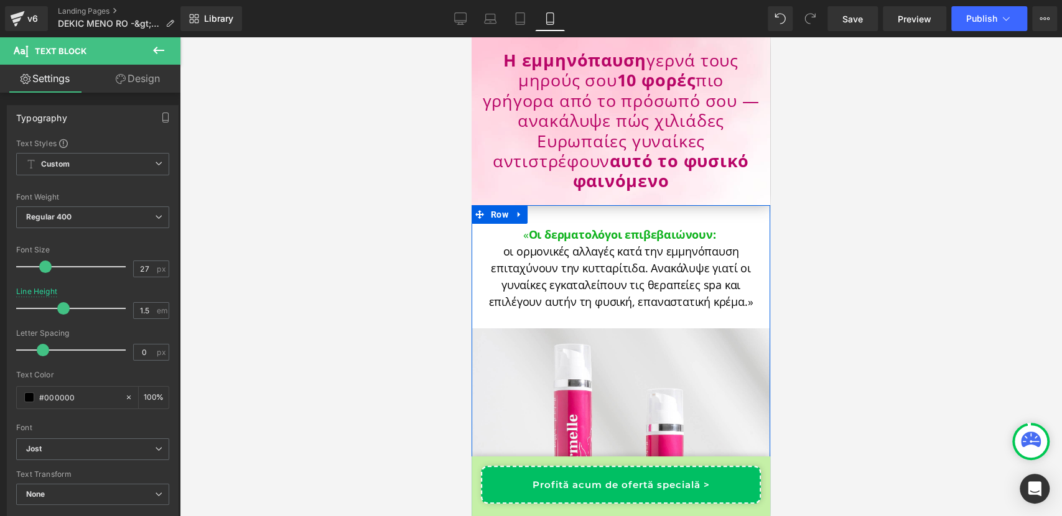
drag, startPoint x: 471, startPoint y: 37, endPoint x: 526, endPoint y: 186, distance: 158.4
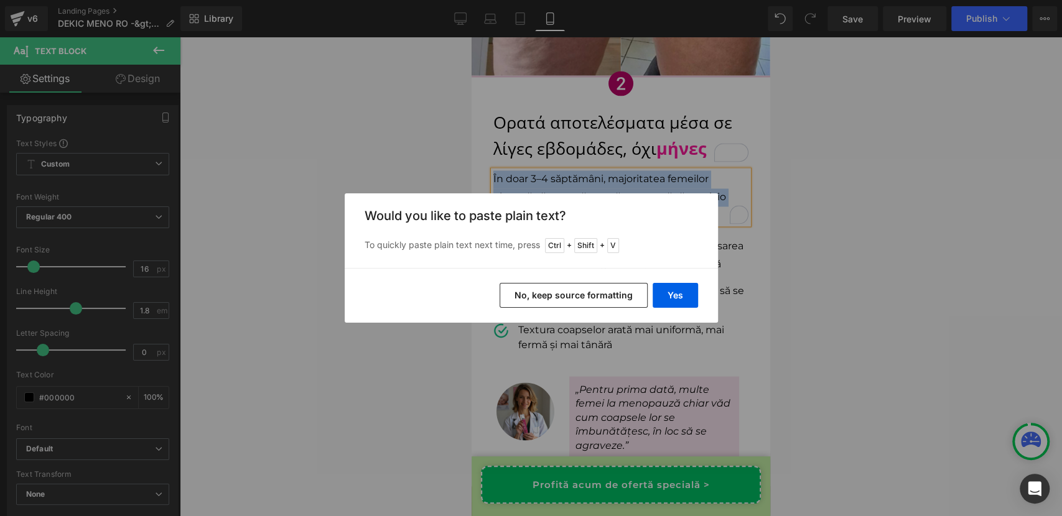
scroll to position [1342, 0]
click at [563, 295] on button "No, keep source formatting" at bounding box center [573, 295] width 148 height 25
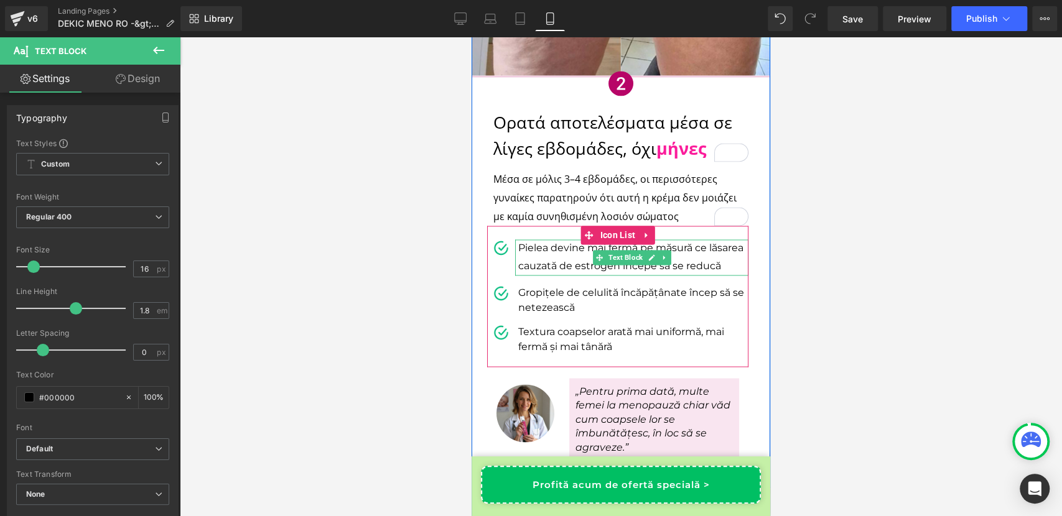
click at [567, 254] on p "Pielea devine mai fermă pe măsură ce lăsarea cauzată de estrogen începe să se r…" at bounding box center [633, 257] width 230 height 36
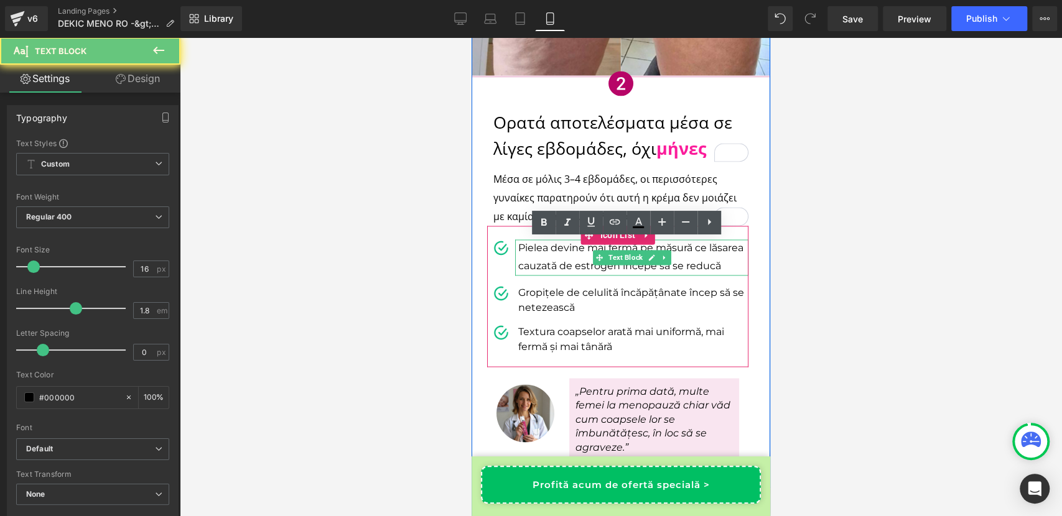
click at [567, 254] on p "Pielea devine mai fermă pe măsură ce lăsarea cauzată de estrogen începe să se r…" at bounding box center [633, 257] width 230 height 36
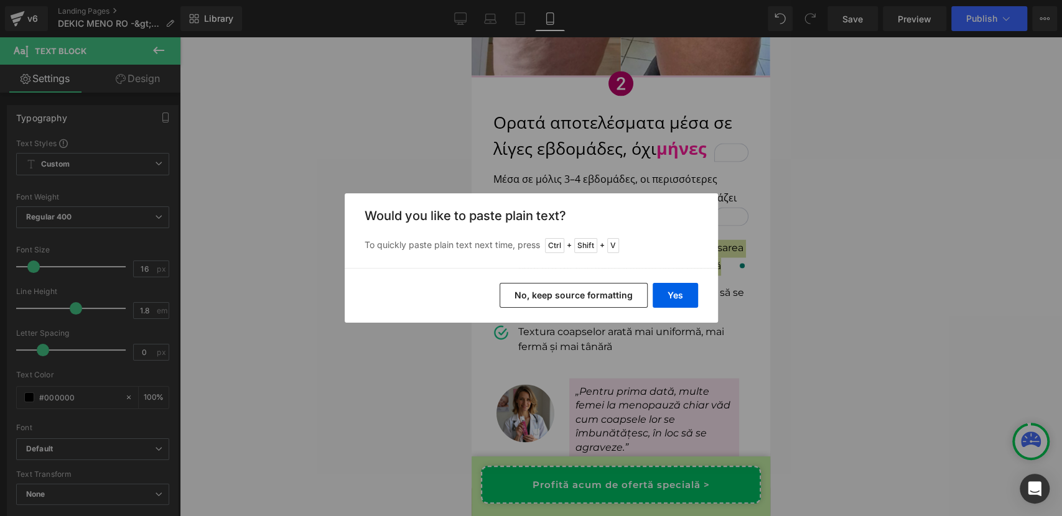
click at [565, 293] on button "No, keep source formatting" at bounding box center [573, 295] width 148 height 25
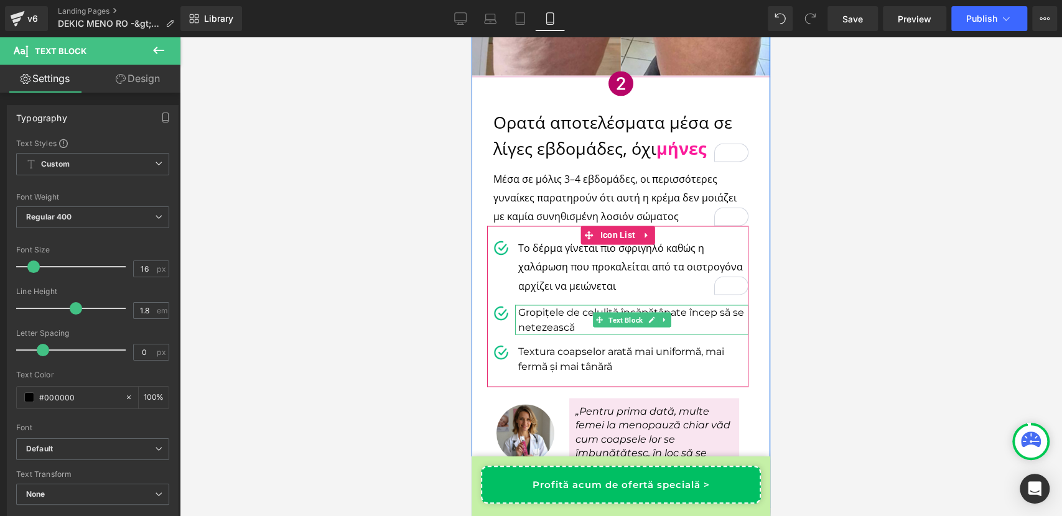
click at [544, 323] on p "Gropițele de celulită încăpățânate încep să se netezească" at bounding box center [633, 320] width 230 height 30
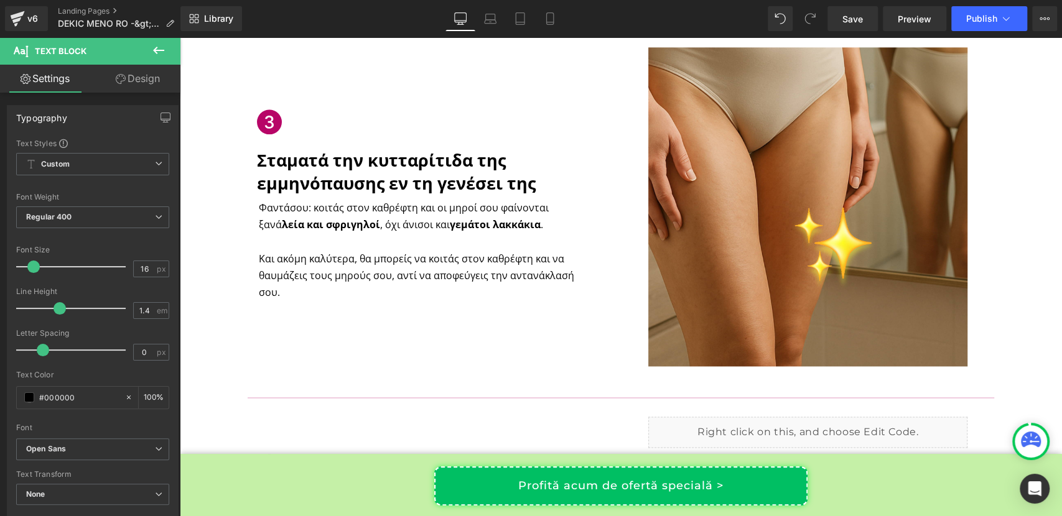
scroll to position [1125, 0]
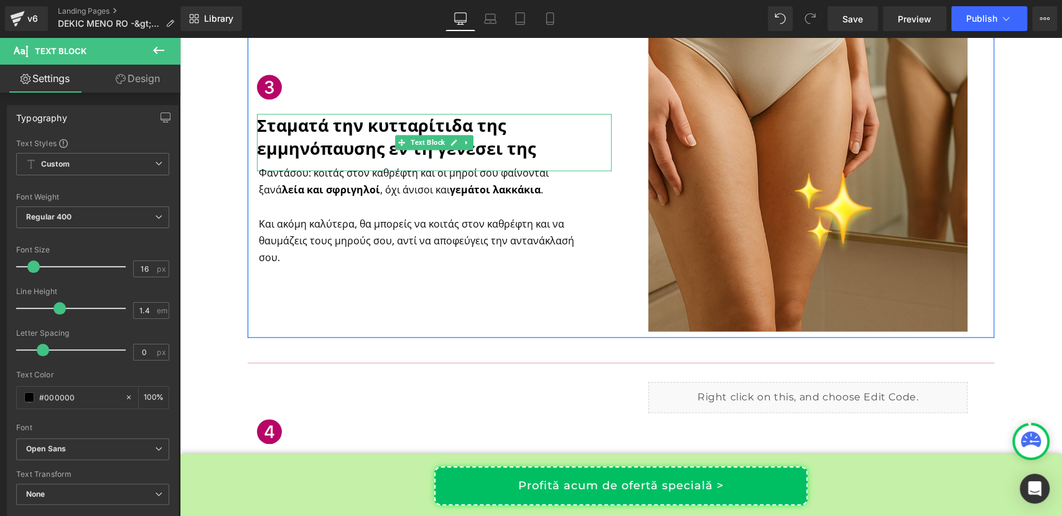
click at [375, 147] on span "Σταματά την κυτταρίτιδα της εμμηνόπαυσης εν τη γενέσει της" at bounding box center [396, 137] width 279 height 47
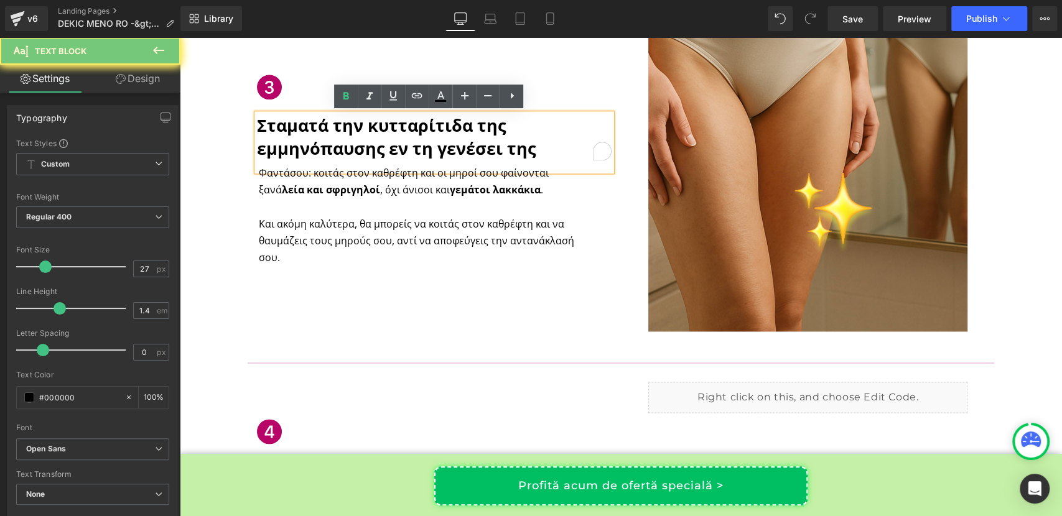
click at [375, 147] on span "Σταματά την κυτταρίτιδα της εμμηνόπαυσης εν τη γενέσει της" at bounding box center [396, 137] width 279 height 47
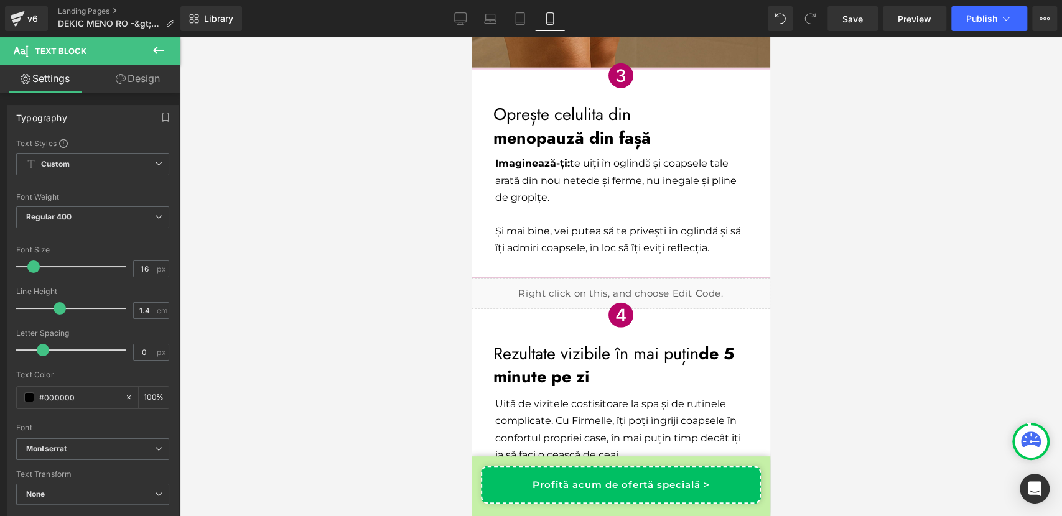
scroll to position [2089, 0]
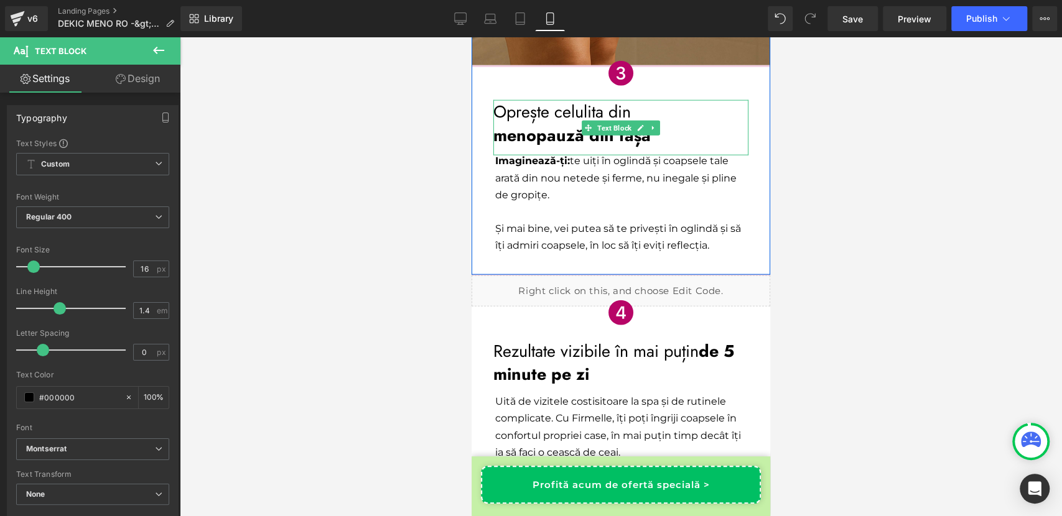
click at [559, 111] on p "Oprește celulita din" at bounding box center [620, 112] width 255 height 24
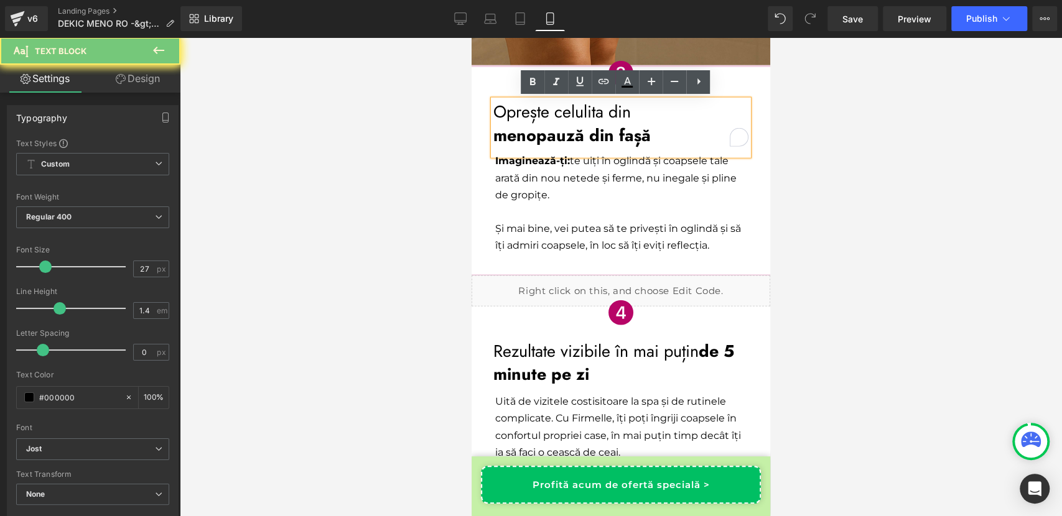
click at [559, 111] on p "Oprește celulita din" at bounding box center [620, 112] width 255 height 24
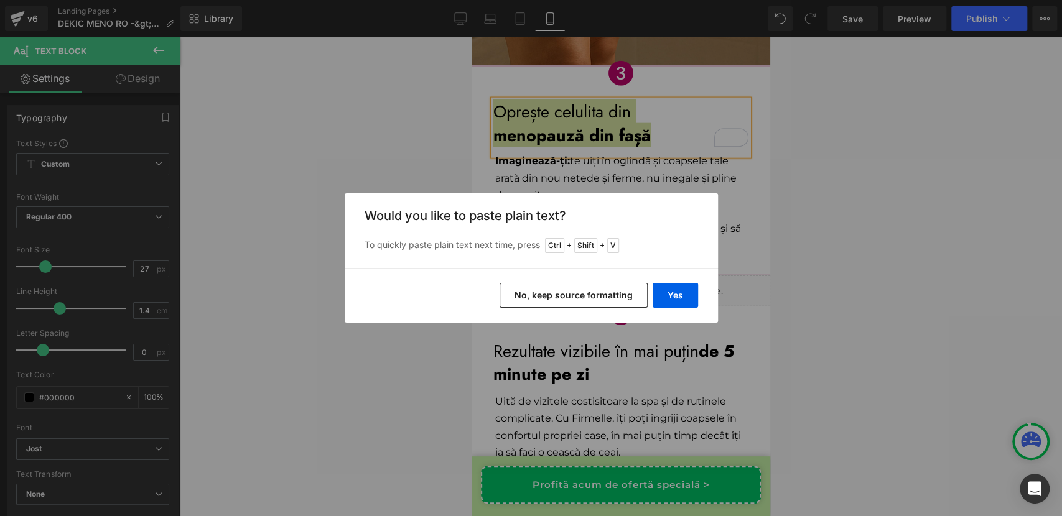
click at [540, 298] on button "No, keep source formatting" at bounding box center [573, 295] width 148 height 25
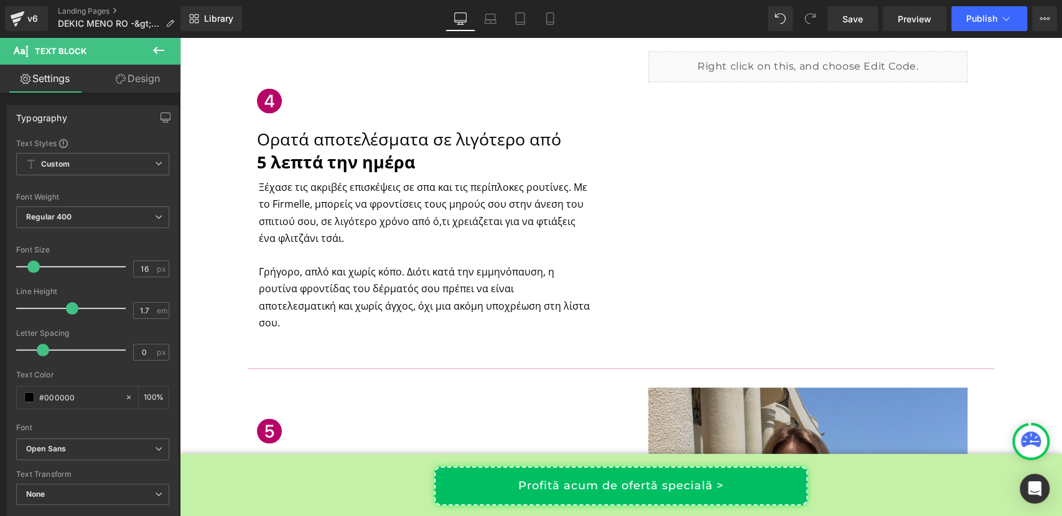
scroll to position [1478, 0]
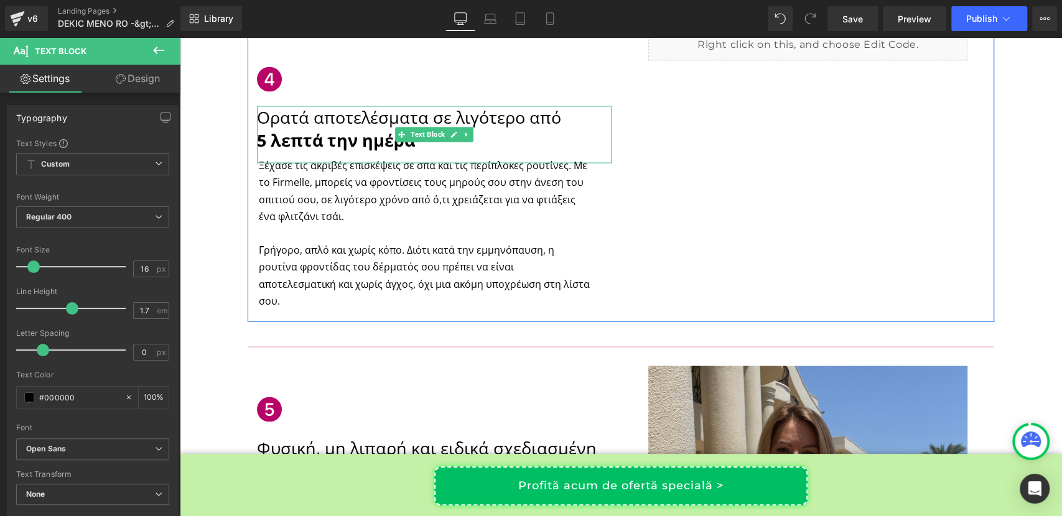
click at [345, 135] on strong "5 λεπτά την ημέρα" at bounding box center [336, 140] width 158 height 23
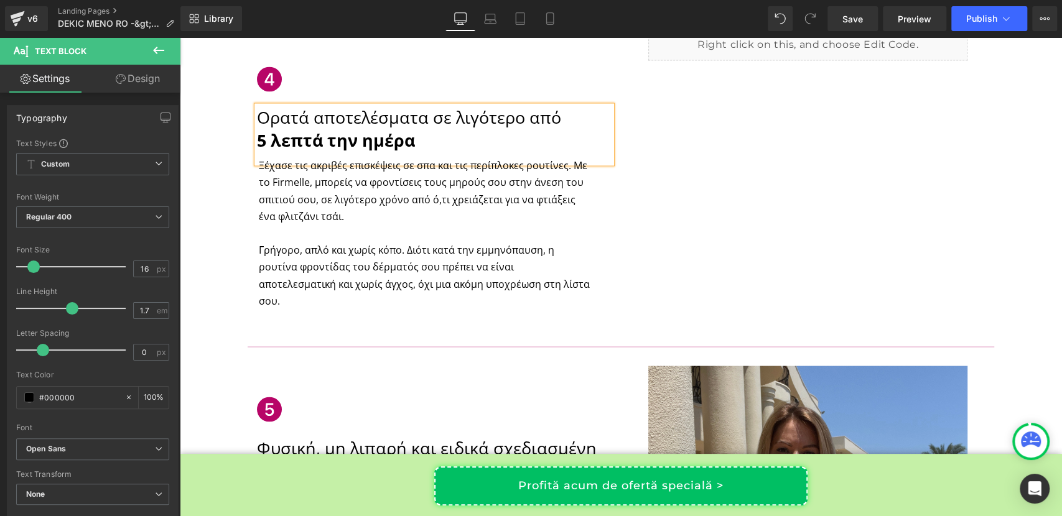
click at [345, 135] on strong "5 λεπτά την ημέρα" at bounding box center [336, 140] width 158 height 23
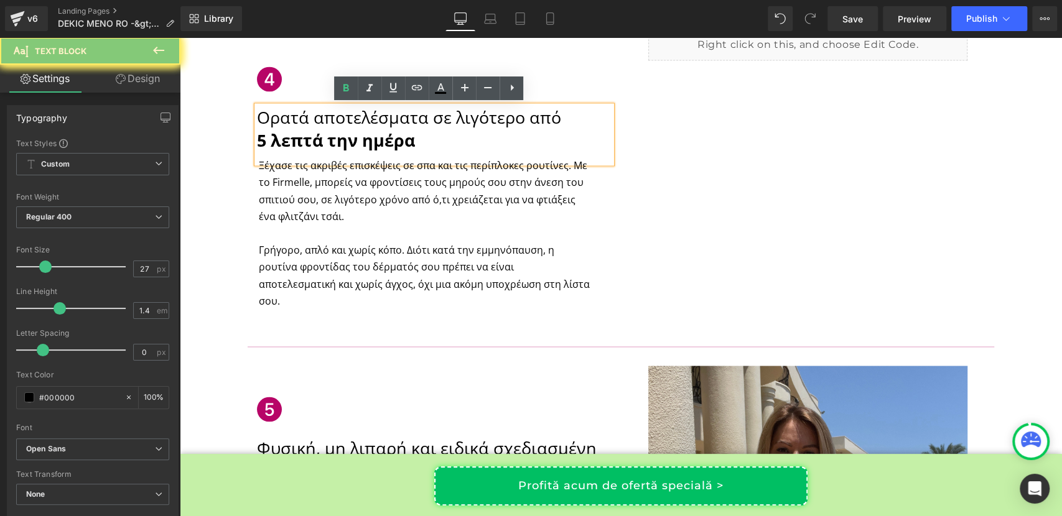
click at [345, 135] on strong "5 λεπτά την ημέρα" at bounding box center [336, 140] width 158 height 23
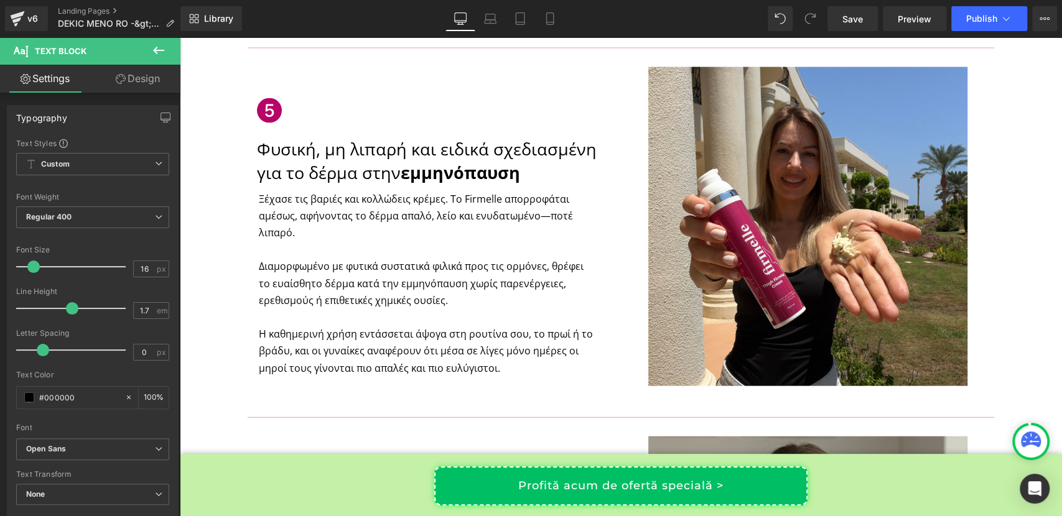
scroll to position [1763, 0]
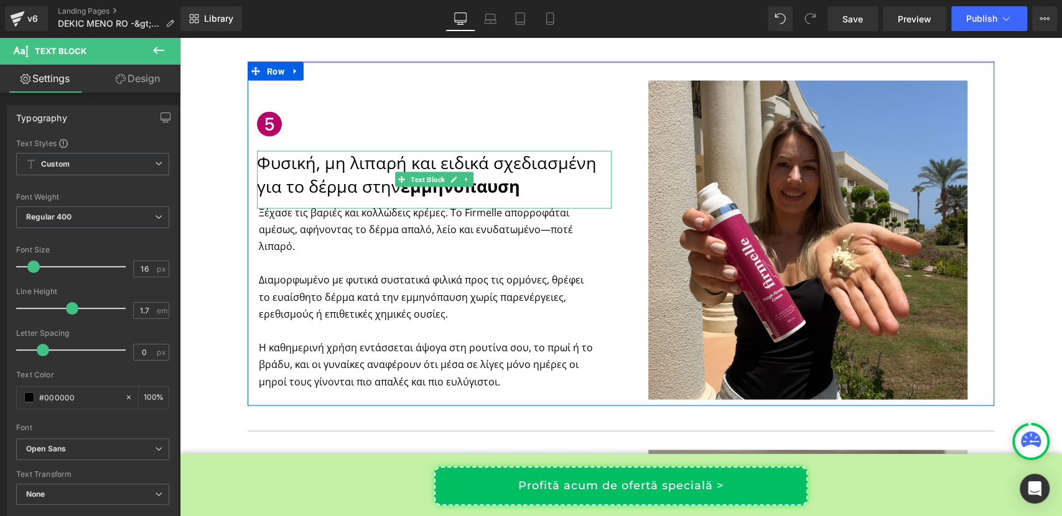
click at [377, 168] on p "Φυσική, μη λιπαρή και ειδικά σχεδιασμένη για το δέρμα στην εμμηνόπαυση" at bounding box center [434, 174] width 355 height 47
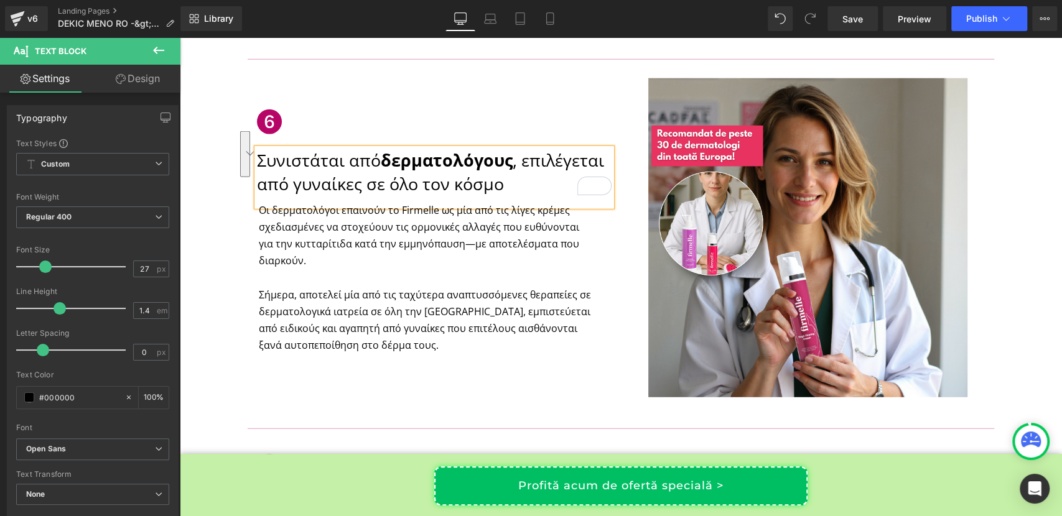
scroll to position [2135, 0]
click at [352, 211] on p "Οι δερματολόγοι επαινούν το Firmelle ως μία από τις λίγες κρέμες σχεδιασμένες ν…" at bounding box center [426, 236] width 334 height 68
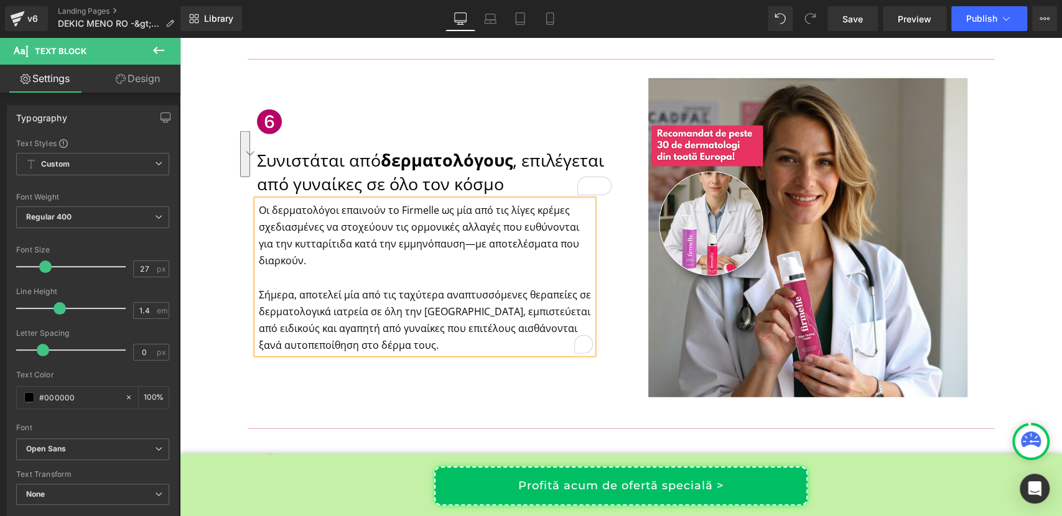
click at [352, 211] on p "Οι δερματολόγοι επαινούν το Firmelle ως μία από τις λίγες κρέμες σχεδιασμένες ν…" at bounding box center [426, 236] width 334 height 68
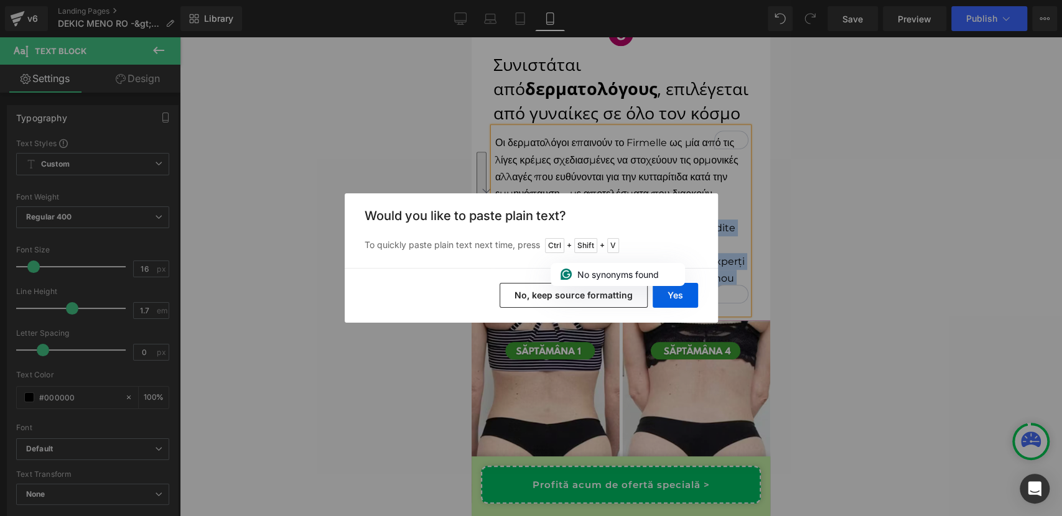
scroll to position [3658, 0]
click at [543, 302] on button "No, keep source formatting" at bounding box center [573, 295] width 148 height 25
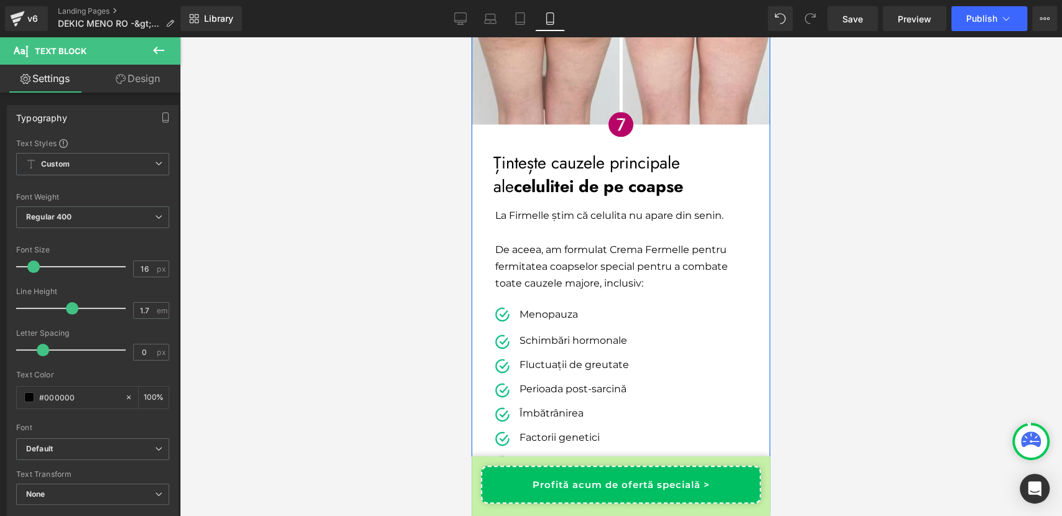
scroll to position [4189, 0]
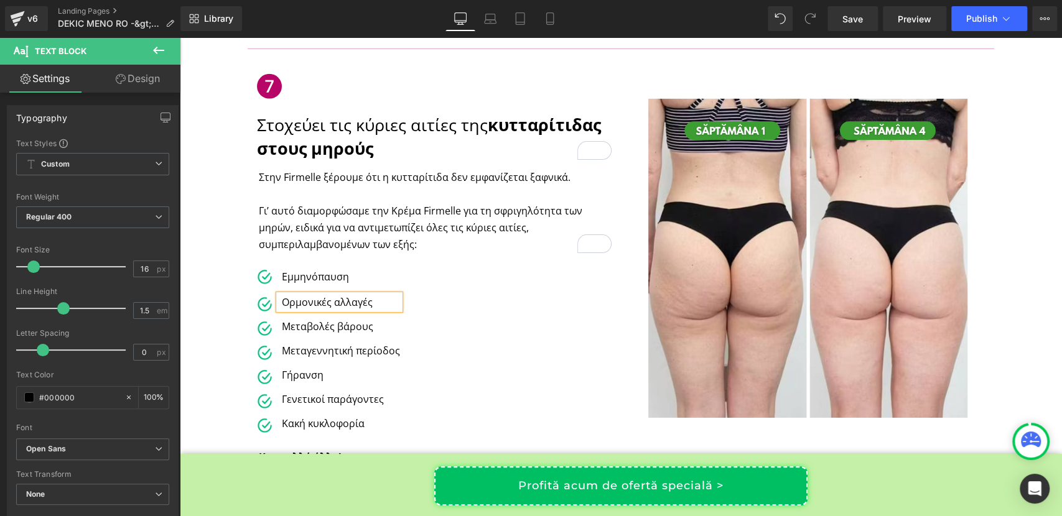
scroll to position [2515, 0]
click at [287, 319] on p "Μεταβολές βάρους" at bounding box center [341, 326] width 118 height 15
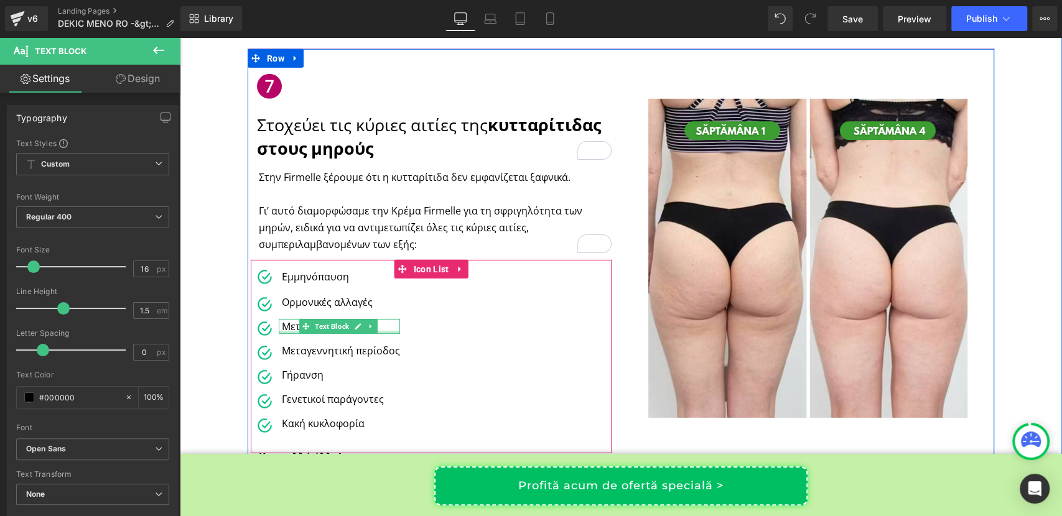
click at [284, 331] on div at bounding box center [339, 332] width 121 height 3
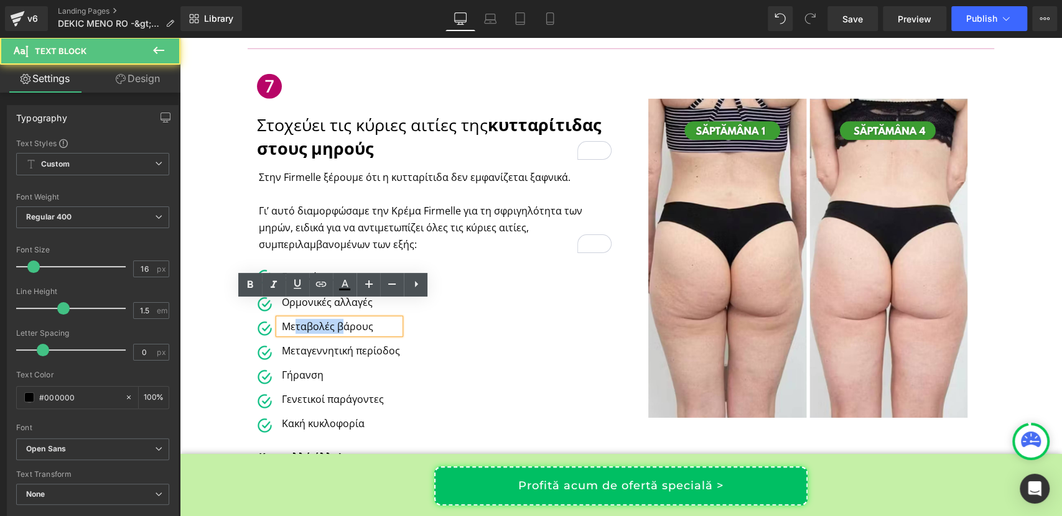
click at [284, 319] on p "Μεταβολές βάρους" at bounding box center [341, 326] width 118 height 15
copy p "Μεταβολές βάρους"
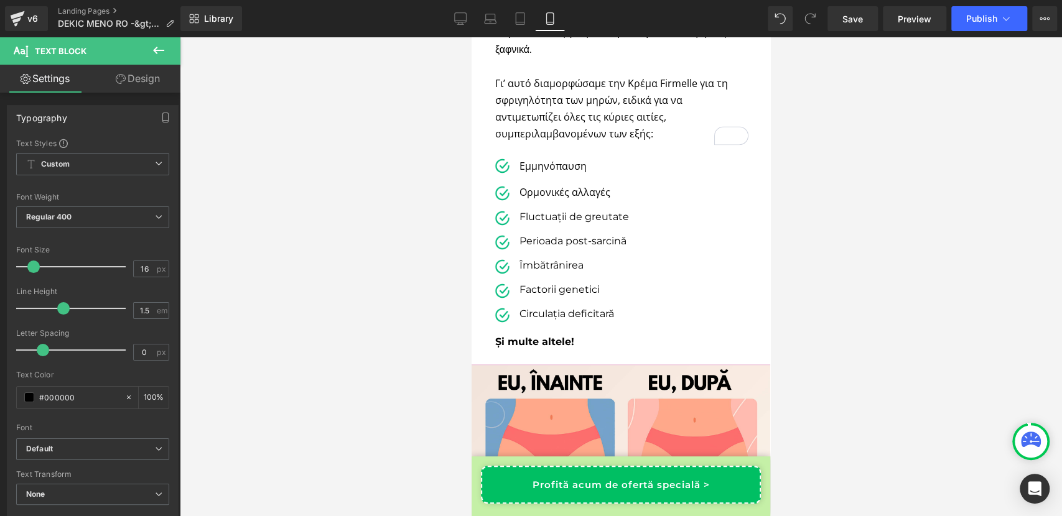
scroll to position [4379, 0]
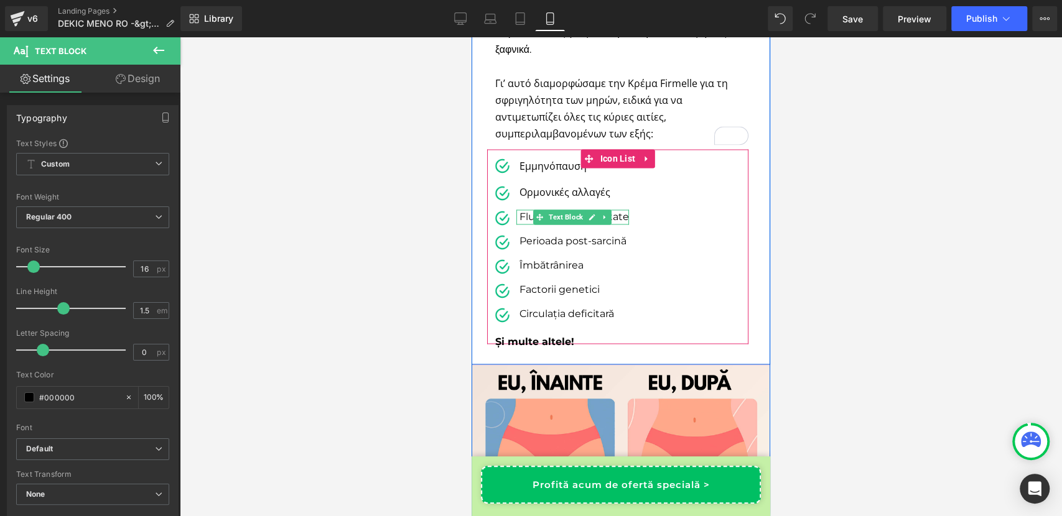
click at [519, 216] on p "Fluctuații de greutate" at bounding box center [573, 217] width 109 height 15
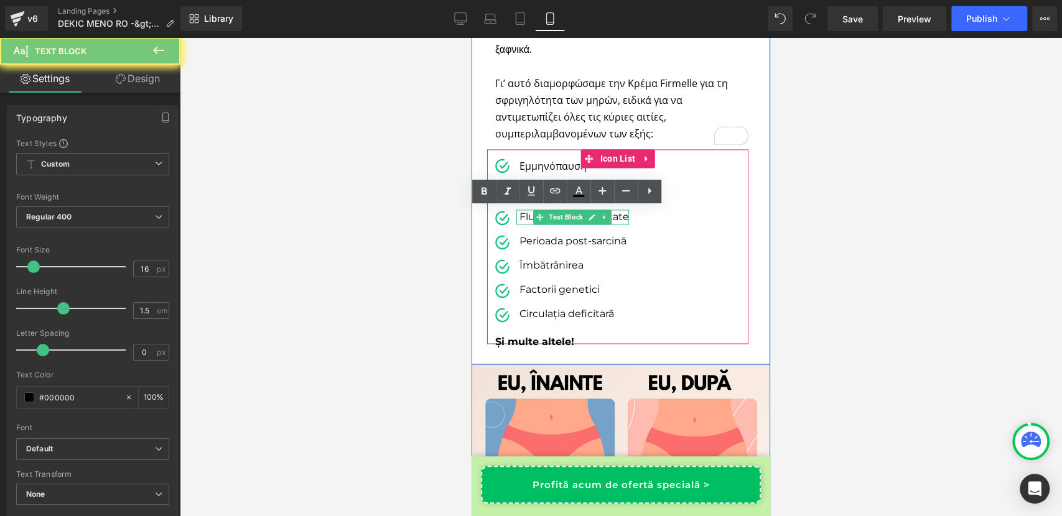
click at [519, 216] on p "Fluctuații de greutate" at bounding box center [573, 217] width 109 height 15
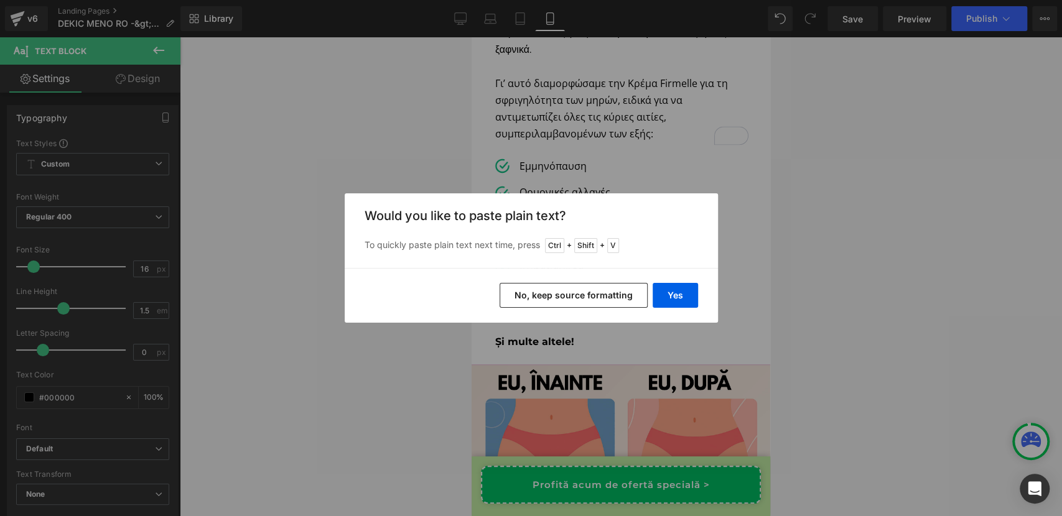
click at [561, 299] on button "No, keep source formatting" at bounding box center [573, 295] width 148 height 25
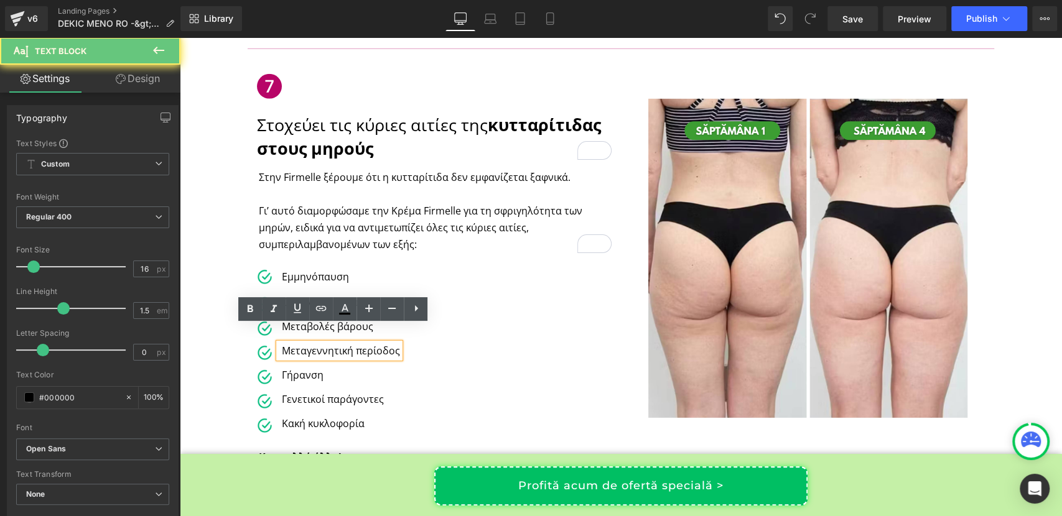
scroll to position [2515, 0]
click at [284, 343] on p "Μεταγεννητική περίοδος" at bounding box center [341, 350] width 118 height 15
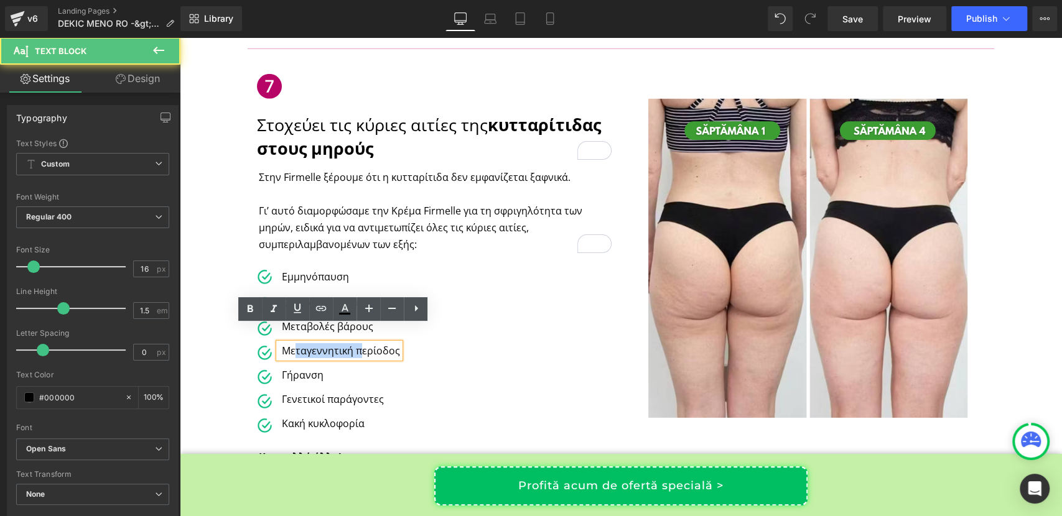
click at [284, 343] on p "Μεταγεννητική περίοδος" at bounding box center [341, 350] width 118 height 15
copy p "Μεταγεννητική περίοδος"
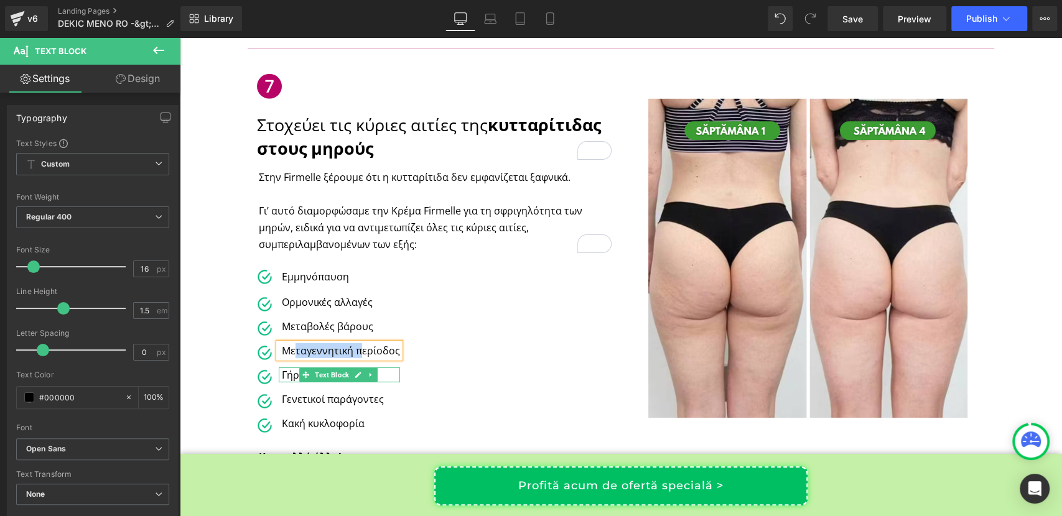
click at [289, 368] on p "Γήρανση" at bounding box center [341, 375] width 118 height 15
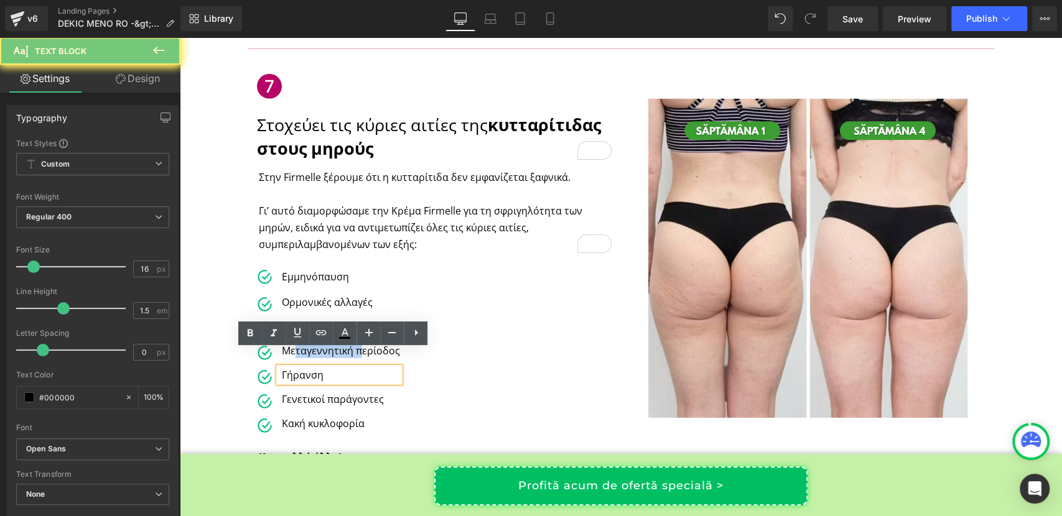
click at [289, 368] on p "Γήρανση" at bounding box center [341, 375] width 118 height 15
copy p "Γήρανση"
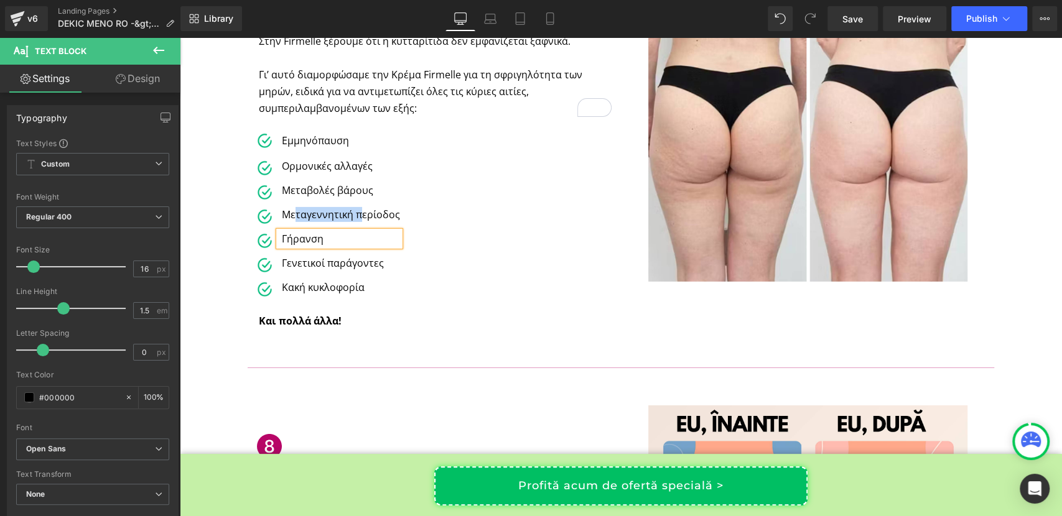
scroll to position [2655, 0]
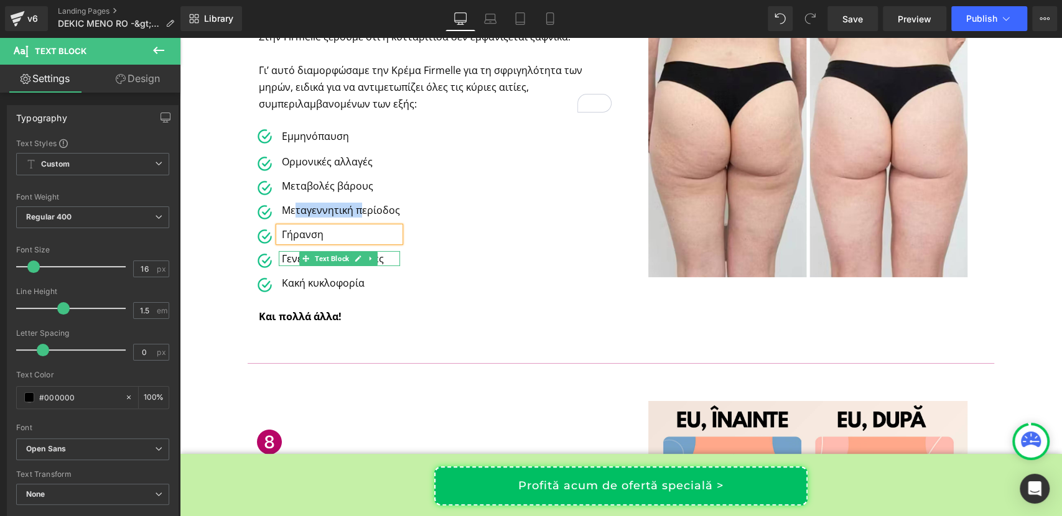
click at [285, 251] on p "Γενετικοί παράγοντες" at bounding box center [341, 258] width 118 height 15
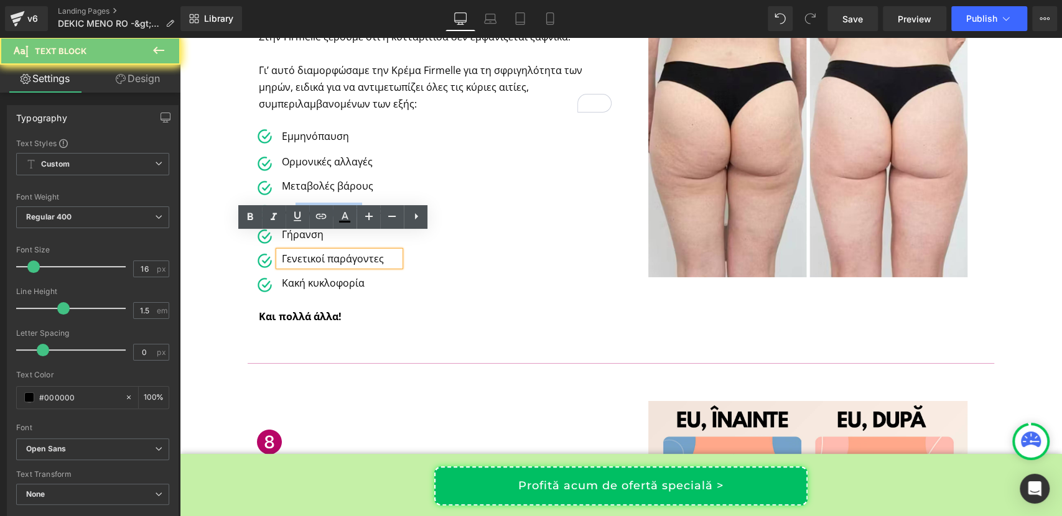
click at [285, 251] on p "Γενετικοί παράγοντες" at bounding box center [341, 258] width 118 height 15
copy p "Γενετικοί παράγοντες"
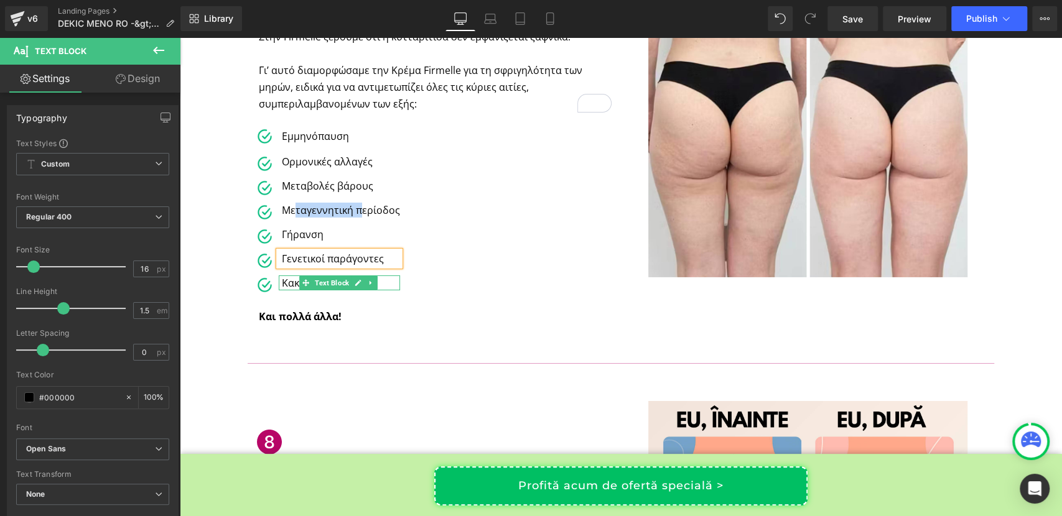
click at [285, 276] on p "Κακή κυκλοφορία" at bounding box center [341, 283] width 118 height 15
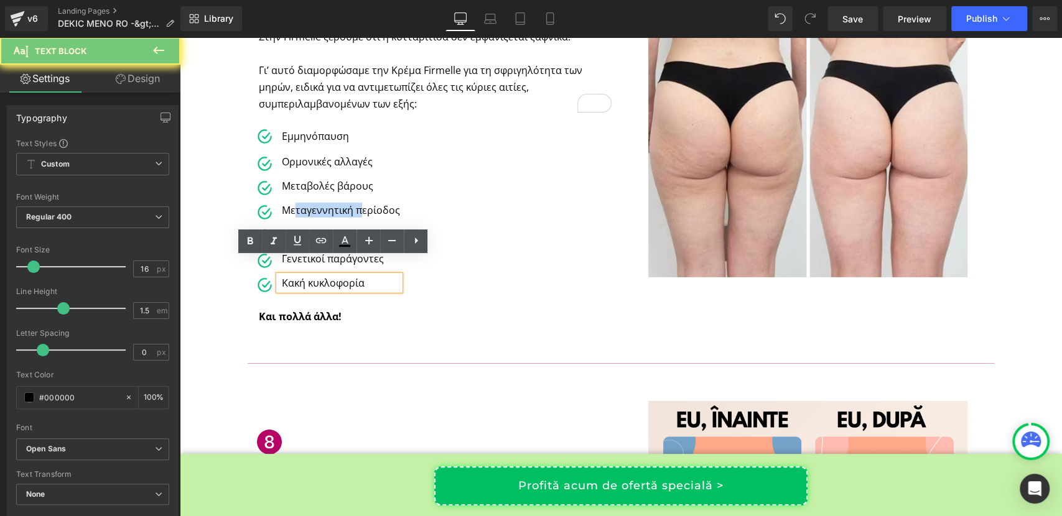
click at [285, 276] on p "Κακή κυκλοφορία" at bounding box center [341, 283] width 118 height 15
copy p "Κακή κυκλοφορία"
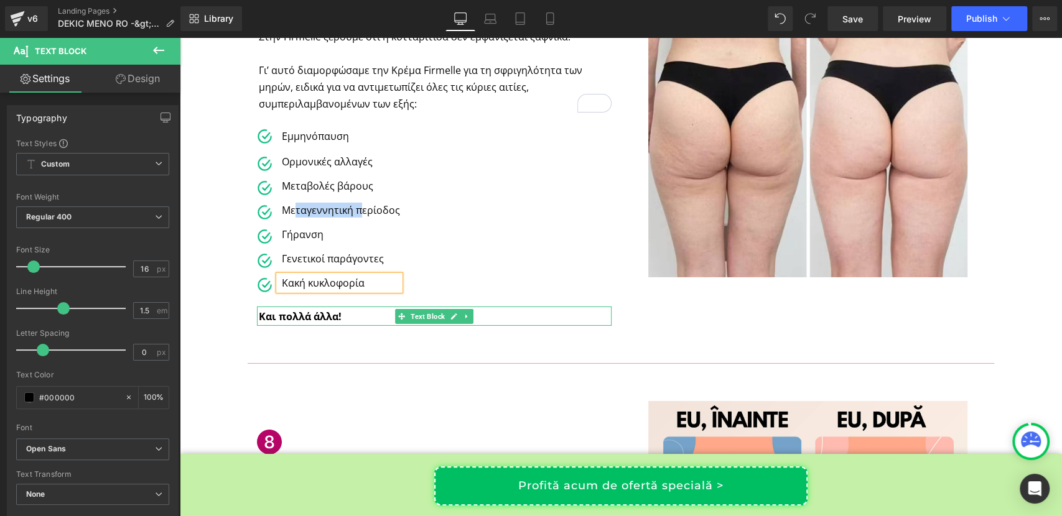
click at [284, 310] on span "Και πολλά άλλα!" at bounding box center [300, 317] width 83 height 14
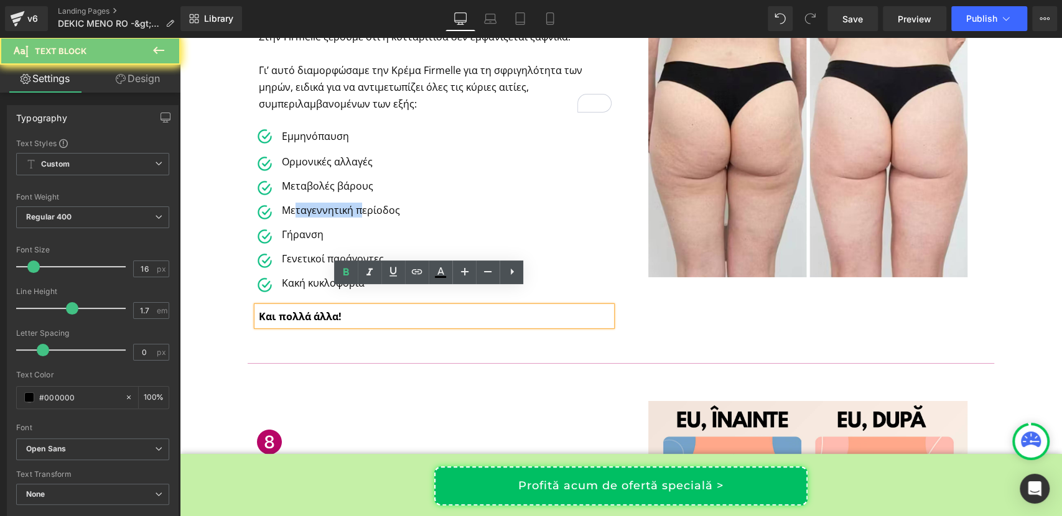
click at [284, 310] on span "Και πολλά άλλα!" at bounding box center [300, 317] width 83 height 14
copy span "Και πολλά άλλα!"
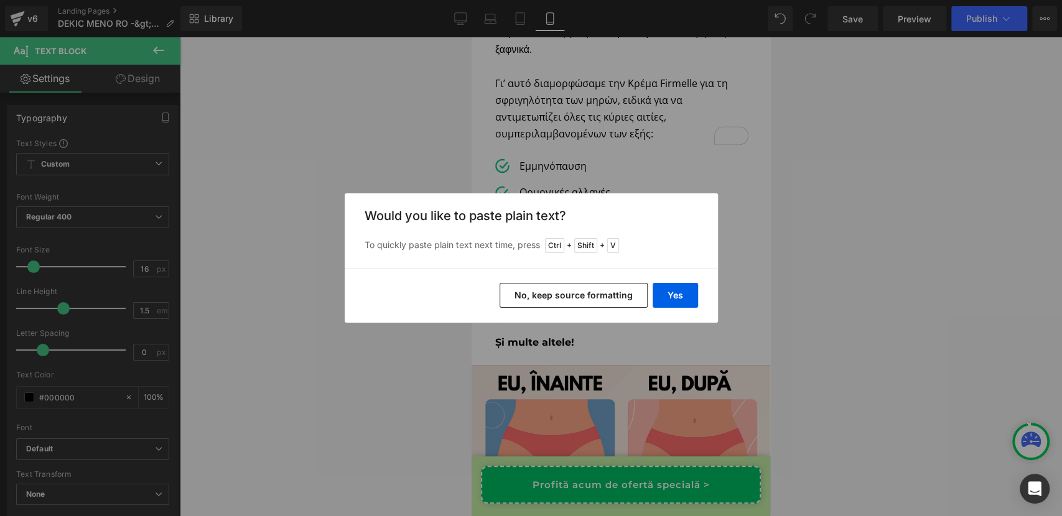
scroll to position [4379, 0]
click at [551, 305] on button "No, keep source formatting" at bounding box center [573, 295] width 148 height 25
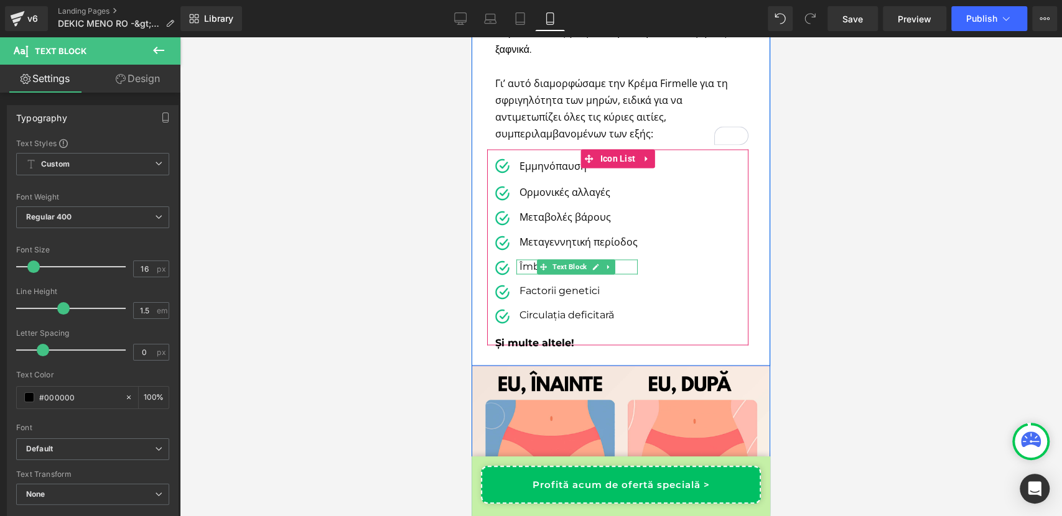
click at [519, 266] on p "Îmbătrânirea" at bounding box center [578, 266] width 118 height 15
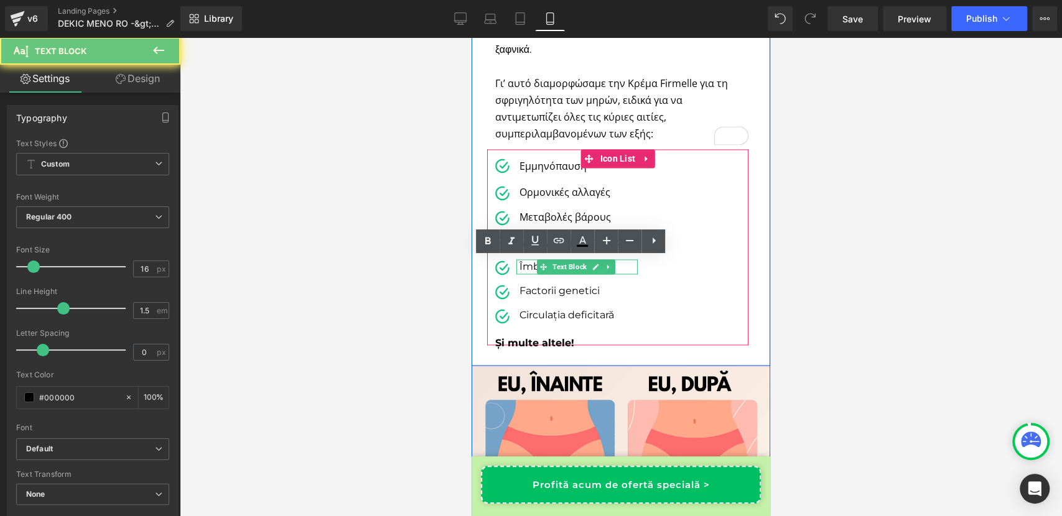
click at [519, 266] on p "Îmbătrânirea" at bounding box center [578, 266] width 118 height 15
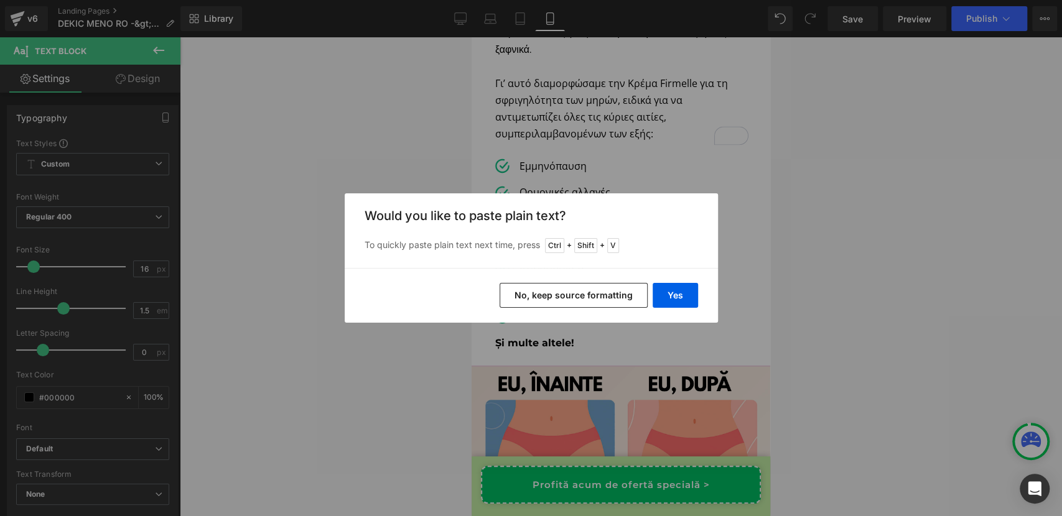
click at [542, 289] on button "No, keep source formatting" at bounding box center [573, 295] width 148 height 25
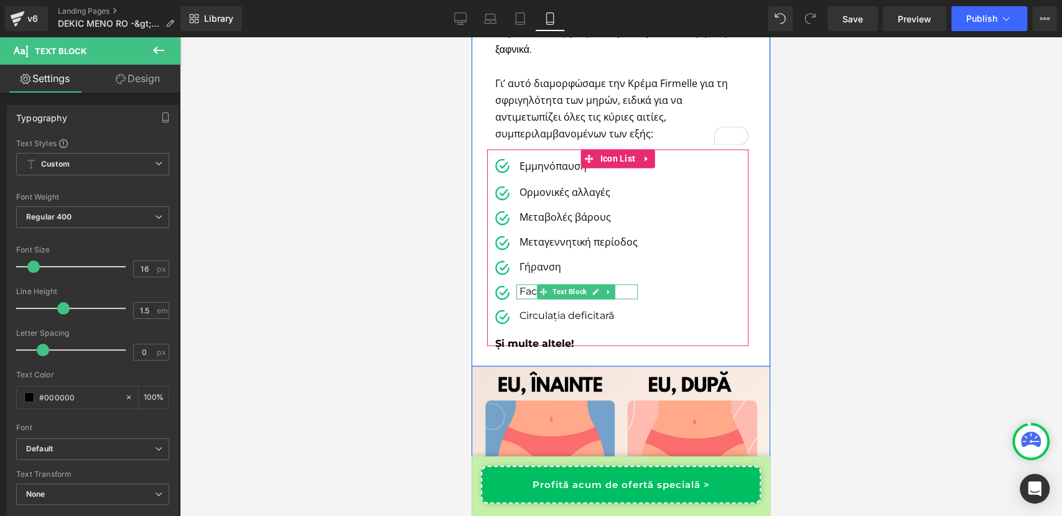
click at [523, 285] on p "Factorii genetici" at bounding box center [578, 291] width 118 height 15
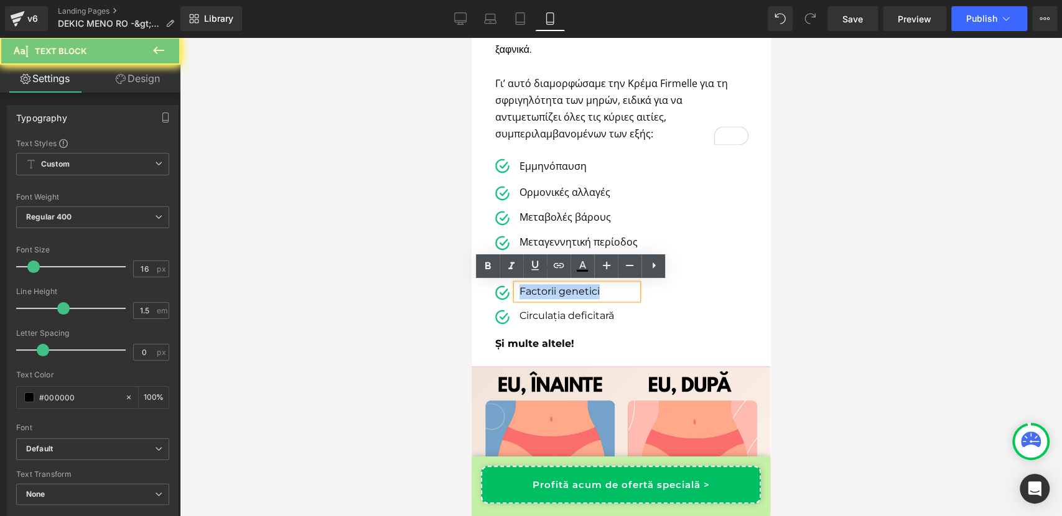
click at [523, 285] on p "Factorii genetici" at bounding box center [578, 291] width 118 height 15
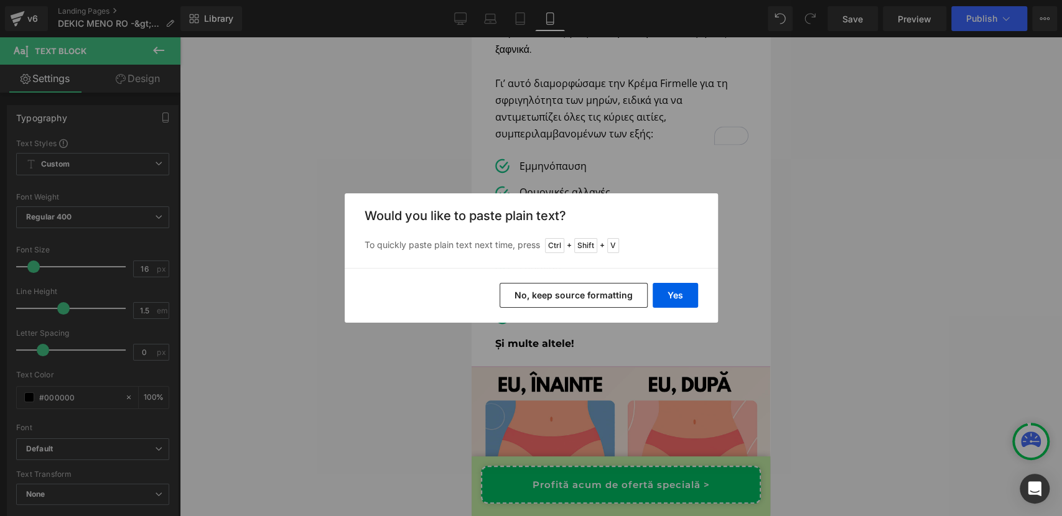
click at [543, 297] on button "No, keep source formatting" at bounding box center [573, 295] width 148 height 25
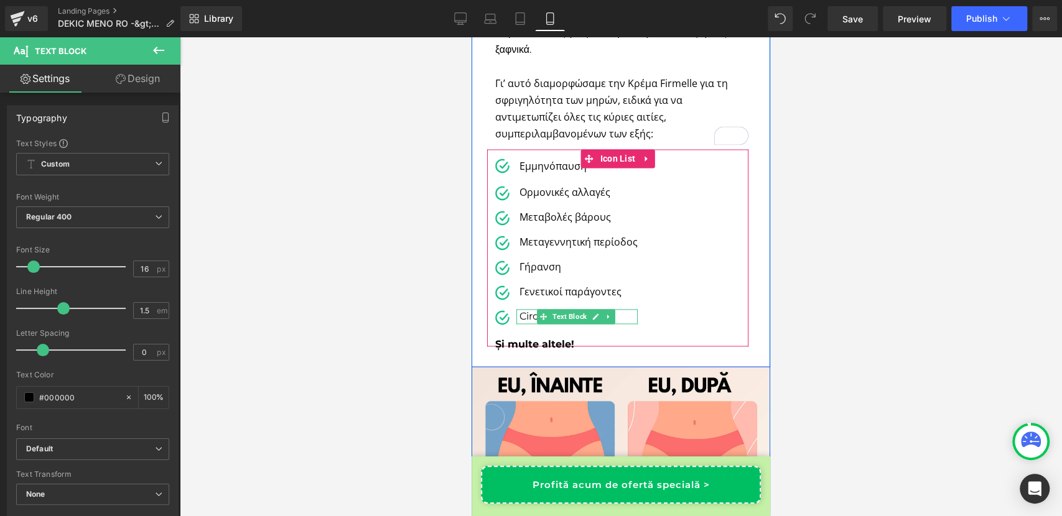
click at [522, 316] on p "Circulația deficitară" at bounding box center [578, 316] width 118 height 15
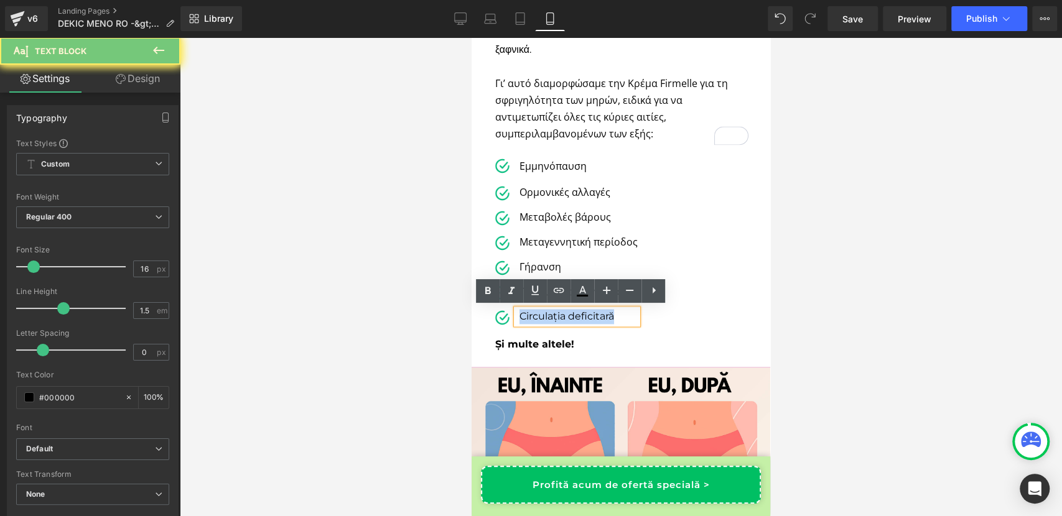
click at [522, 316] on p "Circulația deficitară" at bounding box center [578, 316] width 118 height 15
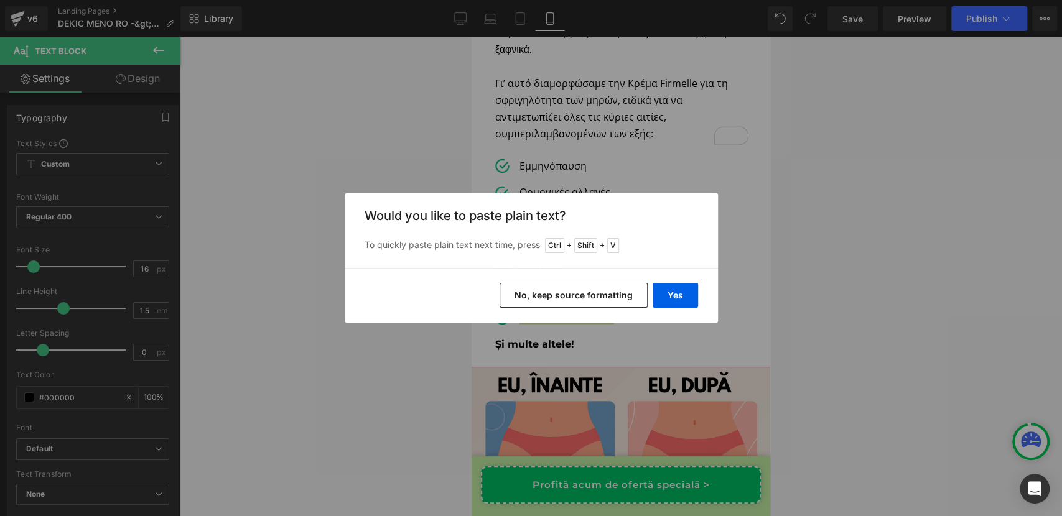
click at [537, 290] on button "No, keep source formatting" at bounding box center [573, 295] width 148 height 25
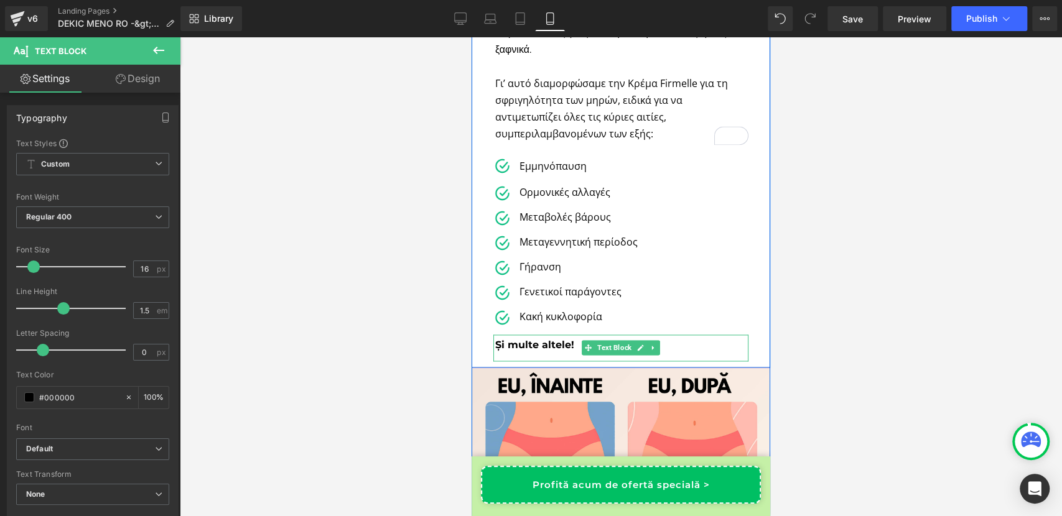
click at [498, 345] on span "Și multe altele!" at bounding box center [534, 345] width 79 height 12
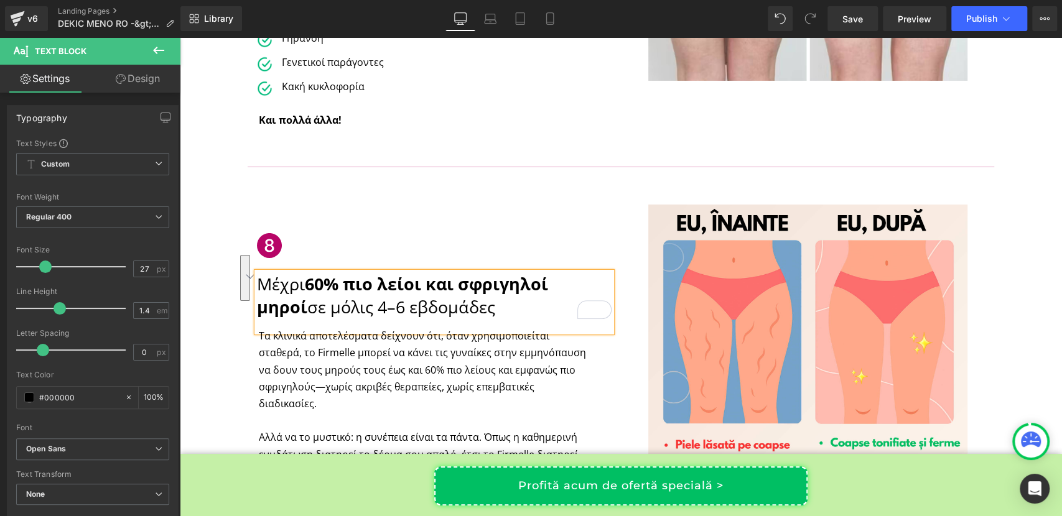
click at [299, 352] on p "Τα κλινικά αποτελέσματα δείχνουν ότι, όταν χρησιμοποιείται σταθερά, το Firmelle…" at bounding box center [426, 370] width 334 height 85
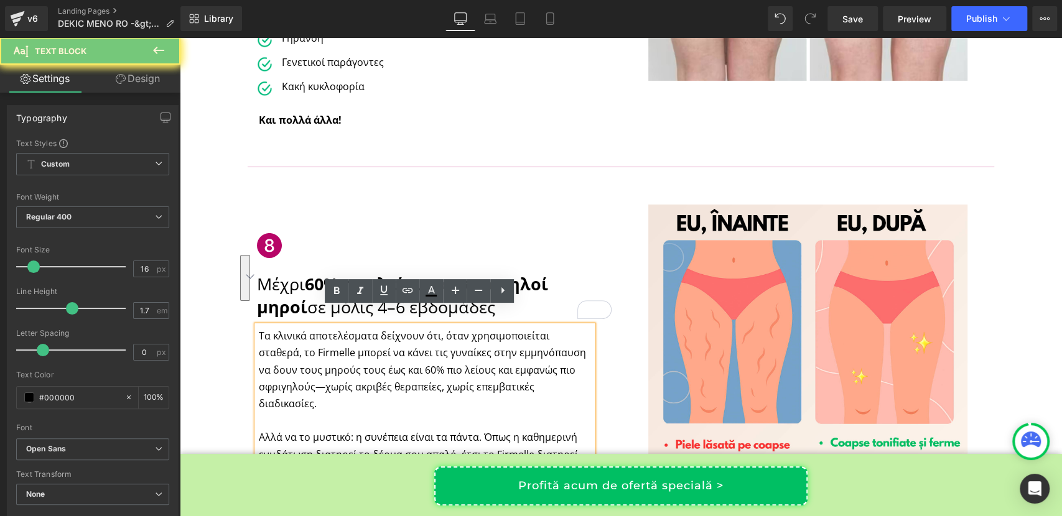
click at [299, 352] on p "Τα κλινικά αποτελέσματα δείχνουν ότι, όταν χρησιμοποιείται σταθερά, το Firmelle…" at bounding box center [426, 370] width 334 height 85
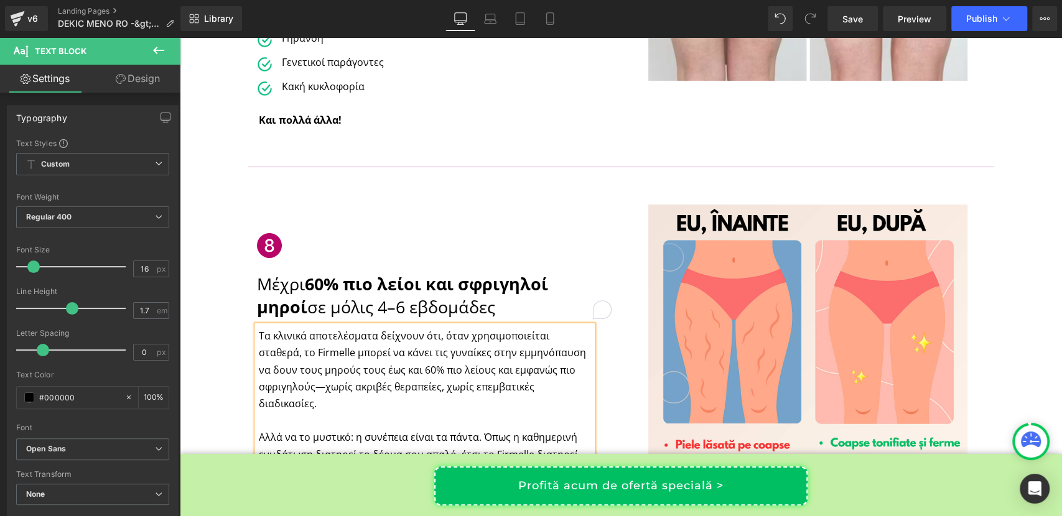
scroll to position [2852, 0]
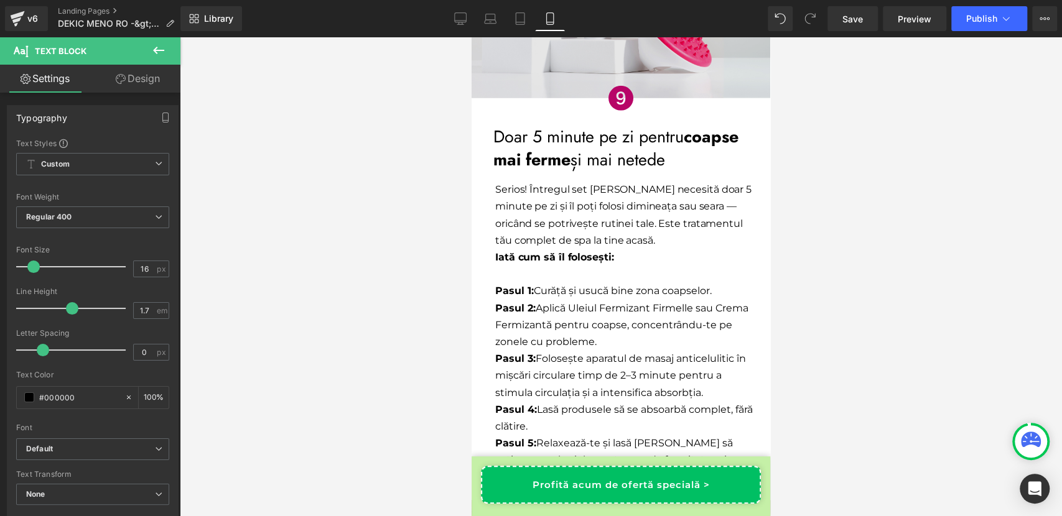
scroll to position [5598, 0]
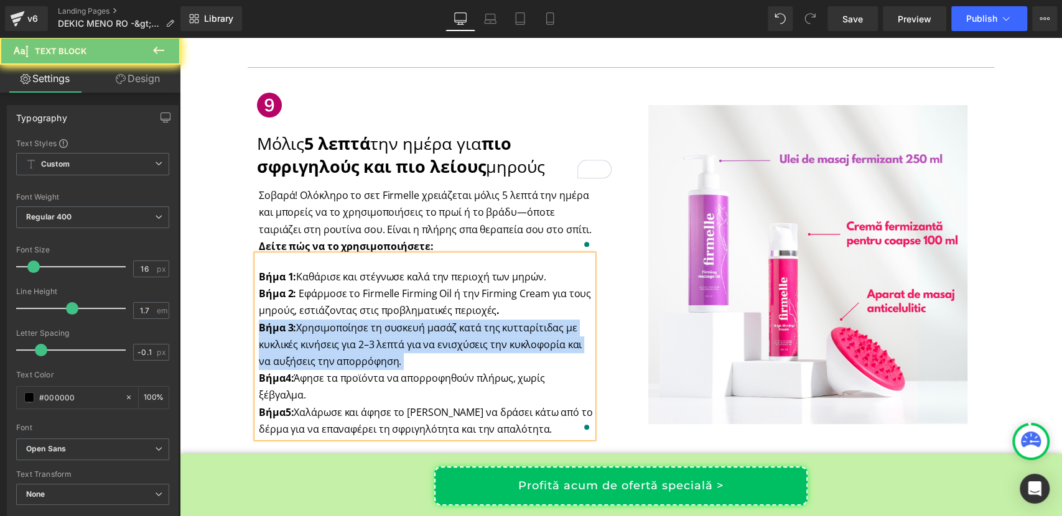
scroll to position [3339, 0]
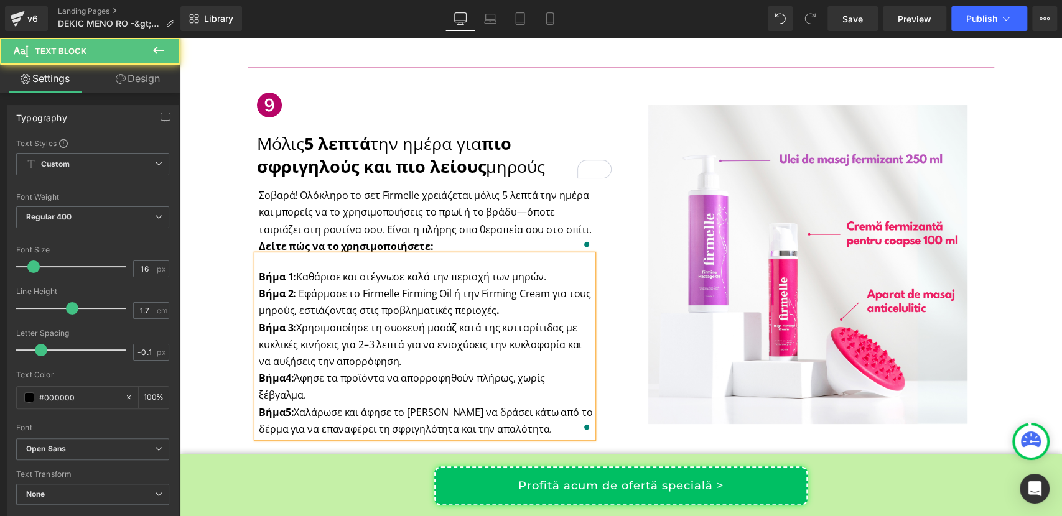
click at [290, 269] on p "Βήμα 1: Καθάρισε και στέγνωσε καλά την περιοχή των μηρών. Βήμα 2: Εφάρμοσε το F…" at bounding box center [426, 294] width 334 height 51
click at [289, 321] on strong "Βήμα 3:" at bounding box center [277, 328] width 37 height 14
click at [288, 371] on strong "Βήμα 4:" at bounding box center [276, 378] width 35 height 14
click at [290, 406] on strong "Βήμα 5:" at bounding box center [276, 413] width 35 height 14
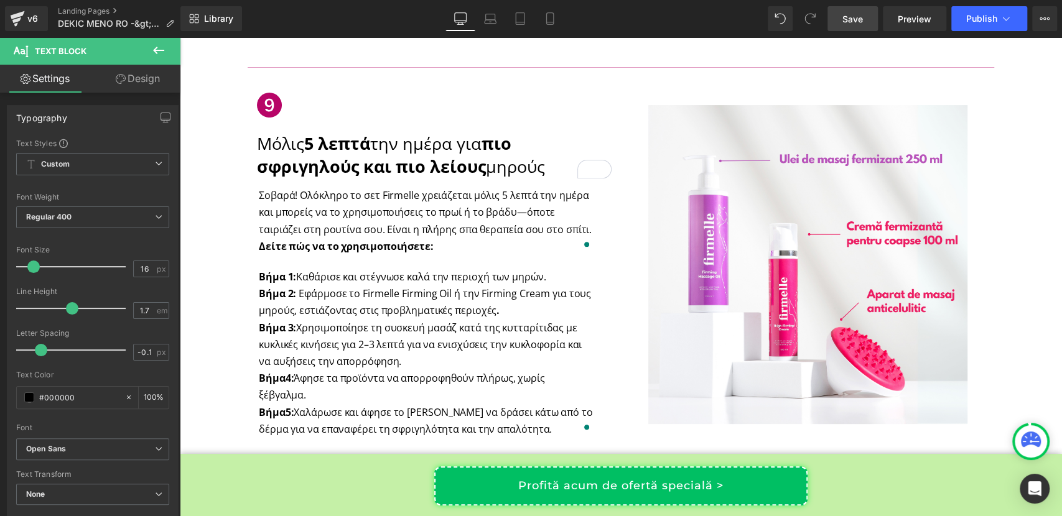
click at [861, 15] on span "Save" at bounding box center [852, 18] width 21 height 13
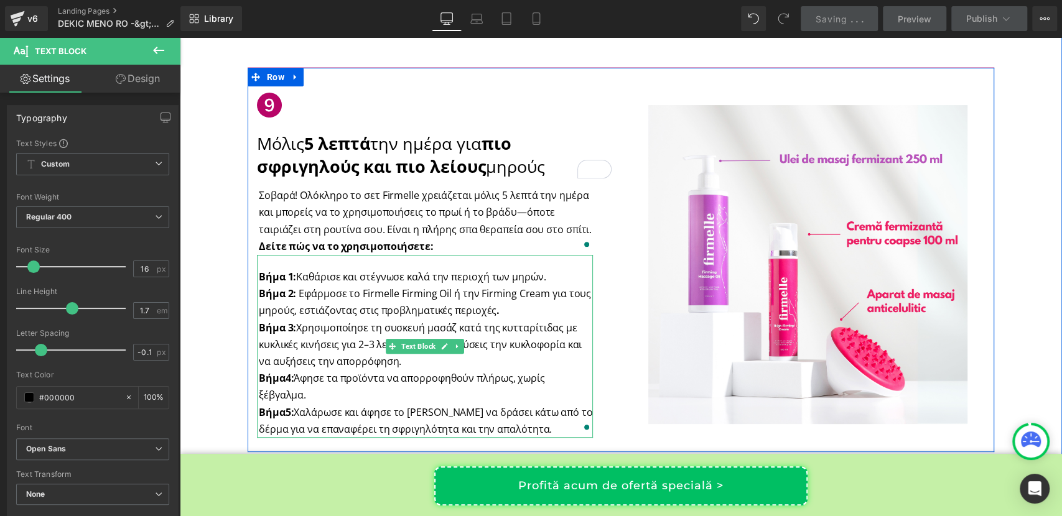
click at [308, 358] on p "Βήμα 3: Χρησιμοποίησε τη συσκευή μασάζ κατά της κυτταρίτιδας με κυκλικές κινήσε…" at bounding box center [426, 379] width 334 height 118
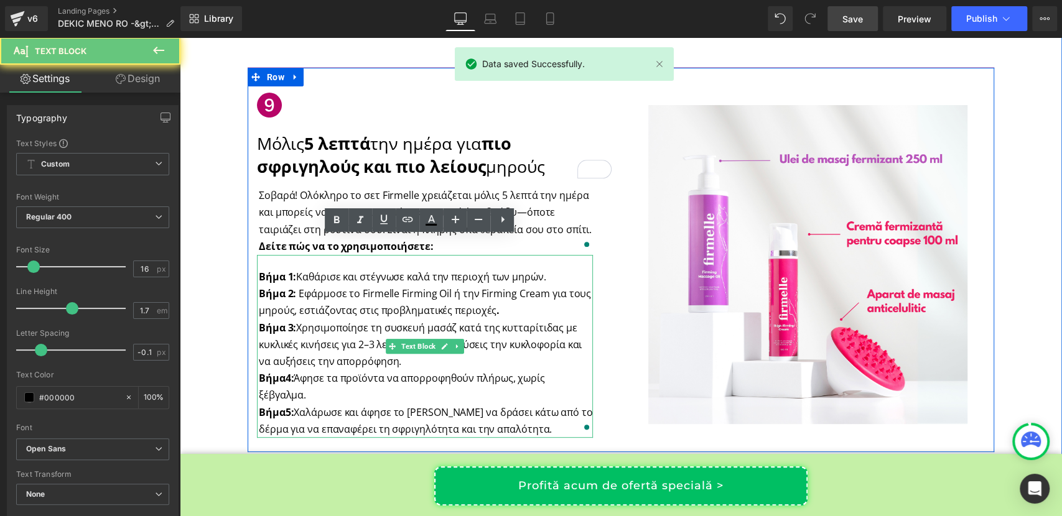
click at [308, 358] on p "Βήμα 3: Χρησιμοποίησε τη συσκευή μασάζ κατά της κυτταρίτιδας με κυκλικές κινήσε…" at bounding box center [426, 379] width 334 height 118
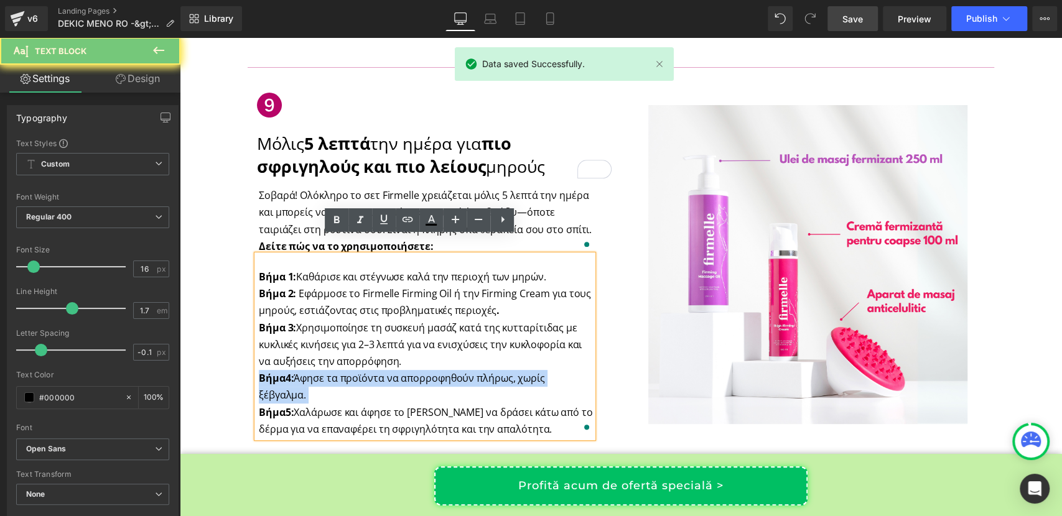
click at [308, 358] on p "Βήμα 3: Χρησιμοποίησε τη συσκευή μασάζ κατά της κυτταρίτιδας με κυκλικές κινήσε…" at bounding box center [426, 379] width 334 height 118
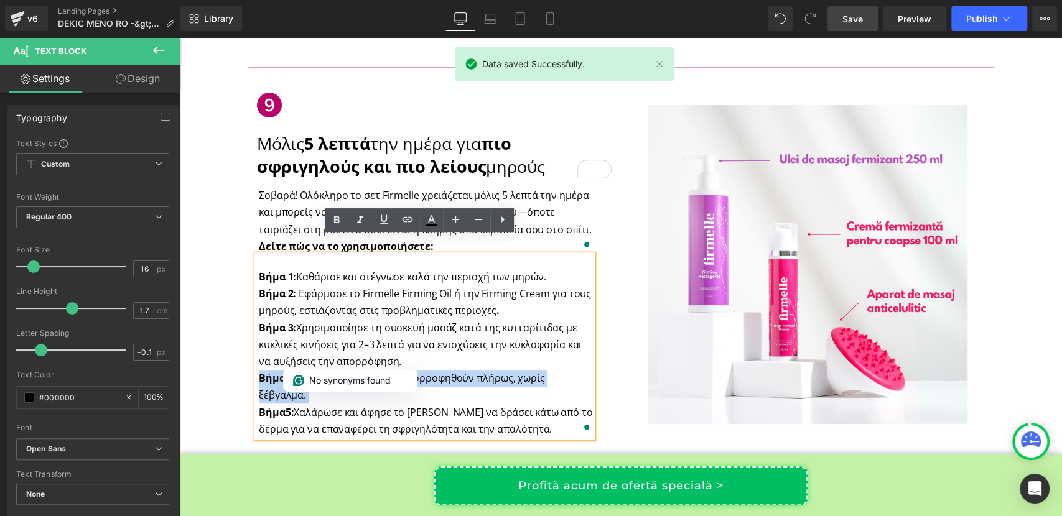
copy p "Βήμα 4: Άφησε τα προϊόντα να απορροφηθούν πλήρως, χωρίς ξέβγαλμα."
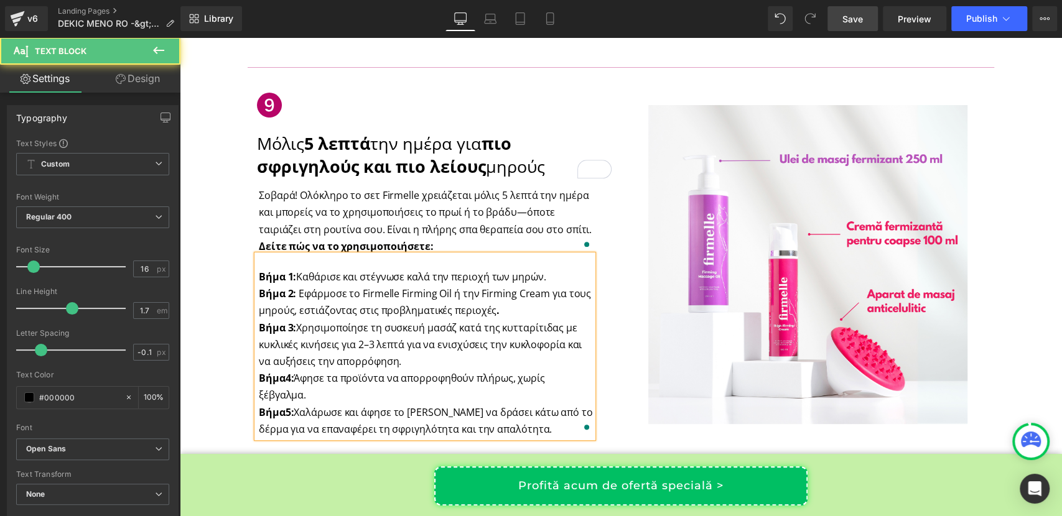
click at [371, 397] on p "Βήμα 3: Χρησιμοποίησε τη συσκευή μασάζ κατά της κυτταρίτιδας με κυκλικές κινήσε…" at bounding box center [426, 379] width 334 height 118
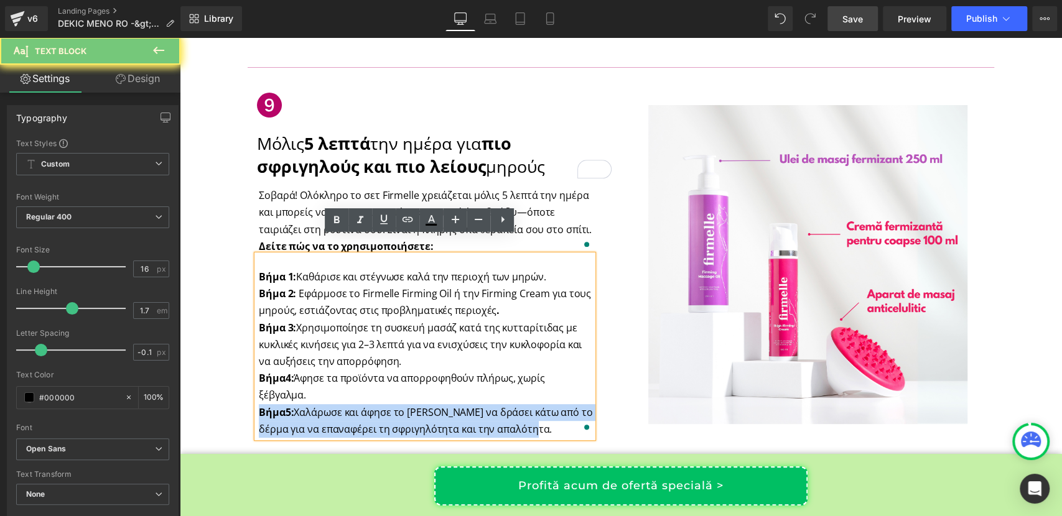
click at [371, 397] on p "Βήμα 3: Χρησιμοποίησε τη συσκευή μασάζ κατά της κυτταρίτιδας με κυκλικές κινήσε…" at bounding box center [426, 379] width 334 height 118
copy p "Βήμα 5: Χαλάρωσε και άφησε το Firmelle να δράσει κάτω από το δέρμα για να επανα…"
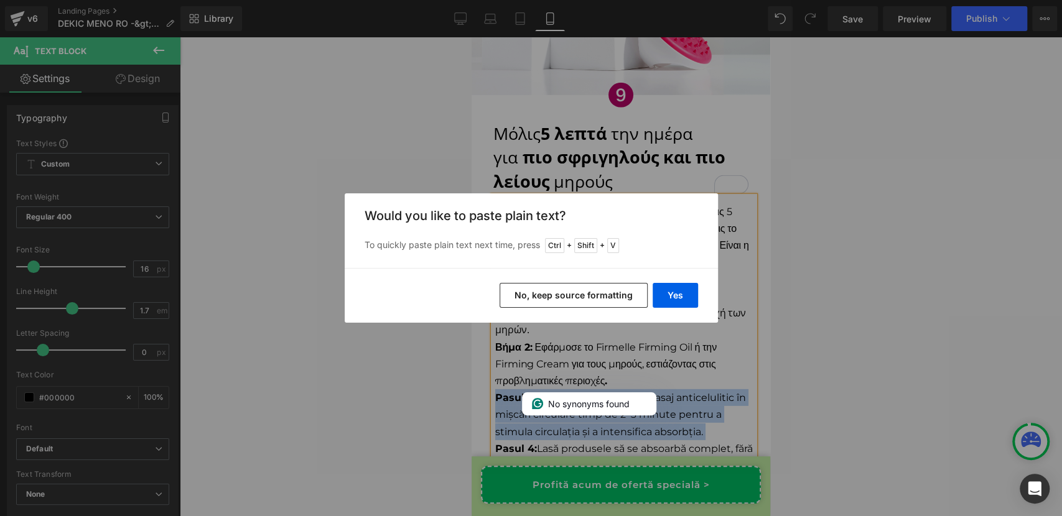
scroll to position [5598, 0]
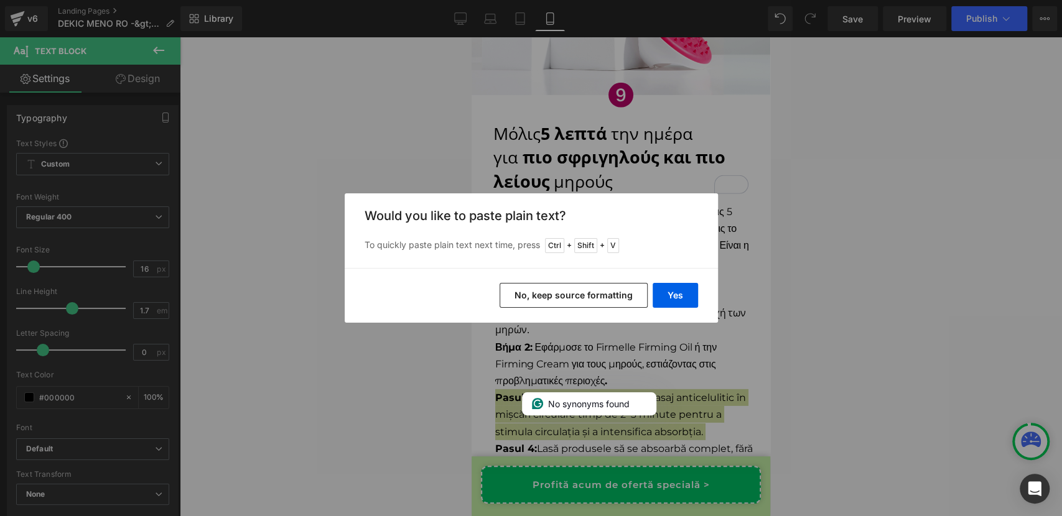
click at [600, 295] on button "No, keep source formatting" at bounding box center [573, 295] width 148 height 25
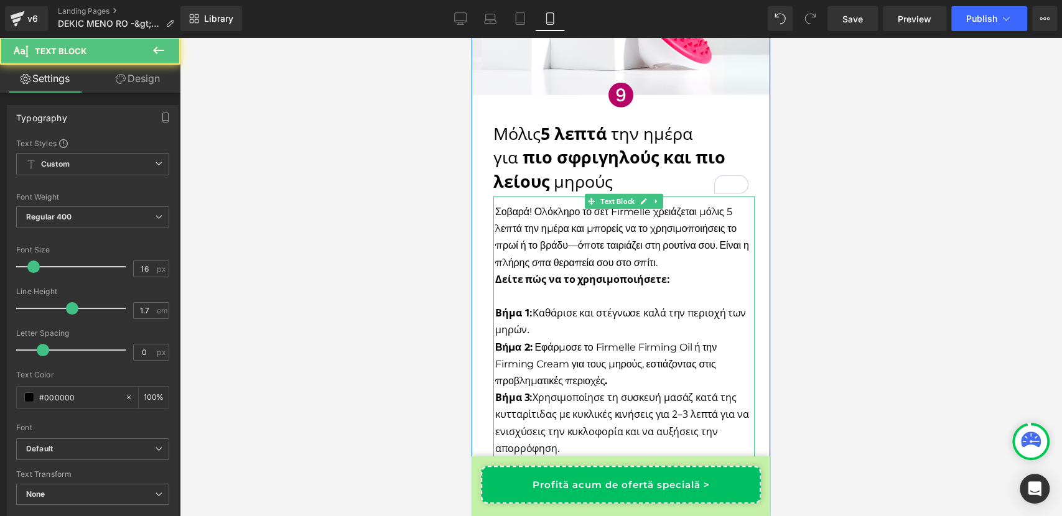
click at [526, 391] on strong "Βήμα 3:" at bounding box center [513, 398] width 37 height 14
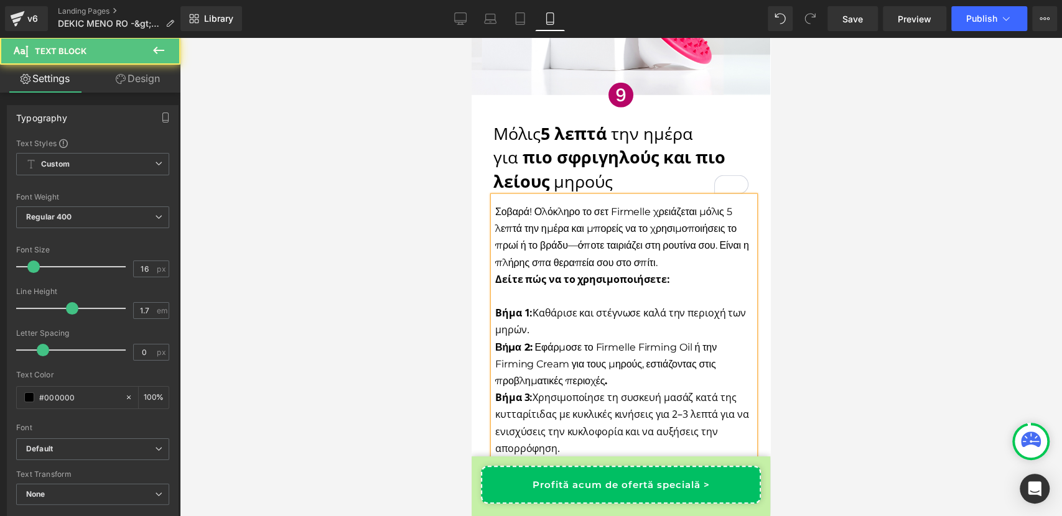
click at [526, 306] on strong "Βήμα 1:" at bounding box center [513, 313] width 37 height 14
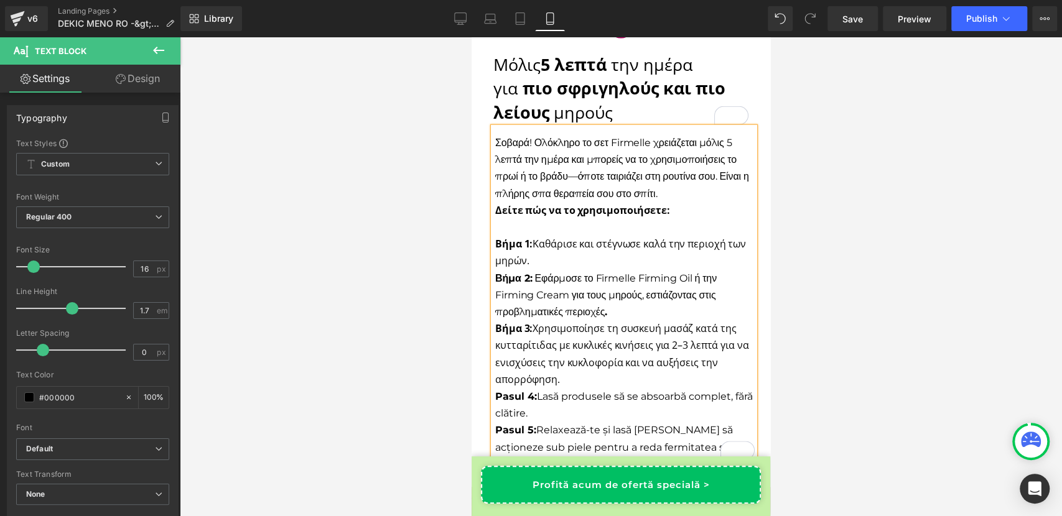
scroll to position [5714, 0]
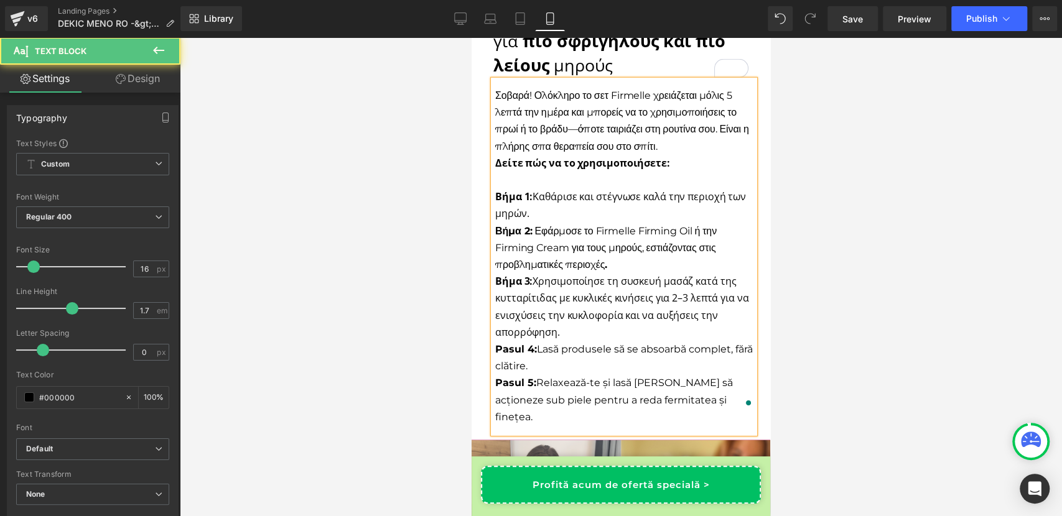
click at [540, 341] on p "Pasul 4: Lasă produsele să se absoarbă complet, fără clătire. Pasul 5: Relaxeaz…" at bounding box center [624, 383] width 259 height 85
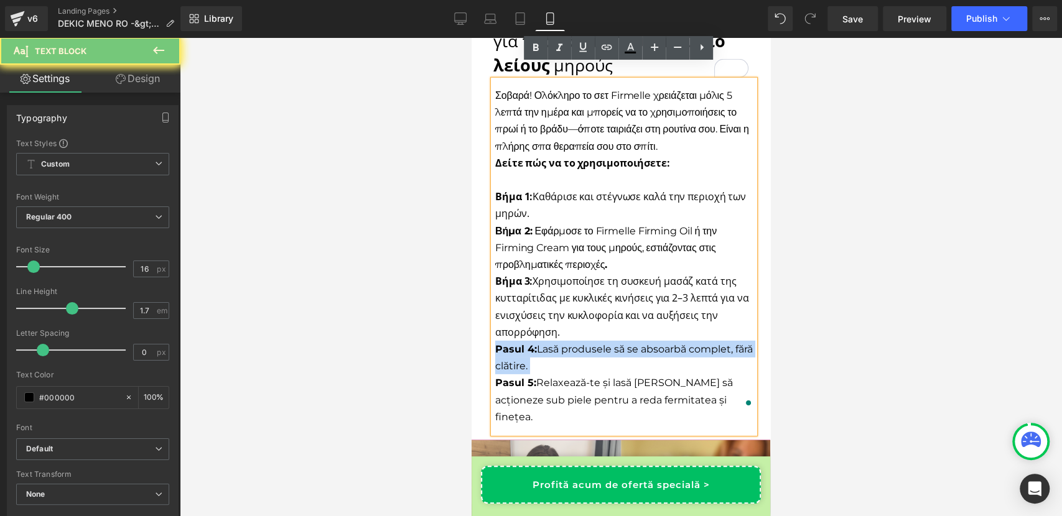
click at [540, 341] on p "Pasul 4: Lasă produsele să se absoarbă complet, fără clătire. Pasul 5: Relaxeaz…" at bounding box center [624, 383] width 259 height 85
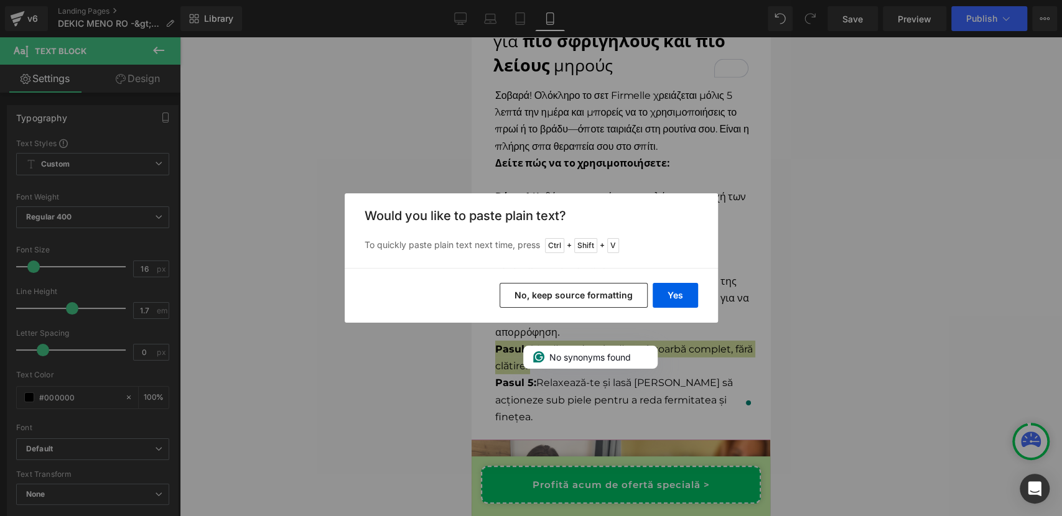
click at [552, 296] on button "No, keep source formatting" at bounding box center [573, 295] width 148 height 25
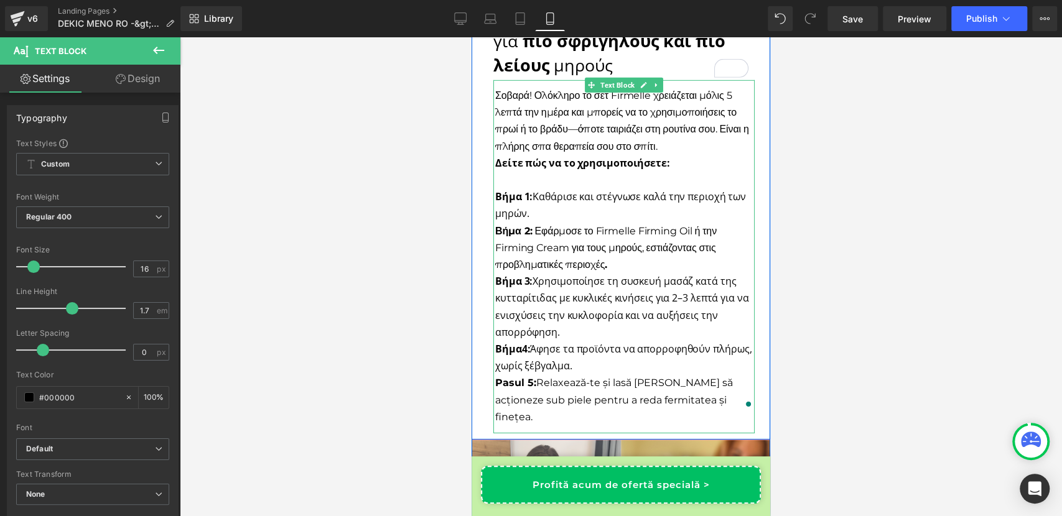
click at [562, 374] on p "Pasul 5: Relaxează-te și lasă Firmelle să acționeze sub piele pentru a reda fer…" at bounding box center [624, 399] width 259 height 51
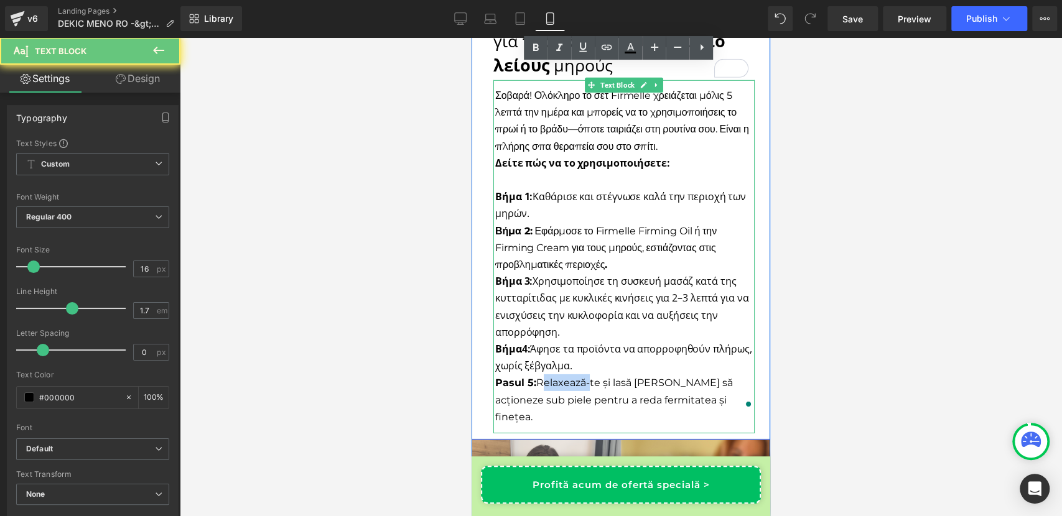
click at [562, 374] on p "Pasul 5: Relaxează-te și lasă Firmelle să acționeze sub piele pentru a reda fer…" at bounding box center [624, 399] width 259 height 51
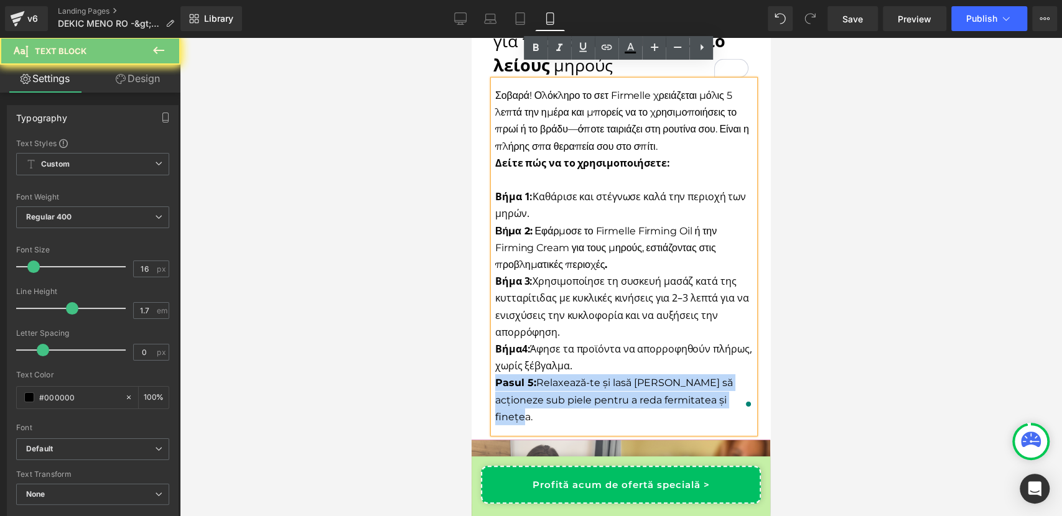
click at [562, 374] on p "Pasul 5: Relaxează-te și lasă Firmelle să acționeze sub piele pentru a reda fer…" at bounding box center [624, 399] width 259 height 51
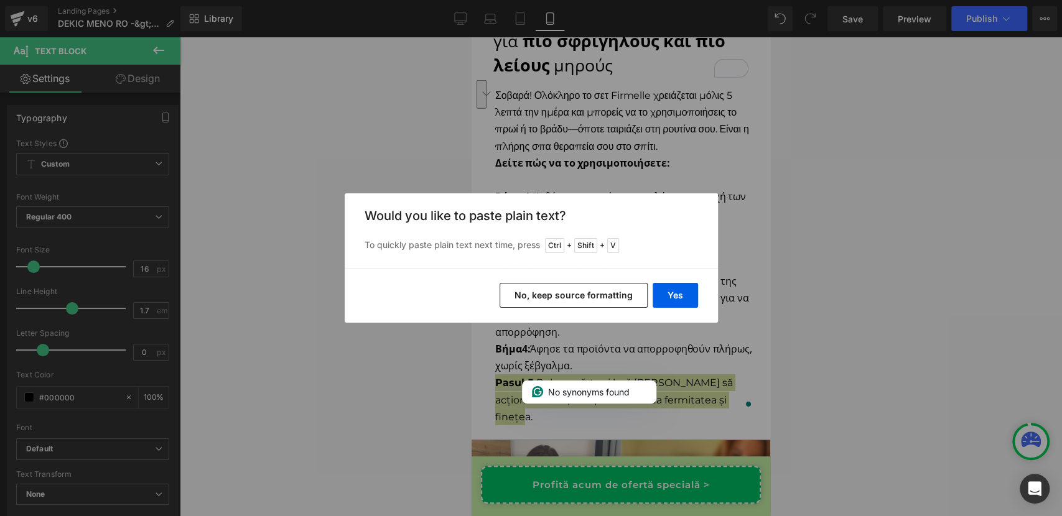
click at [585, 286] on button "No, keep source formatting" at bounding box center [573, 295] width 148 height 25
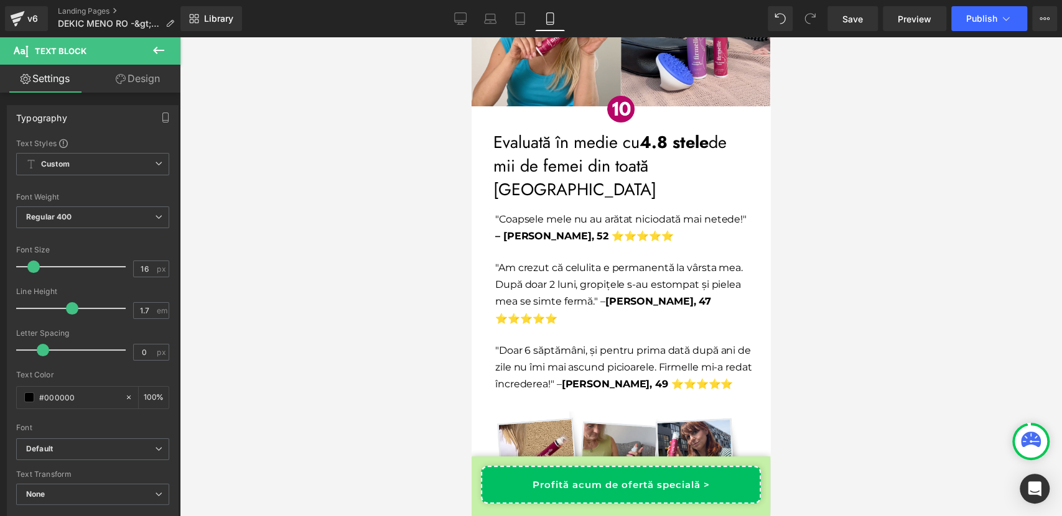
scroll to position [6349, 0]
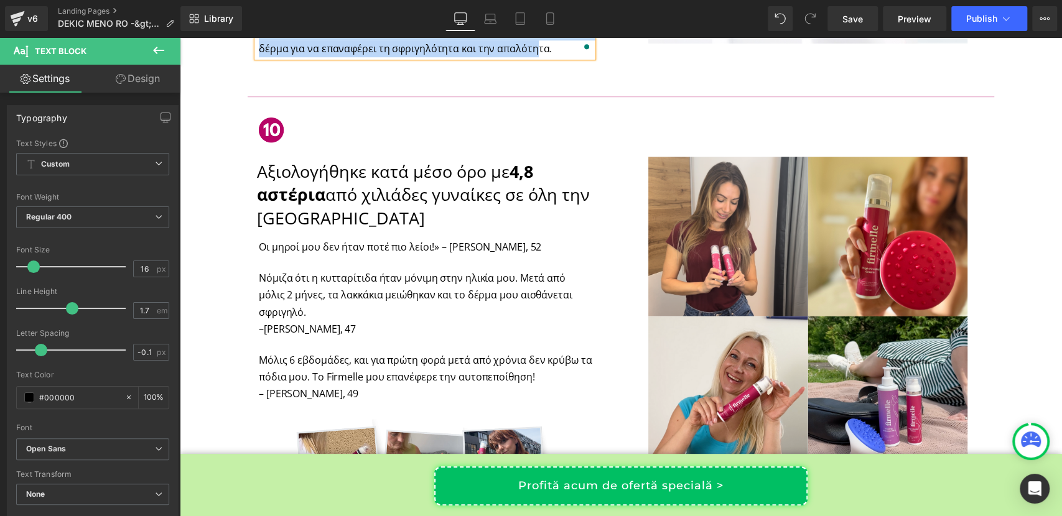
scroll to position [3721, 0]
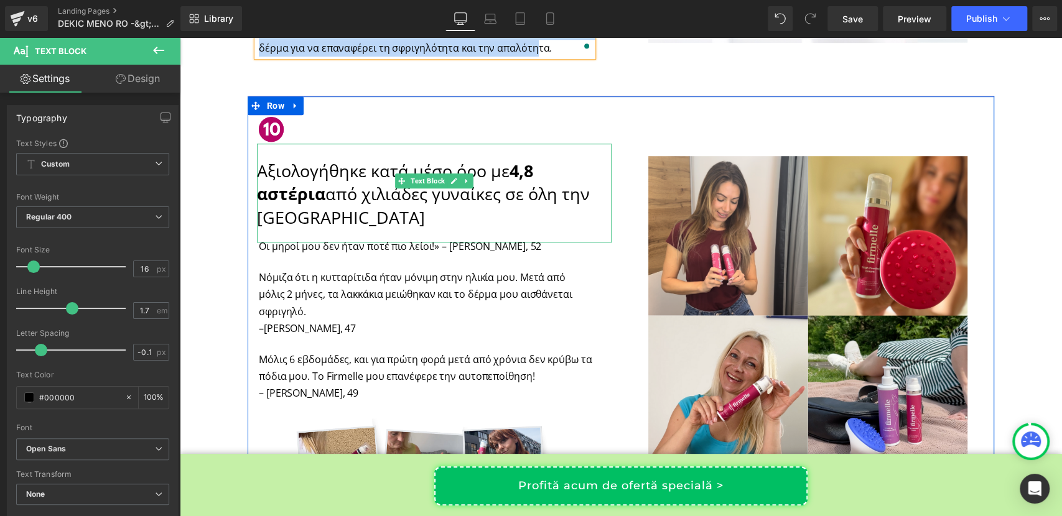
click at [421, 174] on p "Αξιολογήθηκε κατά μέσο όρο με 4,8 αστέρια από χιλιάδες γυναίκες σε όλη την [GEO…" at bounding box center [434, 194] width 355 height 70
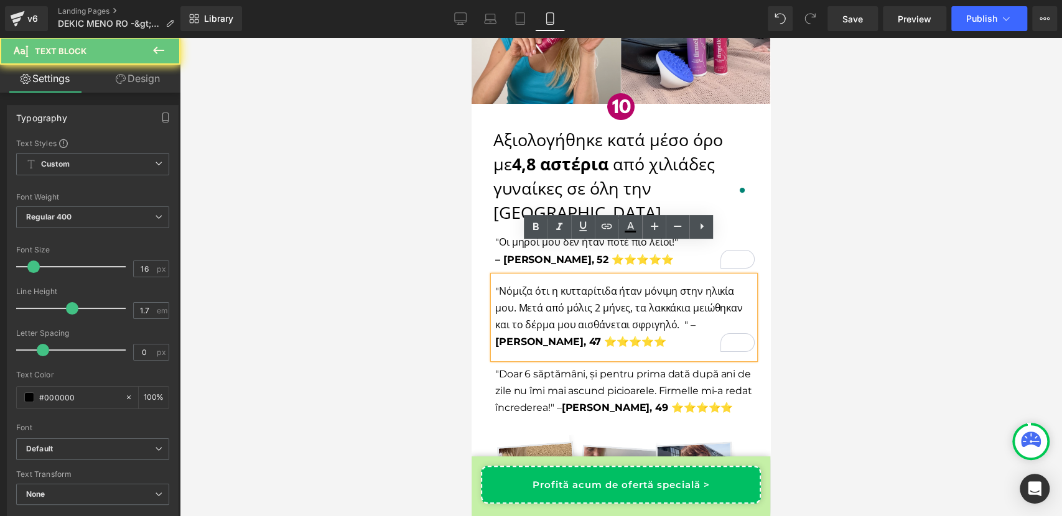
scroll to position [6349, 0]
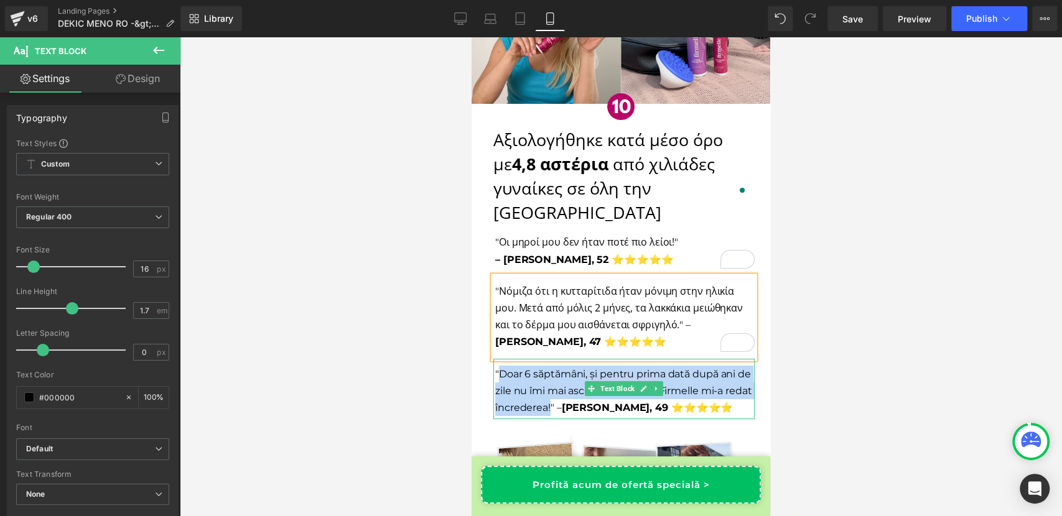
drag, startPoint x: 494, startPoint y: 341, endPoint x: 574, endPoint y: 375, distance: 87.2
click at [574, 375] on span ""Doar 6 săptămâni, și pentru prima dată după ani de zile nu îmi mai ascund pici…" at bounding box center [623, 390] width 257 height 45
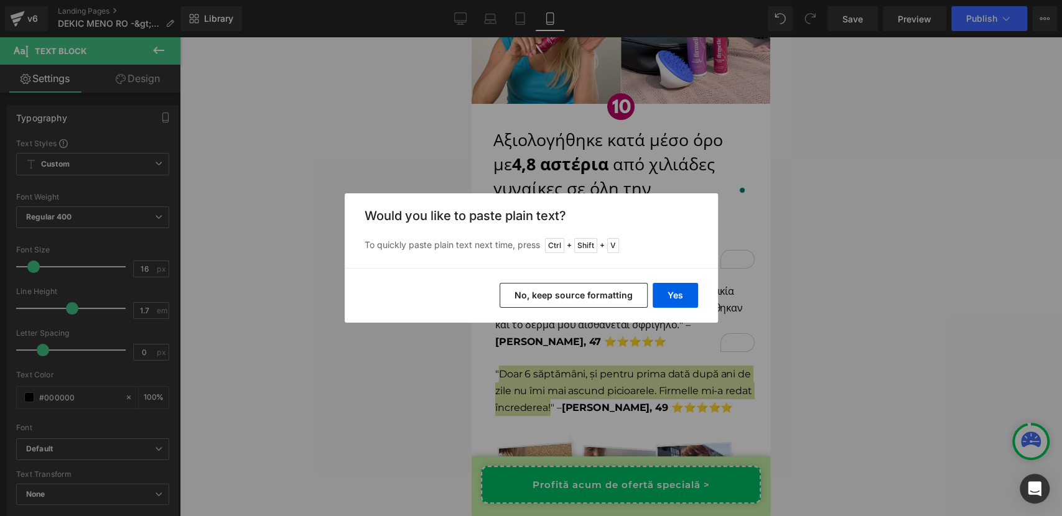
click at [576, 296] on button "No, keep source formatting" at bounding box center [573, 295] width 148 height 25
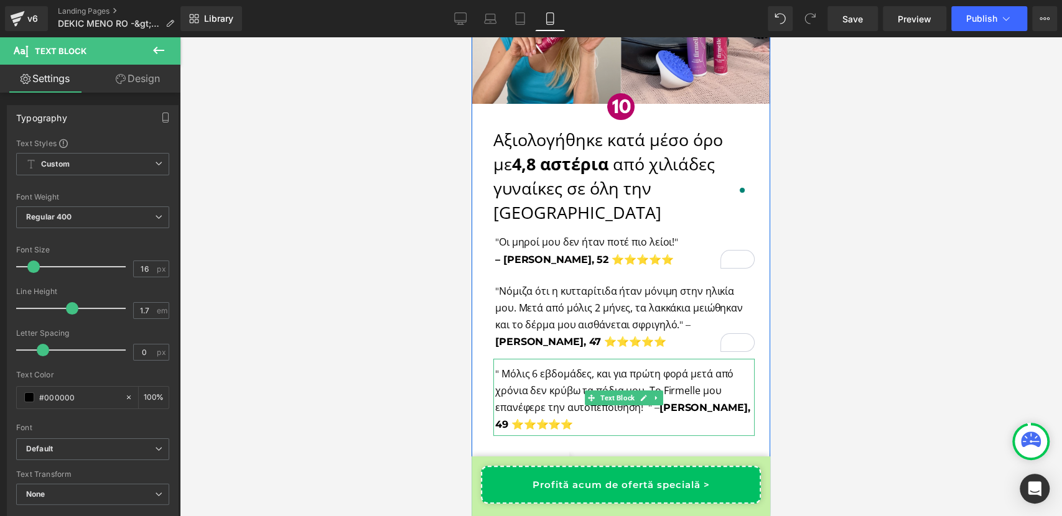
click at [499, 367] on span "Μόλις 6 εβδομάδες, και για πρώτη φορά μετά από χρόνια δεν κρύβω τα πόδια μου. Τ…" at bounding box center [614, 390] width 238 height 47
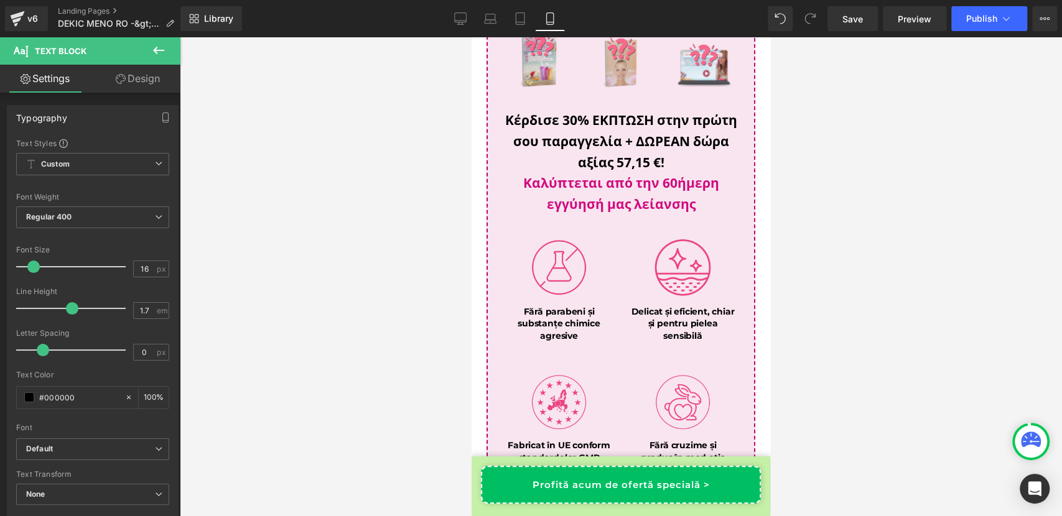
scroll to position [10344, 0]
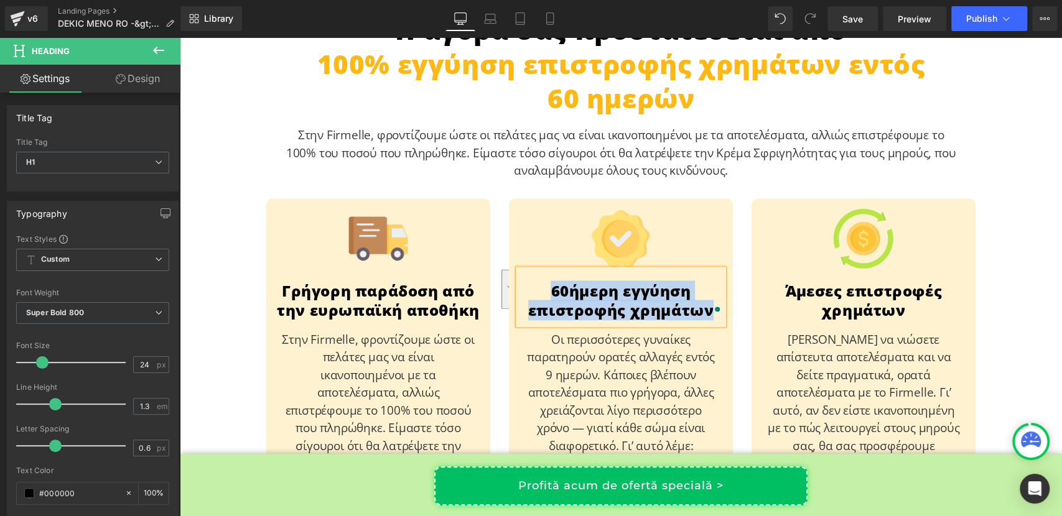
scroll to position [7374, 0]
click at [580, 331] on p "Οι περισσότερες γυναίκες παρατηρούν ορατές αλλαγές εντός 9 ημερών. Κάποιες βλέπ…" at bounding box center [620, 437] width 193 height 213
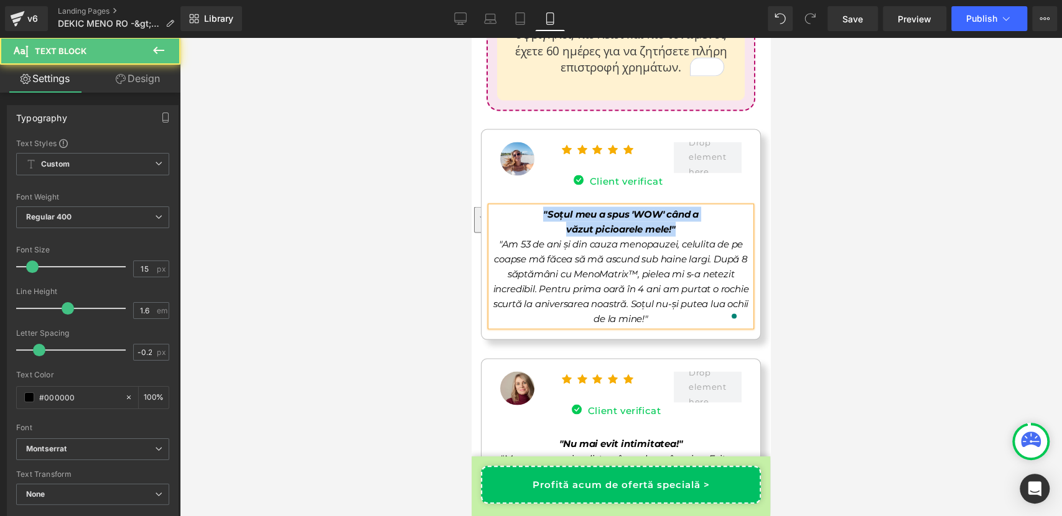
click at [543, 208] on span ""Soțul meu a spus 'WOW' când a" at bounding box center [620, 214] width 155 height 12
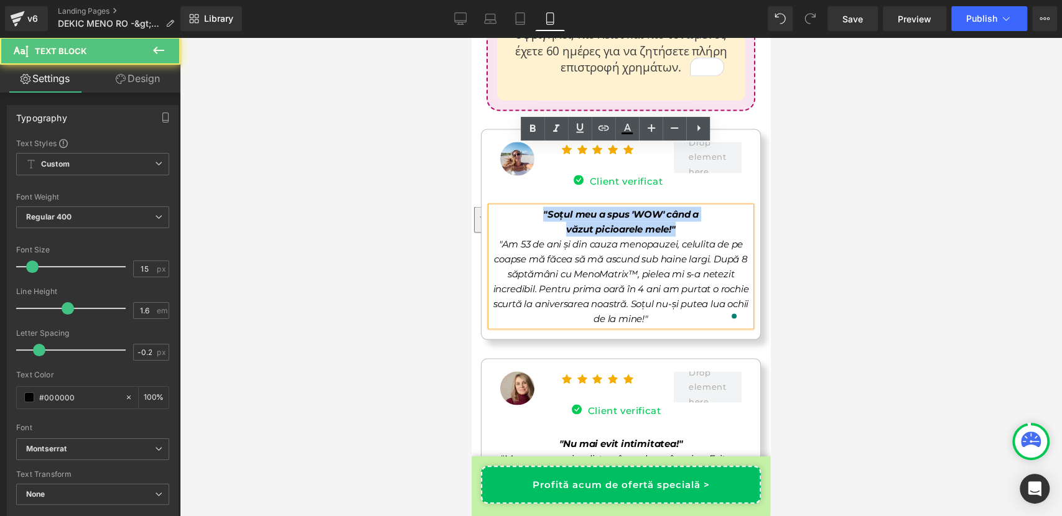
scroll to position [11081, 0]
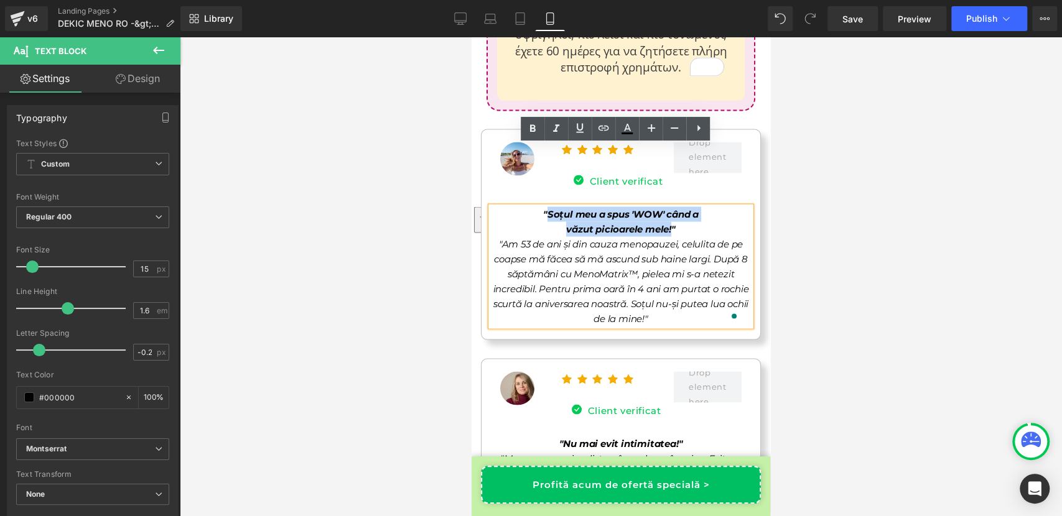
drag, startPoint x: 539, startPoint y: 151, endPoint x: 667, endPoint y: 172, distance: 129.2
click at [667, 206] on div ""Soțul meu a spus 'WOW' când a văzut picioarele mele!" "Am 53 de ani și din cau…" at bounding box center [621, 265] width 260 height 119
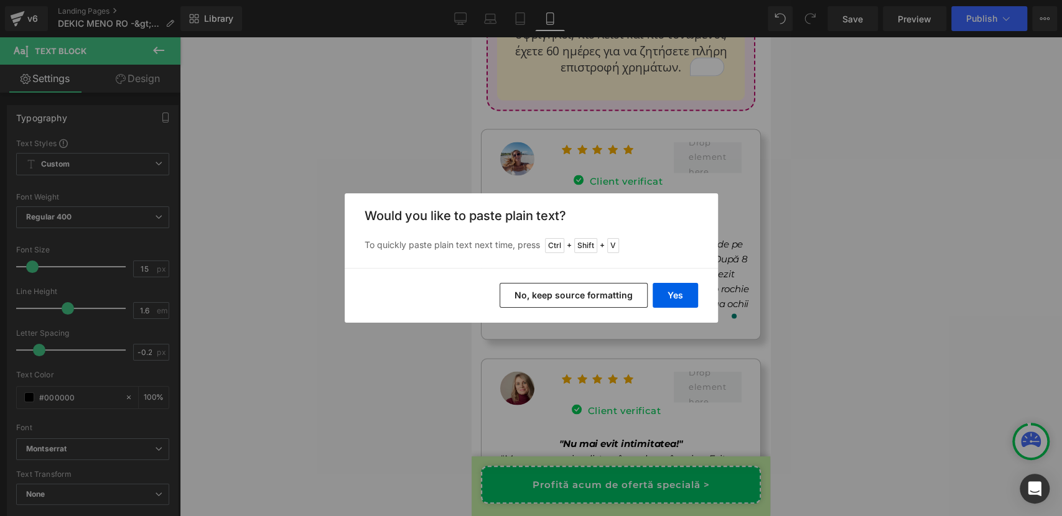
click at [605, 299] on button "No, keep source formatting" at bounding box center [573, 295] width 148 height 25
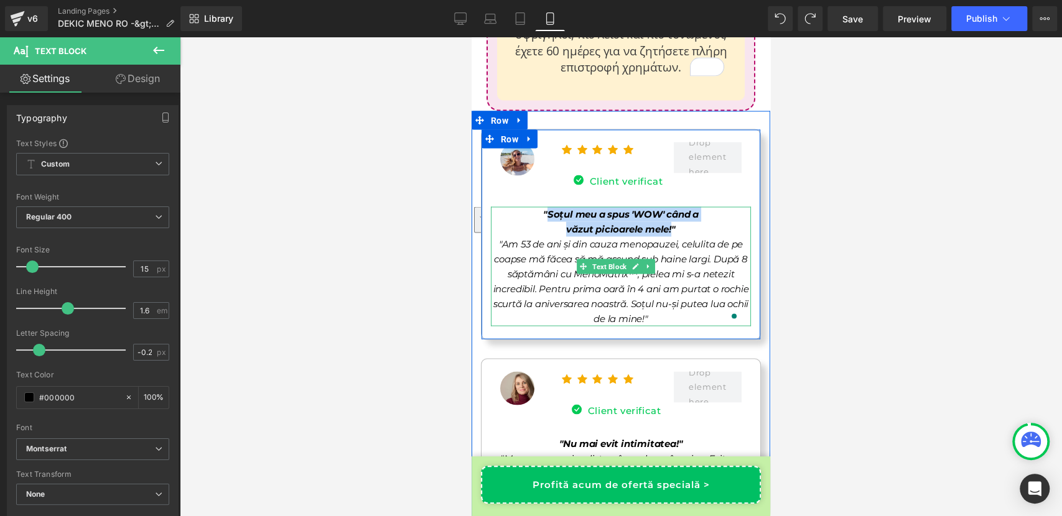
drag, startPoint x: 539, startPoint y: 151, endPoint x: 666, endPoint y: 171, distance: 128.5
click at [666, 206] on div ""Soțul meu a spus 'WOW' când a văzut picioarele mele!" "Am 53 de ani și din cau…" at bounding box center [621, 265] width 260 height 119
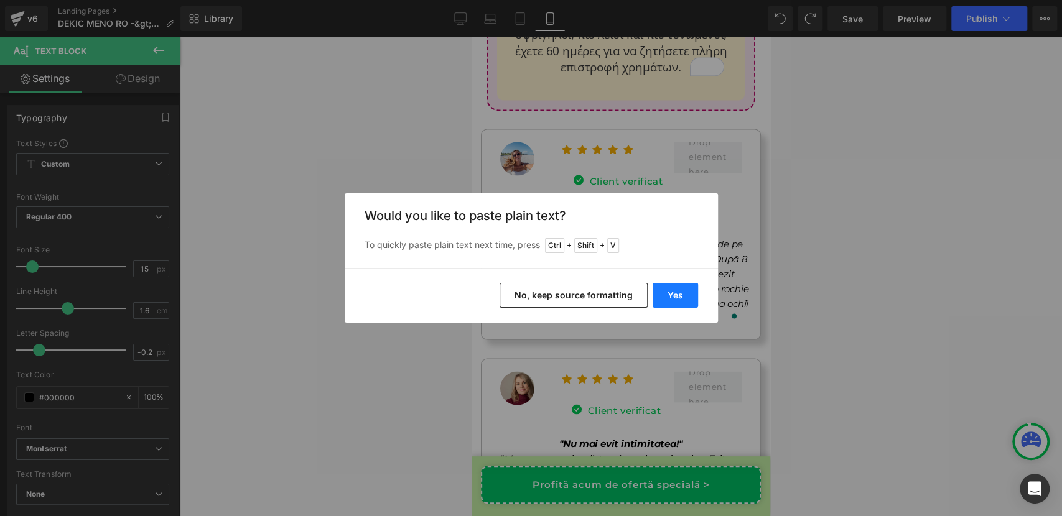
click at [674, 300] on button "Yes" at bounding box center [674, 295] width 45 height 25
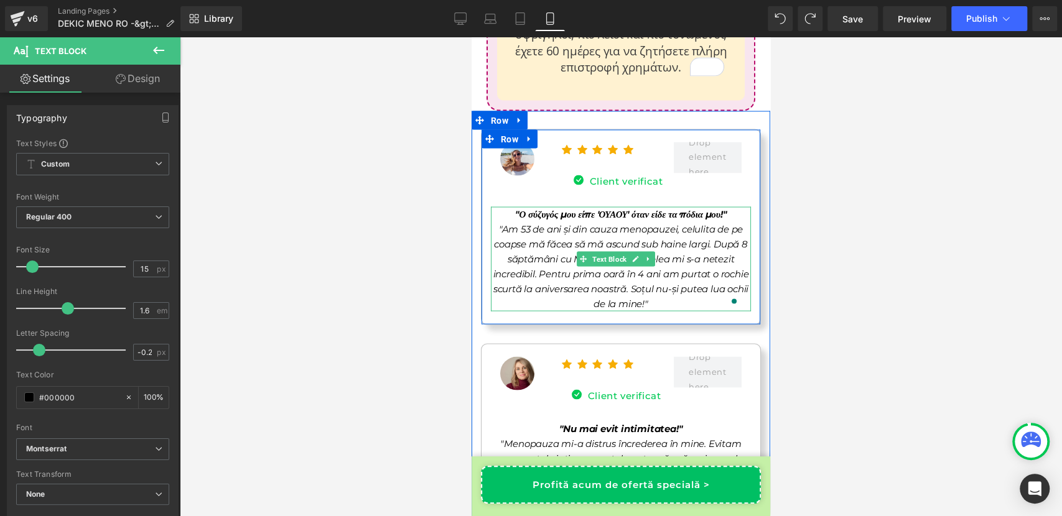
click at [519, 208] on span ""Ο σύζυγός μου είπε 'ΟΥΑΟΥ' όταν είδε τα πόδια μου!" at bounding box center [619, 214] width 208 height 12
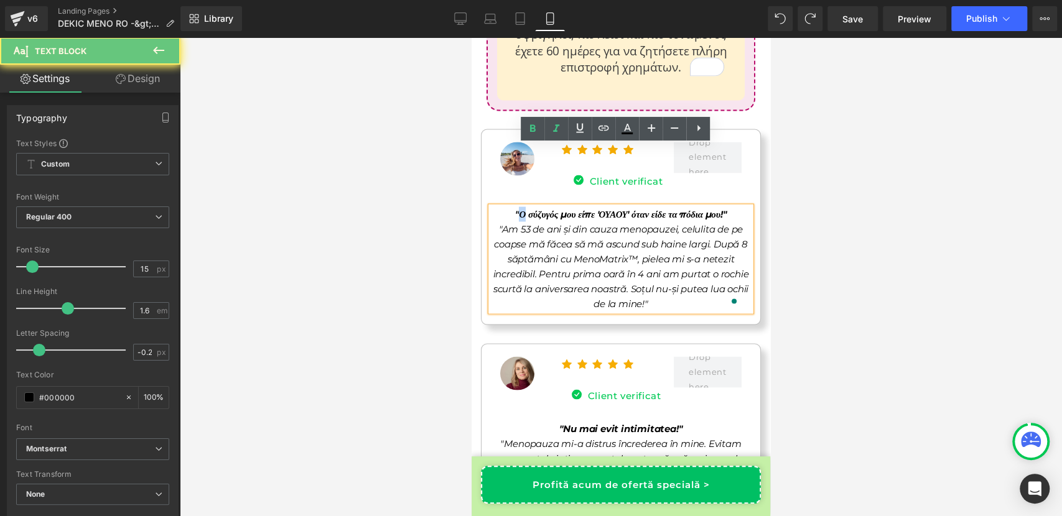
click at [519, 208] on span ""Ο σύζυγός μου είπε 'ΟΥΑΟΥ' όταν είδε τα πόδια μου!" at bounding box center [619, 214] width 208 height 12
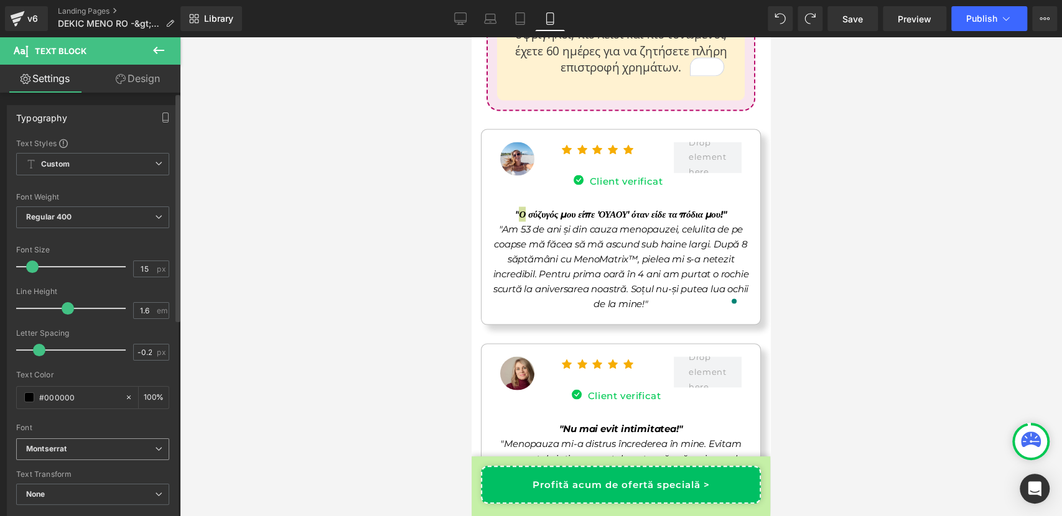
click at [83, 454] on span "Montserrat" at bounding box center [92, 449] width 153 height 22
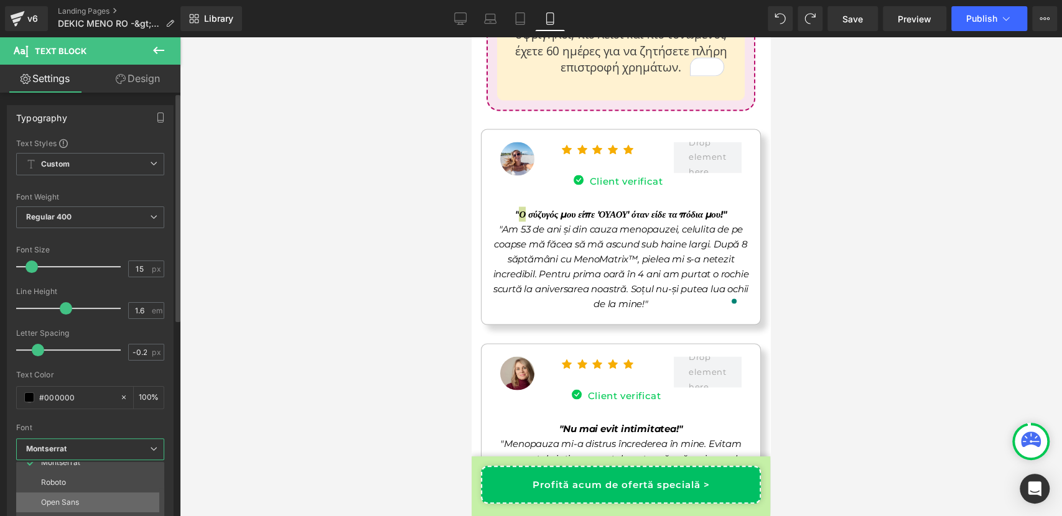
click at [77, 500] on p "Open Sans" at bounding box center [60, 502] width 38 height 9
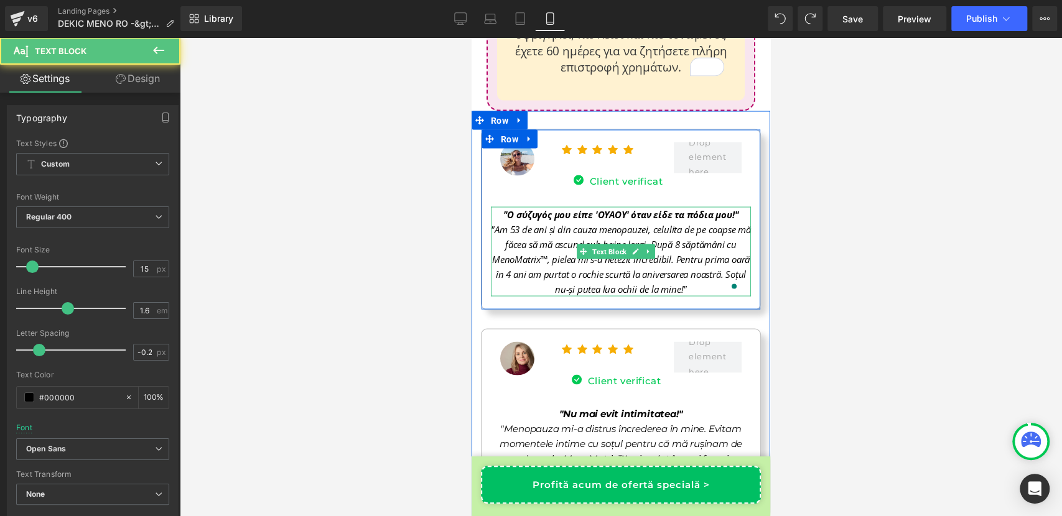
click at [554, 223] on span ""Am 53 de ani și din cauza menopauzei, celulita de pe coapse mă făcea să mă asc…" at bounding box center [620, 259] width 259 height 72
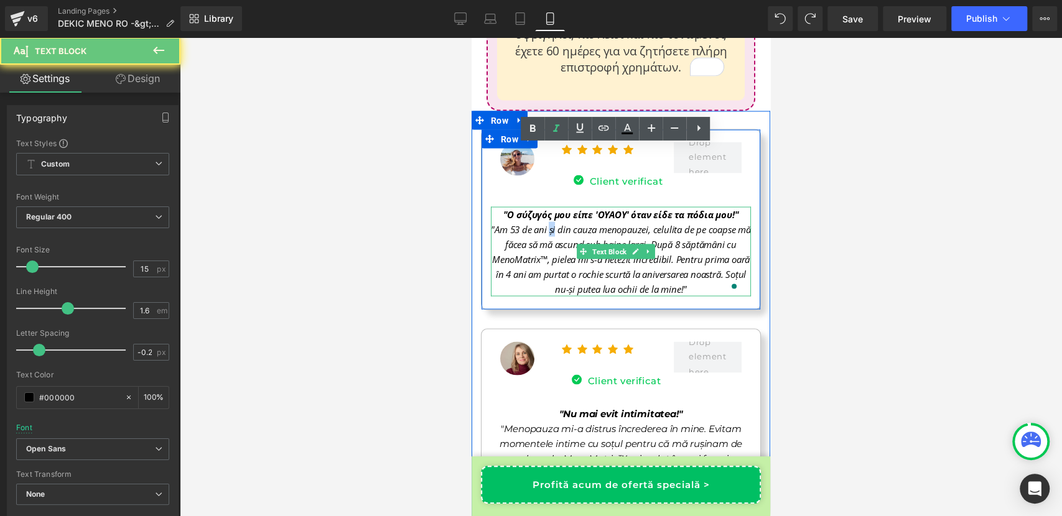
click at [554, 223] on span ""Am 53 de ani și din cauza menopauzei, celulita de pe coapse mă făcea să mă asc…" at bounding box center [620, 259] width 259 height 72
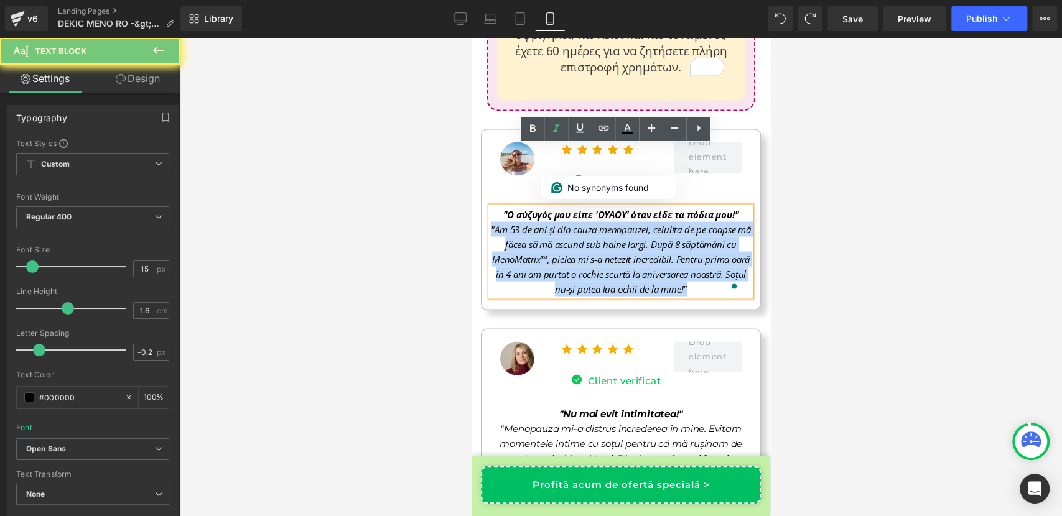
click at [554, 223] on span ""Am 53 de ani și din cauza menopauzei, celulita de pe coapse mă făcea să mă asc…" at bounding box center [620, 259] width 259 height 72
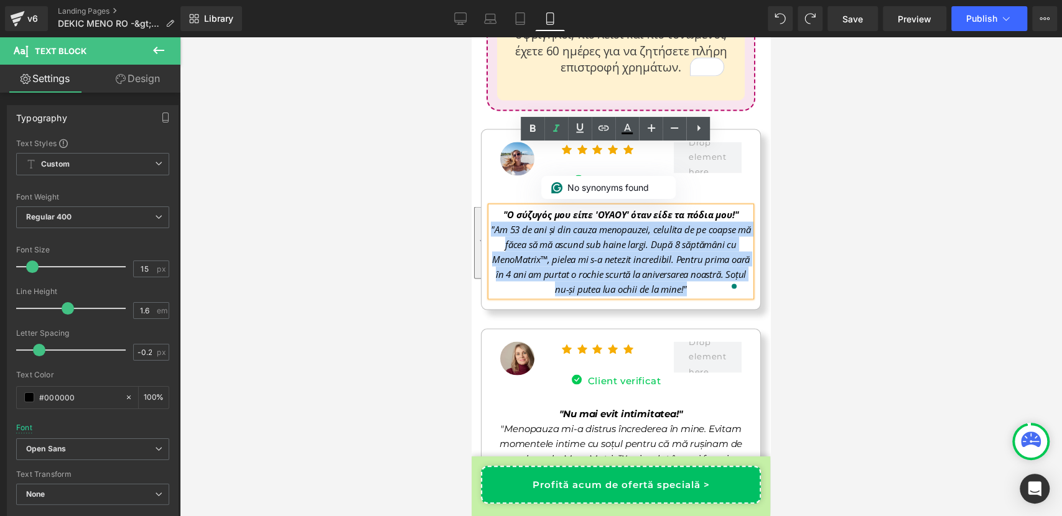
click at [554, 223] on span ""Am 53 de ani și din cauza menopauzei, celulita de pe coapse mă făcea să mă asc…" at bounding box center [620, 259] width 259 height 72
copy span ""Am 53 de ani și din cauza menopauzei, celulita de pe coapse mă făcea să mă asc…"
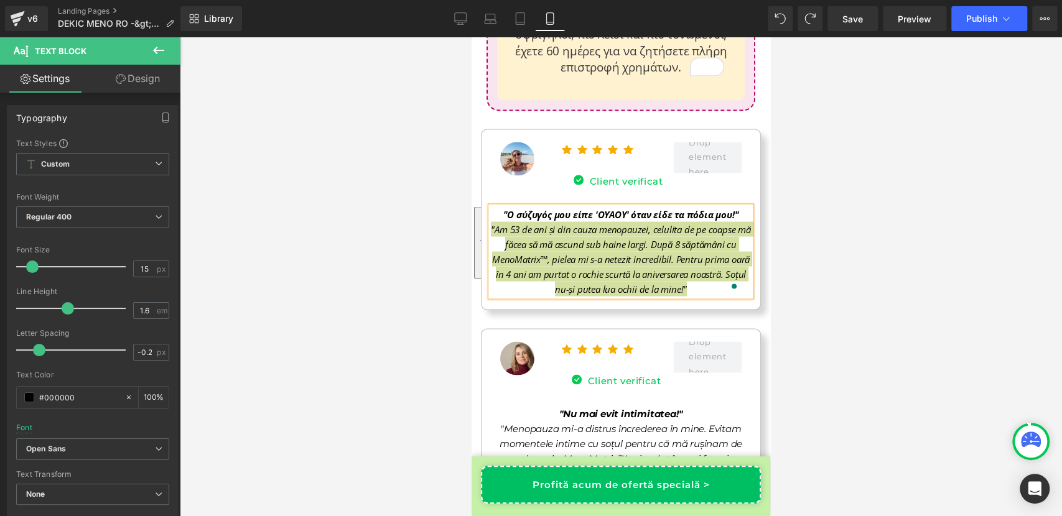
scroll to position [11081, 0]
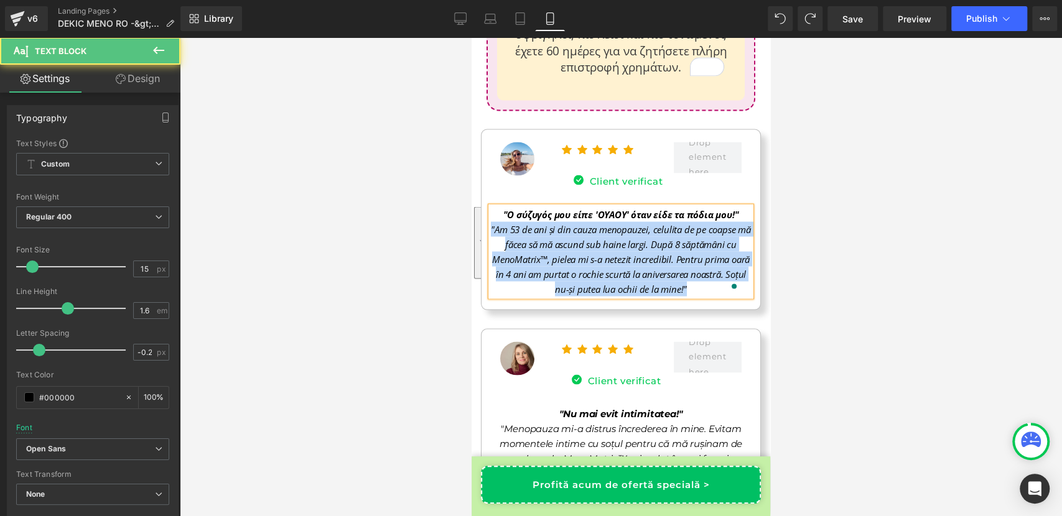
click at [499, 223] on span ""Am 53 de ani și din cauza menopauzei, celulita de pe coapse mă făcea să mă asc…" at bounding box center [620, 259] width 259 height 72
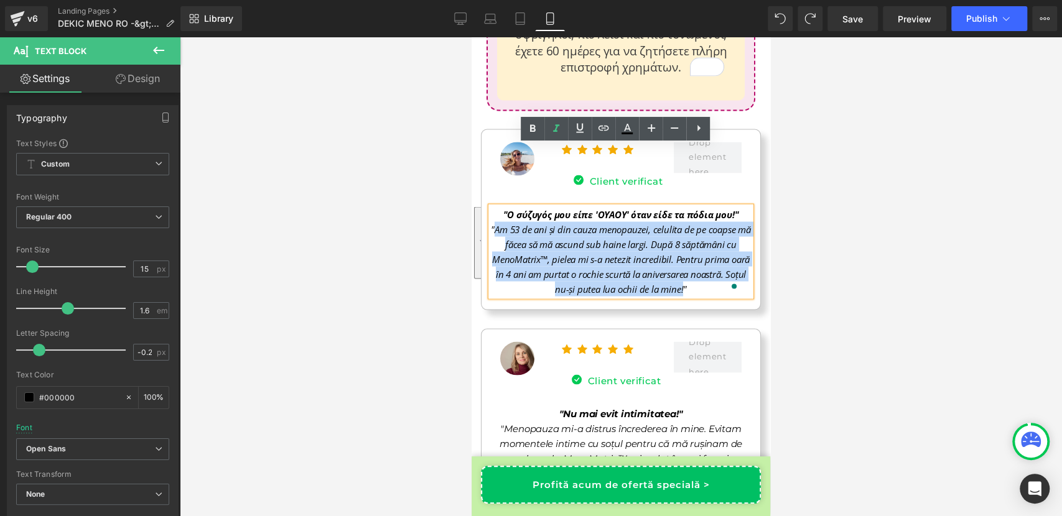
drag, startPoint x: 499, startPoint y: 167, endPoint x: 707, endPoint y: 221, distance: 215.4
click at [707, 223] on span ""Am 53 de ani și din cauza menopauzei, celulita de pe coapse mă făcea să mă asc…" at bounding box center [620, 259] width 259 height 72
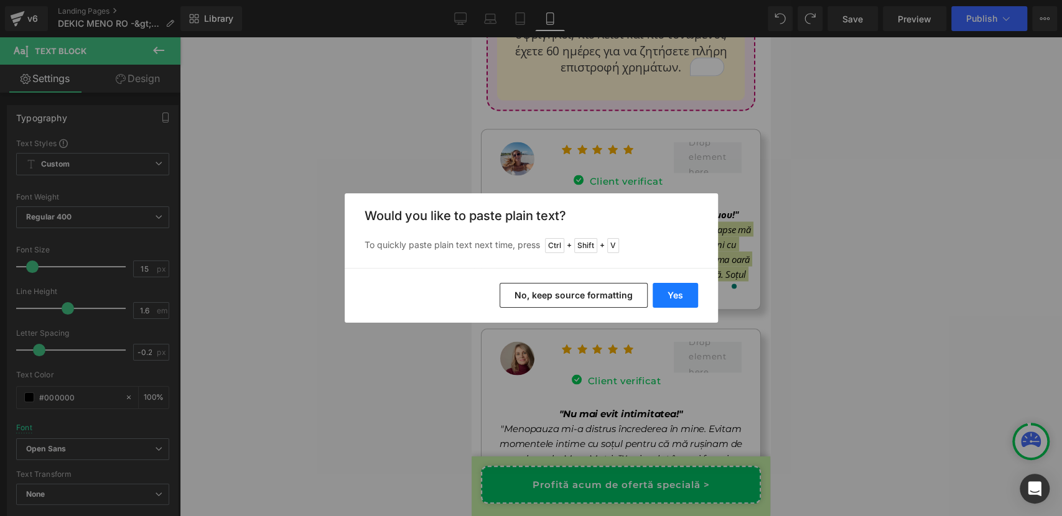
click at [679, 295] on button "Yes" at bounding box center [674, 295] width 45 height 25
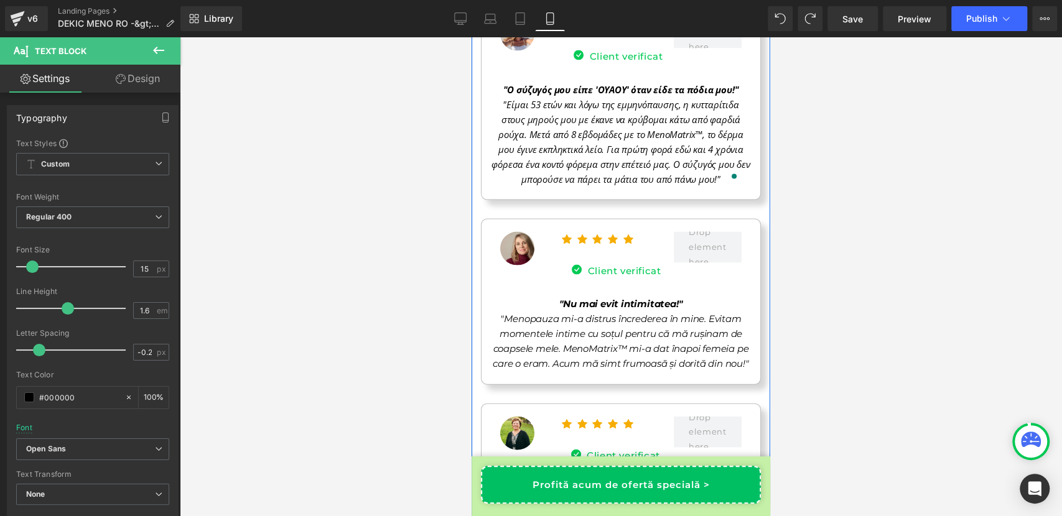
scroll to position [11288, 0]
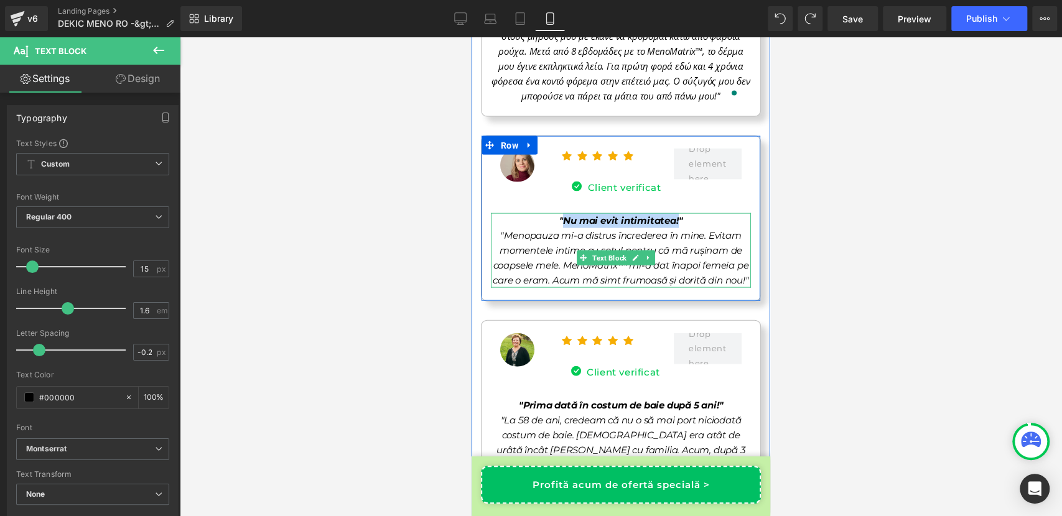
drag, startPoint x: 560, startPoint y: 159, endPoint x: 672, endPoint y: 162, distance: 112.6
click at [672, 215] on span ""Nu mai evit intimitatea!"" at bounding box center [621, 221] width 124 height 12
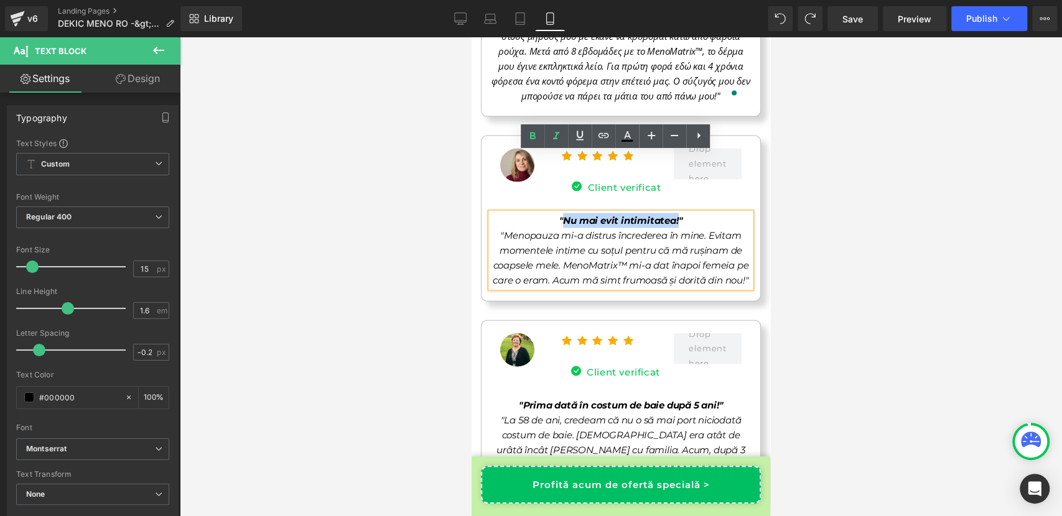
copy span "Nu mai evit intimitatea!"
click at [559, 215] on span ""Nu mai evit intimitatea!"" at bounding box center [621, 221] width 124 height 12
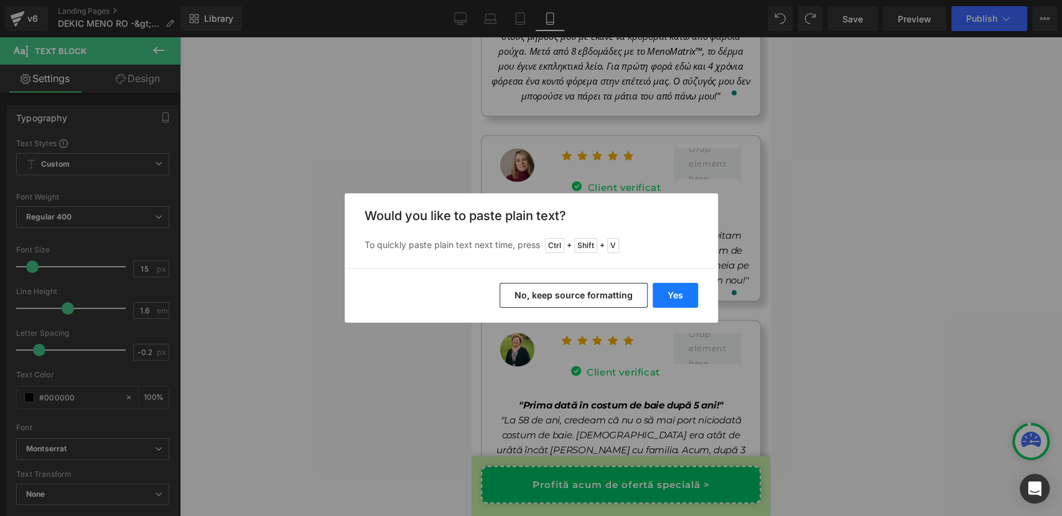
click at [672, 300] on button "Yes" at bounding box center [674, 295] width 45 height 25
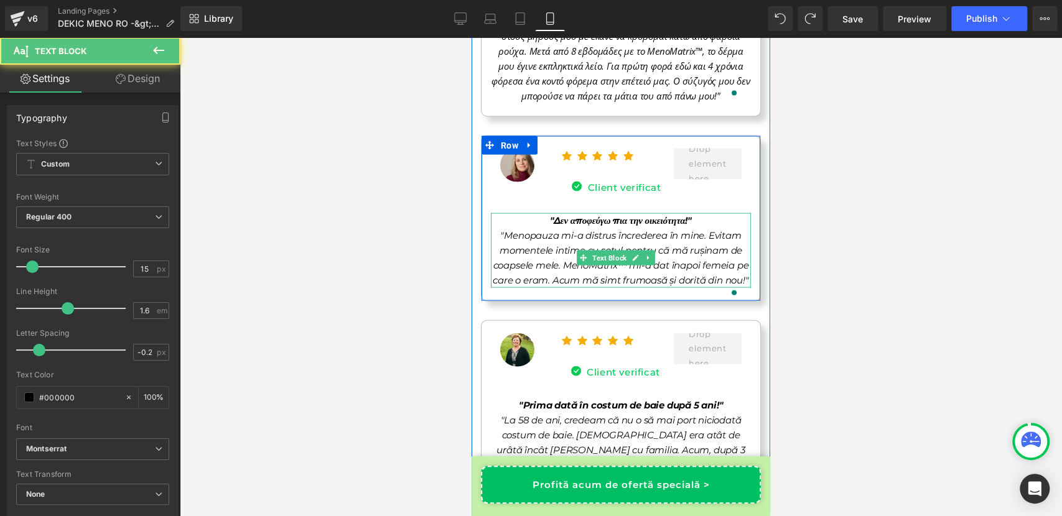
click at [593, 215] on span ""Δεν αποφεύγω πια την οικειότητα!"" at bounding box center [621, 221] width 142 height 12
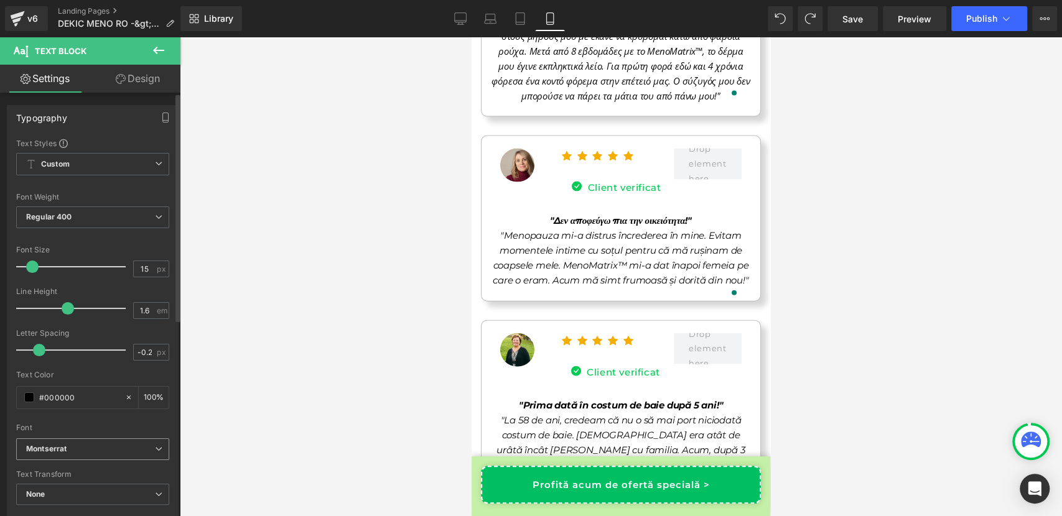
click at [78, 453] on b "Montserrat" at bounding box center [90, 449] width 129 height 11
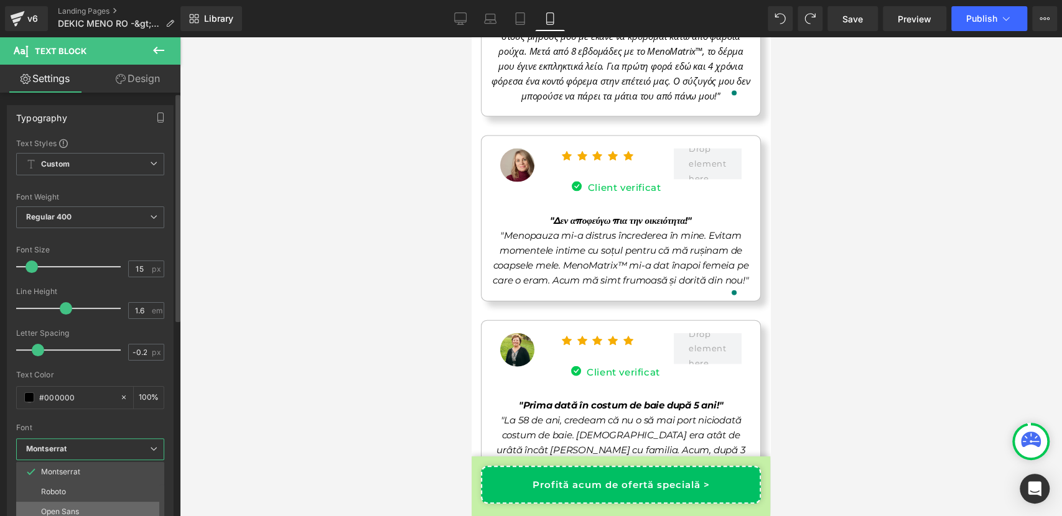
click at [73, 504] on li "Open Sans" at bounding box center [93, 512] width 154 height 20
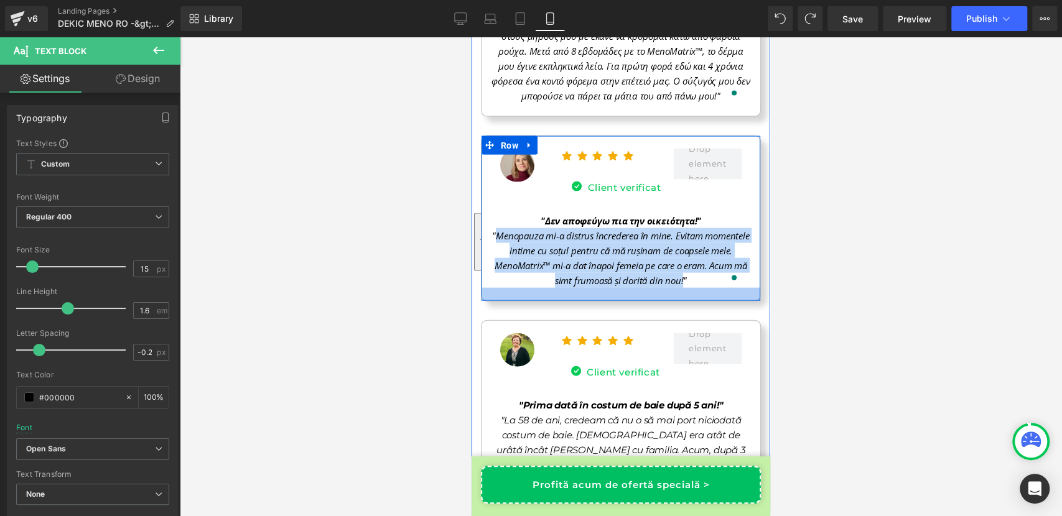
drag, startPoint x: 514, startPoint y: 174, endPoint x: 698, endPoint y: 231, distance: 192.8
click at [698, 231] on div "Image Icon Icon Icon Icon Icon Icon List Hoz Icon Client verificat Text Block I…" at bounding box center [621, 219] width 280 height 166
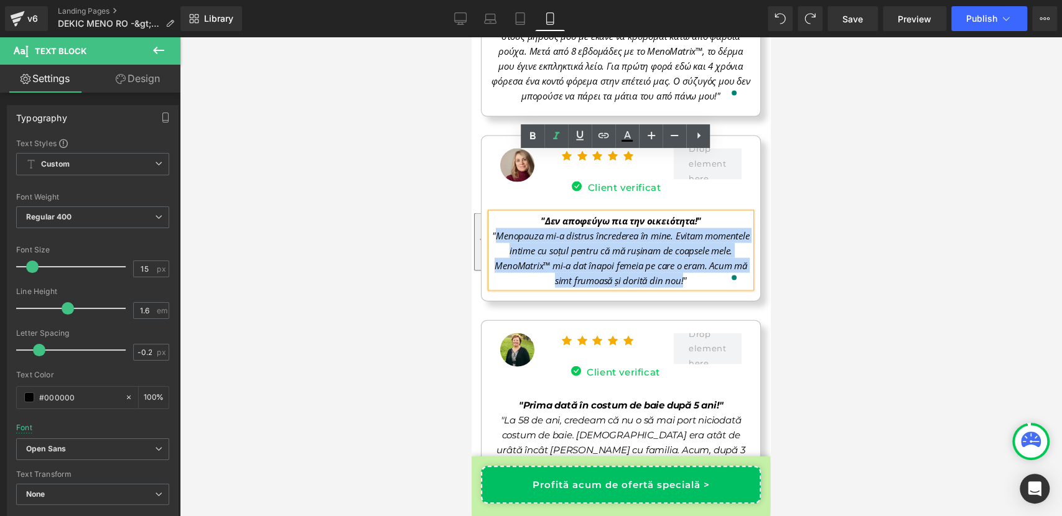
copy span "Menopauza mi-a distrus încrederea în mine. Evitam momentele intime cu soțul pen…"
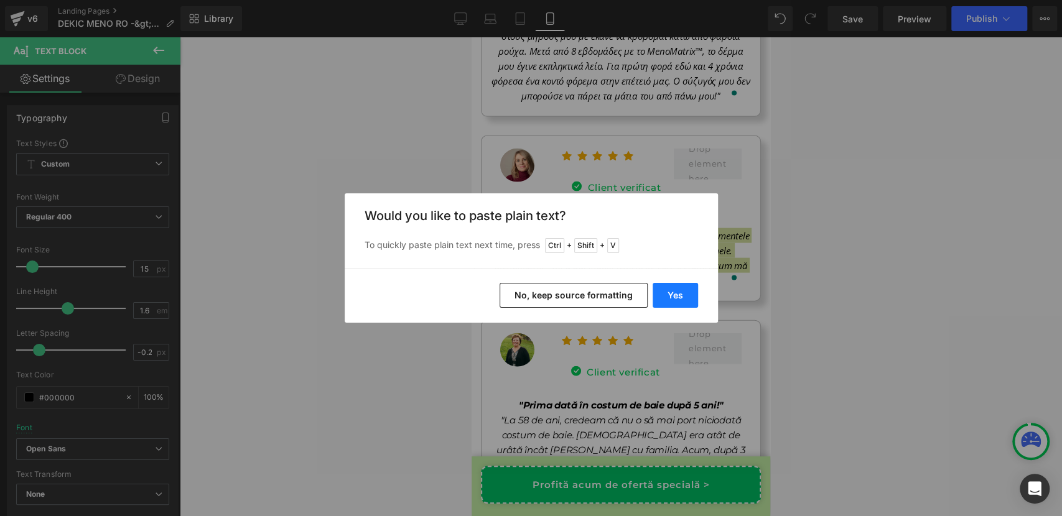
click at [662, 298] on button "Yes" at bounding box center [674, 295] width 45 height 25
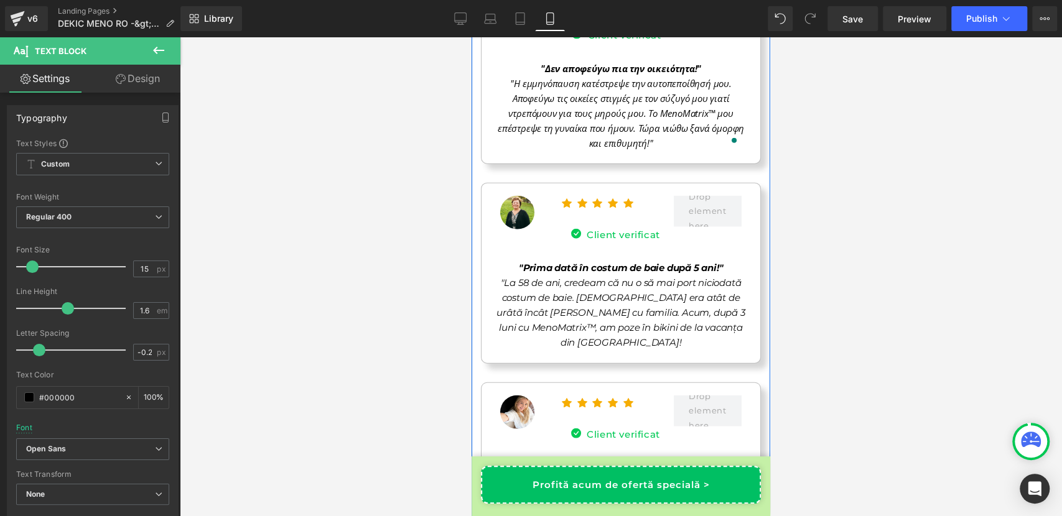
scroll to position [11455, 0]
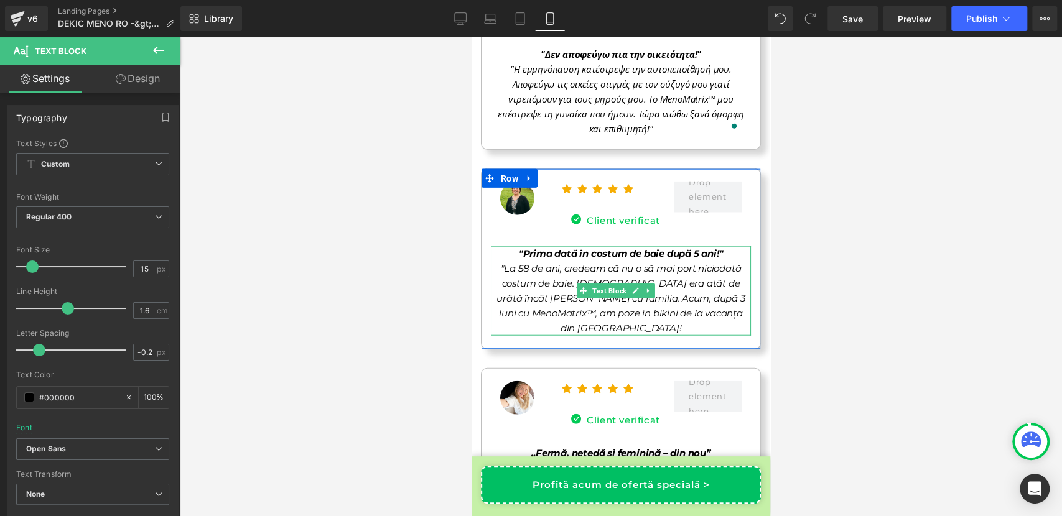
click at [599, 248] on span ""Prima dată în costum de baie după 5 ani!"" at bounding box center [621, 254] width 205 height 12
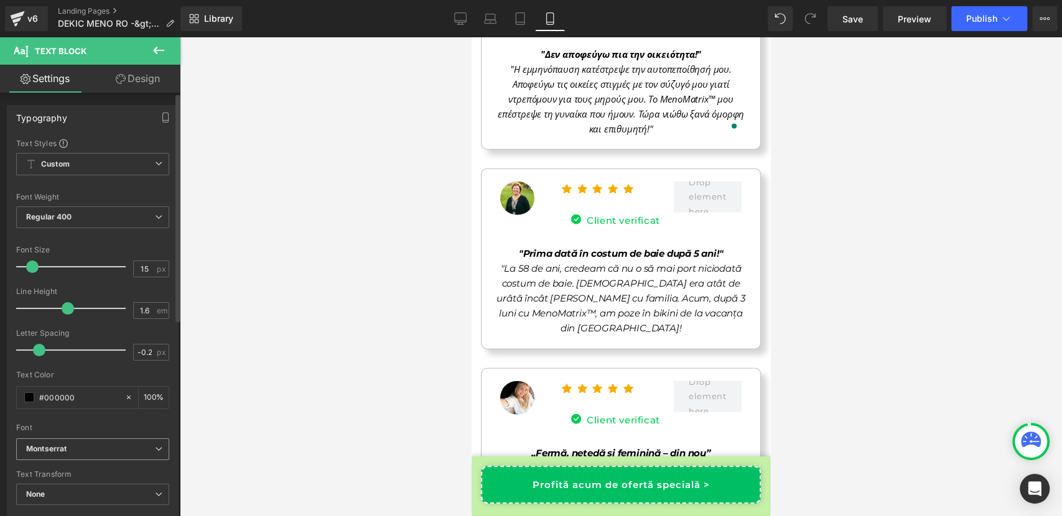
click at [104, 457] on span "Montserrat" at bounding box center [92, 449] width 153 height 22
click at [88, 486] on li "Open Sans" at bounding box center [93, 489] width 154 height 20
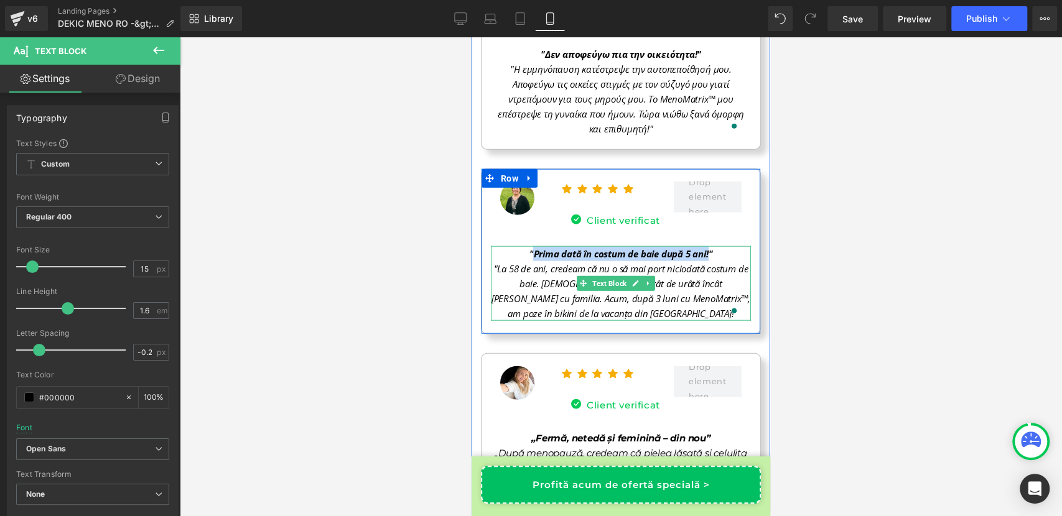
drag, startPoint x: 529, startPoint y: 190, endPoint x: 703, endPoint y: 193, distance: 173.6
click at [703, 248] on span ""Prima dată în costum de baie după 5 ani!"" at bounding box center [620, 254] width 183 height 12
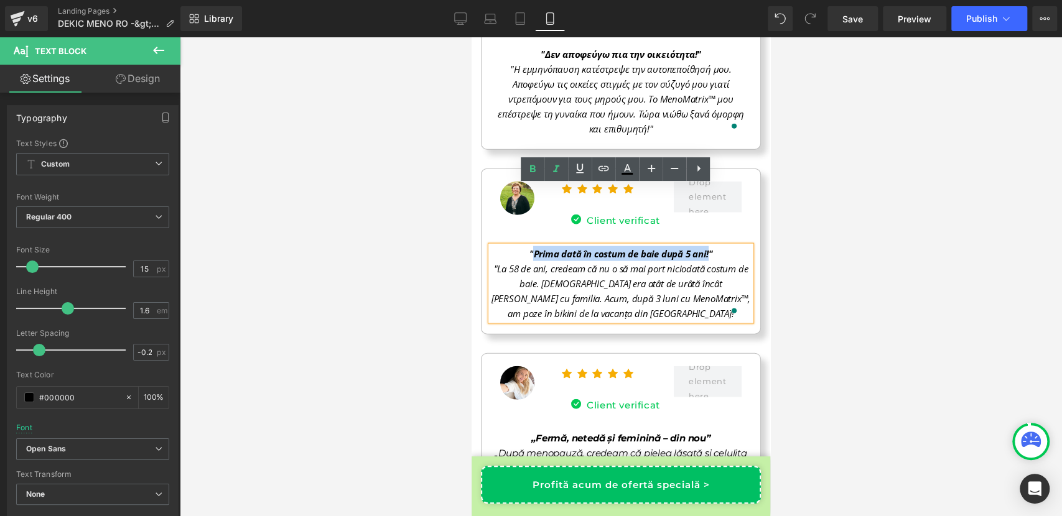
copy span "Prima dată în costum de baie după 5 ani!"
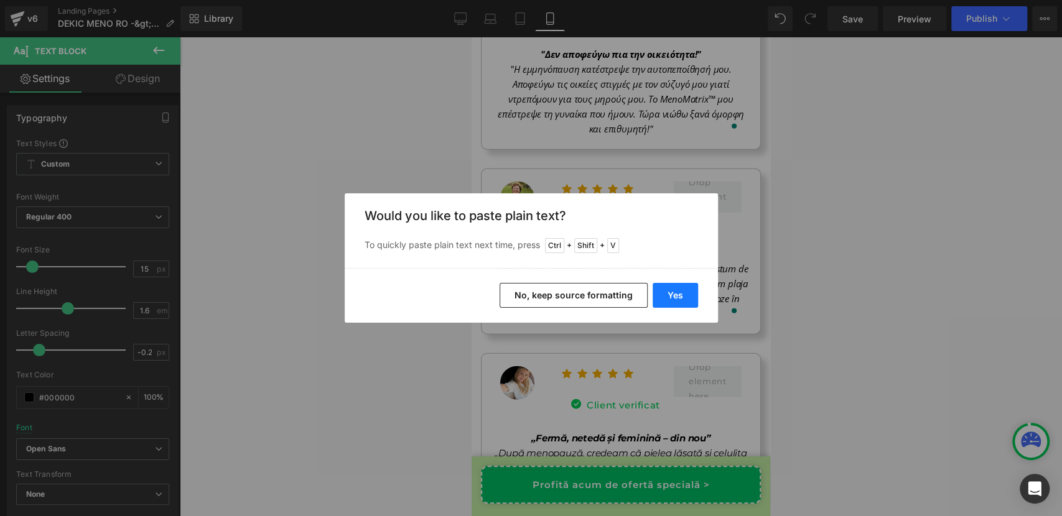
click at [662, 299] on button "Yes" at bounding box center [674, 295] width 45 height 25
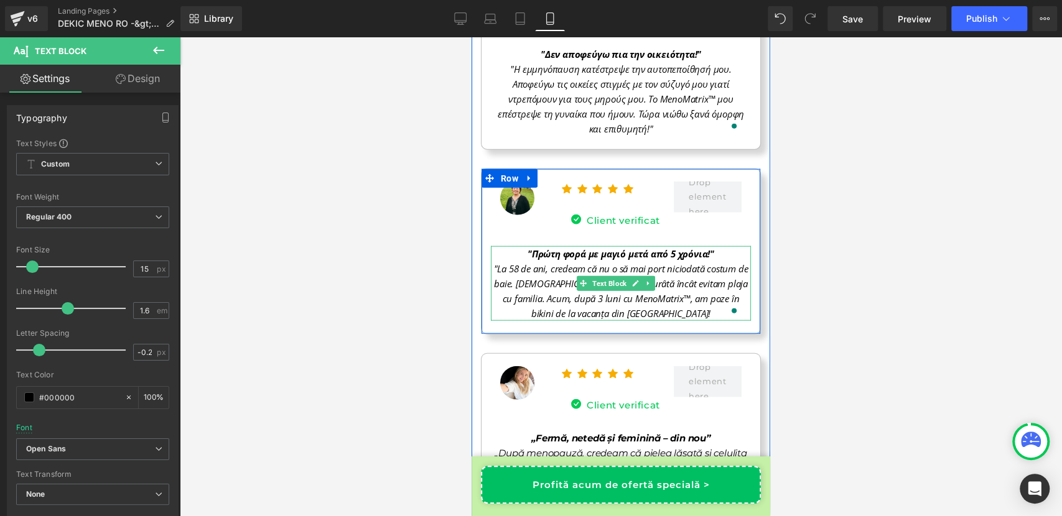
click at [573, 248] on span ""Πρώτη φορά με μαγιό μετά από 5 χρόνια!"" at bounding box center [620, 254] width 187 height 12
drag, startPoint x: 529, startPoint y: 192, endPoint x: 703, endPoint y: 195, distance: 174.2
click at [703, 248] on span ""Πρώτη φορά με μαγιό μετά από 5 χρόνια!"" at bounding box center [620, 254] width 187 height 12
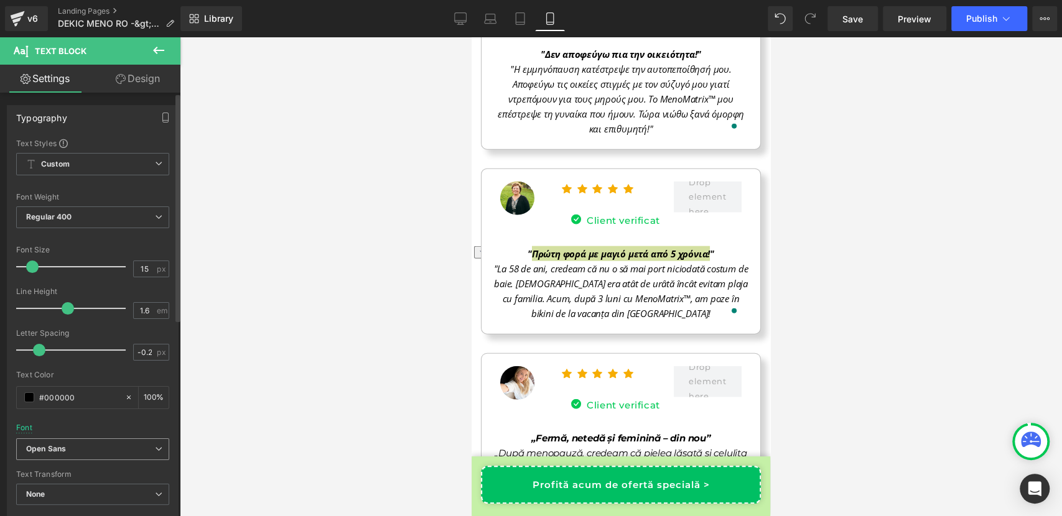
click at [74, 444] on b "Open Sans" at bounding box center [90, 449] width 129 height 11
click at [67, 449] on b "Roboto" at bounding box center [90, 449] width 129 height 11
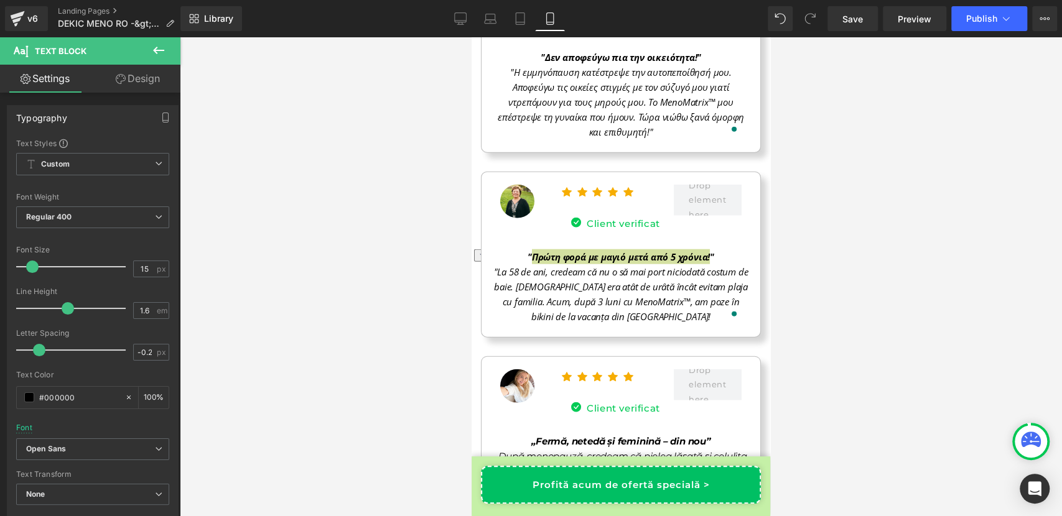
scroll to position [11455, 0]
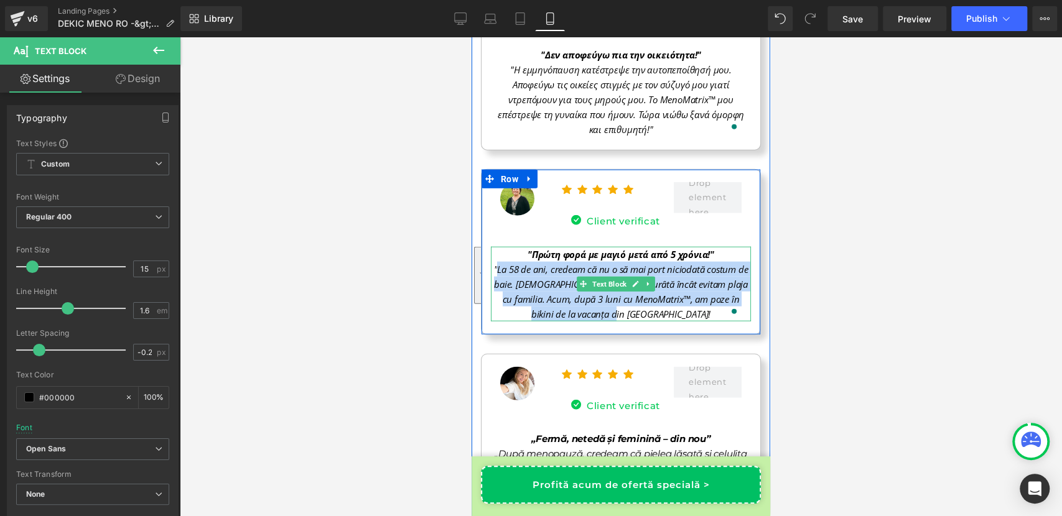
drag, startPoint x: 498, startPoint y: 209, endPoint x: 670, endPoint y: 251, distance: 177.4
click at [670, 262] on p ""La 58 de ani, credeam că nu o să mai port niciodată costum de baie. Celulita e…" at bounding box center [621, 292] width 260 height 60
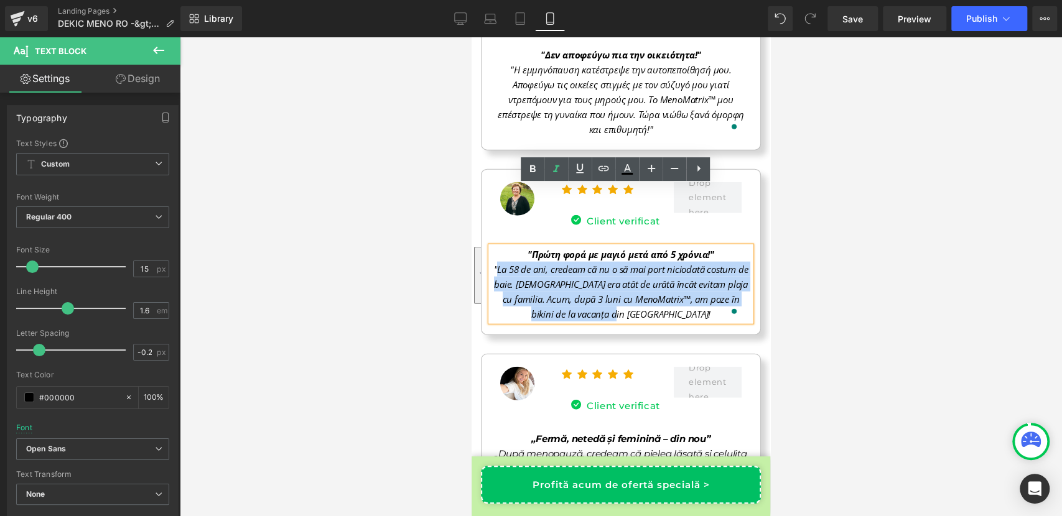
copy span "La 58 de ani, credeam că nu o să mai port niciodată costum de baie. Celulita er…"
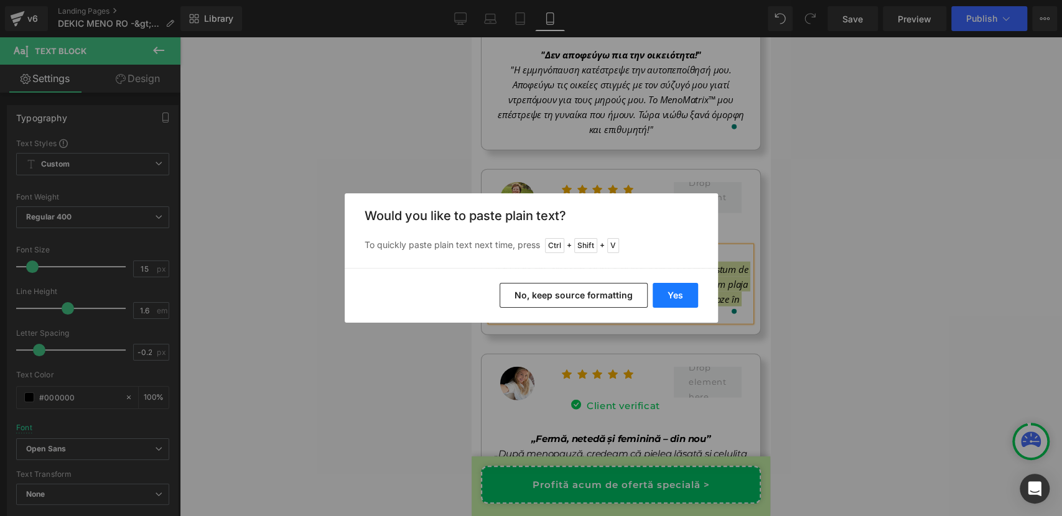
click at [657, 297] on button "Yes" at bounding box center [674, 295] width 45 height 25
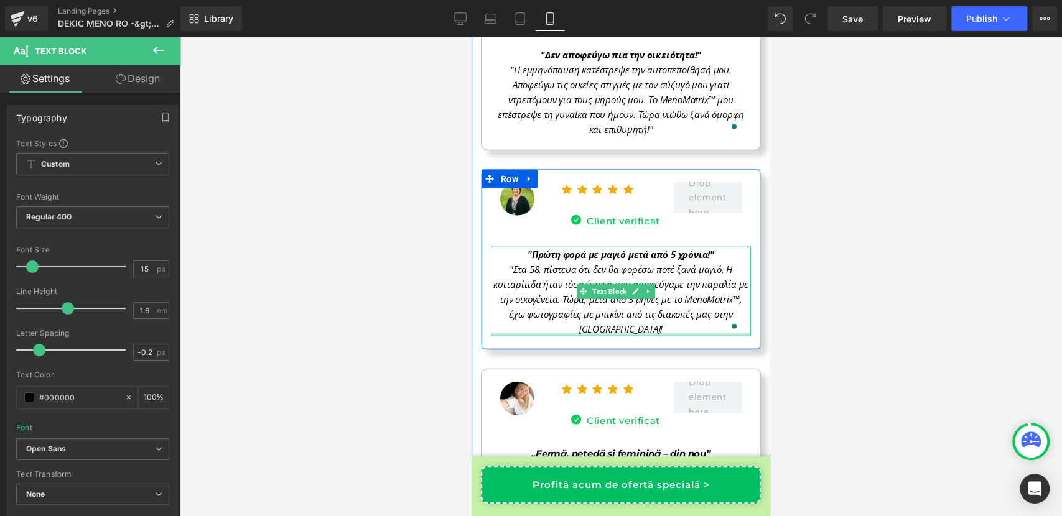
click at [661, 333] on div at bounding box center [621, 334] width 260 height 3
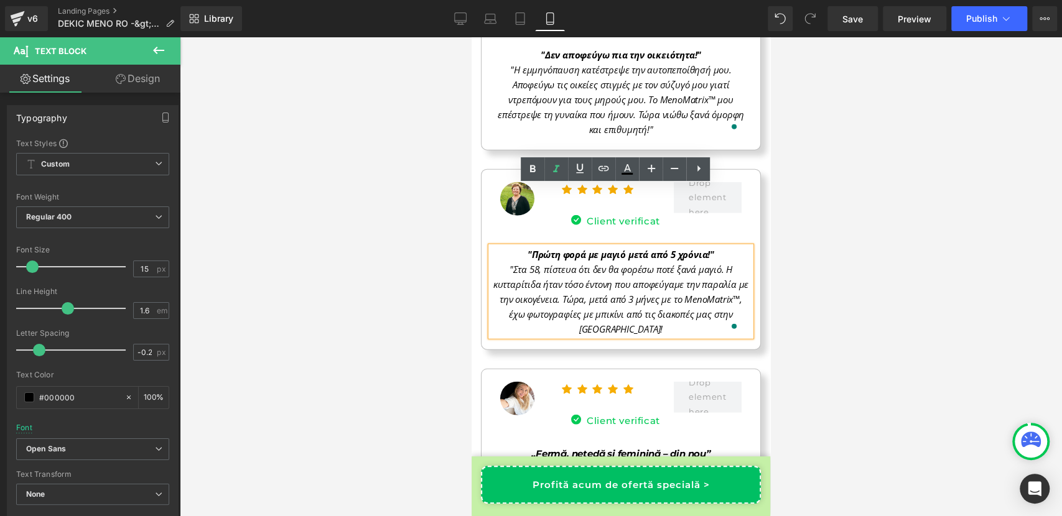
click at [659, 266] on p ""Στα 58, πίστευα ότι δεν θα φορέσω ποτέ ξανά μαγιό. Η κυτταρίτιδα ήταν τόσο έντ…" at bounding box center [621, 299] width 260 height 75
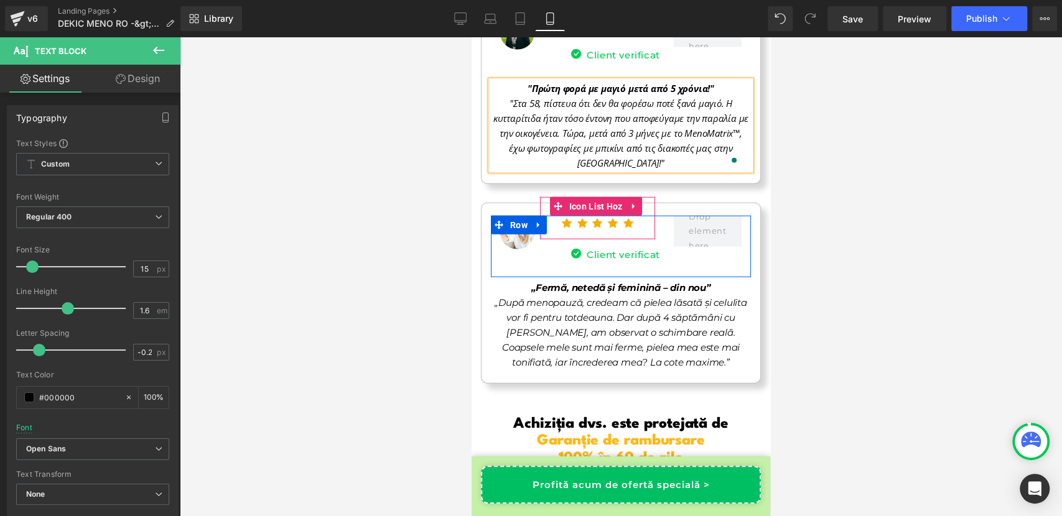
scroll to position [11639, 0]
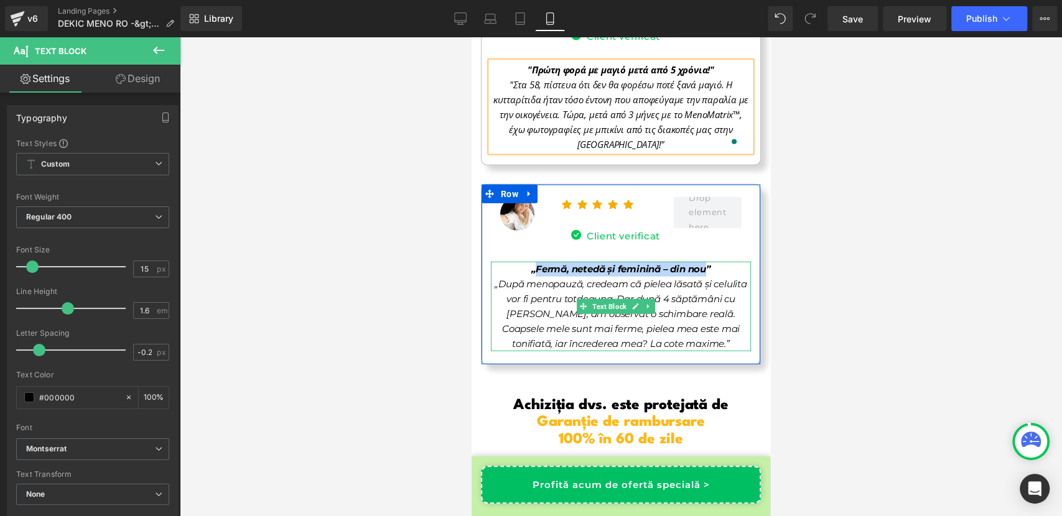
drag, startPoint x: 531, startPoint y: 207, endPoint x: 703, endPoint y: 208, distance: 172.3
click at [703, 263] on span "„Fermă, netedă și feminină – din nou”" at bounding box center [620, 269] width 179 height 12
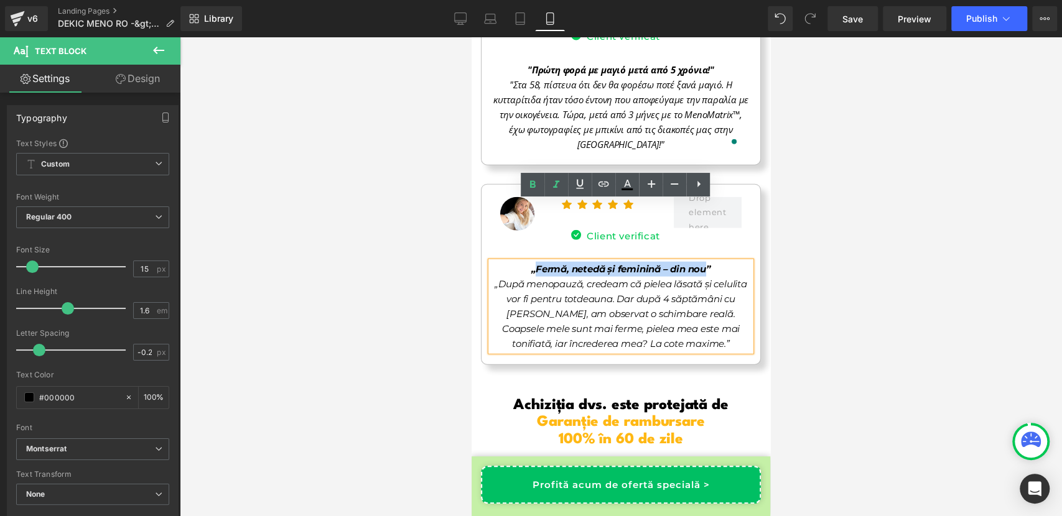
copy span "Fermă, netedă și feminină – din nou"
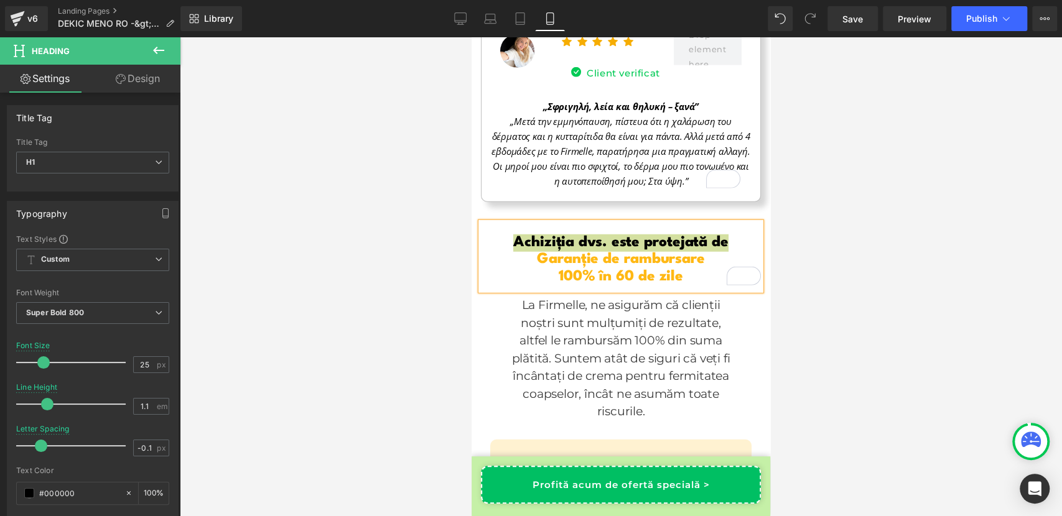
scroll to position [11802, 0]
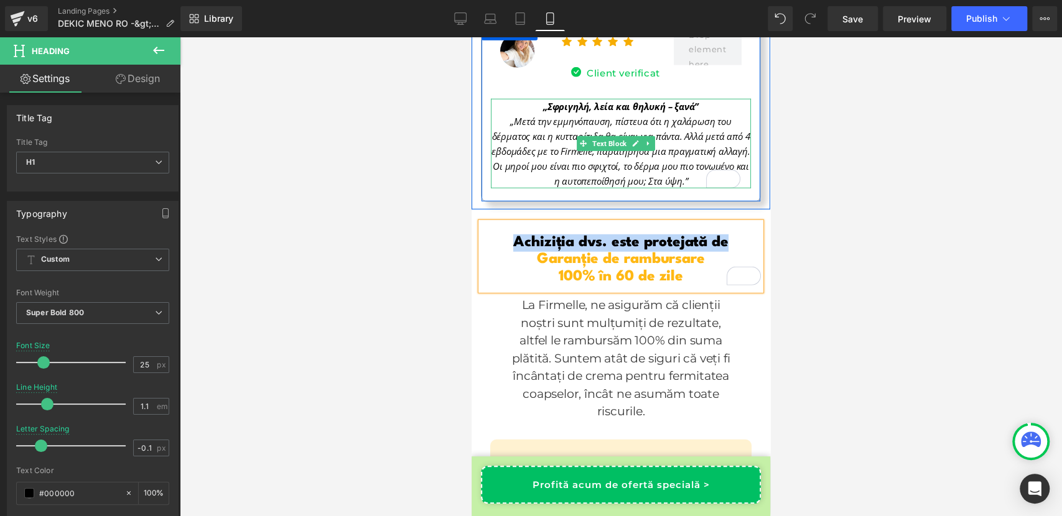
paste div "To enrich screen reader interactions, please activate Accessibility in Grammarl…"
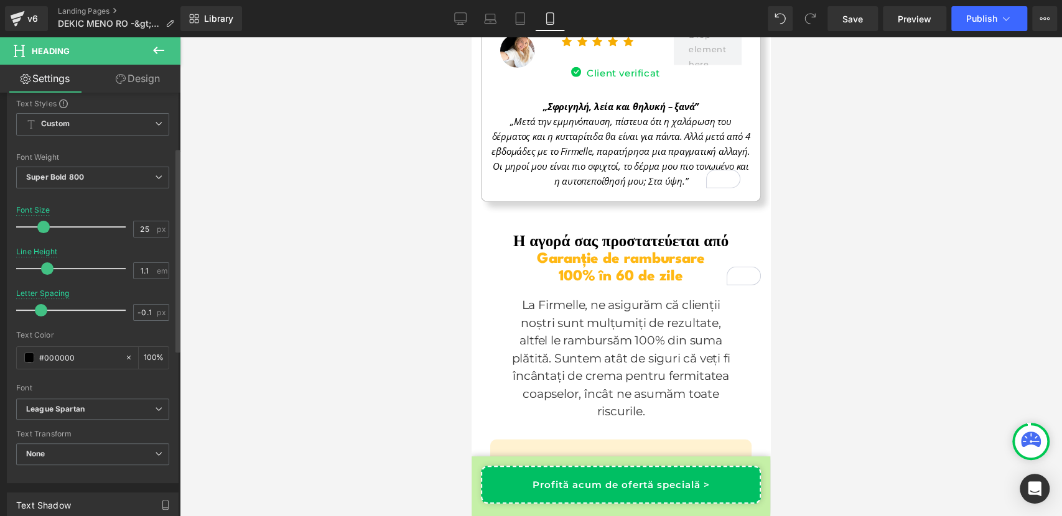
scroll to position [145, 0]
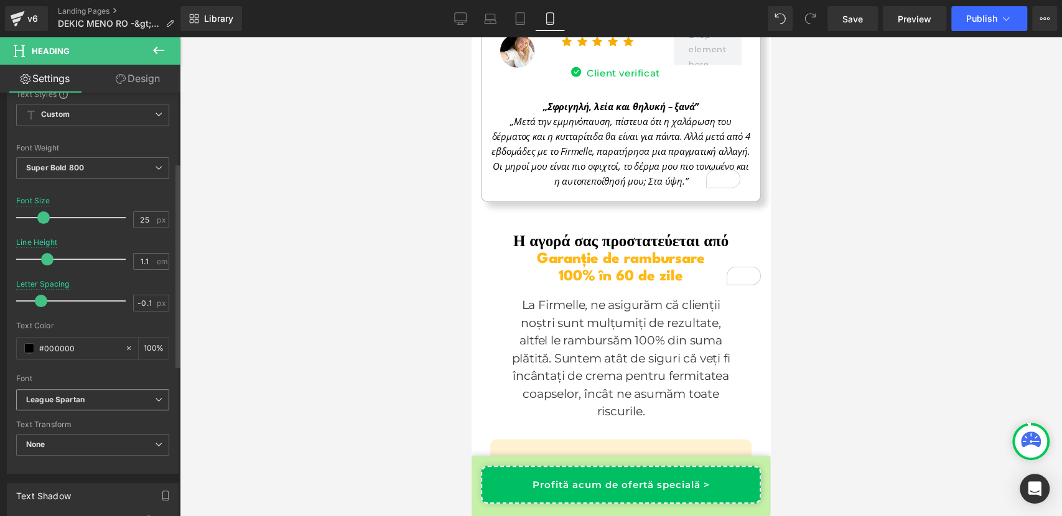
click at [90, 404] on span "League Spartan" at bounding box center [92, 400] width 153 height 22
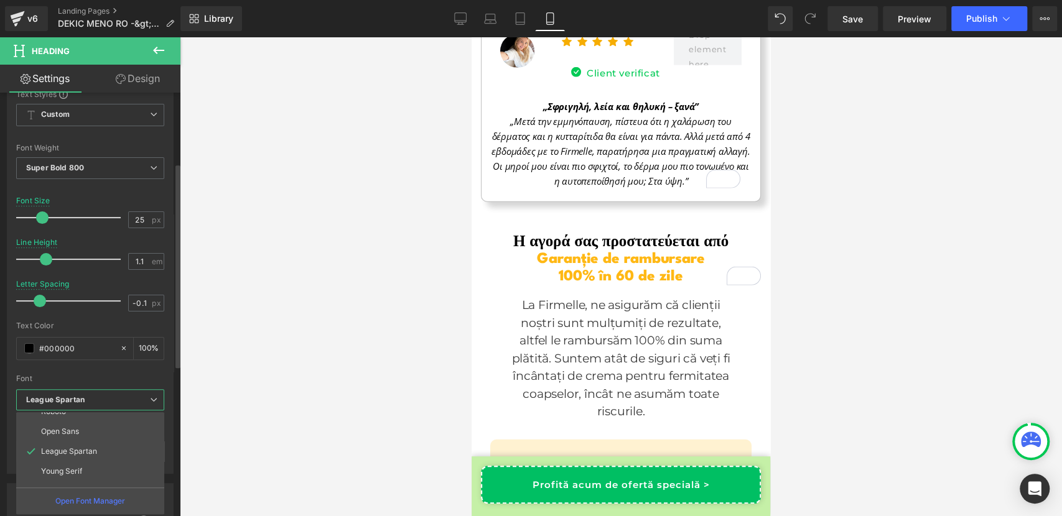
scroll to position [75, 0]
click at [90, 428] on li "Open Sans" at bounding box center [93, 427] width 154 height 20
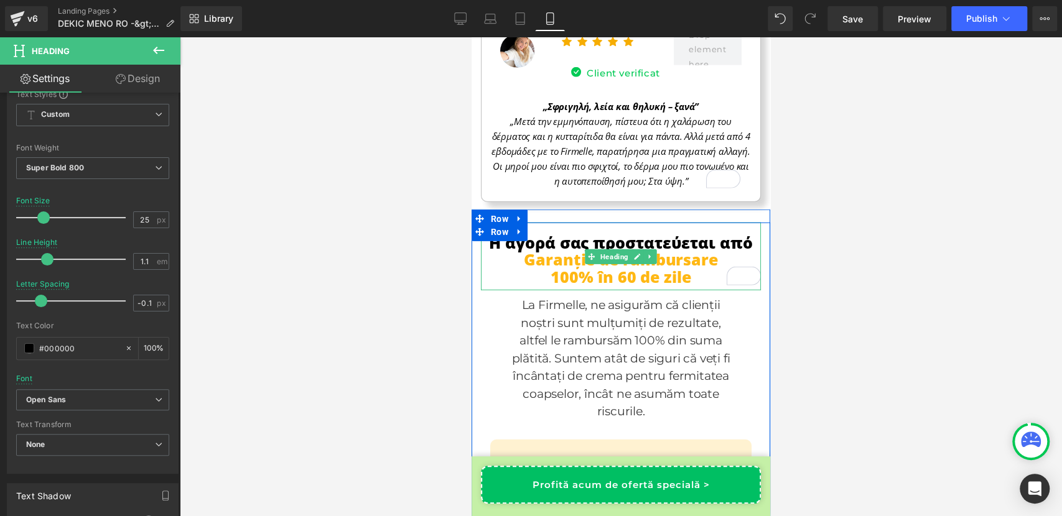
click at [595, 266] on span "100% în 60 de zile" at bounding box center [620, 276] width 140 height 21
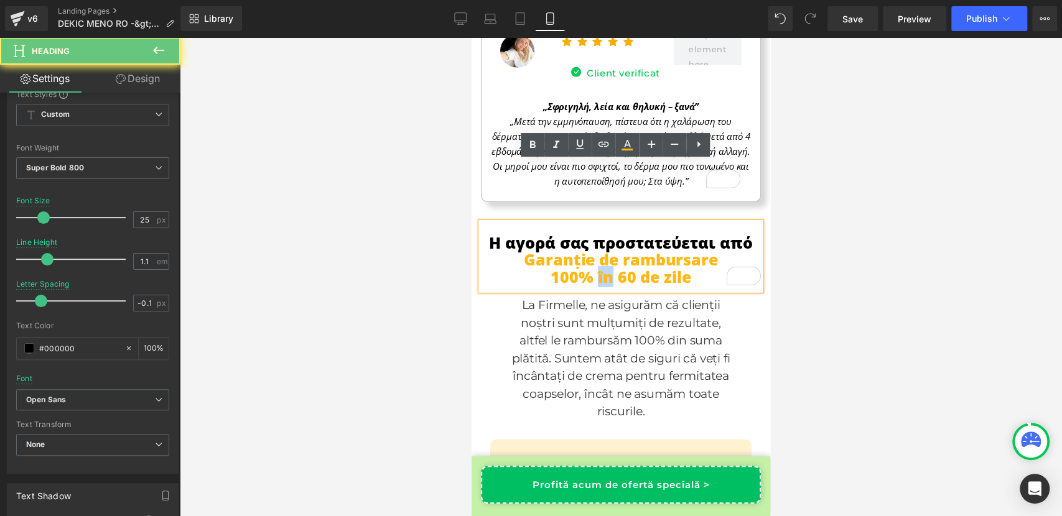
click at [595, 266] on span "100% în 60 de zile" at bounding box center [620, 276] width 140 height 21
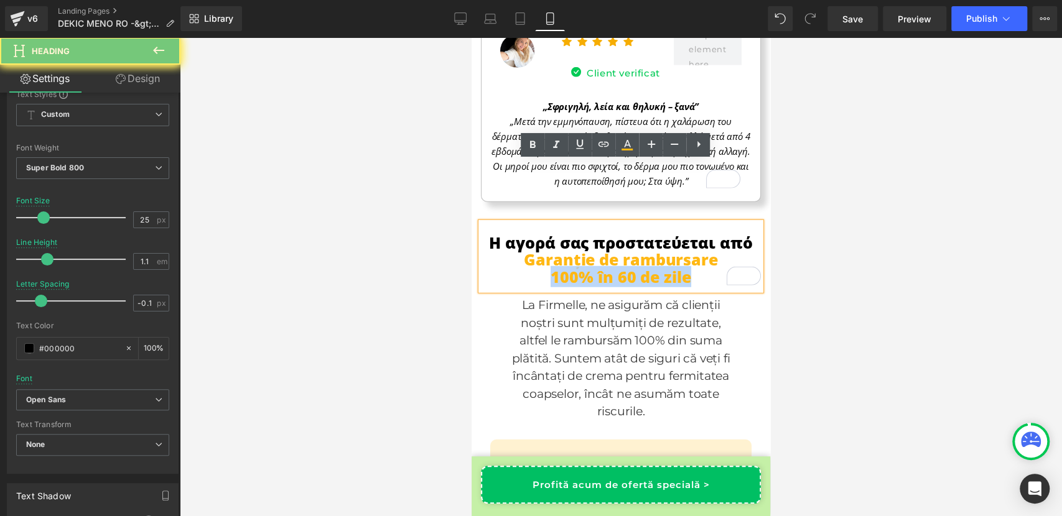
click at [595, 266] on span "100% în 60 de zile" at bounding box center [620, 276] width 140 height 21
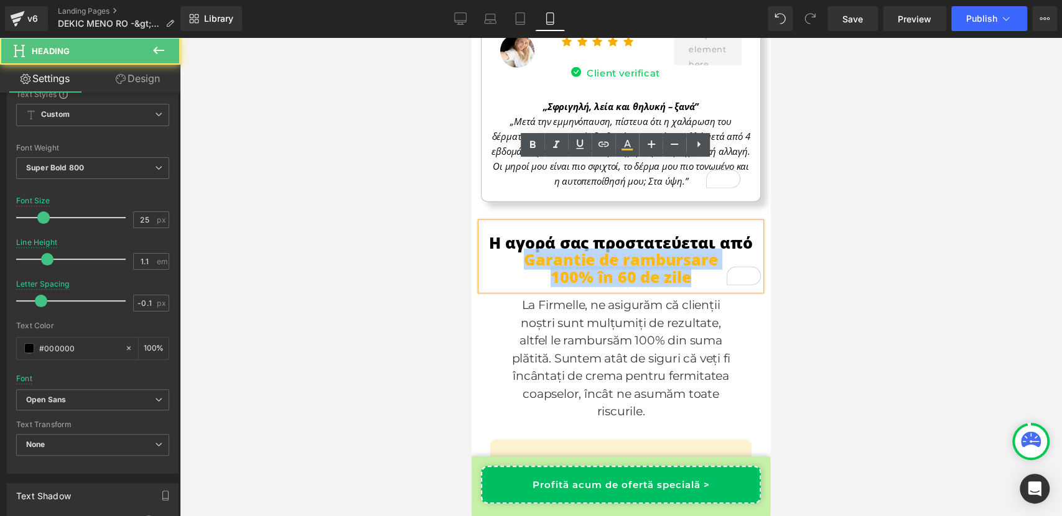
drag, startPoint x: 520, startPoint y: 200, endPoint x: 702, endPoint y: 220, distance: 182.6
click at [702, 223] on div "Η αγορά σας προστατεύεται από Garanție de rambursare 100% în 60 de zile" at bounding box center [621, 257] width 280 height 68
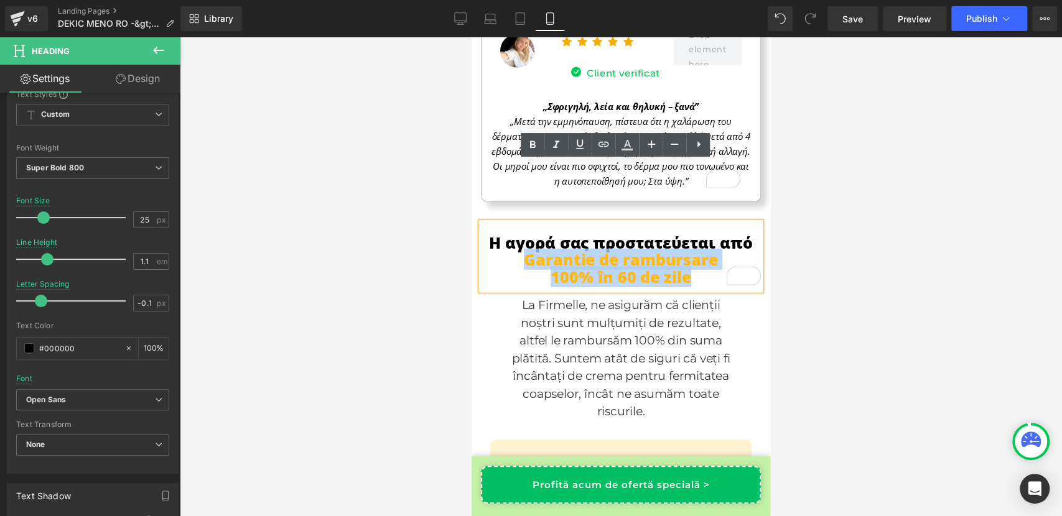
copy div "Garanție de rambursare 100% în 60 de zile"
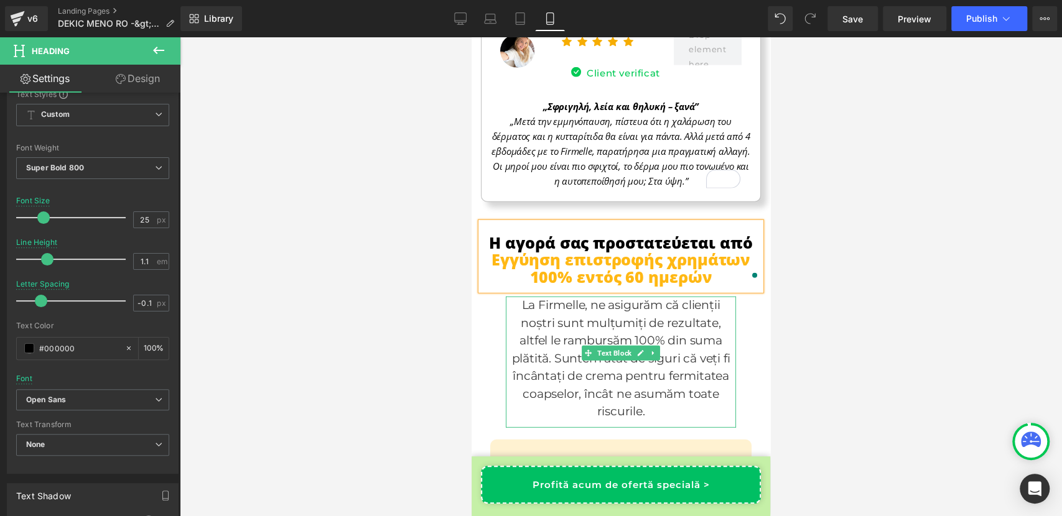
click at [569, 297] on p "La Firmelle, ne asigurăm că clienții noștri sunt mulțumiți de rezultate, altfel…" at bounding box center [621, 359] width 230 height 124
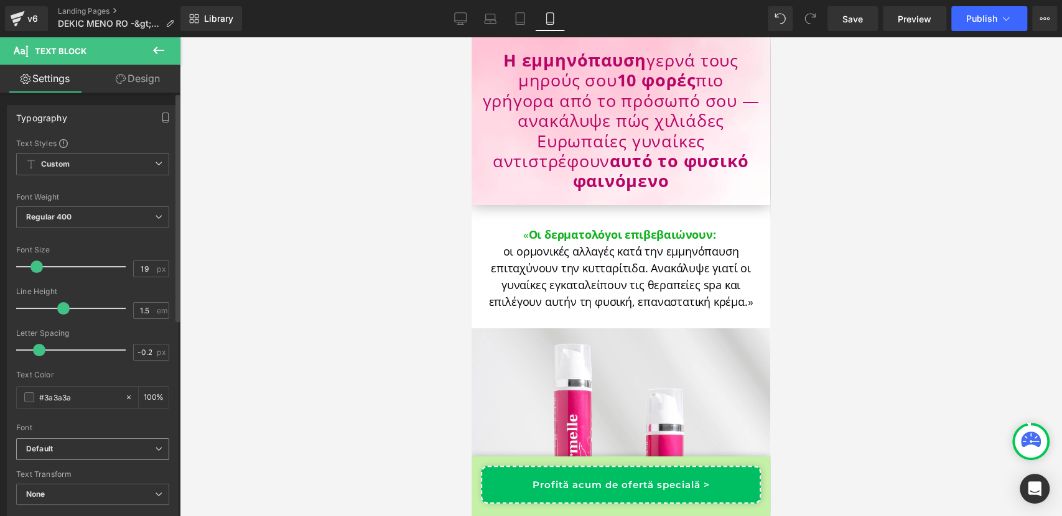
click at [102, 441] on span "Default" at bounding box center [92, 449] width 153 height 22
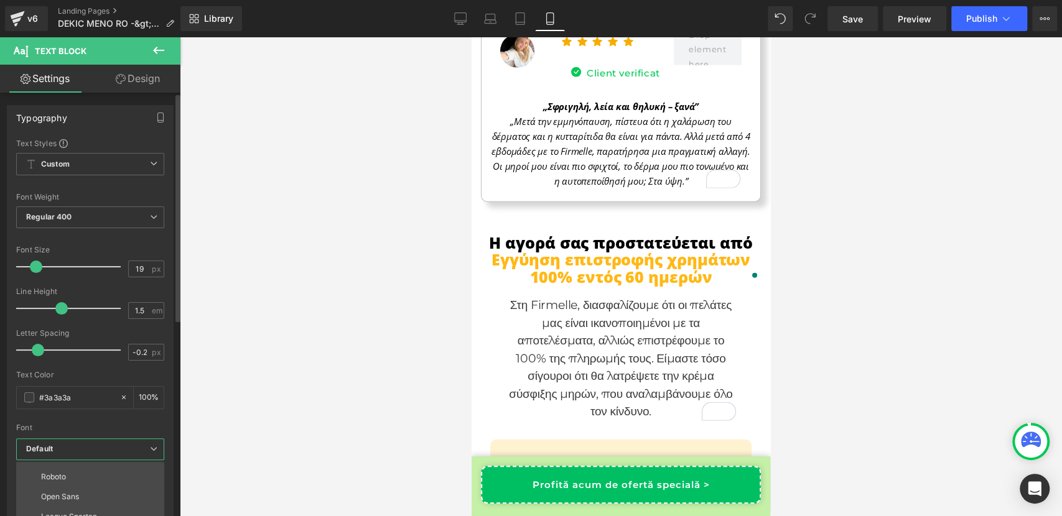
scroll to position [55, 0]
click at [87, 491] on li "Open Sans" at bounding box center [93, 496] width 154 height 20
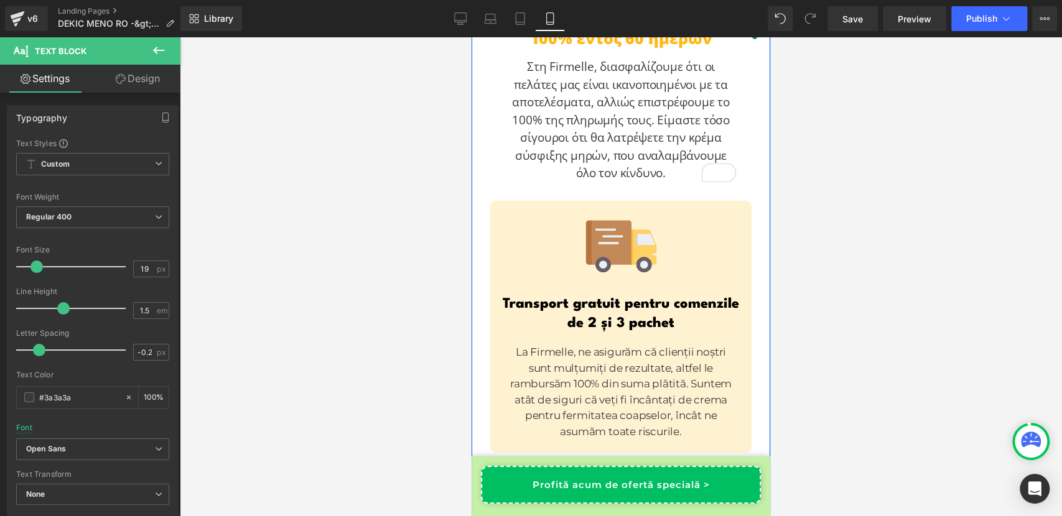
scroll to position [12041, 0]
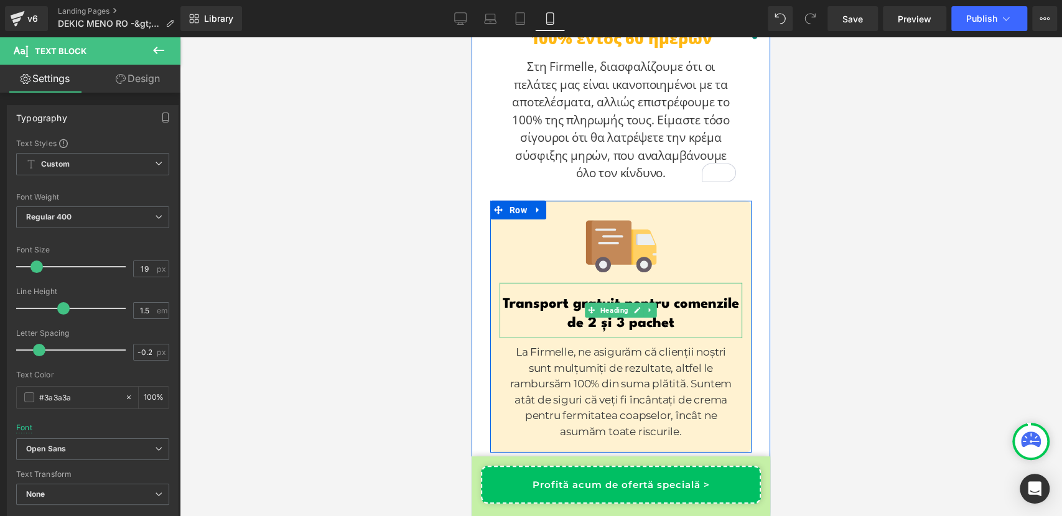
click at [553, 295] on h1 "Transport gratuit pentru comenzile de 2 și 3 pachet" at bounding box center [620, 314] width 243 height 39
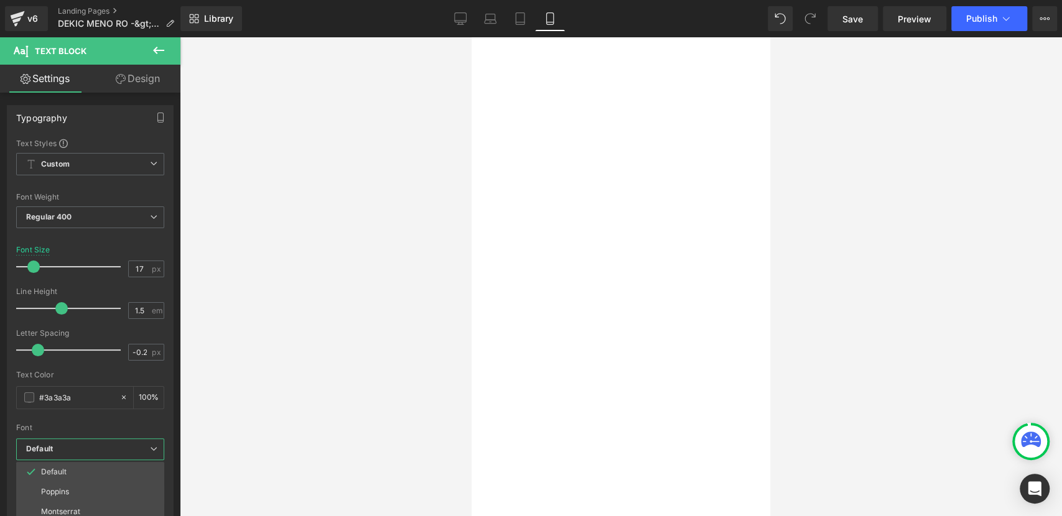
scroll to position [41, 0]
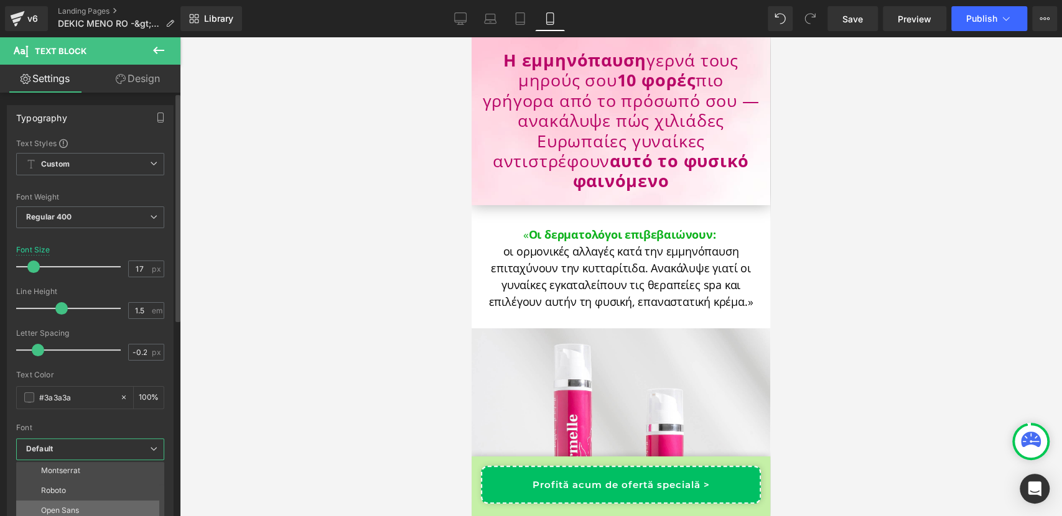
click at [73, 508] on p "Open Sans" at bounding box center [60, 510] width 38 height 9
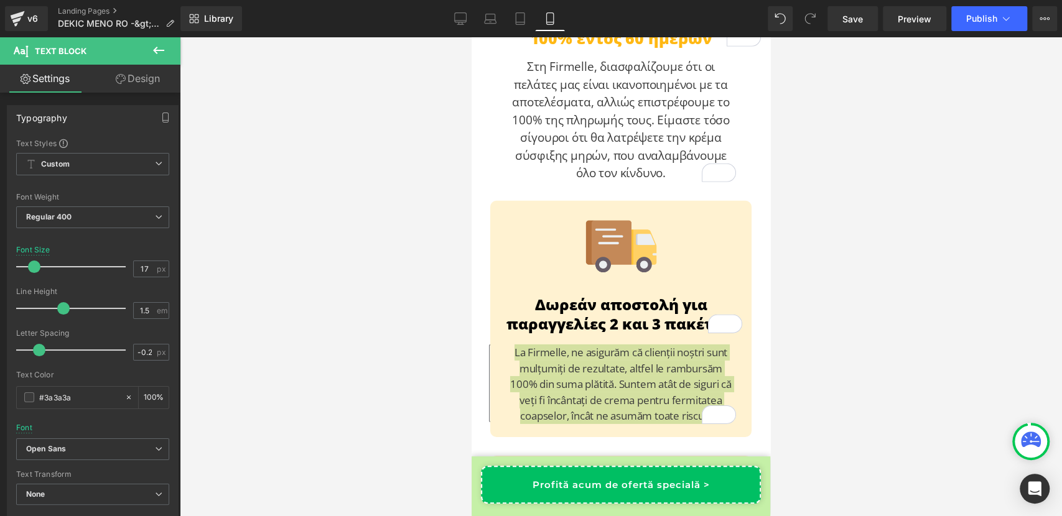
scroll to position [12041, 0]
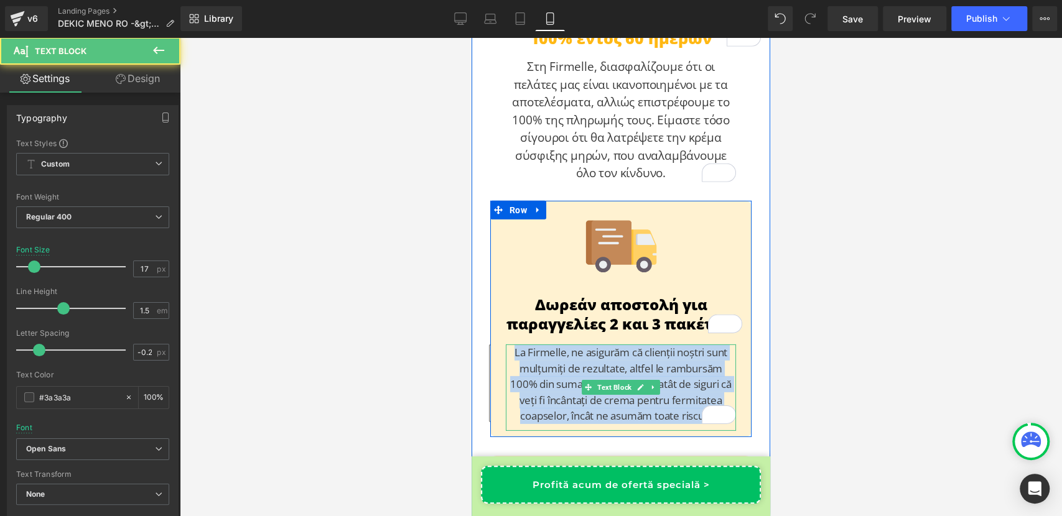
click at [549, 345] on p "La Firmelle, ne asigurăm că clienții noștri sunt mulțumiți de rezultate, altfel…" at bounding box center [621, 385] width 230 height 80
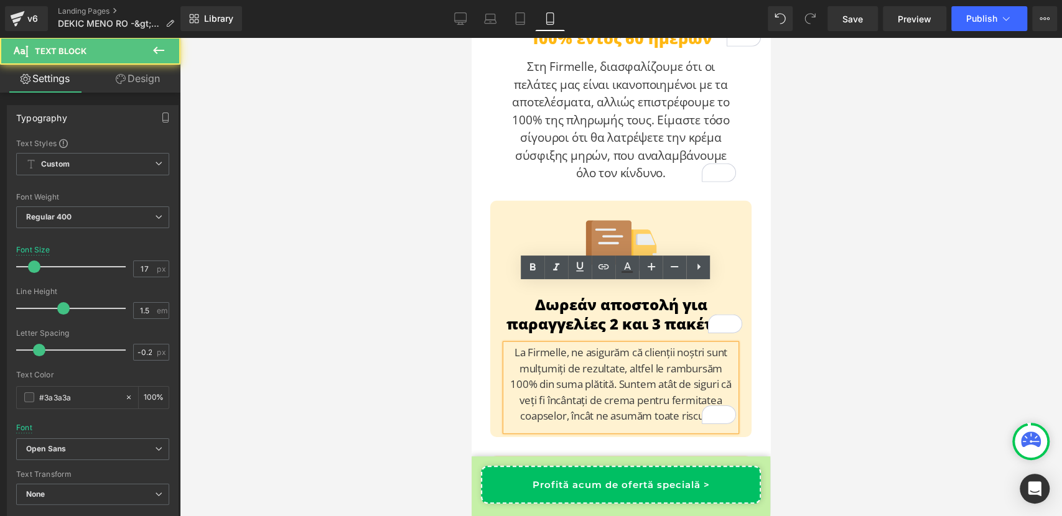
click at [549, 345] on p "La Firmelle, ne asigurăm că clienții noștri sunt mulțumiți de rezultate, altfel…" at bounding box center [621, 385] width 230 height 80
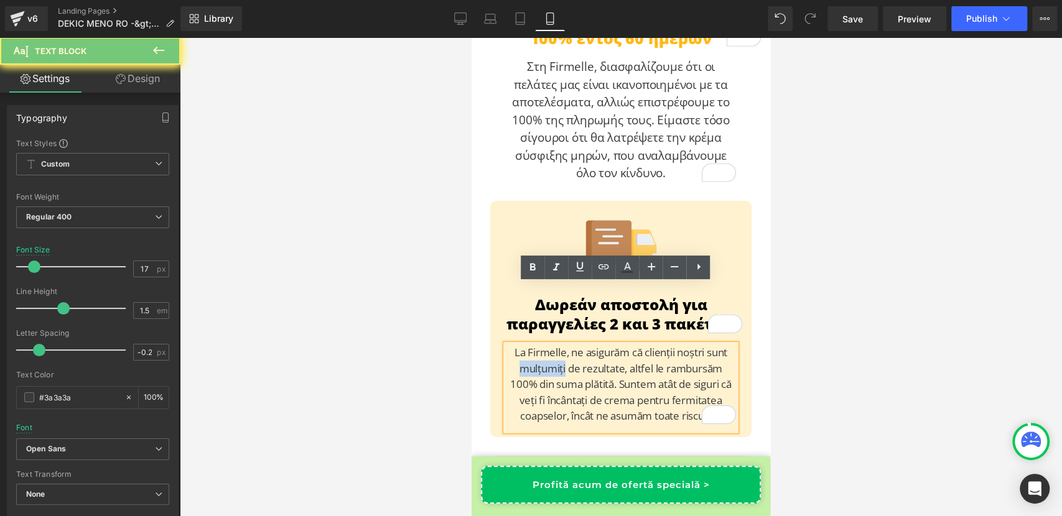
click at [549, 345] on p "La Firmelle, ne asigurăm că clienții noștri sunt mulțumiți de rezultate, altfel…" at bounding box center [621, 385] width 230 height 80
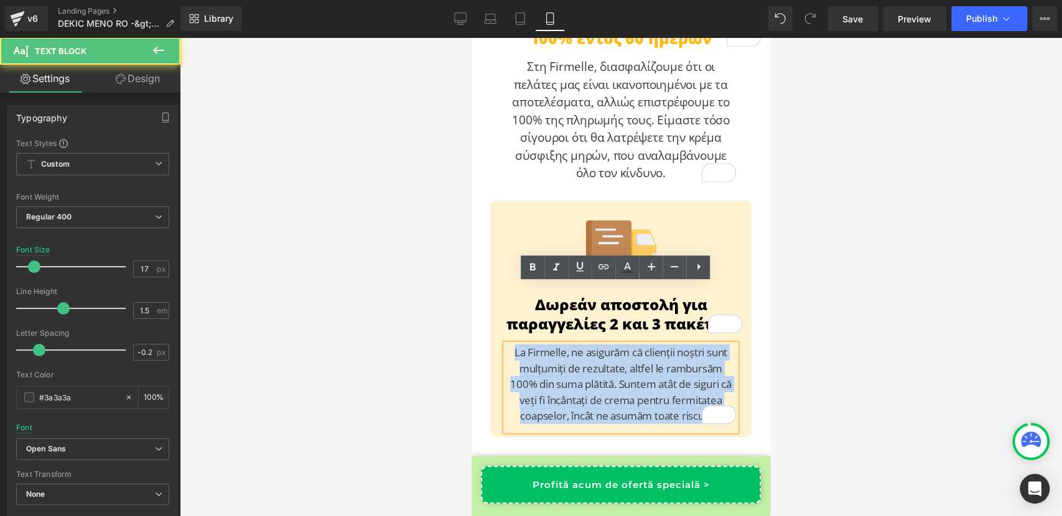
click at [549, 345] on p "La Firmelle, ne asigurăm că clienții noștri sunt mulțumiți de rezultate, altfel…" at bounding box center [621, 385] width 230 height 80
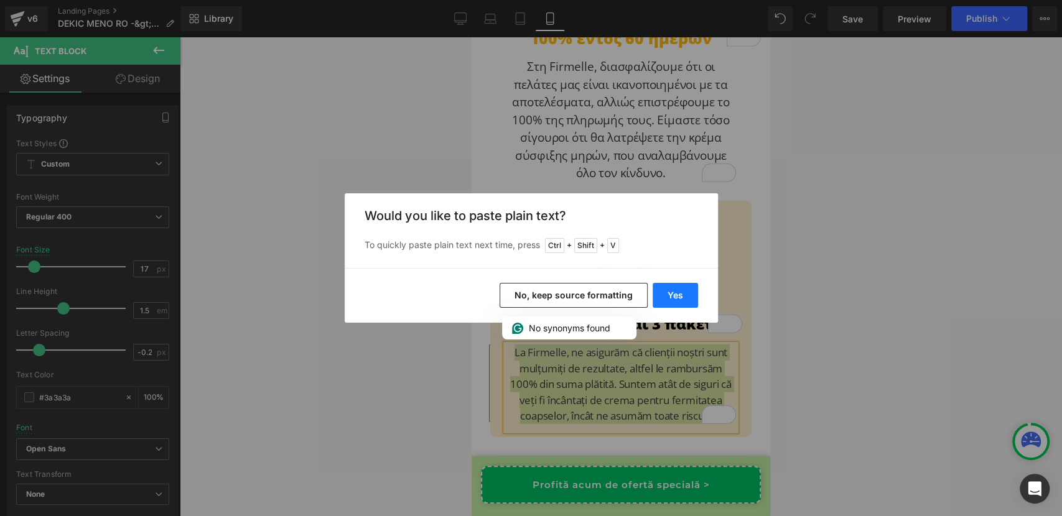
click at [665, 299] on button "Yes" at bounding box center [674, 295] width 45 height 25
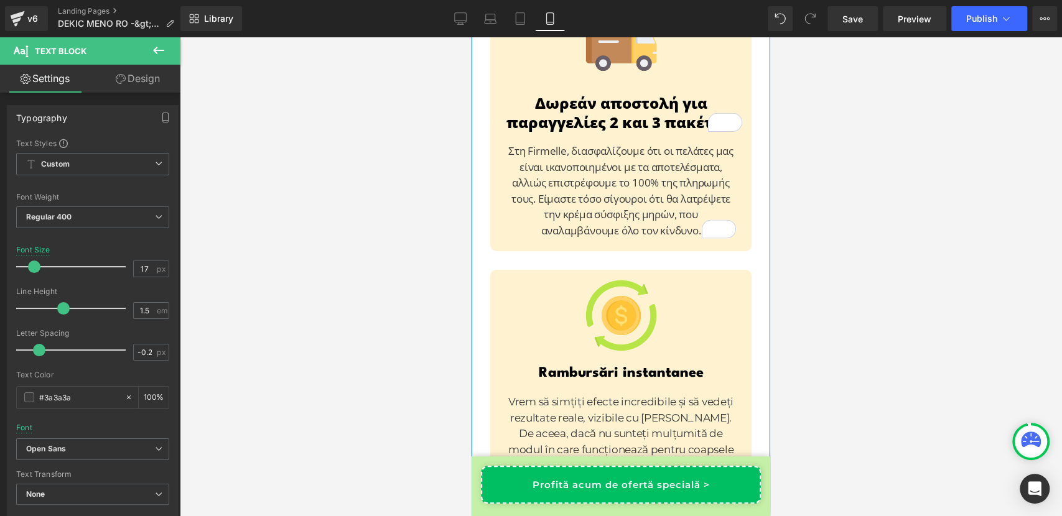
scroll to position [12412, 0]
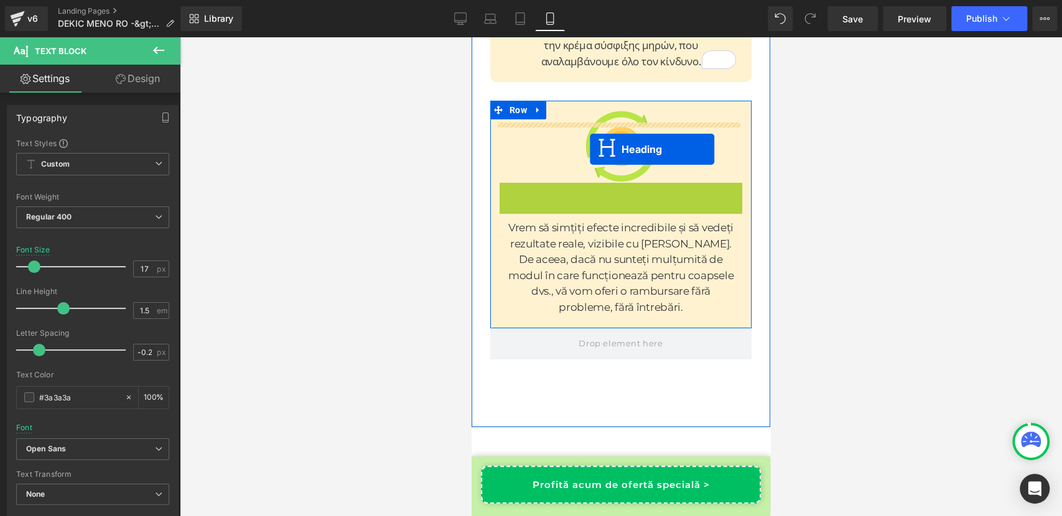
drag, startPoint x: 604, startPoint y: 147, endPoint x: 590, endPoint y: 149, distance: 14.4
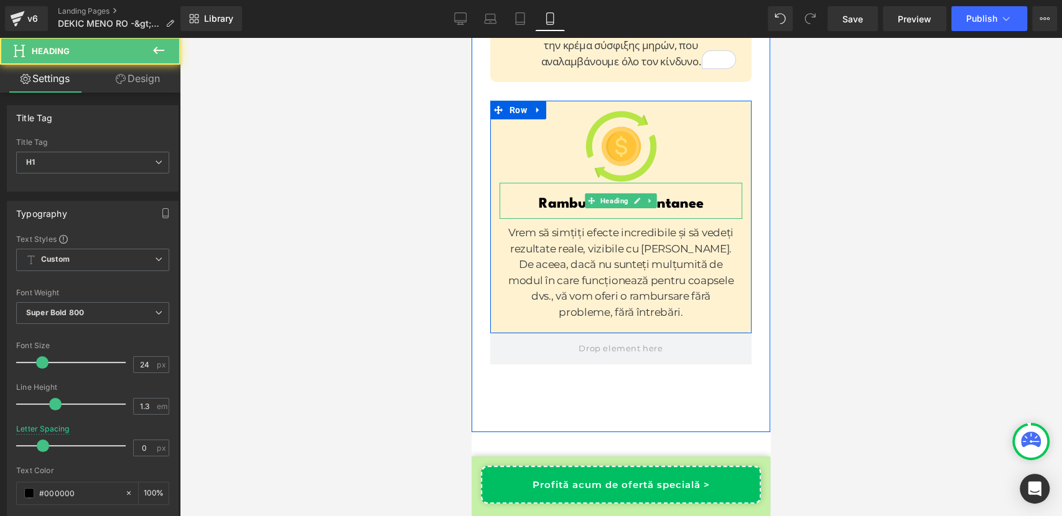
click at [549, 195] on h1 "Rambursări instantanee" at bounding box center [620, 204] width 243 height 19
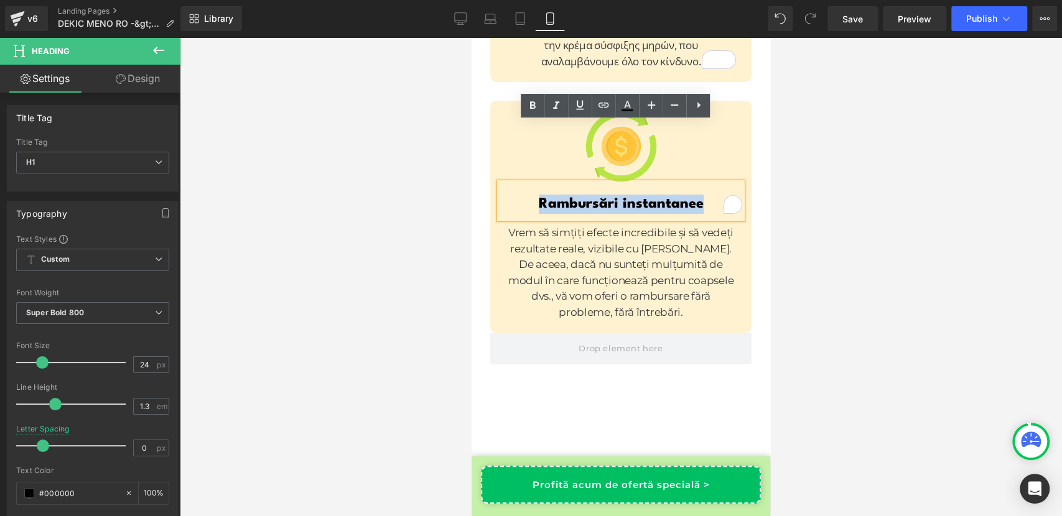
copy h1 "Rambursări instantanee"
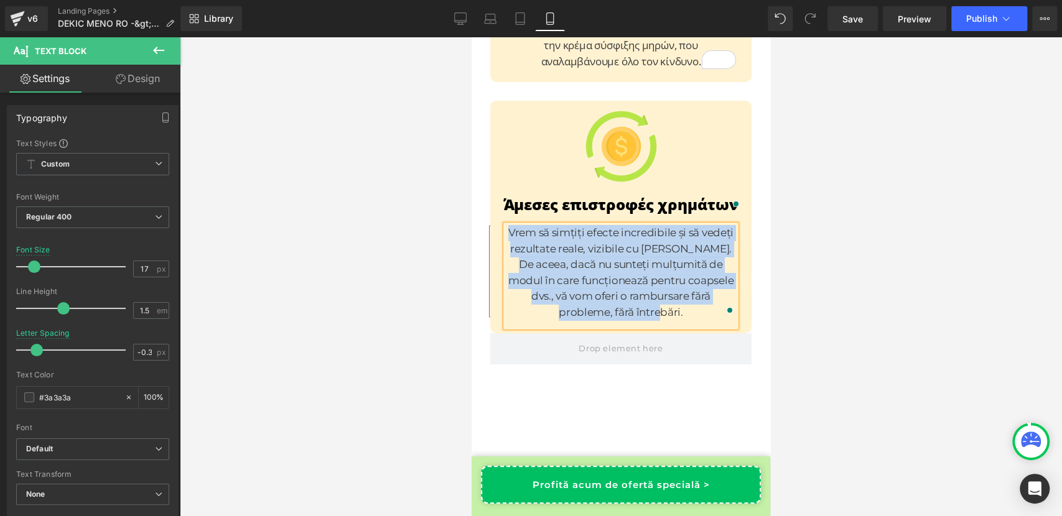
scroll to position [12412, 0]
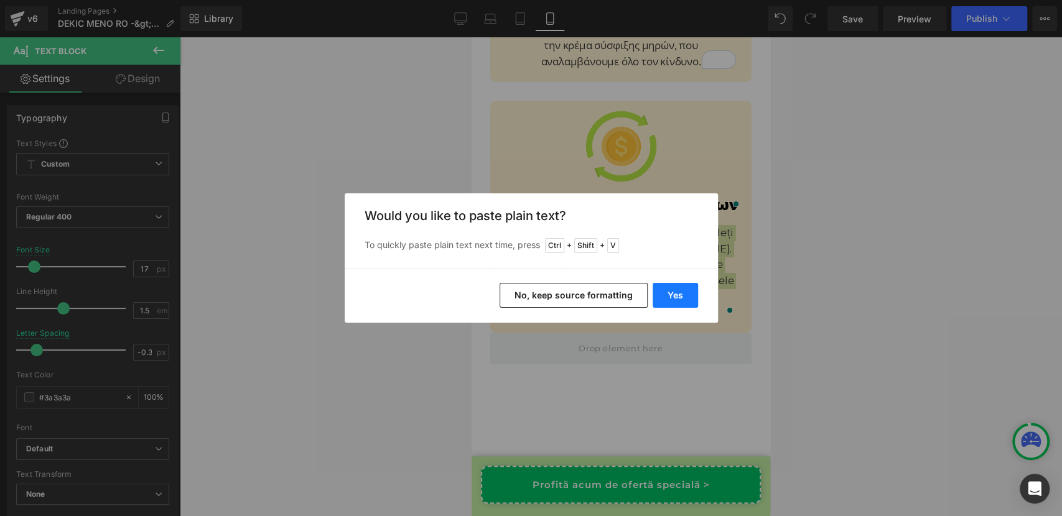
click at [669, 300] on button "Yes" at bounding box center [674, 295] width 45 height 25
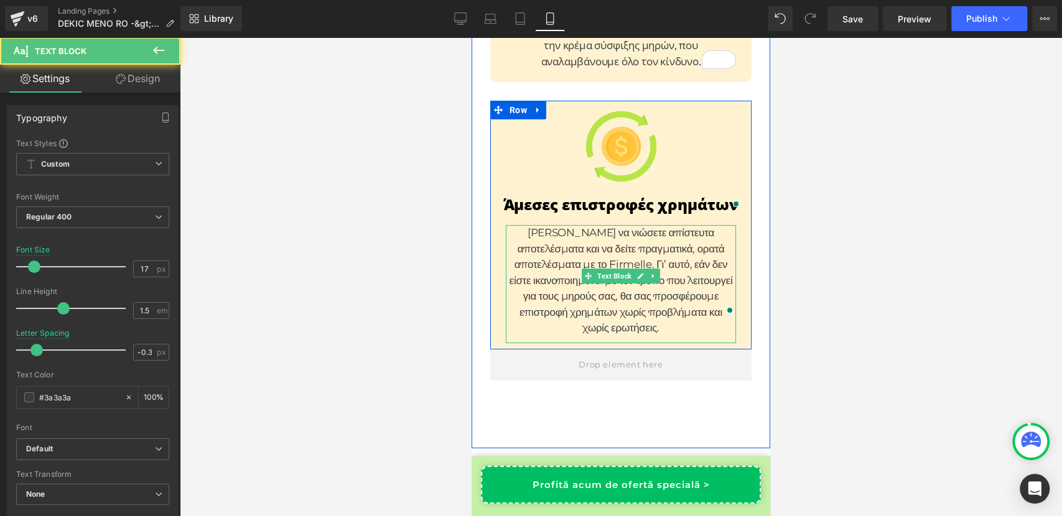
click at [626, 242] on p "[PERSON_NAME] να νιώσετε απίστευτα αποτελέσματα και να δείτε πραγματικά, ορατά …" at bounding box center [621, 280] width 230 height 111
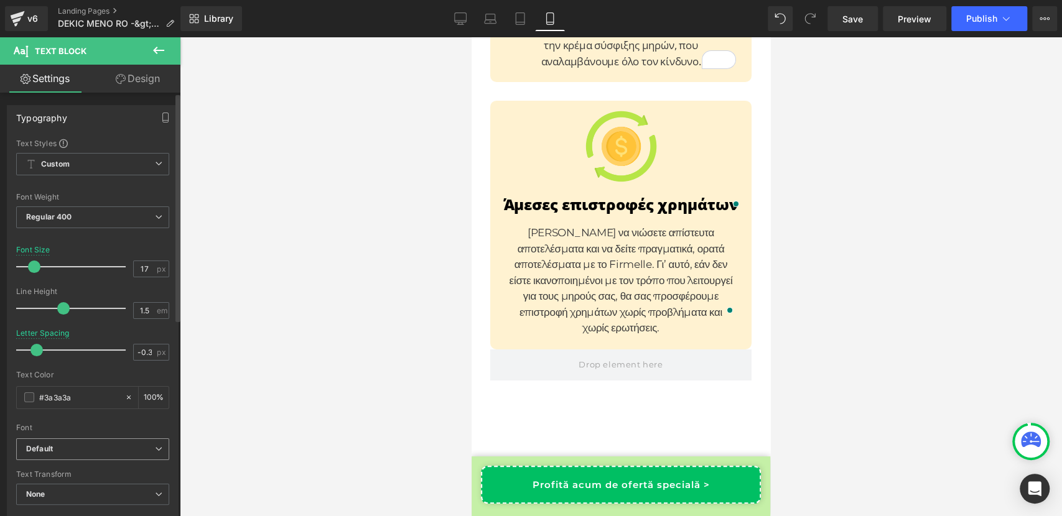
click at [114, 444] on b "Default" at bounding box center [90, 449] width 129 height 11
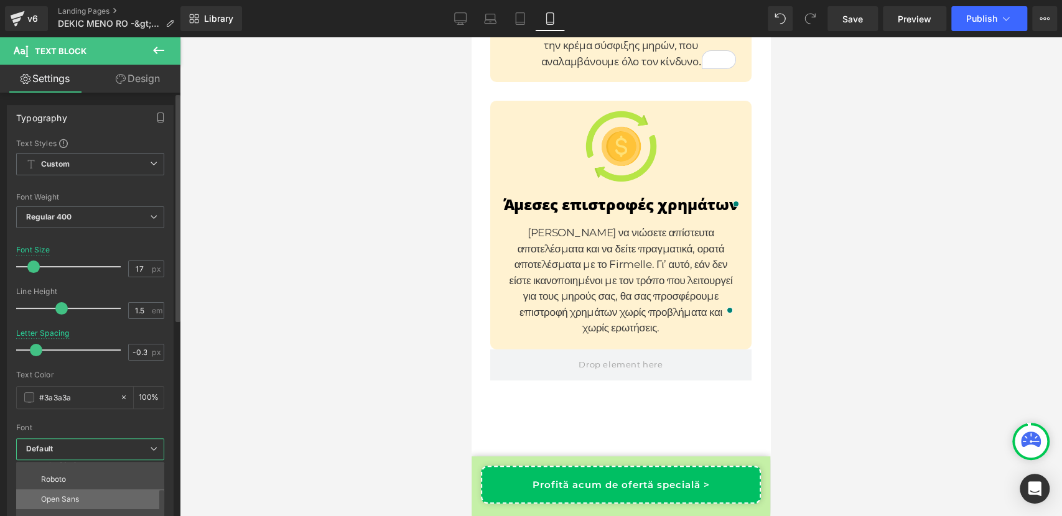
click at [90, 490] on li "Open Sans" at bounding box center [93, 499] width 154 height 20
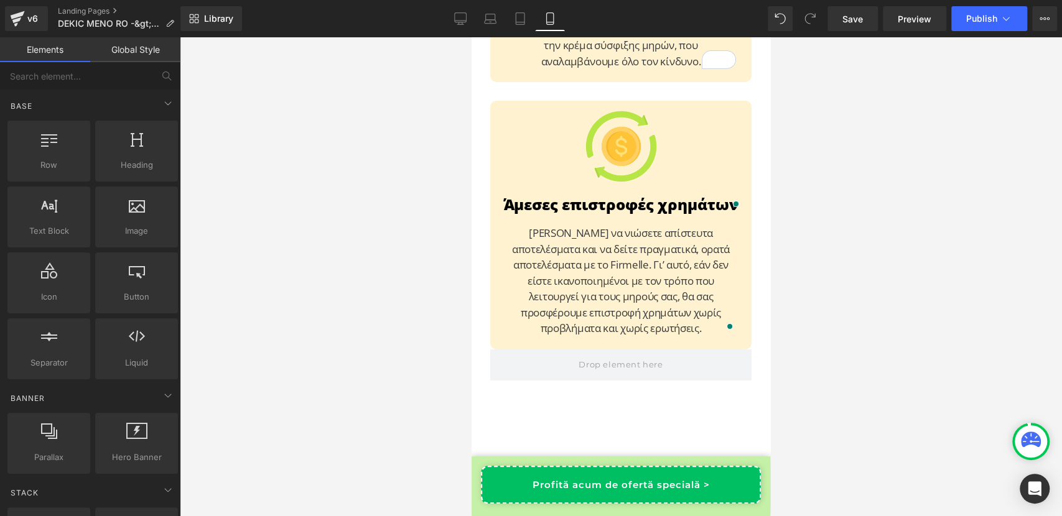
click at [401, 371] on div at bounding box center [621, 276] width 882 height 479
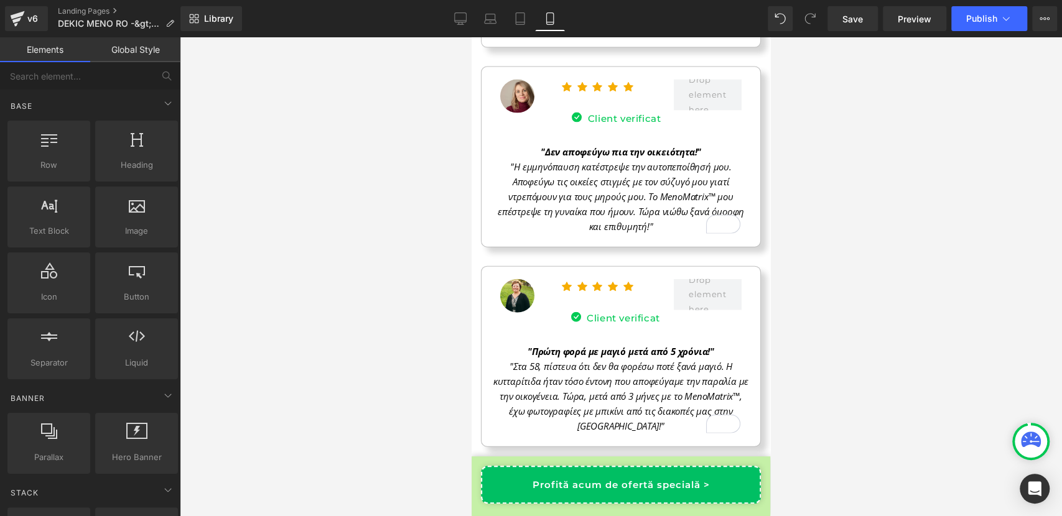
scroll to position [11355, 0]
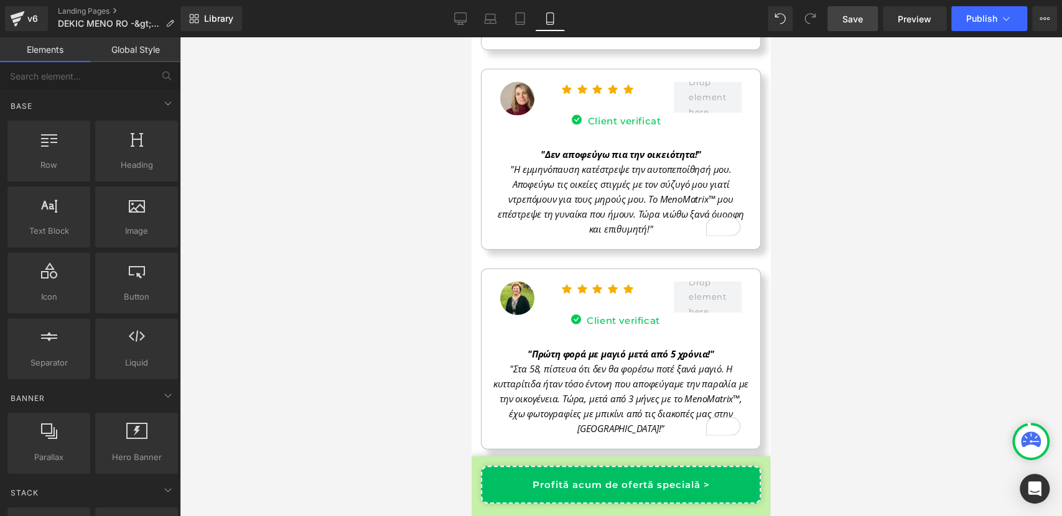
click at [856, 21] on span "Save" at bounding box center [852, 18] width 21 height 13
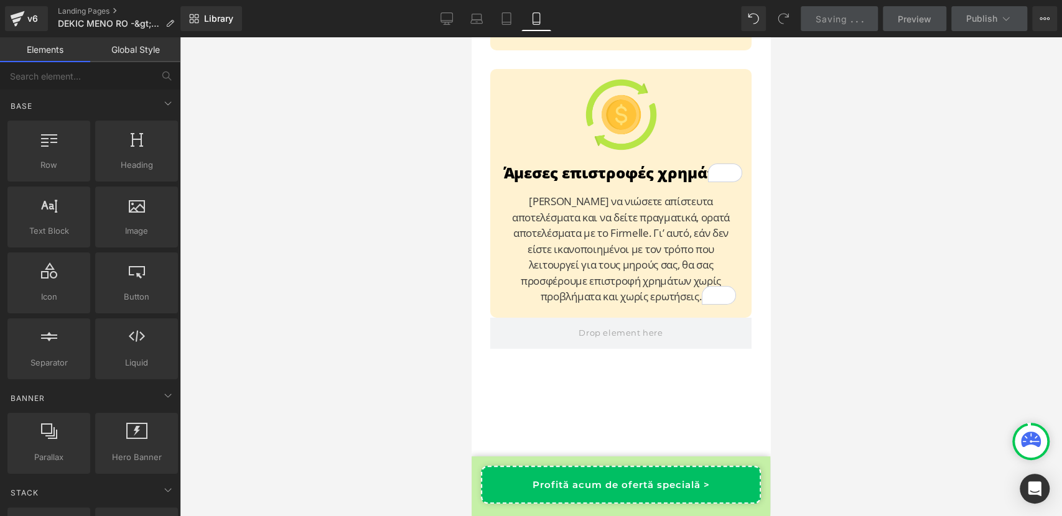
scroll to position [12431, 0]
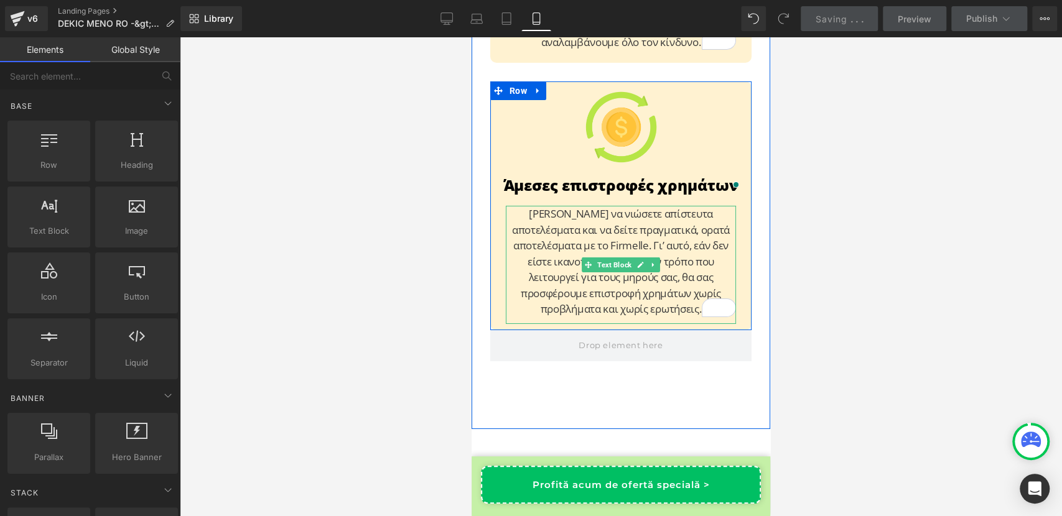
click at [656, 246] on p "[PERSON_NAME] να νιώσετε απίστευτα αποτελέσματα και να δείτε πραγματικά, ορατά …" at bounding box center [621, 261] width 230 height 111
